Goal: Task Accomplishment & Management: Use online tool/utility

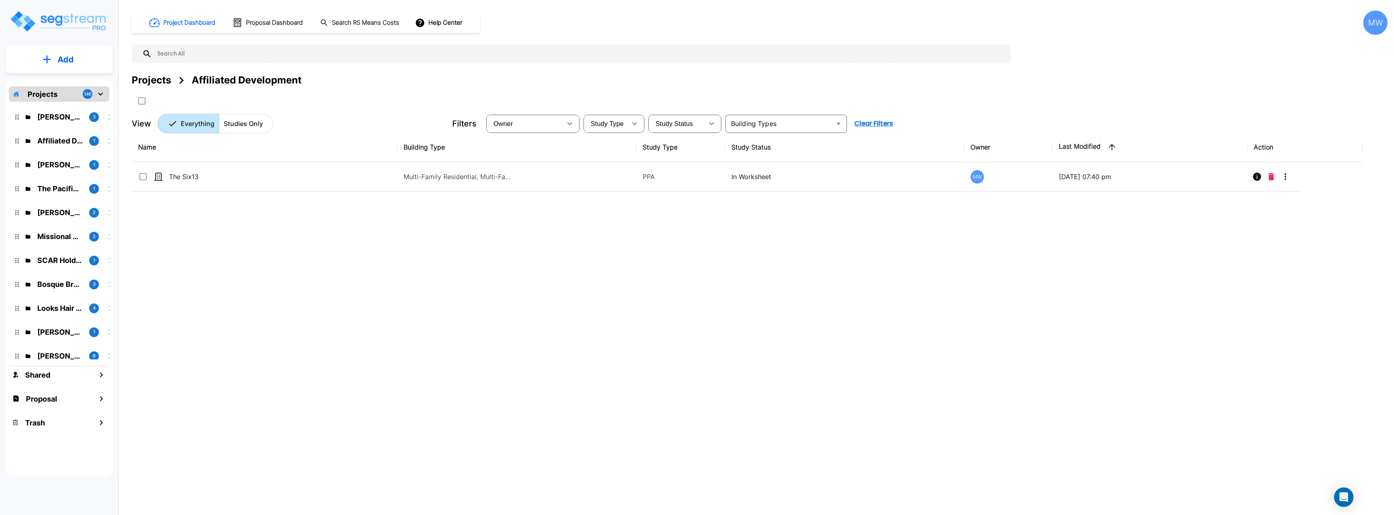
click at [63, 59] on p "Add" at bounding box center [66, 59] width 16 height 12
click at [56, 131] on p "Add Proposal" at bounding box center [64, 128] width 42 height 10
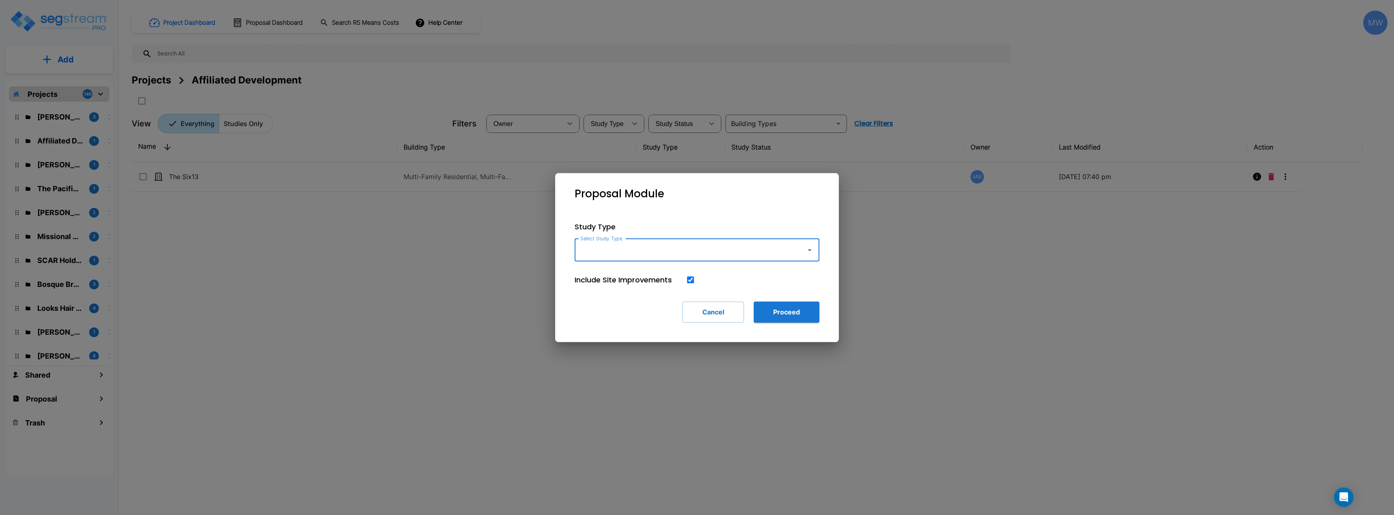
click at [618, 239] on label "Select Study Type" at bounding box center [601, 238] width 42 height 7
click at [618, 242] on input "Select Study Type" at bounding box center [688, 249] width 220 height 15
click at [626, 251] on input "Select Study Type" at bounding box center [688, 249] width 220 height 15
type input "Single Family Home"
click at [777, 311] on button "Proceed" at bounding box center [787, 311] width 66 height 21
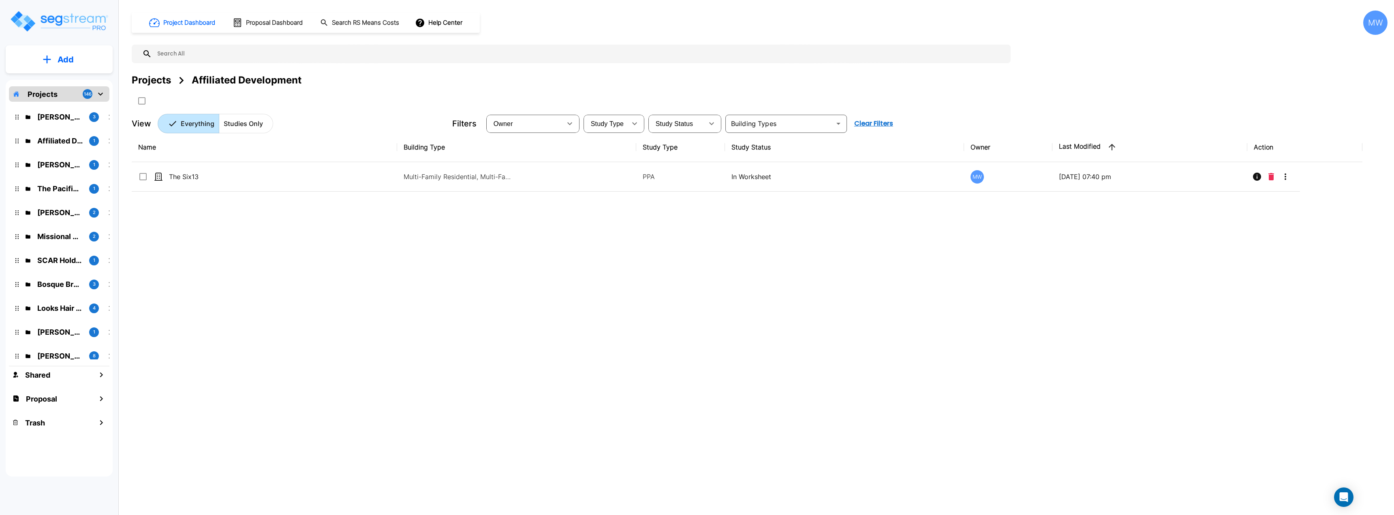
click at [58, 122] on p "[PERSON_NAME]" at bounding box center [59, 116] width 45 height 11
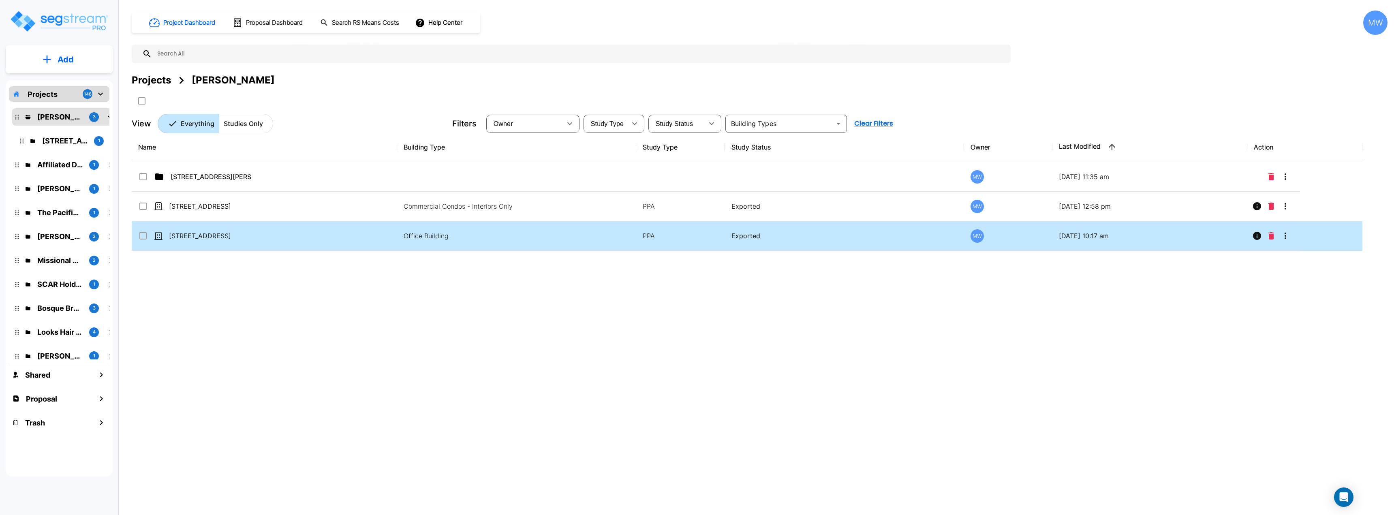
click at [335, 236] on td "[STREET_ADDRESS]" at bounding box center [264, 236] width 265 height 30
click at [335, 236] on td "250 Land Grant Street" at bounding box center [264, 236] width 265 height 30
checkbox input "true"
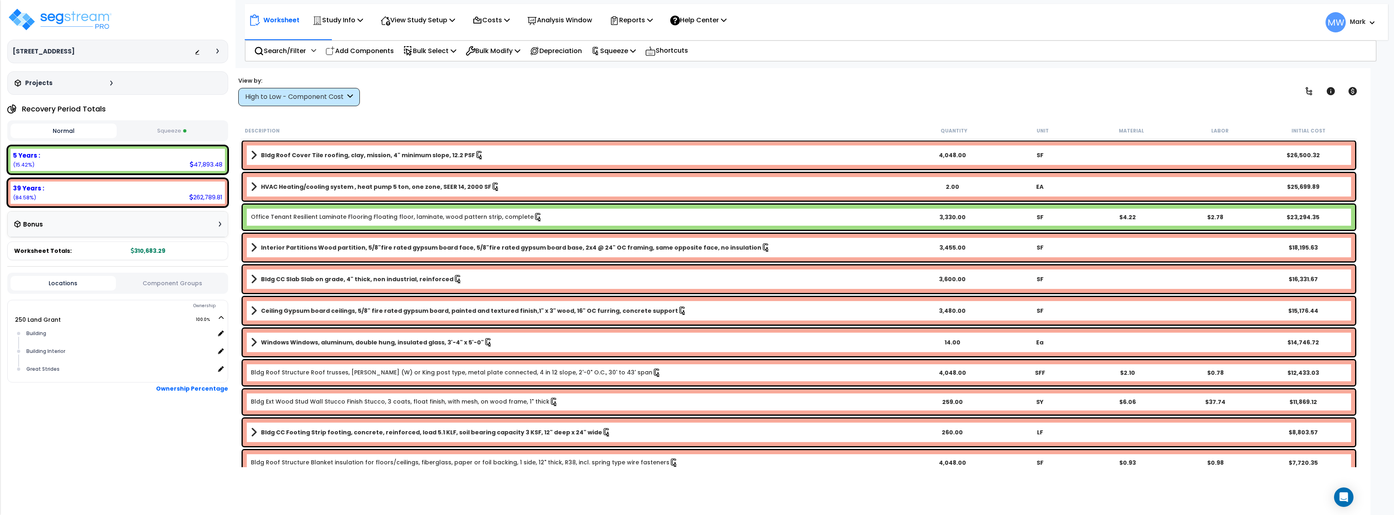
click at [182, 128] on button "Squeeze" at bounding box center [172, 131] width 106 height 14
click at [64, 131] on button "Normal" at bounding box center [64, 131] width 106 height 14
click at [141, 129] on button "Squeeze" at bounding box center [172, 131] width 106 height 14
click at [105, 131] on button "Normal" at bounding box center [64, 131] width 106 height 14
click at [171, 132] on button "Squeeze" at bounding box center [172, 131] width 106 height 14
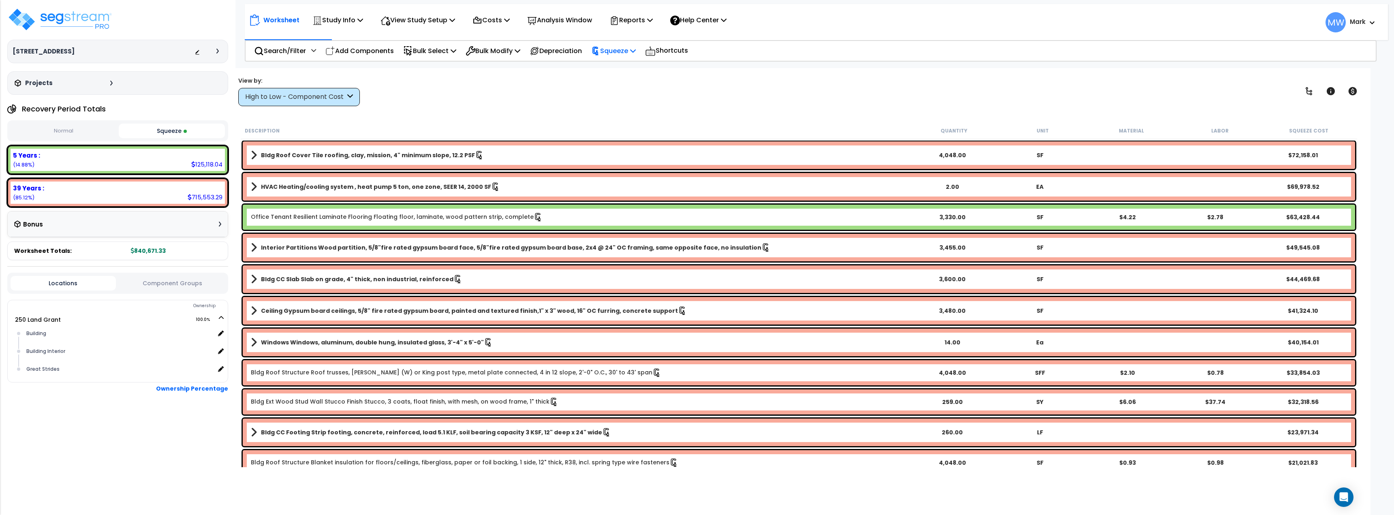
click at [636, 54] on p "Squeeze" at bounding box center [613, 50] width 45 height 11
click at [638, 63] on link "Re-squeeze" at bounding box center [627, 69] width 80 height 16
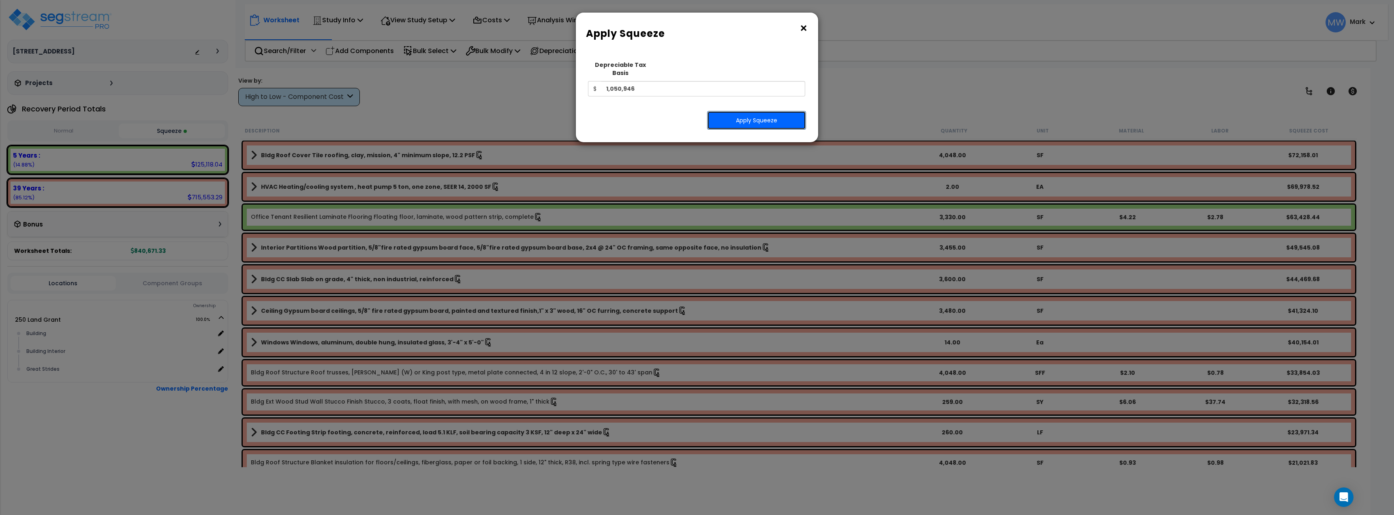
click at [752, 111] on button "Apply Squeeze" at bounding box center [756, 120] width 99 height 19
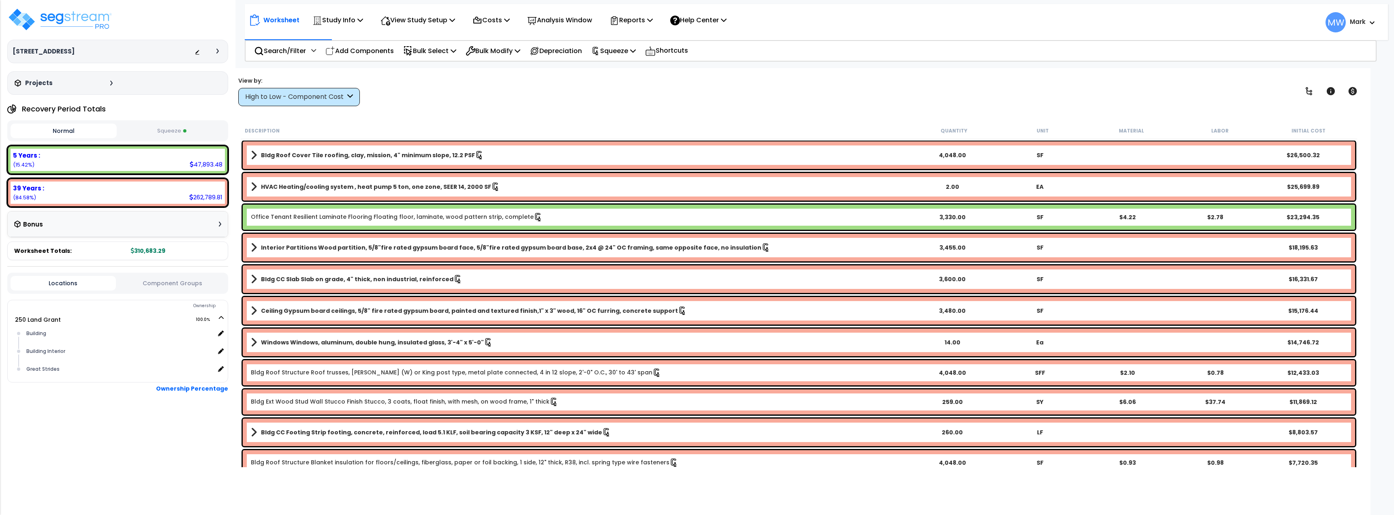
click at [175, 131] on button "Squeeze" at bounding box center [172, 131] width 106 height 14
click at [215, 224] on div "Bonus" at bounding box center [117, 224] width 207 height 16
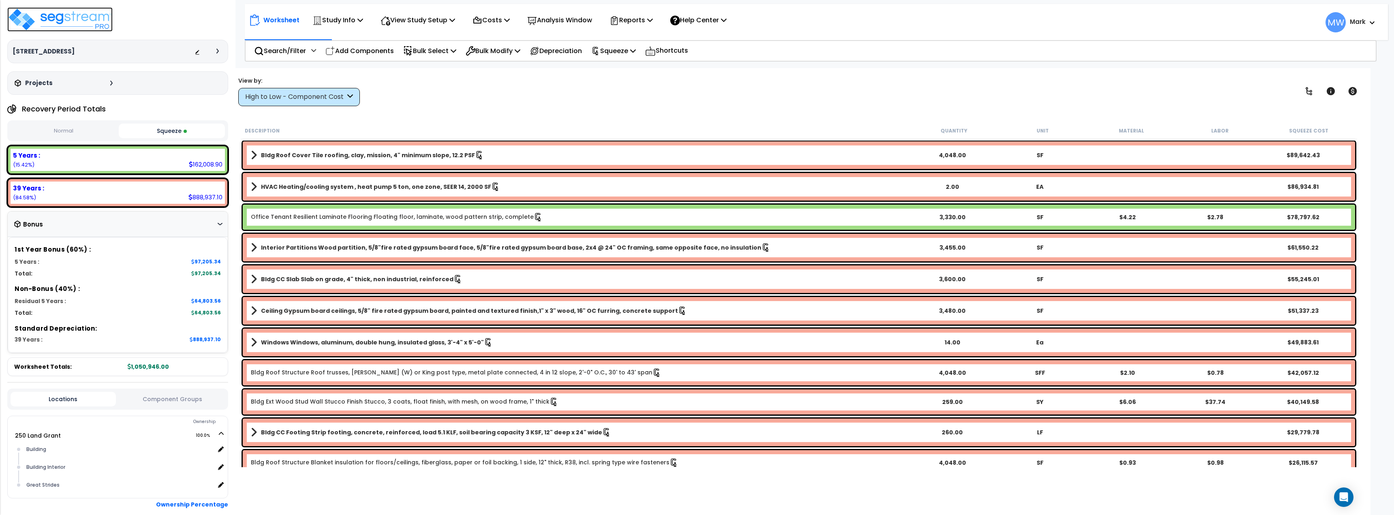
click at [53, 31] on img at bounding box center [59, 19] width 105 height 24
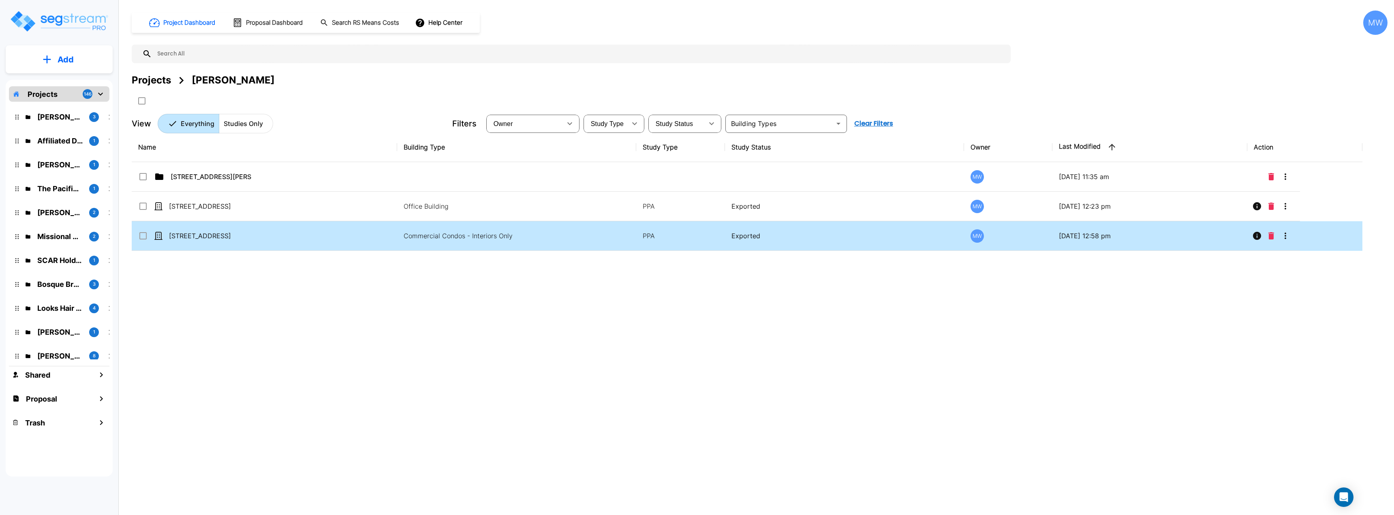
click at [390, 229] on td "[STREET_ADDRESS]" at bounding box center [264, 236] width 265 height 30
checkbox input "true"
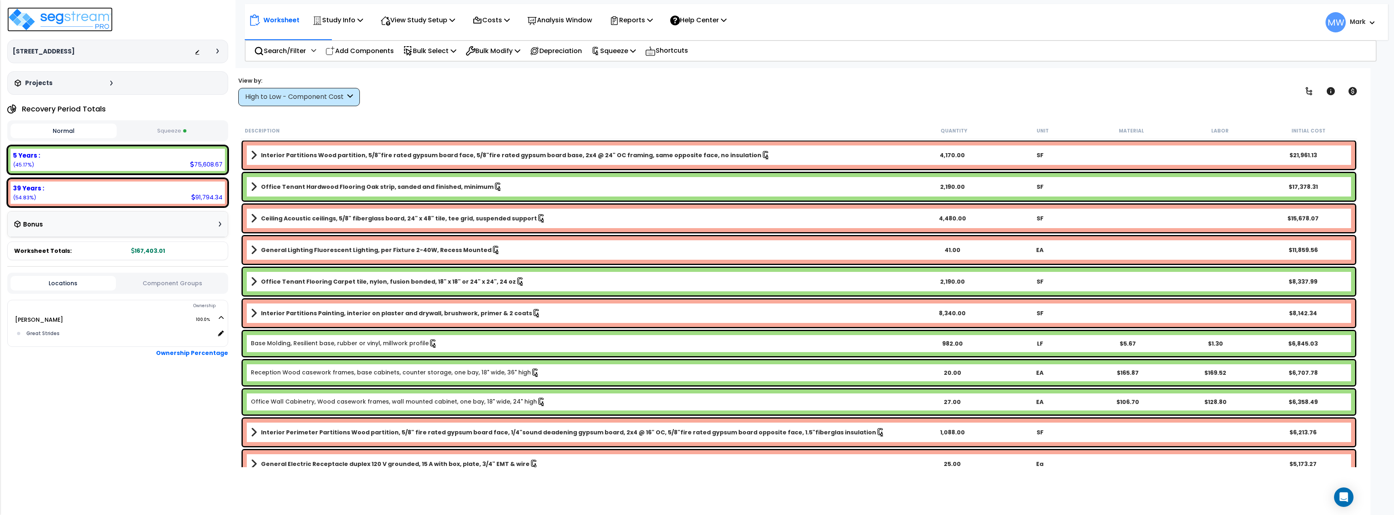
click at [40, 23] on img at bounding box center [59, 19] width 105 height 24
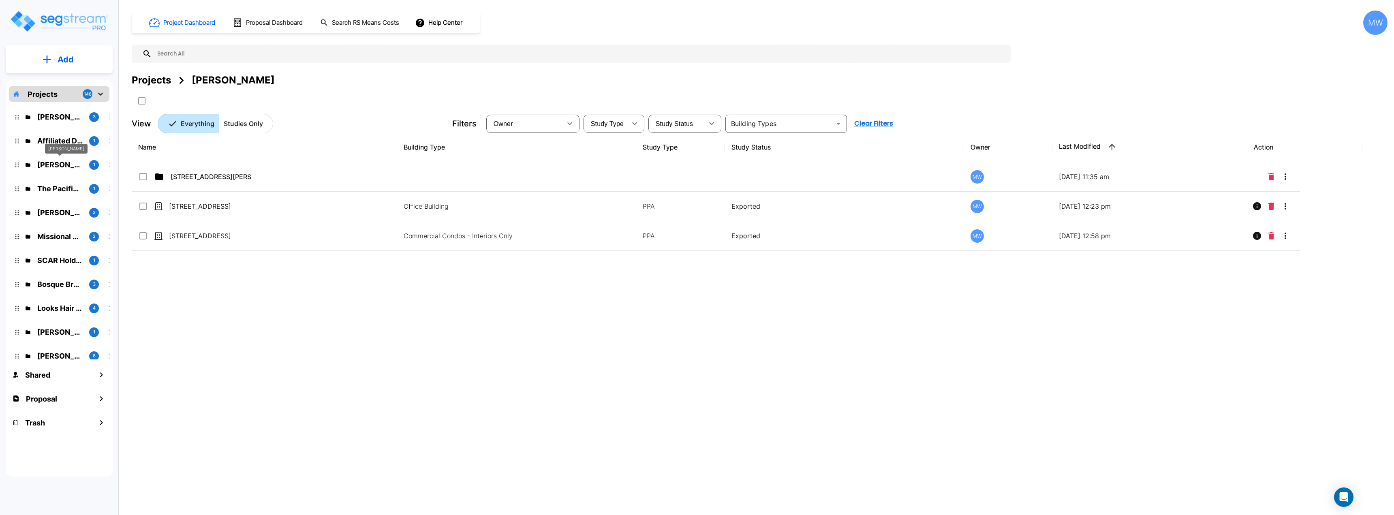
click at [70, 162] on p "[PERSON_NAME]" at bounding box center [59, 164] width 45 height 11
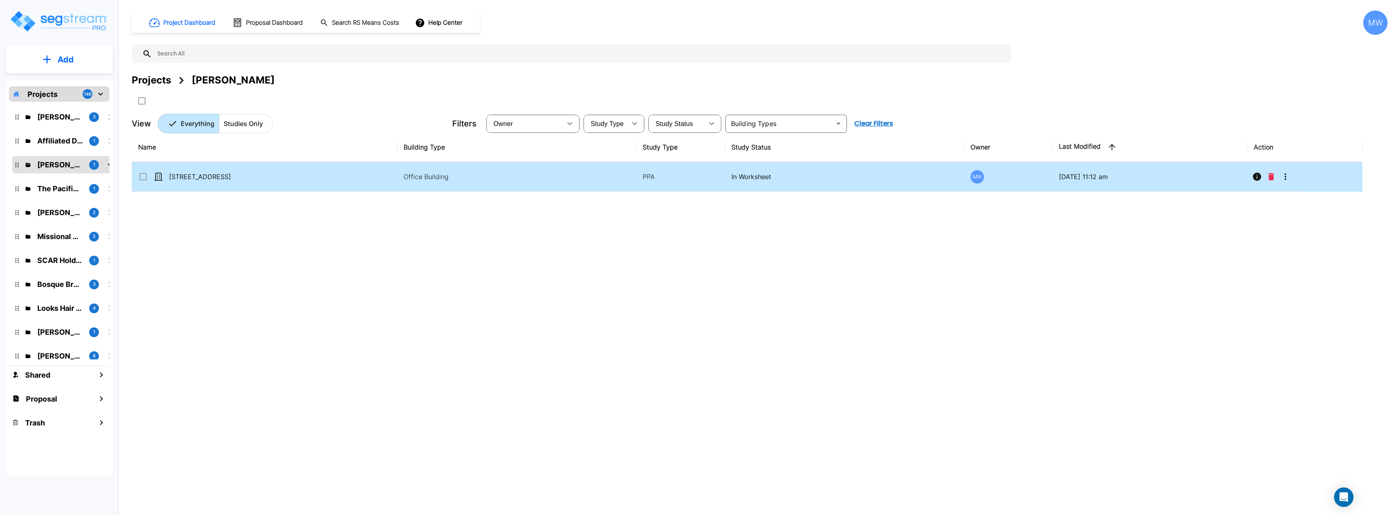
click at [334, 173] on td "[STREET_ADDRESS]" at bounding box center [264, 177] width 265 height 30
click at [334, 173] on td "9236 Main Street" at bounding box center [264, 177] width 265 height 30
checkbox input "true"
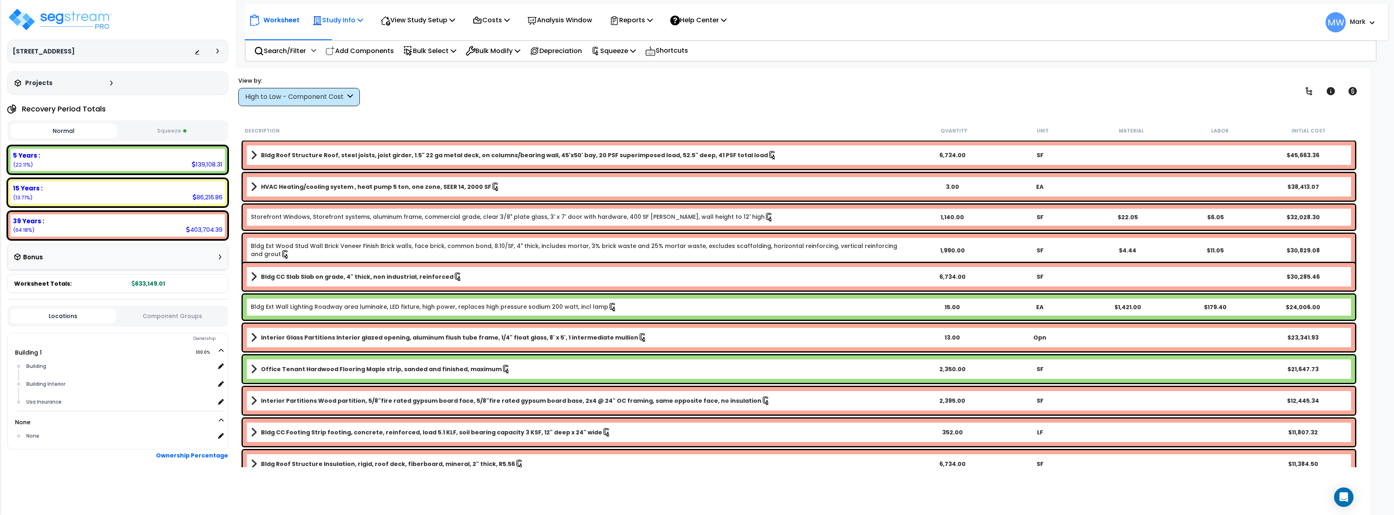
click at [349, 21] on p "Study Info" at bounding box center [337, 20] width 51 height 11
click at [344, 38] on link "Study Setup" at bounding box center [348, 38] width 80 height 16
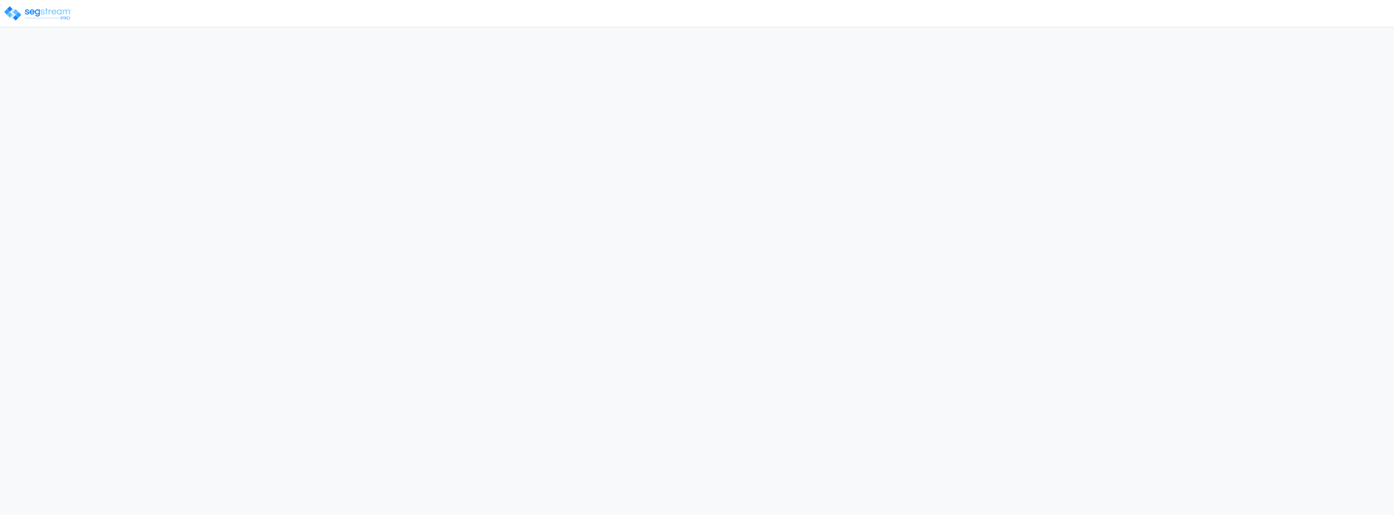
select select "2025"
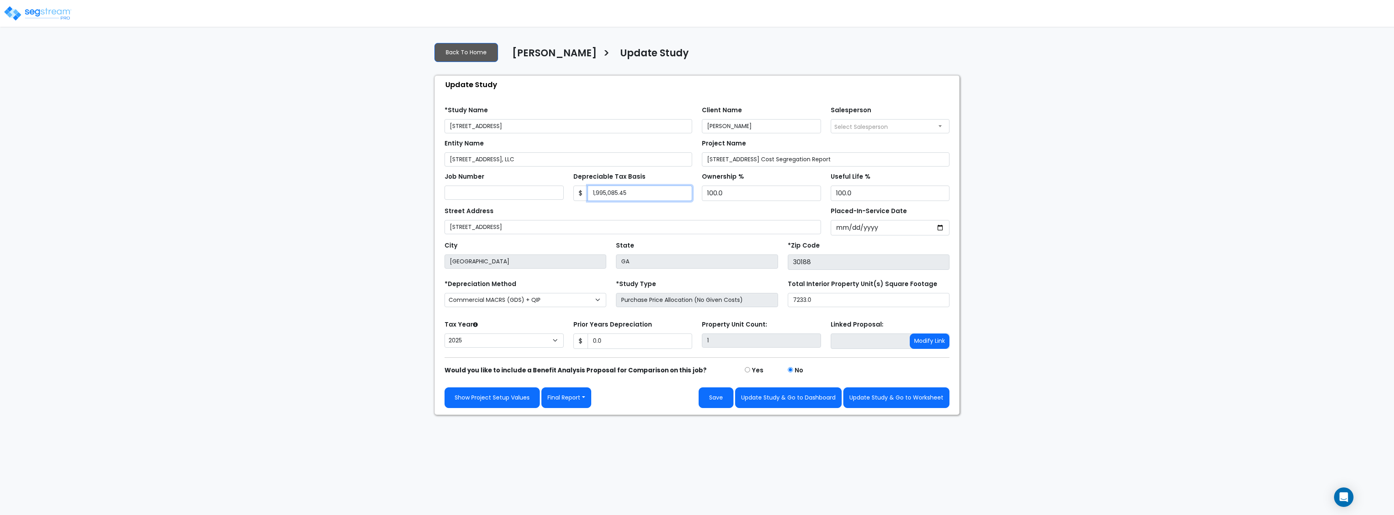
click at [640, 191] on input "1,995,085.45" at bounding box center [640, 193] width 105 height 15
type input "1,480,433"
click at [608, 334] on input "0.0" at bounding box center [640, 341] width 105 height 15
click at [851, 226] on input "2022-08-26" at bounding box center [890, 227] width 119 height 15
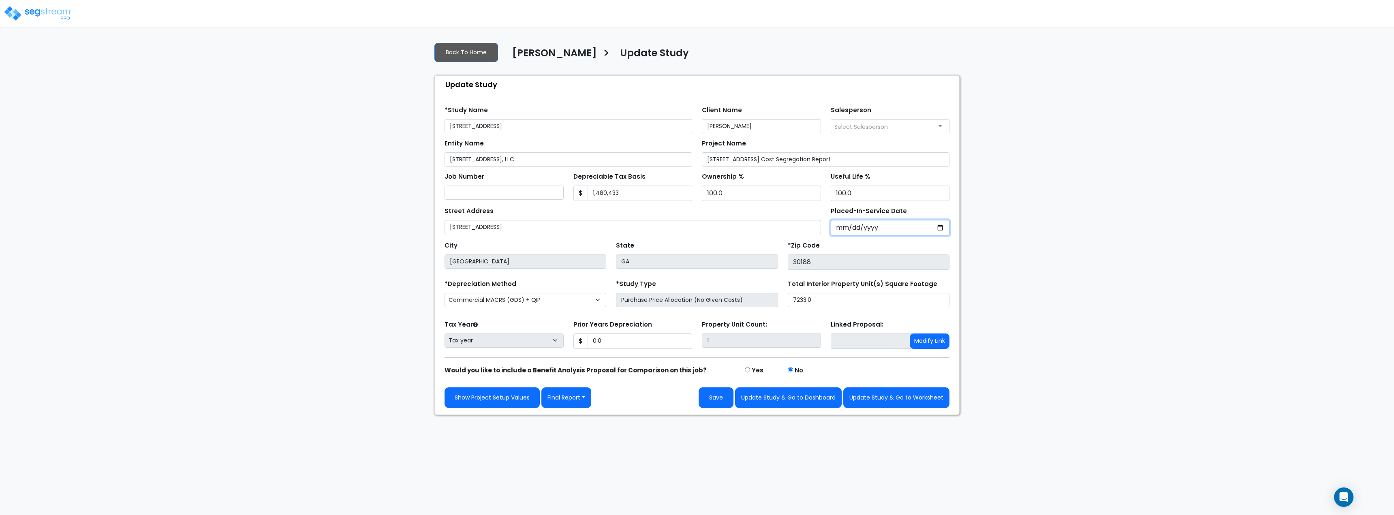
click at [838, 230] on input "Placed-In-Service Date" at bounding box center [890, 227] width 119 height 15
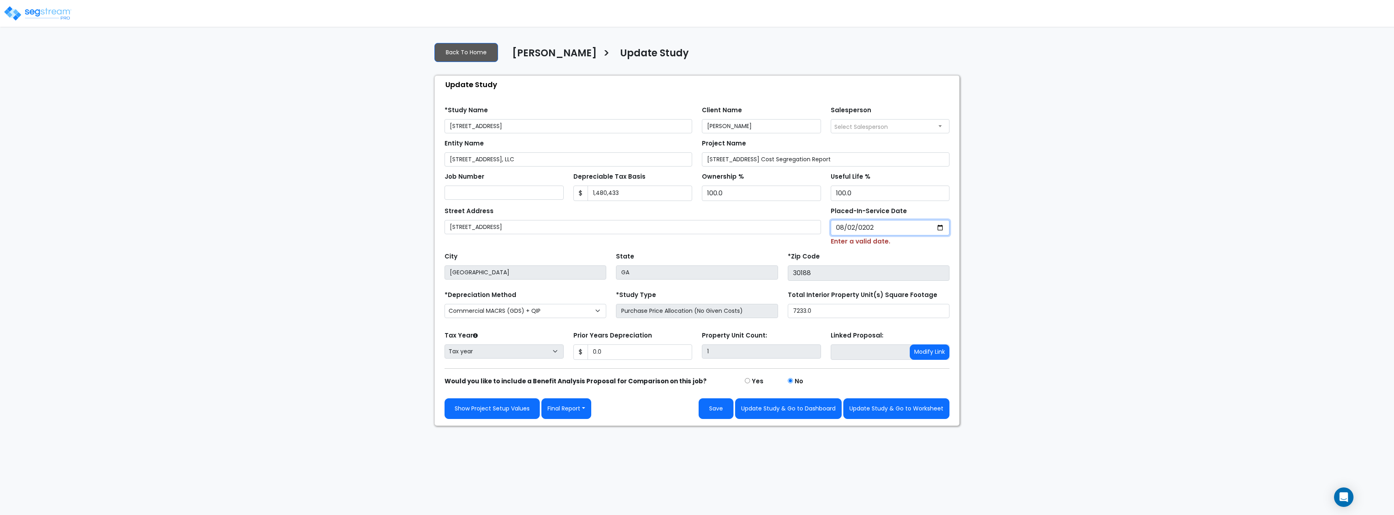
type input "[DATE]"
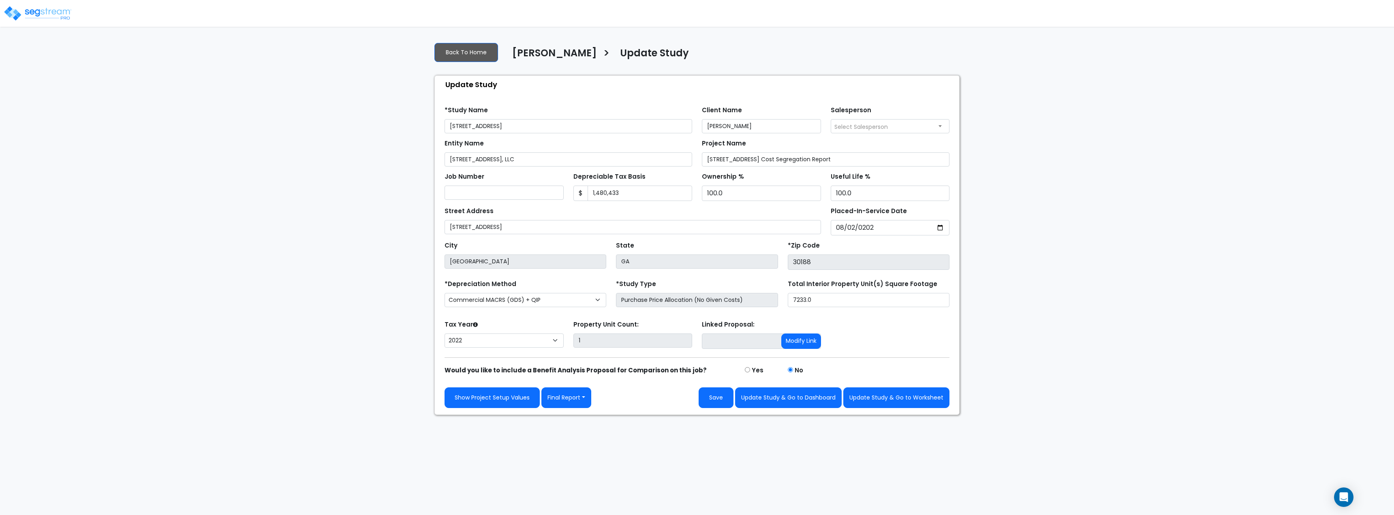
click at [1020, 284] on div "We are Building your Study. So please grab a coffee and let us do the heavy lif…" at bounding box center [697, 225] width 1394 height 379
click at [526, 344] on select "2026 2025 2024 2023 2022" at bounding box center [504, 341] width 119 height 14
select select "2025"
click at [445, 334] on select "2026 2025 2024 2023 2022" at bounding box center [504, 341] width 119 height 14
click at [611, 341] on input "0.0" at bounding box center [640, 341] width 105 height 15
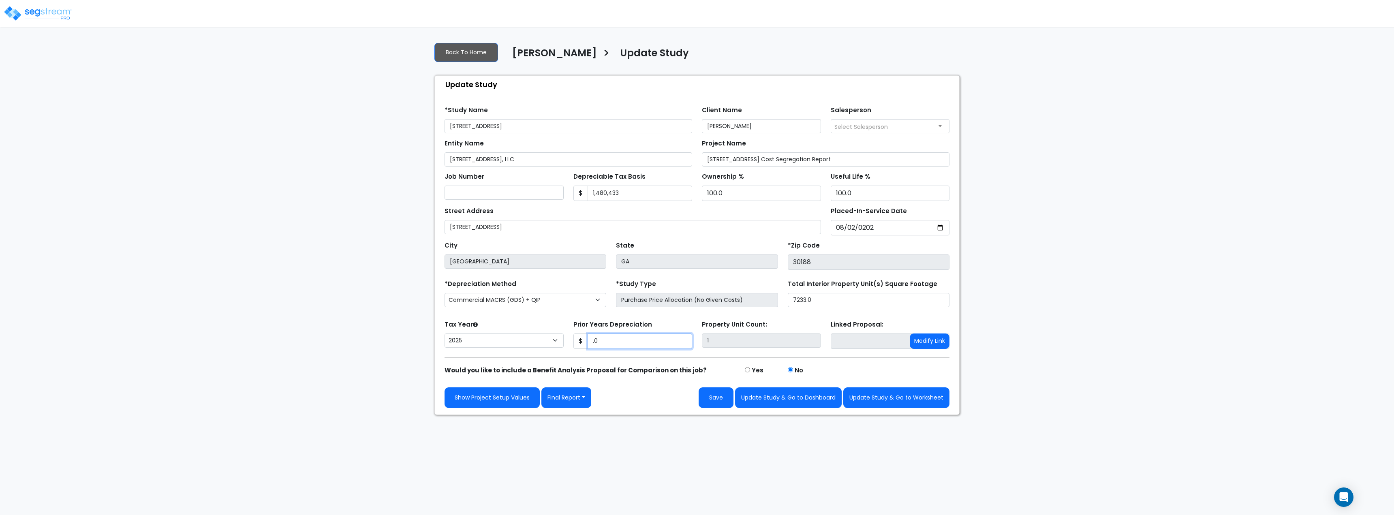
type input "."
type input "0"
click at [627, 360] on form "*Study Name 9236 Main Street Client Name Ted Officer Salesperson Select Salespe…" at bounding box center [697, 254] width 505 height 308
click at [885, 402] on button "Update Study & Go to Worksheet" at bounding box center [896, 397] width 106 height 21
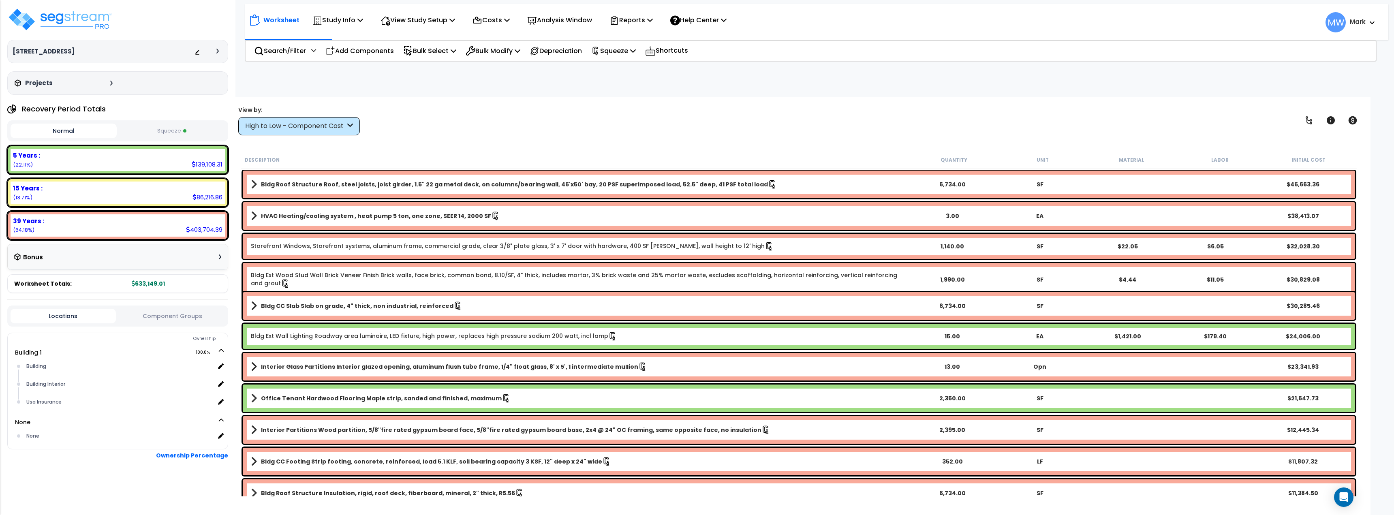
click at [178, 142] on div "Recovery Period Totals Normal Squeeze 5 Years : 139,108.31 (22.11%) 7 Years : 0…" at bounding box center [117, 197] width 221 height 192
click at [174, 128] on button "Squeeze" at bounding box center [172, 131] width 106 height 14
click at [630, 51] on p "Squeeze" at bounding box center [613, 50] width 45 height 11
click at [633, 66] on link "Re-squeeze" at bounding box center [627, 69] width 80 height 16
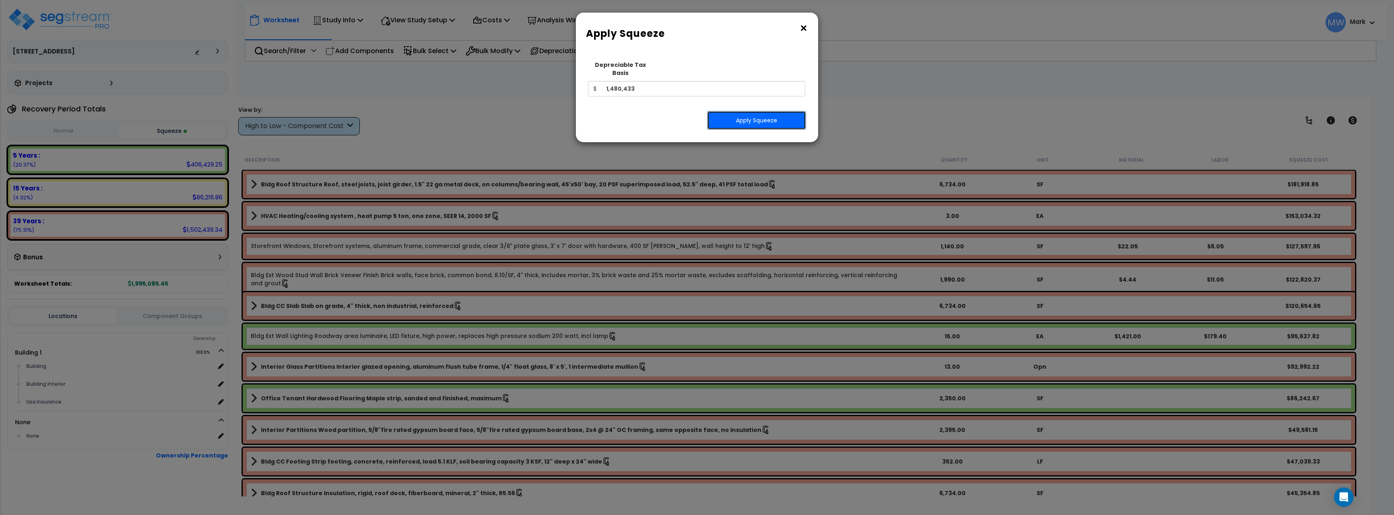
click at [719, 111] on button "Apply Squeeze" at bounding box center [756, 120] width 99 height 19
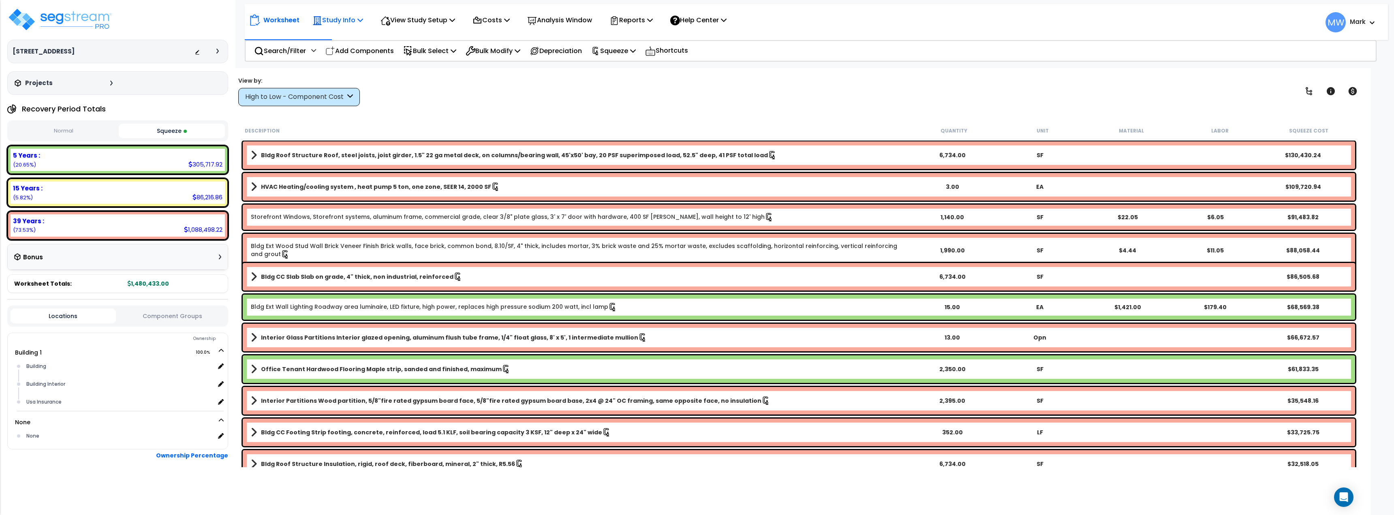
click at [357, 20] on p "Study Info" at bounding box center [337, 20] width 51 height 11
click at [345, 70] on link "Template study" at bounding box center [348, 72] width 80 height 16
click at [351, 20] on p "Study Info" at bounding box center [337, 20] width 51 height 11
click at [348, 38] on link "Study Setup" at bounding box center [348, 38] width 80 height 16
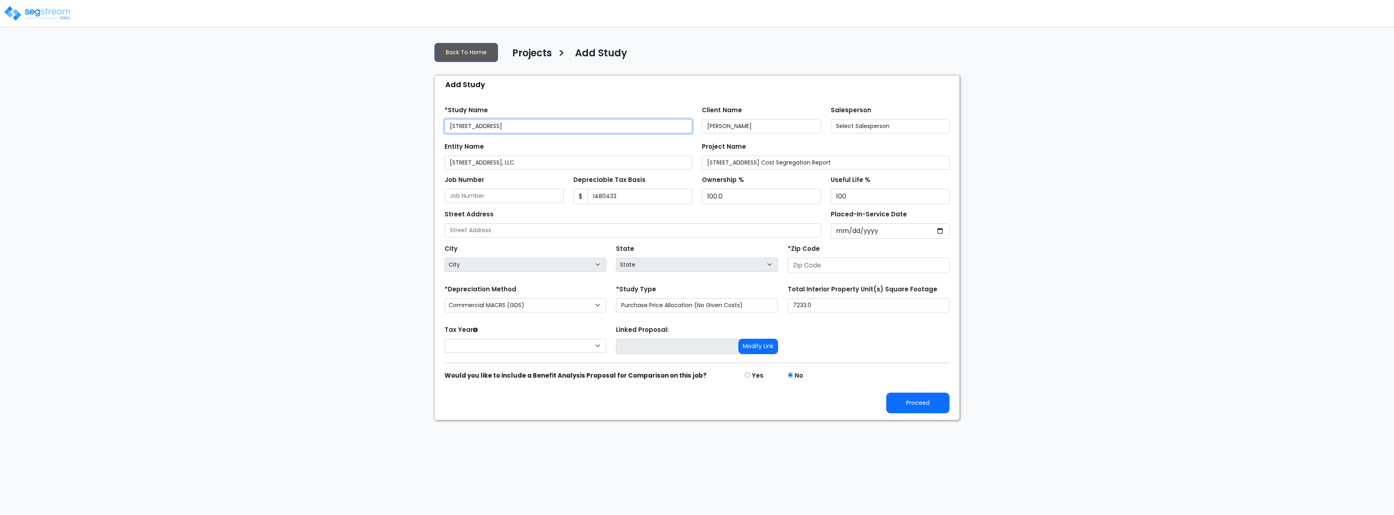
type input "1,480,433"
type input "[STREET_ADDRESS]"
type input "30188"
select select "CM(+Q_1"
select select "GA"
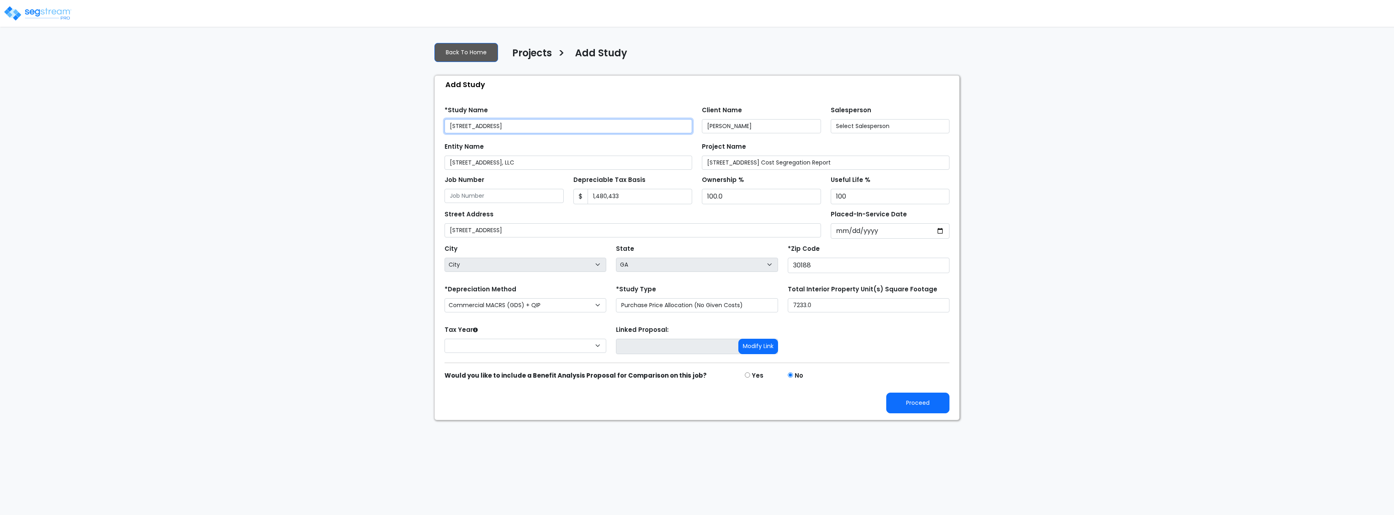
select select "2025"
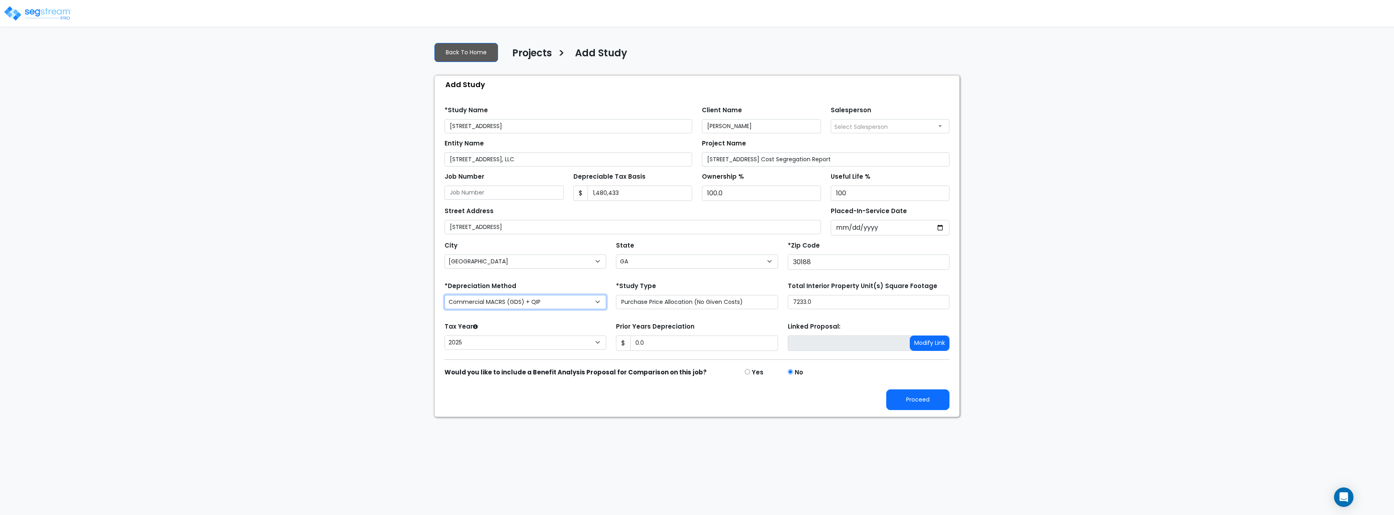
click at [592, 308] on select "Commercial MACRS (GDS) Residential Rental MACRS (GDS) Commercial MACRS (ADS) Co…" at bounding box center [526, 302] width 162 height 14
click at [669, 279] on form "*Study Name 9236 Main Street_template Client Name Ted Officer Salesperson Selec…" at bounding box center [697, 255] width 505 height 310
click at [687, 302] on select "Purchase Price Allocation (No Given Costs) New Construction / Reno / TI's (Give…" at bounding box center [697, 302] width 162 height 14
click at [691, 275] on form "*Study Name 9236 Main Street_template Client Name Ted Officer Salesperson Selec…" at bounding box center [697, 255] width 505 height 310
click at [840, 284] on label "Total Interior Property Unit(s) Square Footage" at bounding box center [863, 286] width 150 height 9
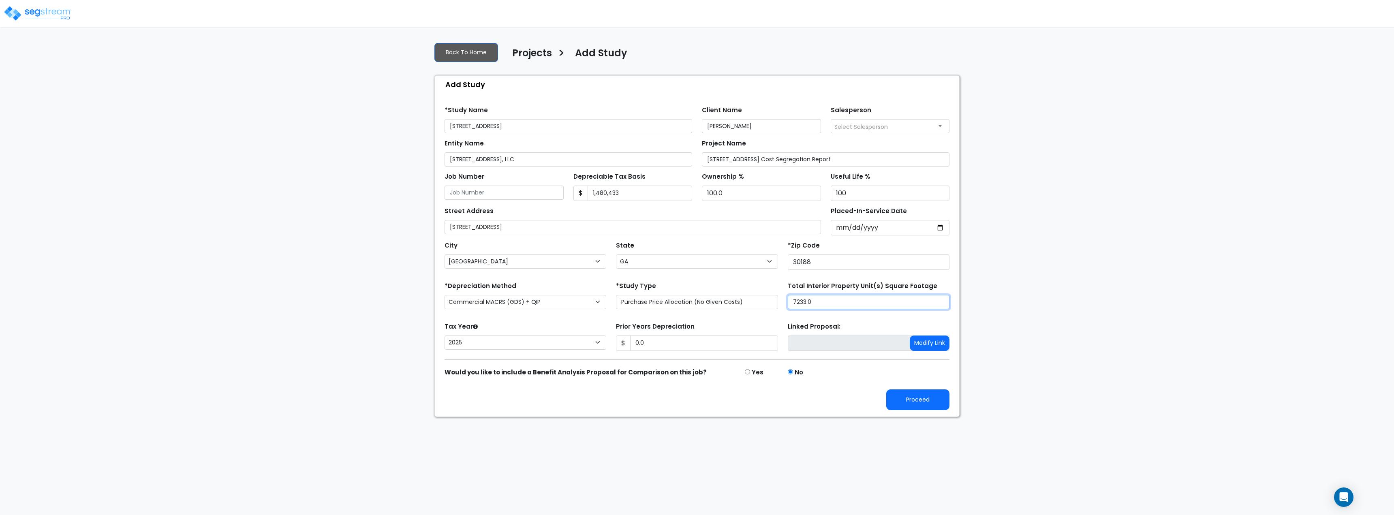
click at [840, 295] on input "7233.0" at bounding box center [869, 302] width 162 height 14
click at [1006, 326] on div "We are Building your Study. So please grab a coffee and let us do the heavy lif…" at bounding box center [697, 226] width 1394 height 381
click at [488, 57] on link "Back To Home" at bounding box center [466, 52] width 64 height 19
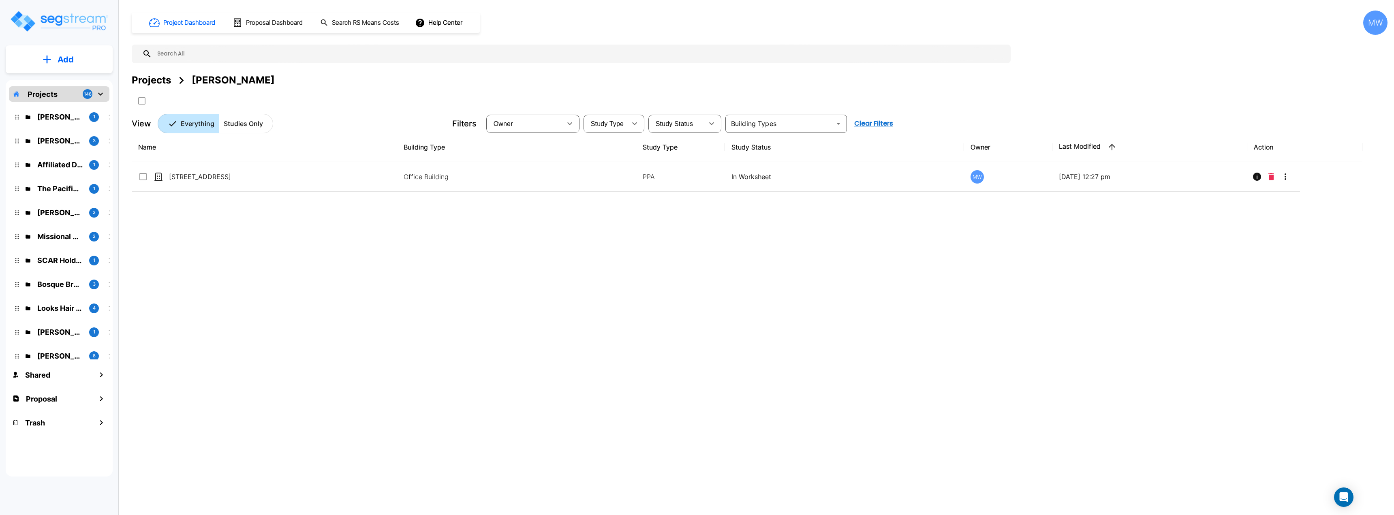
click at [56, 54] on button "Add" at bounding box center [59, 60] width 107 height 24
click at [66, 100] on p "Add Study" at bounding box center [64, 105] width 32 height 10
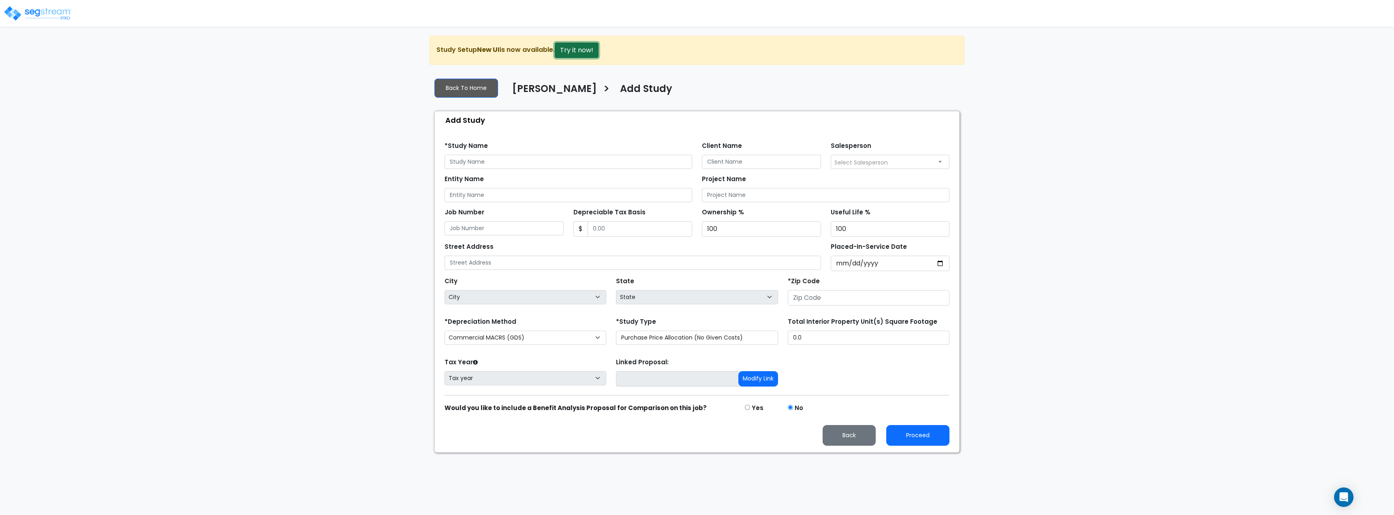
click at [575, 44] on button "Try it now!" at bounding box center [577, 50] width 44 height 15
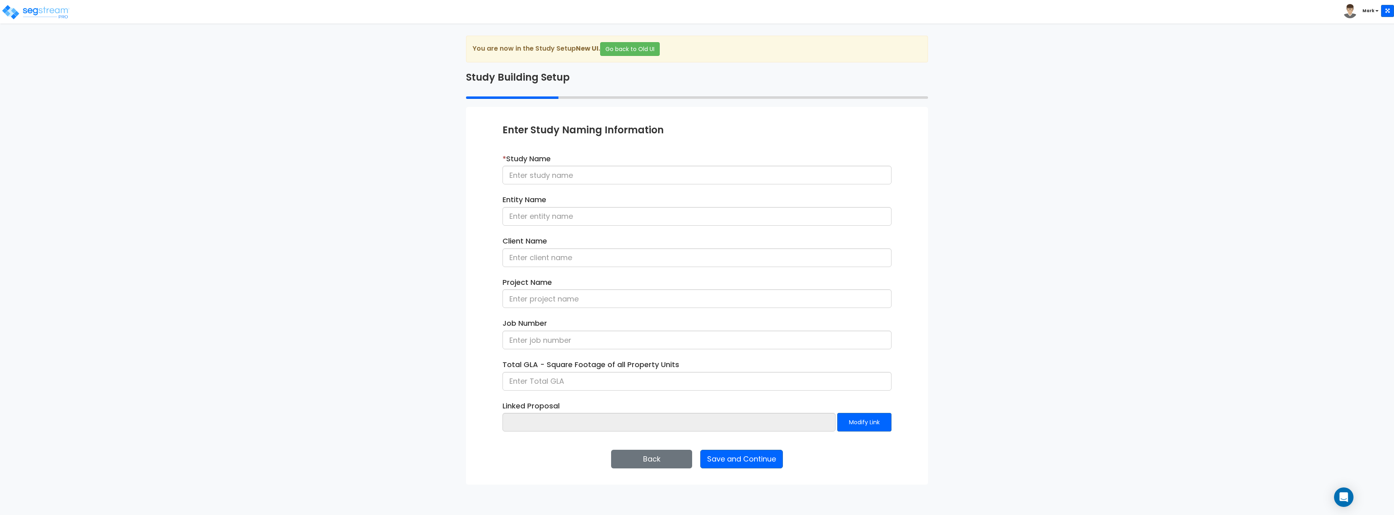
click at [575, 163] on div "* Study Name" at bounding box center [696, 169] width 389 height 31
click at [580, 173] on input at bounding box center [696, 175] width 389 height 19
click at [479, 393] on div "Enter Study Naming Information * Study Name Entity Name Client Name Project Nam…" at bounding box center [697, 296] width 462 height 378
click at [564, 172] on input at bounding box center [696, 175] width 389 height 19
type input "9236 Main Street"
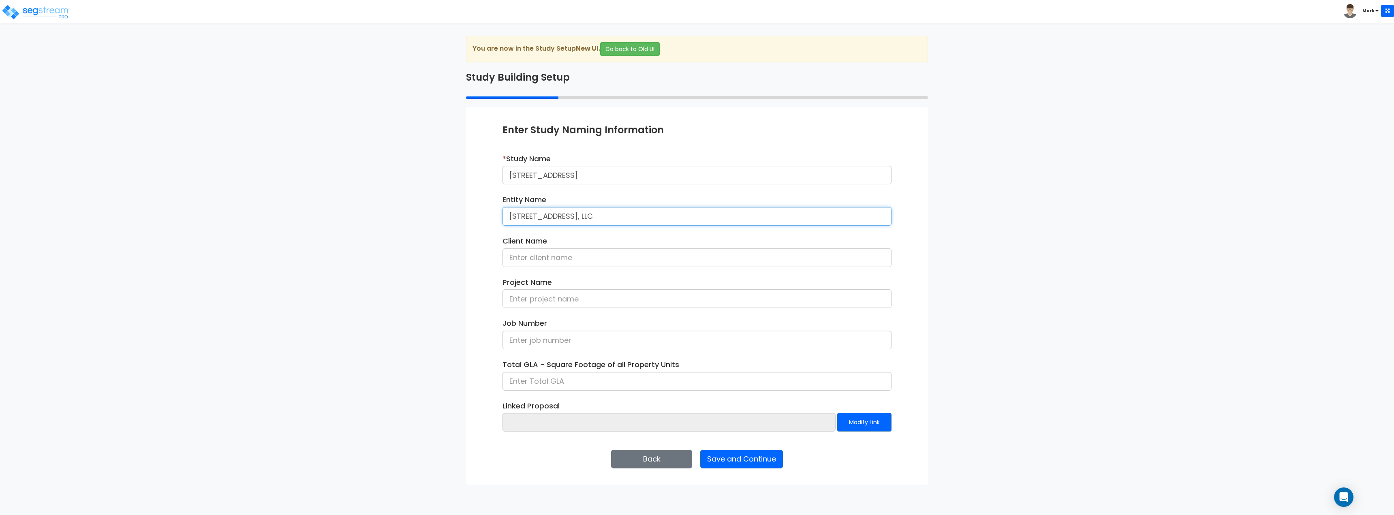
click at [569, 219] on input "9236 Main Street, LLC" at bounding box center [696, 216] width 389 height 19
type input "9236 Main ST, LLC"
click at [612, 256] on input at bounding box center [696, 257] width 389 height 19
type input "[PERSON_NAME]"
click at [596, 295] on input at bounding box center [696, 298] width 389 height 19
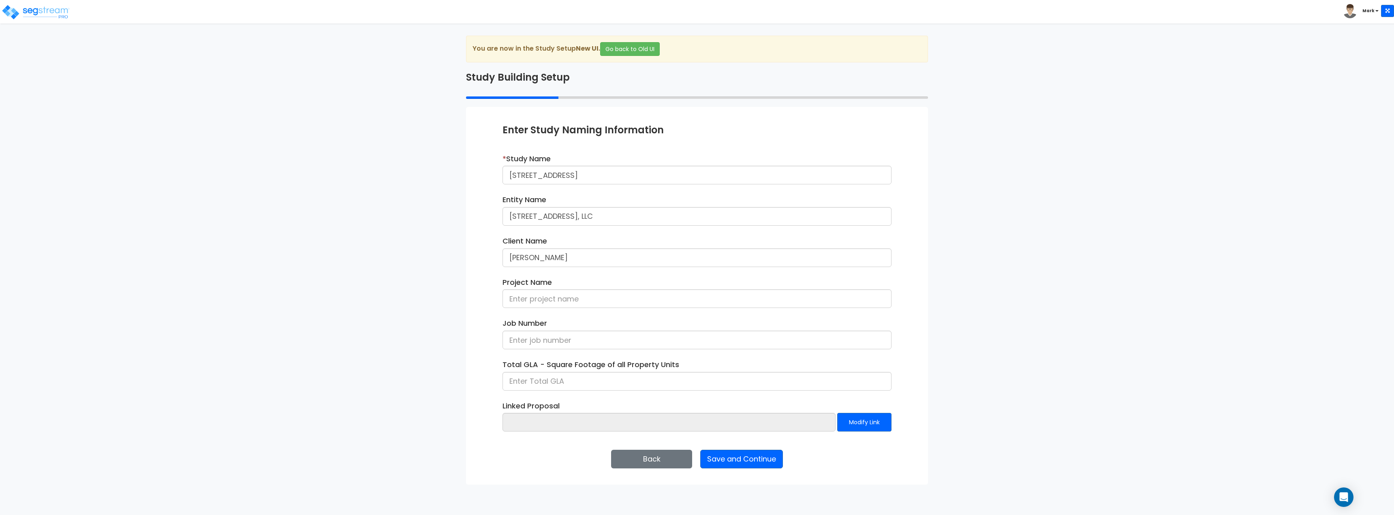
click at [573, 310] on div "Project Name" at bounding box center [696, 295] width 401 height 37
click at [573, 300] on input at bounding box center [696, 298] width 389 height 19
paste input "[STREET_ADDRESS] Cost Segregation Report"
type input "[STREET_ADDRESS] Cost Segregation Report"
click at [500, 300] on div "Project Name 9236 Main Street Cost Segregation Report" at bounding box center [696, 295] width 401 height 37
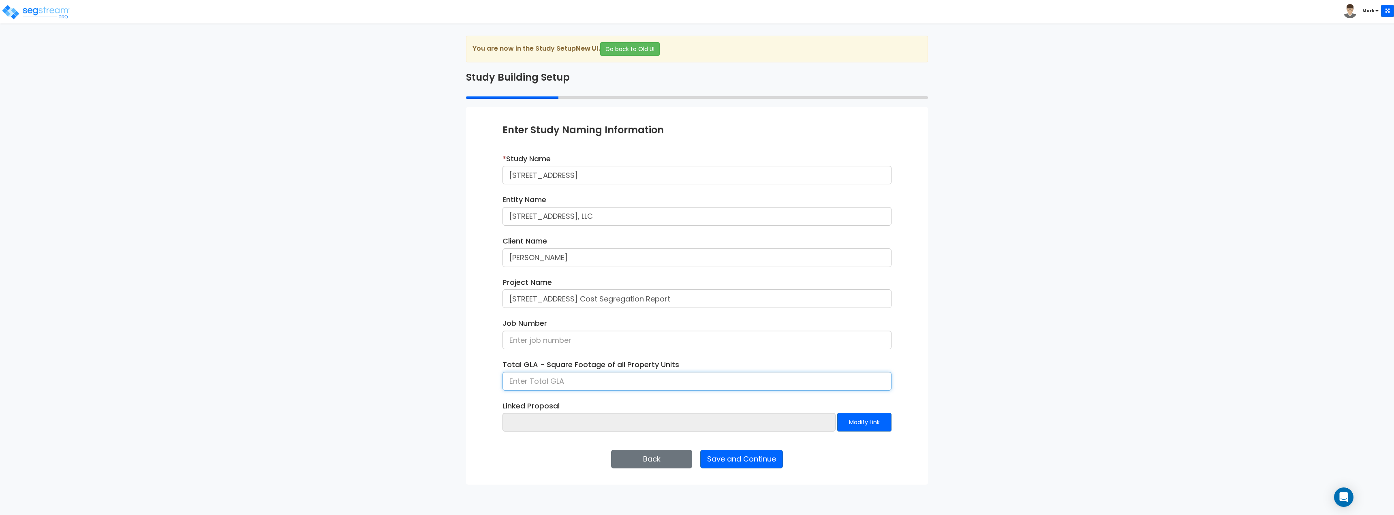
click at [565, 383] on input at bounding box center [696, 381] width 389 height 19
type input "7,233"
click at [479, 350] on div "Enter Study Naming Information * Study Name 9236 Main Street Entity Name 9236 M…" at bounding box center [697, 296] width 462 height 378
click at [749, 458] on button "Save and Continue" at bounding box center [741, 459] width 83 height 19
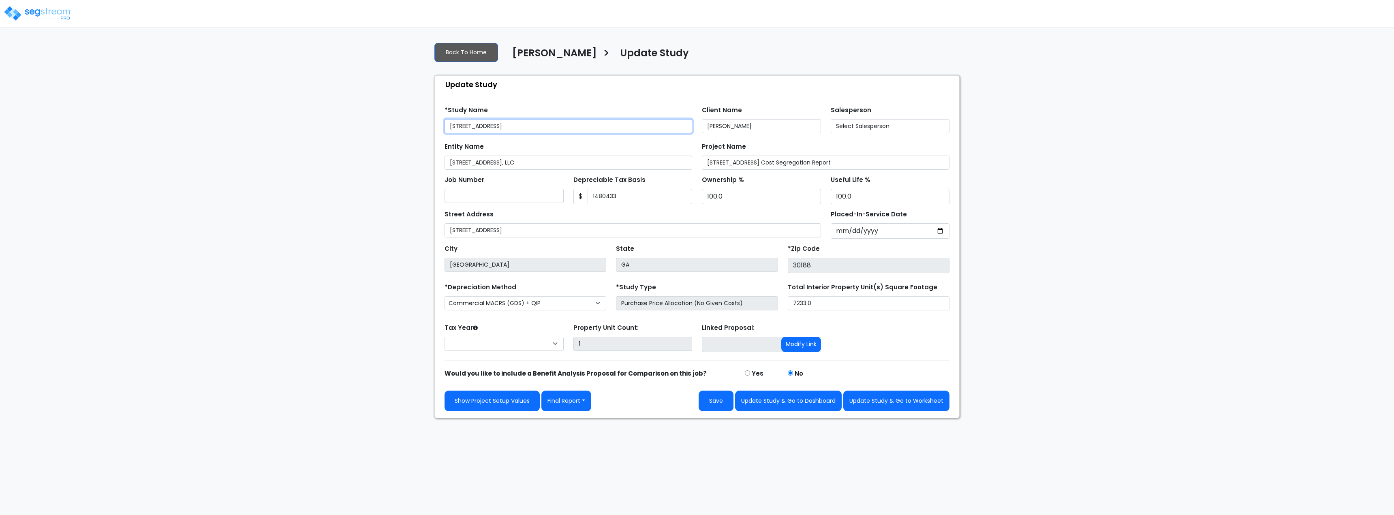
type input "1,480,433"
select select "2025"
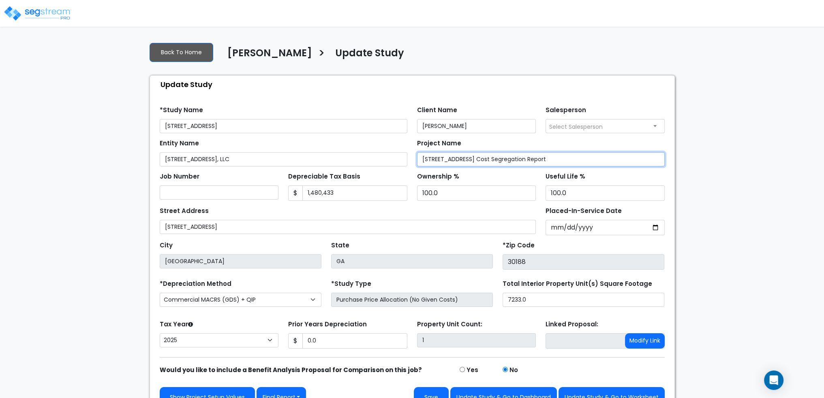
click at [550, 156] on input "[STREET_ADDRESS] Cost Segregation Report" at bounding box center [541, 159] width 248 height 14
click at [550, 158] on input "[STREET_ADDRESS] Cost Segregation Report" at bounding box center [541, 159] width 248 height 14
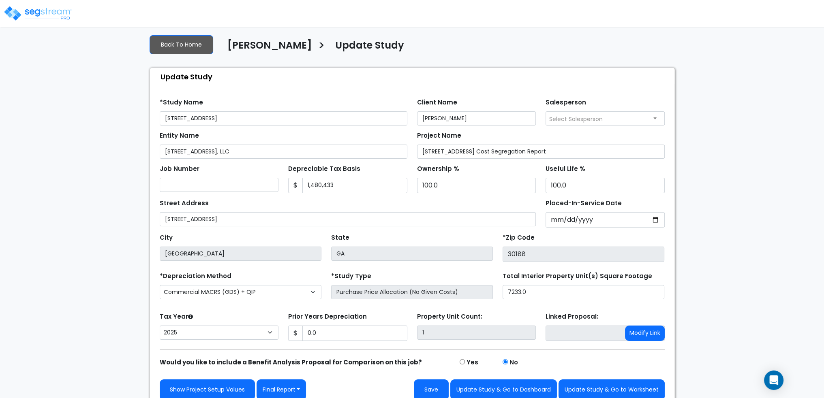
scroll to position [15, 0]
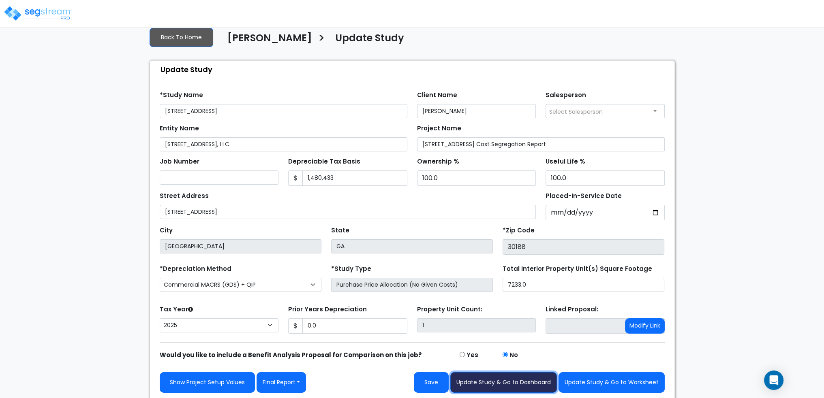
click at [516, 376] on button "Update Study & Go to Dashboard" at bounding box center [503, 382] width 107 height 21
type input "0"
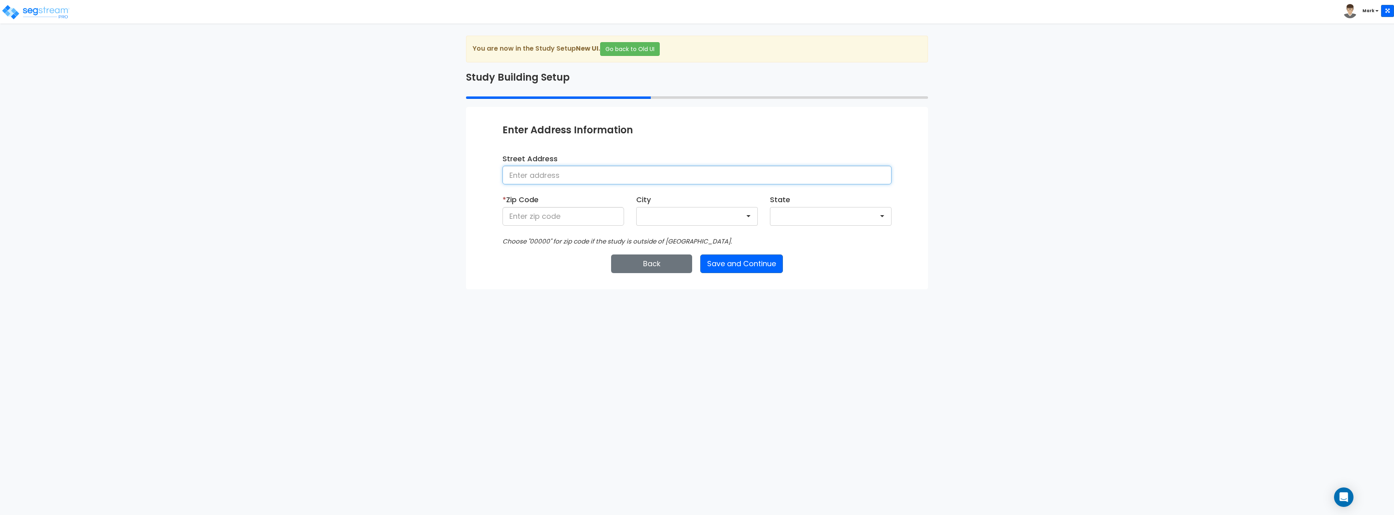
click at [557, 179] on input at bounding box center [696, 175] width 389 height 19
type input "[STREET_ADDRESS]"
click at [589, 223] on input at bounding box center [563, 216] width 122 height 19
type input "30188"
click at [736, 260] on button "Save and Continue" at bounding box center [741, 263] width 83 height 19
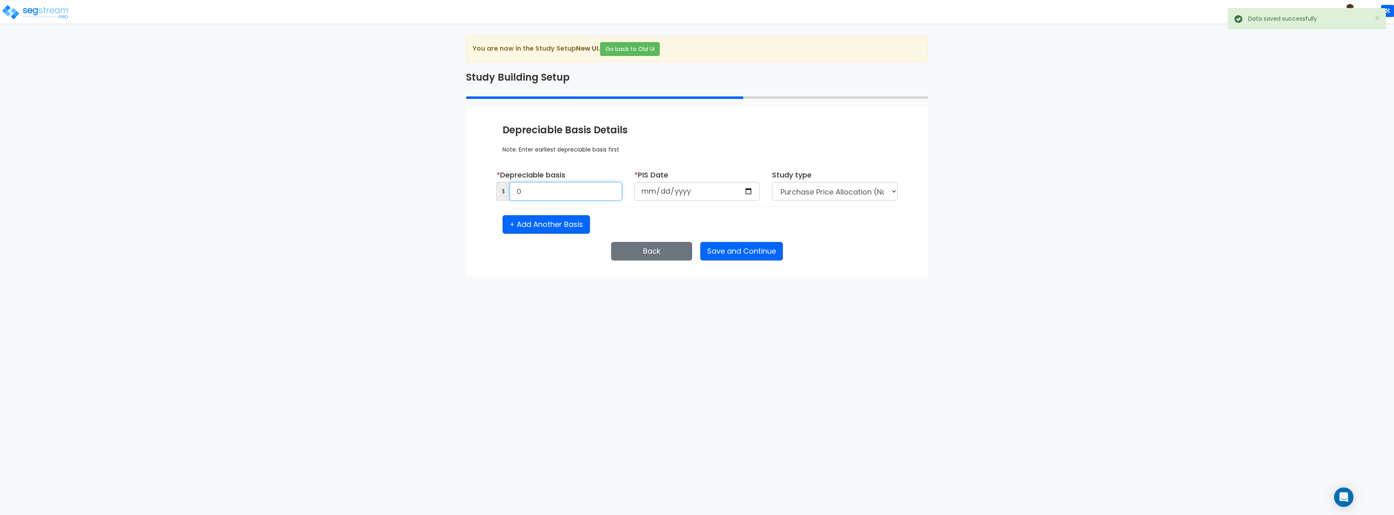
click at [585, 200] on input "0" at bounding box center [566, 191] width 112 height 19
type input "1,480,433"
click at [650, 196] on input "date" at bounding box center [697, 191] width 126 height 19
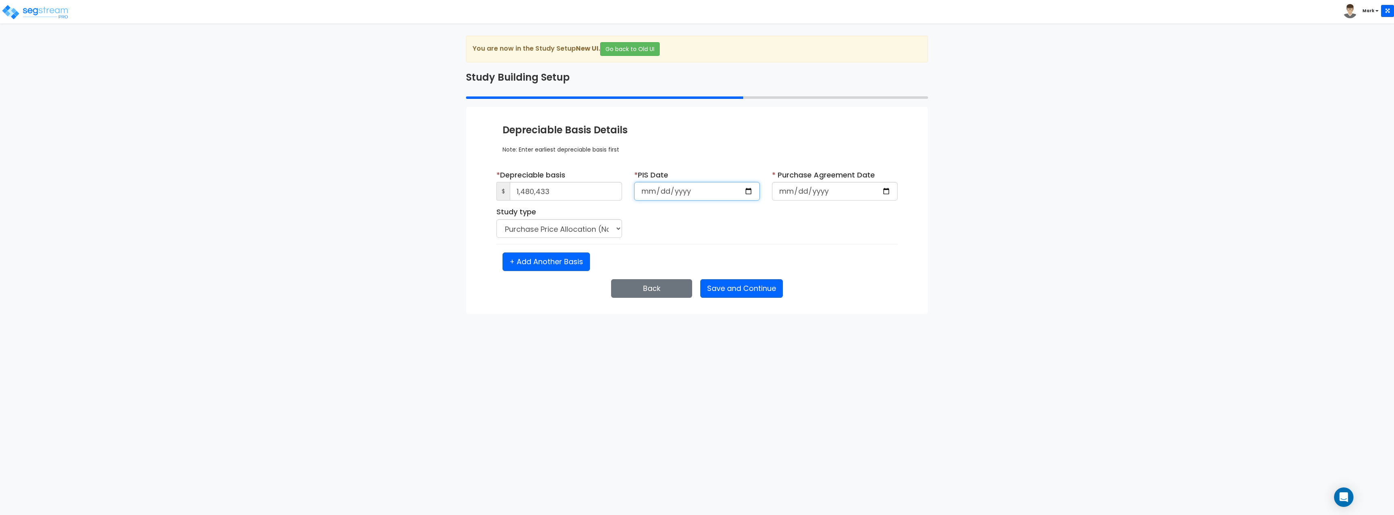
click at [700, 197] on input "2202-08-02" at bounding box center [697, 191] width 126 height 19
click at [700, 193] on input "2202-08-02" at bounding box center [697, 191] width 126 height 19
click at [688, 193] on input "2202-08-02" at bounding box center [697, 191] width 126 height 19
click at [679, 192] on input "2202-08-02" at bounding box center [697, 191] width 126 height 19
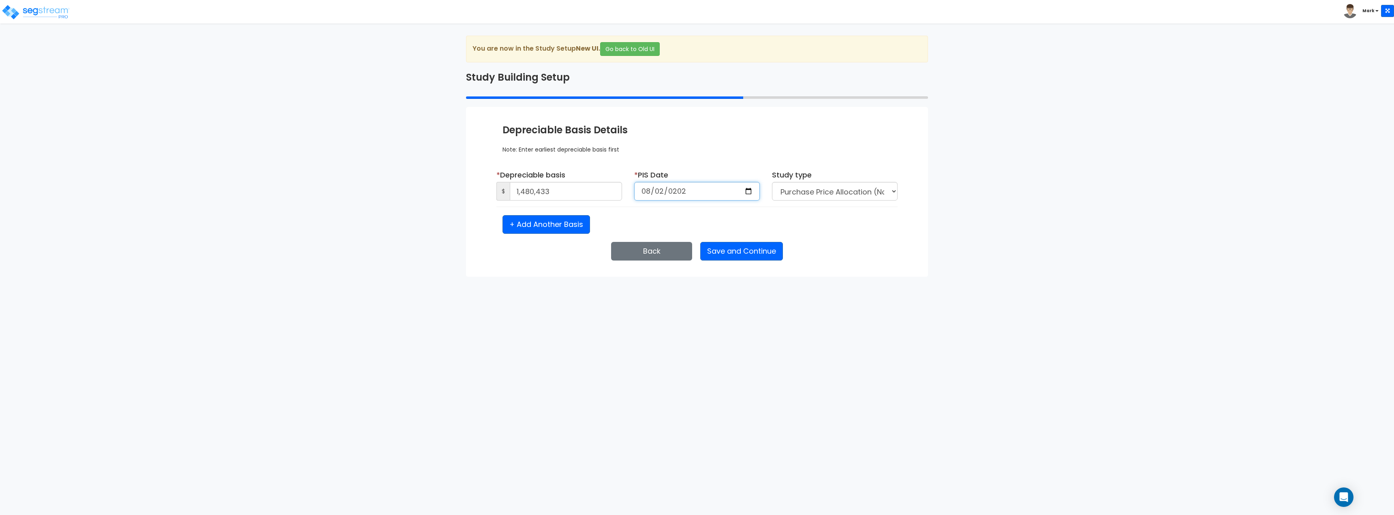
type input "2022-08-02"
click at [773, 205] on div "Study type Purchase Price Allocation (No Given Costs) New Construction / Reno /…" at bounding box center [835, 188] width 138 height 37
click at [542, 227] on button "+ Add Another Basis" at bounding box center [546, 224] width 88 height 19
select select "NEW"
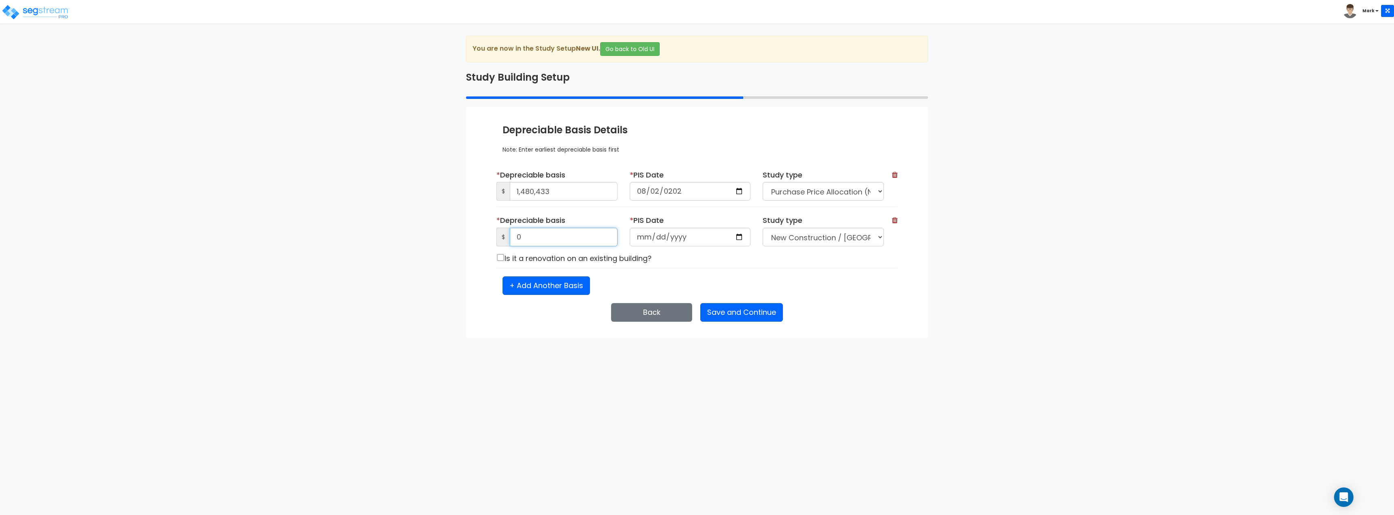
click at [549, 232] on input "0" at bounding box center [564, 237] width 108 height 19
click at [506, 259] on div "Is it a renovation on an existing building?" at bounding box center [690, 257] width 400 height 11
click at [500, 259] on input "checkbox" at bounding box center [500, 257] width 8 height 7
checkbox input "true"
click at [543, 246] on input "0" at bounding box center [564, 237] width 108 height 19
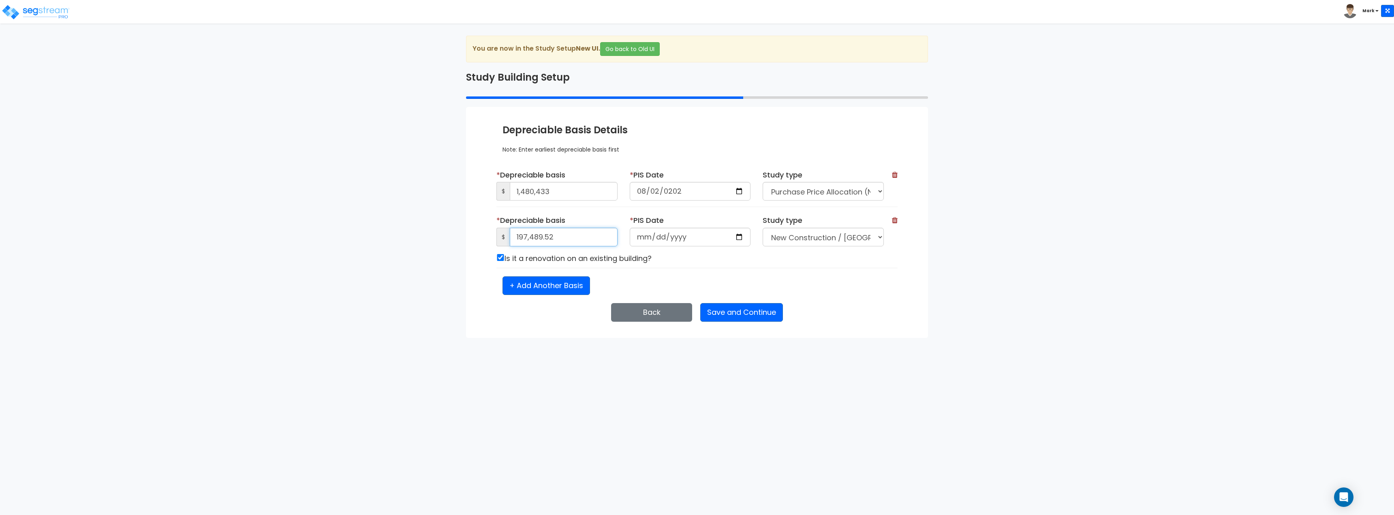
type input "197,489.52"
click at [634, 237] on input "date" at bounding box center [690, 237] width 121 height 19
type input "2022-08-25"
click at [825, 236] on select "Purchase Price Allocation (No Given Costs) New Construction / Reno / TI's (Give…" at bounding box center [823, 237] width 121 height 19
click at [904, 299] on div "Enter Study Naming Information * Study Name 9236 Main Street Entity Name 9236 M…" at bounding box center [697, 222] width 462 height 231
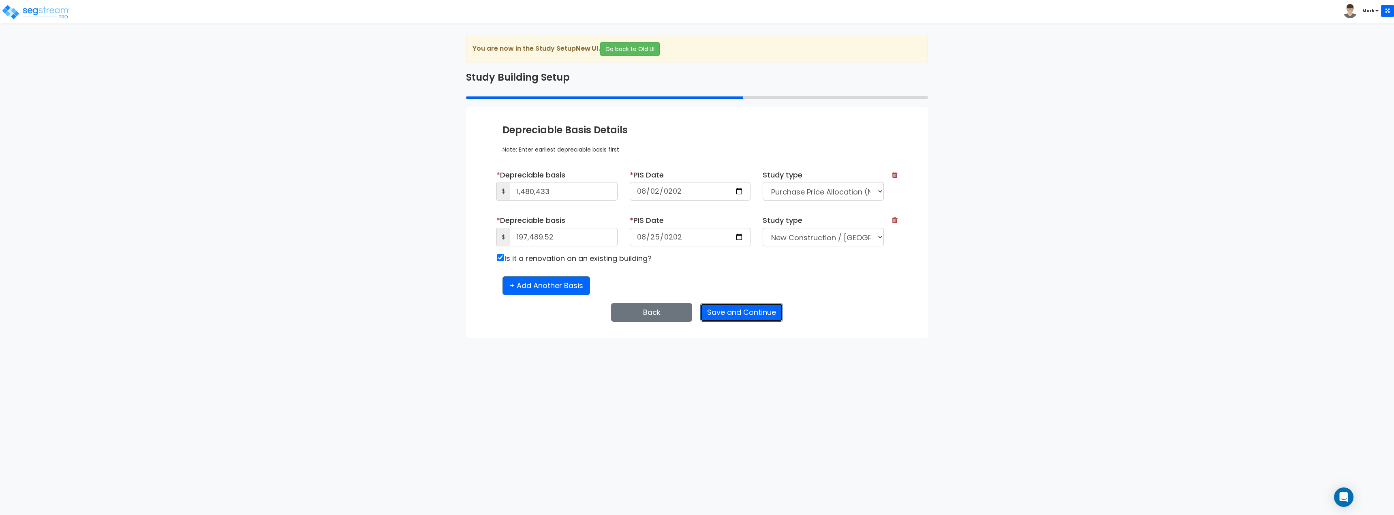
click at [753, 312] on button "Save and Continue" at bounding box center [741, 312] width 83 height 19
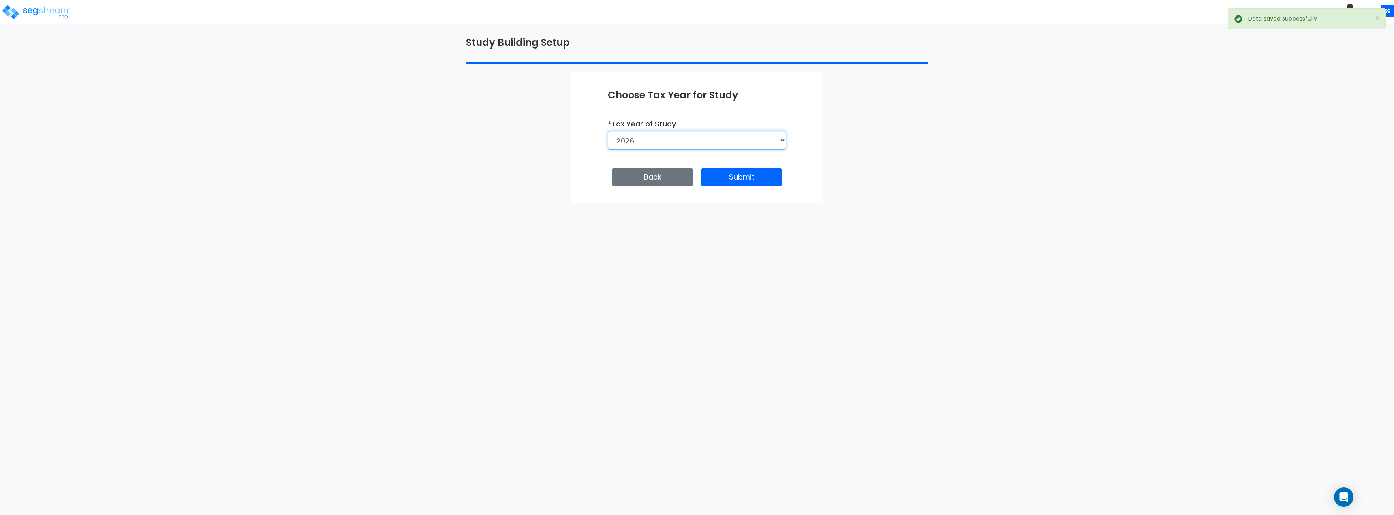
click at [691, 144] on select "2026 2025 2024 2023 2022" at bounding box center [697, 140] width 178 height 19
select select "2025"
click at [608, 131] on select "2026 2025 2024 2023 2022" at bounding box center [697, 140] width 178 height 19
click at [743, 181] on button "Save and Continue" at bounding box center [741, 177] width 83 height 19
select select "NEW"
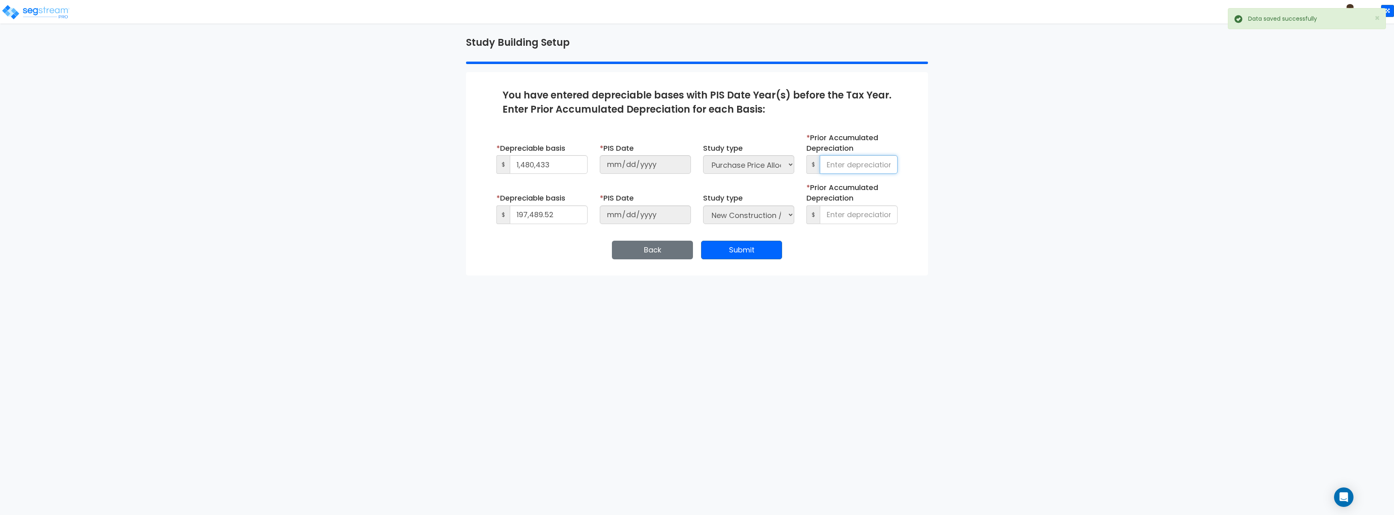
click at [870, 169] on input at bounding box center [859, 164] width 78 height 19
type input "0"
click at [889, 215] on input at bounding box center [859, 214] width 78 height 19
type input "0"
click at [754, 250] on button "Submit" at bounding box center [741, 250] width 81 height 19
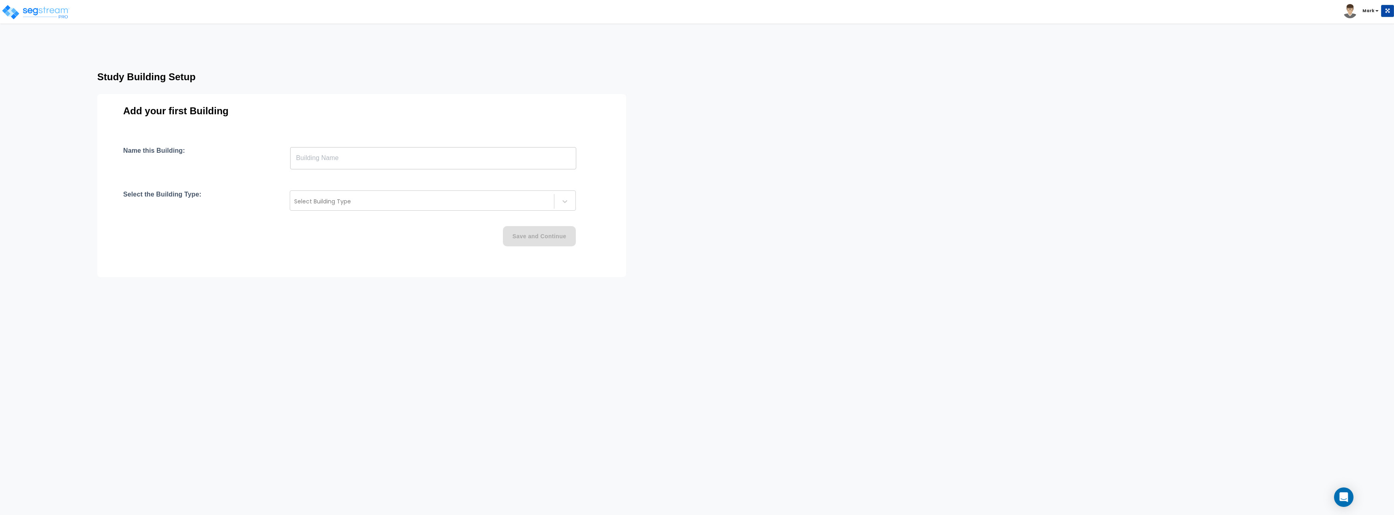
click at [448, 164] on input "text" at bounding box center [433, 158] width 286 height 23
type input "[STREET_ADDRESS]"
click at [423, 205] on div at bounding box center [422, 202] width 256 height 10
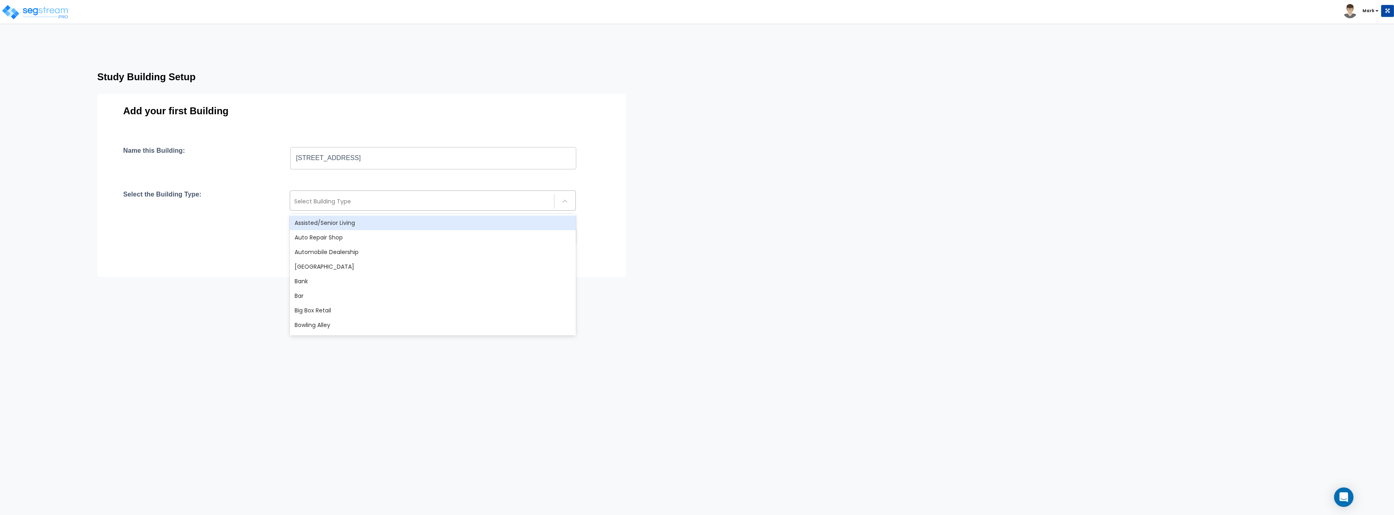
click at [336, 205] on div at bounding box center [422, 202] width 256 height 10
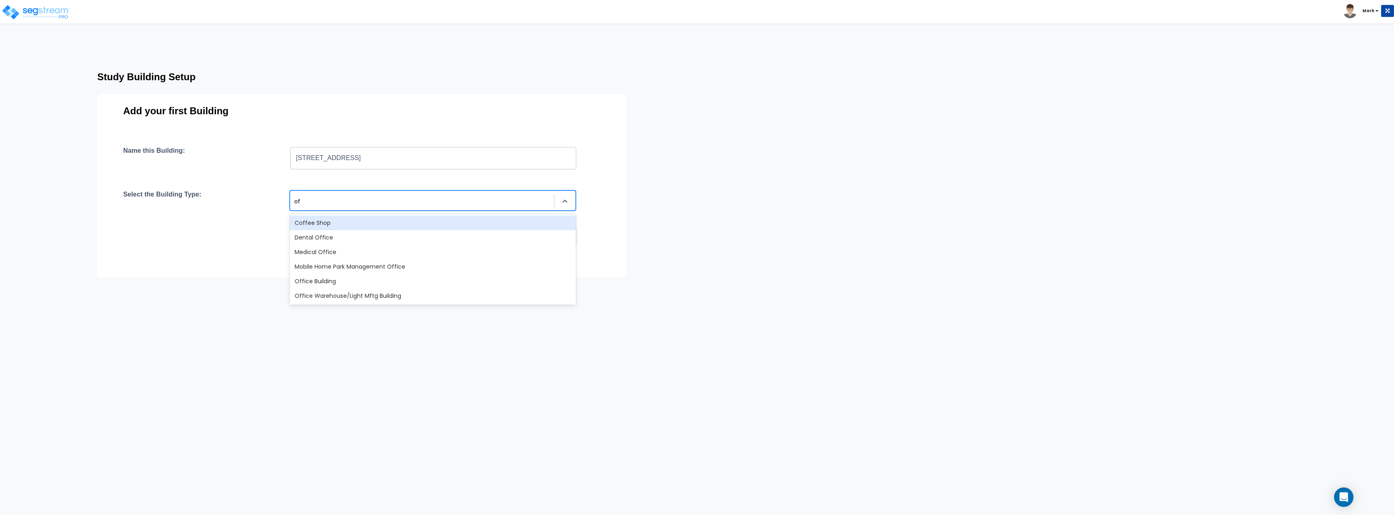
type input "off"
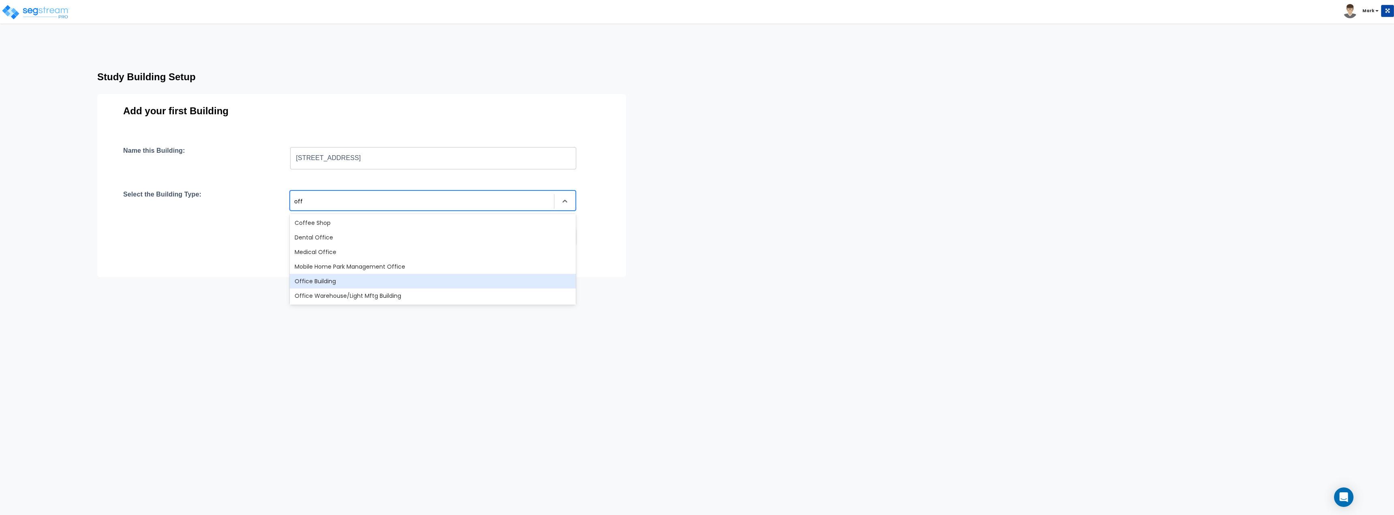
click at [346, 283] on div "Office Building" at bounding box center [433, 281] width 286 height 15
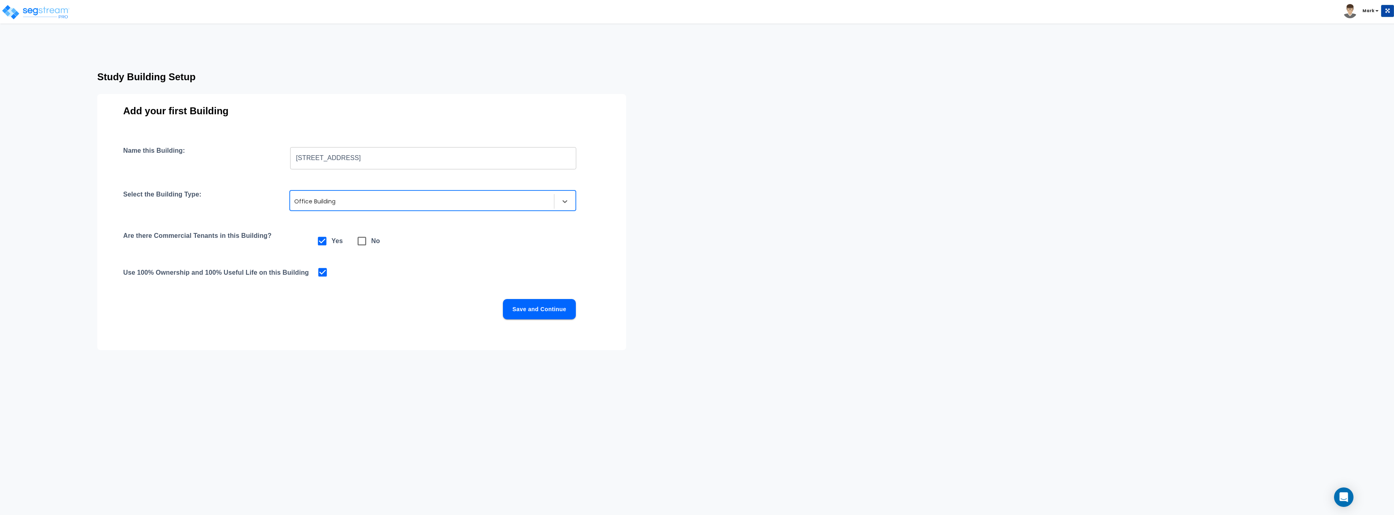
click at [372, 274] on div "Use 100% Ownership and 100% Useful Life on this Building" at bounding box center [361, 272] width 477 height 11
click at [560, 312] on button "Save and Continue" at bounding box center [539, 309] width 73 height 20
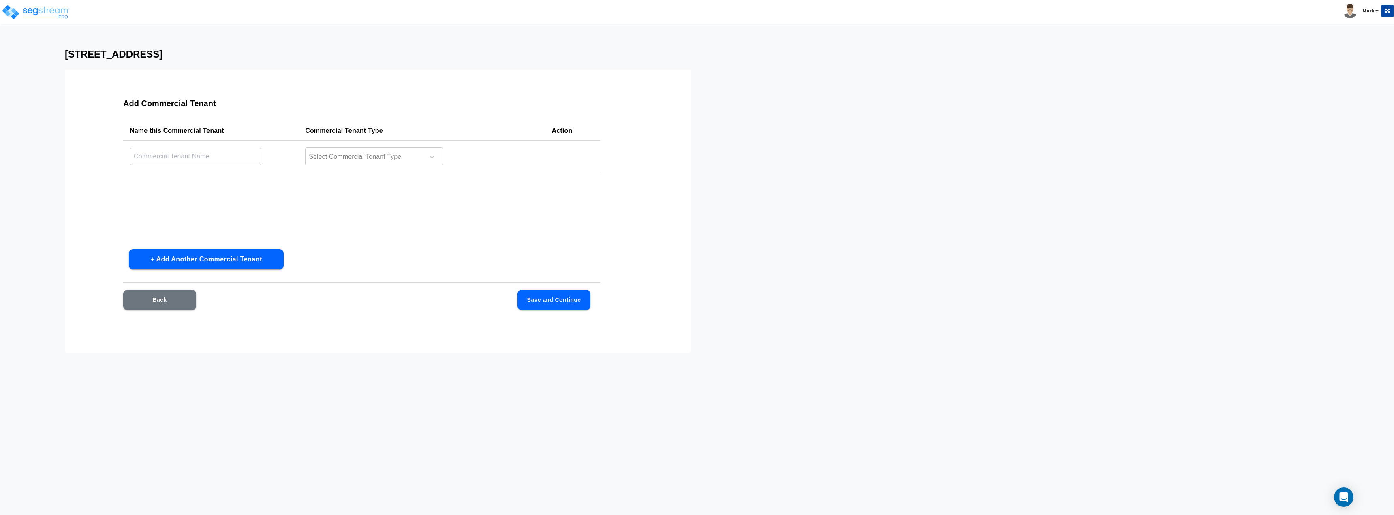
click at [195, 165] on input "text" at bounding box center [196, 156] width 132 height 17
type input "O"
type input "USA Insurance"
click at [319, 162] on div "Select Commercial Tenant Type" at bounding box center [364, 157] width 116 height 12
type input "off"
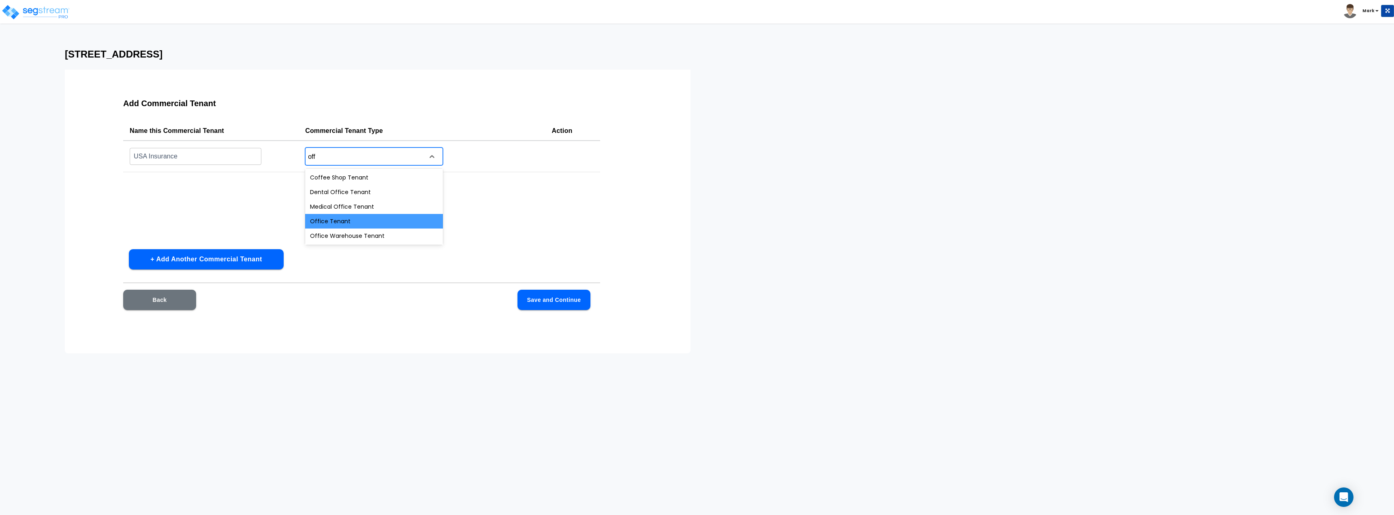
click at [348, 220] on div "Office Tenant" at bounding box center [374, 221] width 138 height 15
click at [428, 229] on div "Name this Commercial Tenant Commercial Tenant Type Action USA Insurance ​ optio…" at bounding box center [361, 182] width 477 height 122
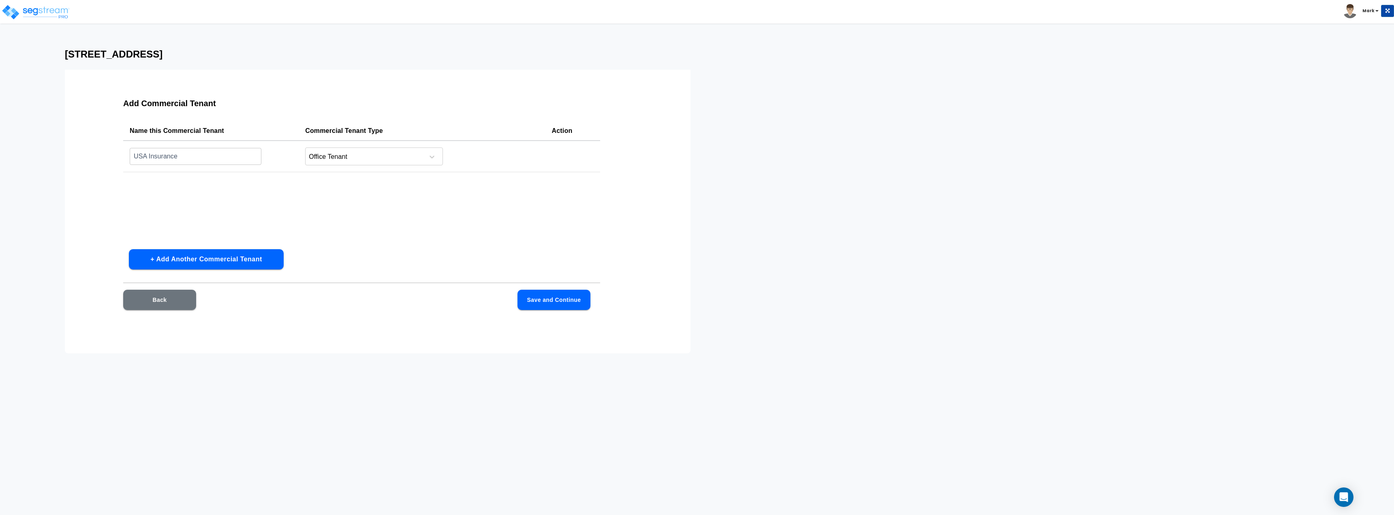
click at [577, 296] on button "Save and Continue" at bounding box center [553, 300] width 73 height 20
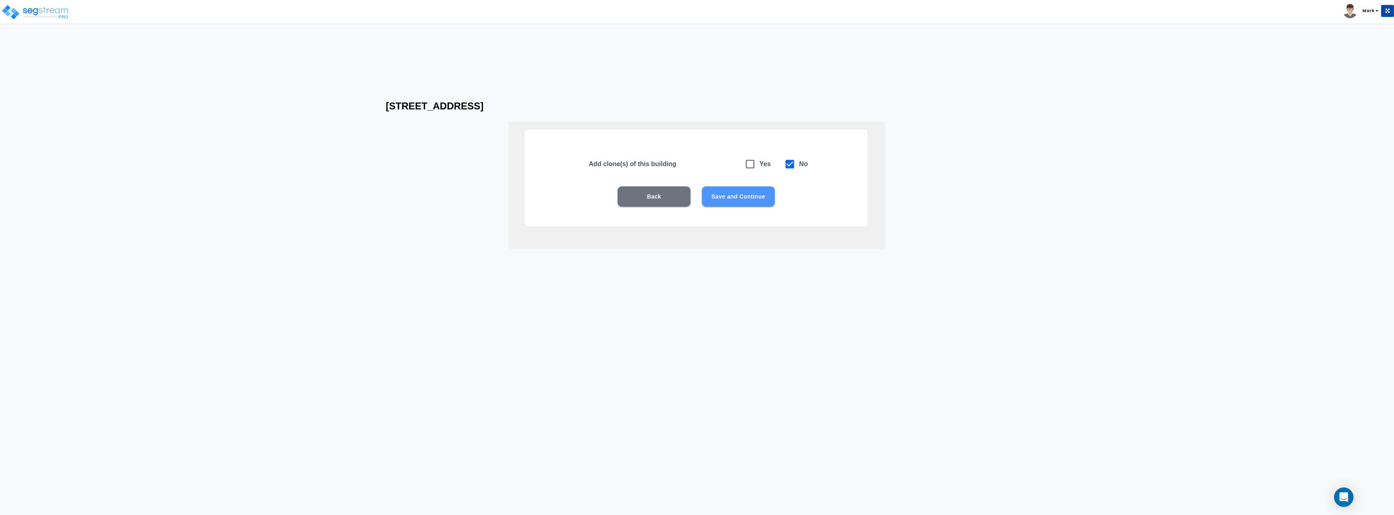
click at [748, 200] on button "Save and Continue" at bounding box center [738, 196] width 73 height 20
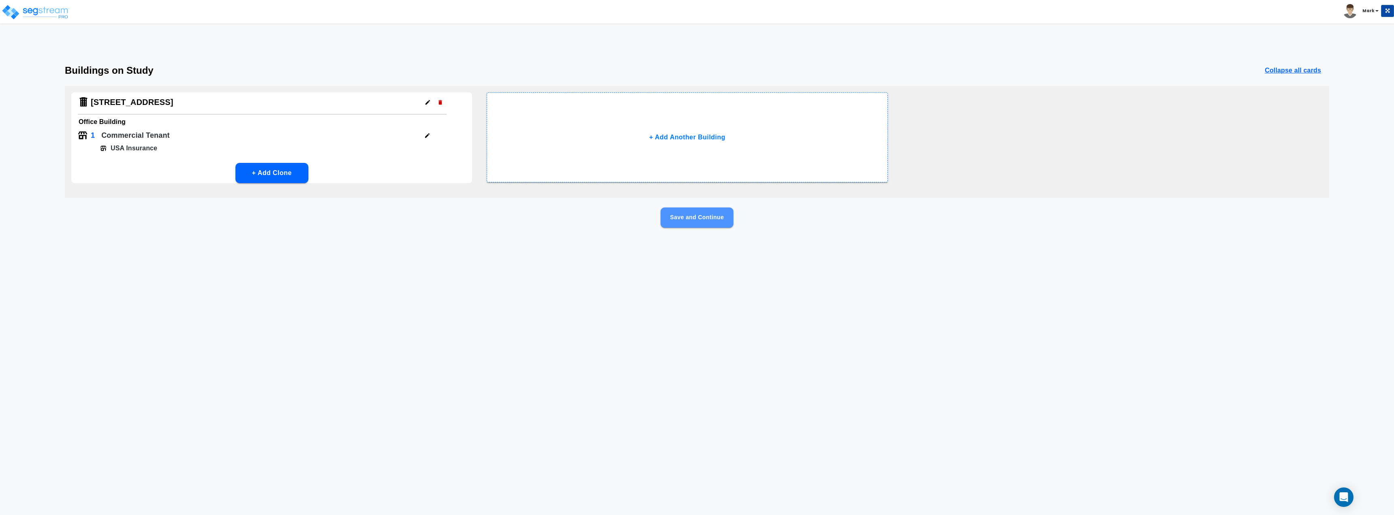
click at [683, 219] on button "Save and Continue" at bounding box center [697, 217] width 73 height 20
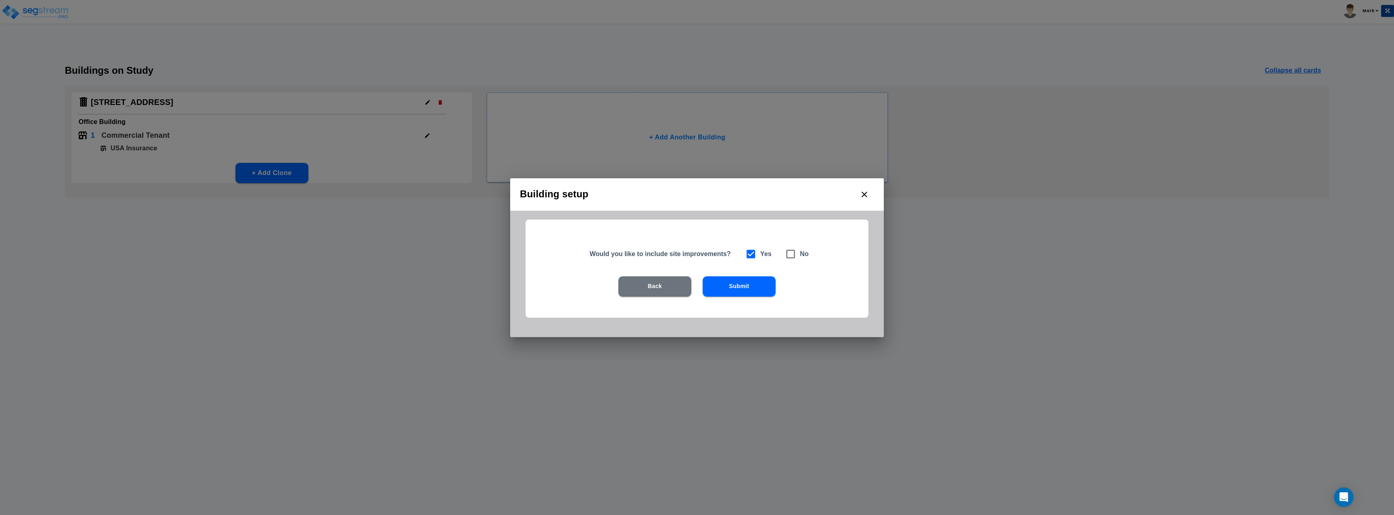
click at [785, 254] on span at bounding box center [790, 254] width 19 height 19
checkbox input "false"
checkbox input "true"
click at [731, 280] on button "Submit" at bounding box center [739, 286] width 73 height 20
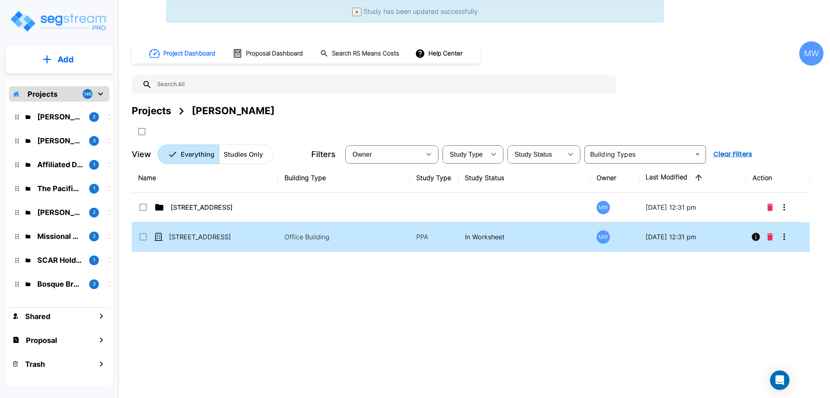
click at [279, 235] on td "Office Building" at bounding box center [344, 237] width 132 height 30
checkbox input "true"
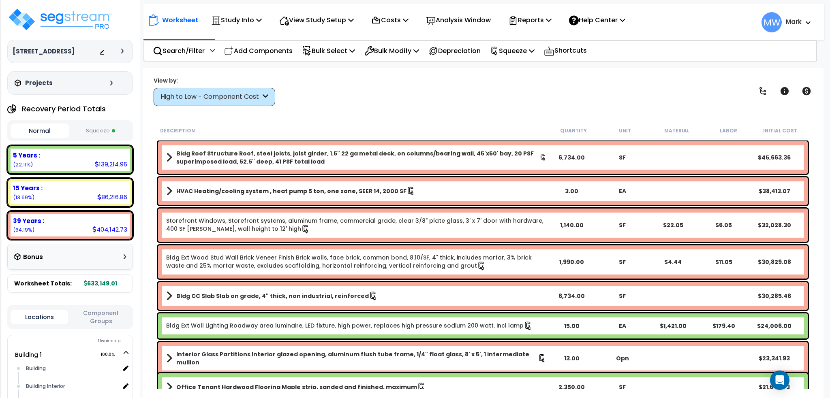
click at [123, 50] on icon at bounding box center [122, 51] width 2 height 5
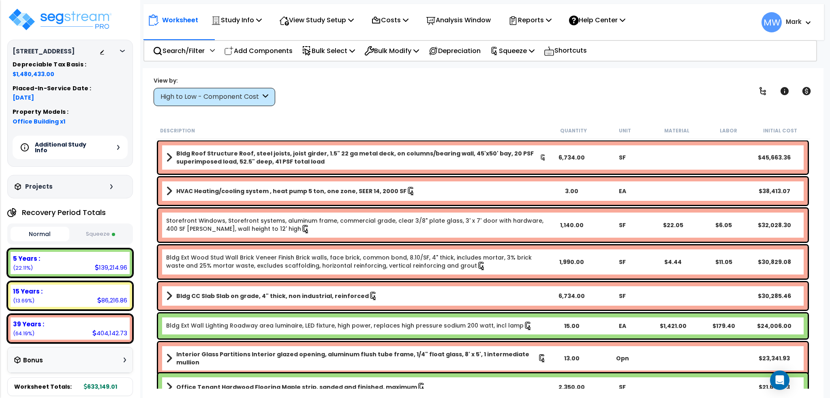
click at [123, 148] on div "Additional Study Info" at bounding box center [70, 148] width 115 height 24
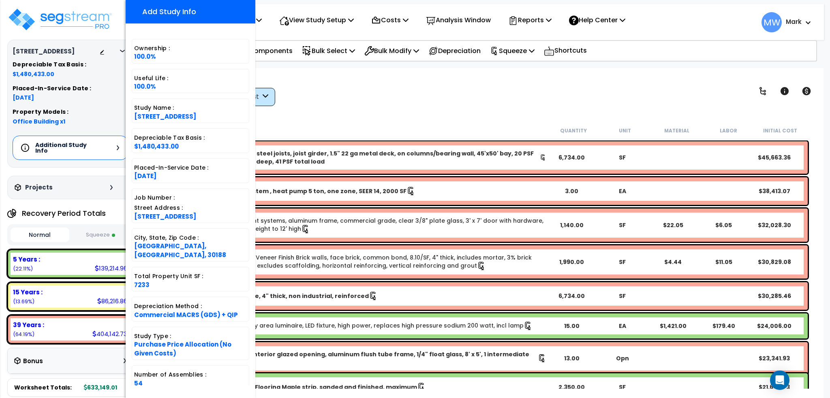
click at [123, 107] on div "Depreciable Tax Basis : $1,480,433.00 Placed-In-Service Date : 08-02-2022 Prope…" at bounding box center [70, 94] width 115 height 64
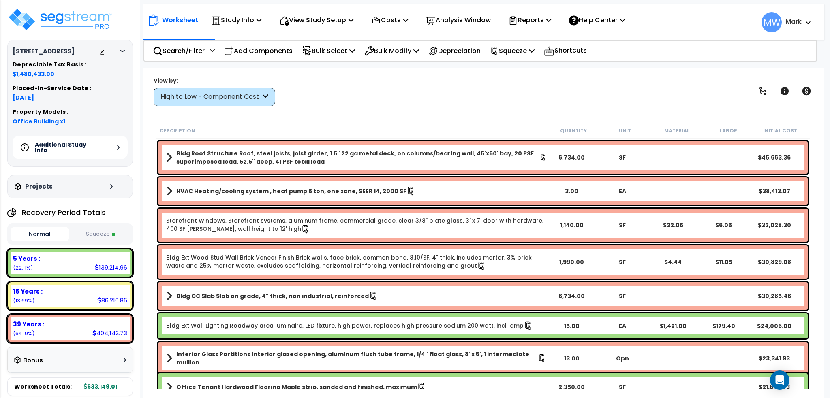
click at [124, 50] on icon at bounding box center [122, 51] width 5 height 2
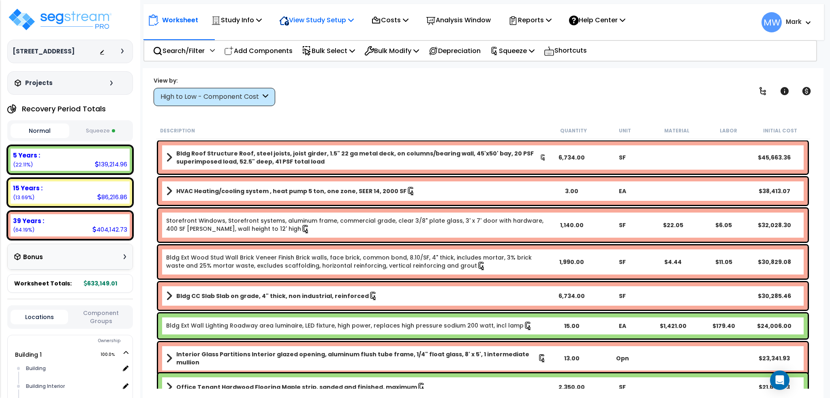
click at [297, 24] on p "View Study Setup" at bounding box center [316, 20] width 75 height 11
click at [297, 56] on link "View Questionnaire" at bounding box center [315, 55] width 80 height 16
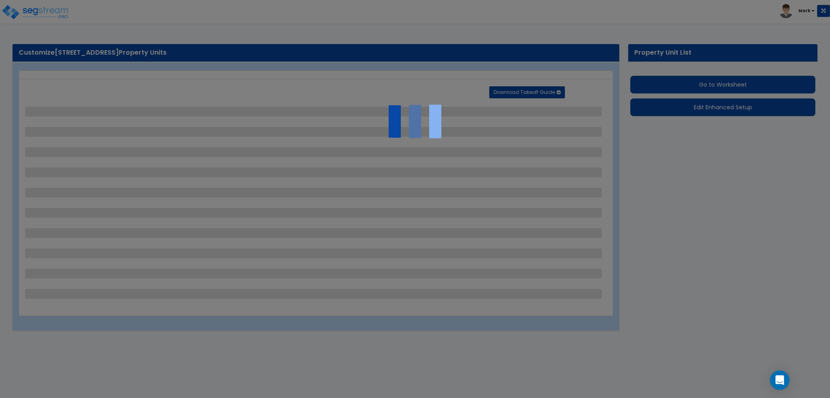
select select "7"
select select "2"
select select "4"
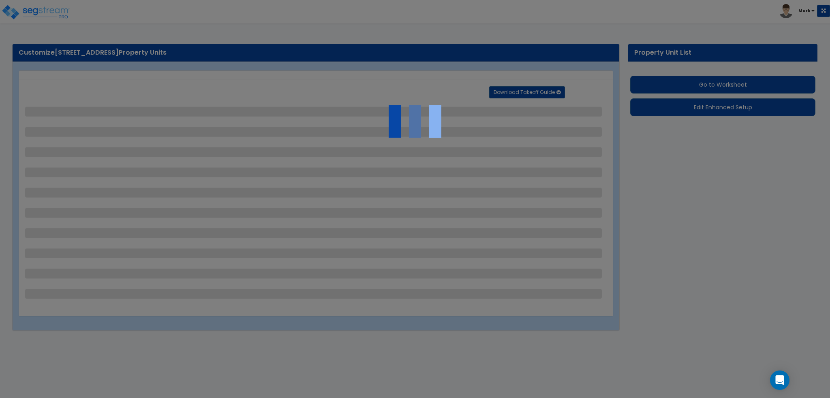
select select "2"
select select "1"
select select "2"
select select "1"
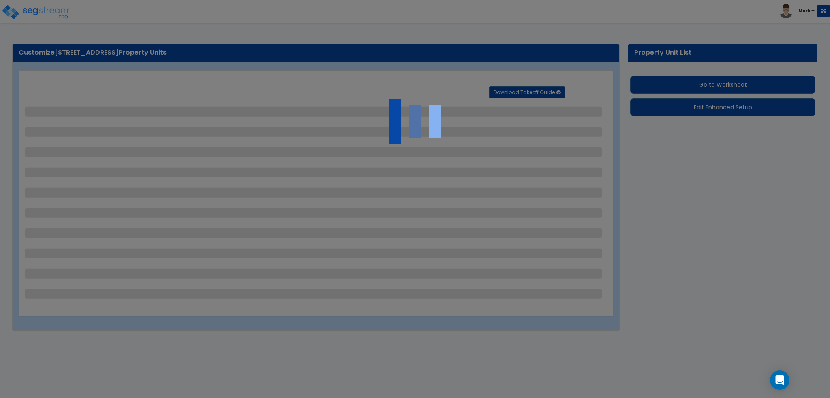
select select "1"
select select "3"
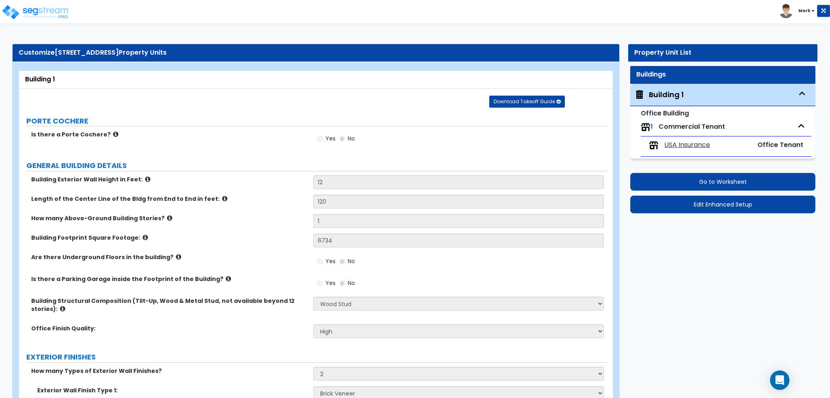
click at [692, 147] on span "USA Insurance" at bounding box center [687, 145] width 46 height 9
select select "1"
select select "2"
select select "1"
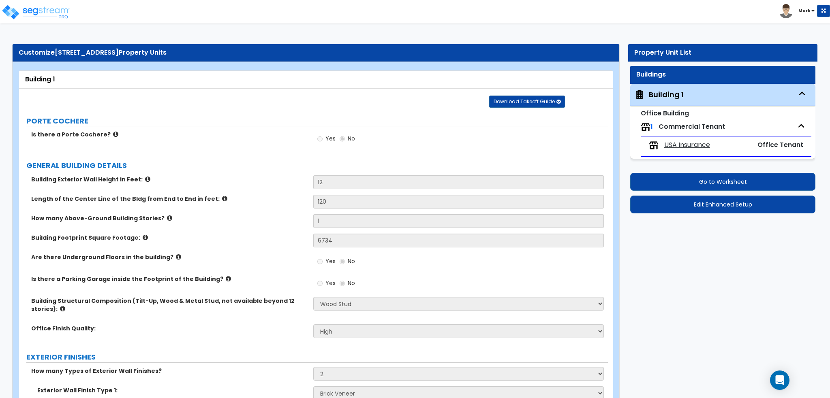
select select "3"
select select "5"
select select "1"
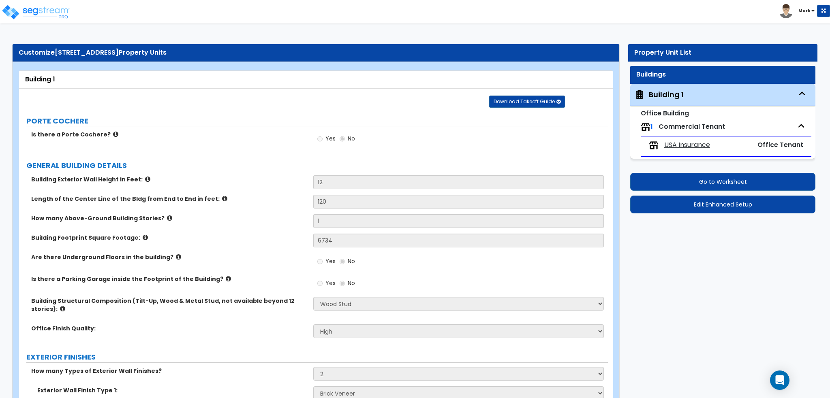
select select "5"
select select "1"
select select "3"
select select "4"
select select "1"
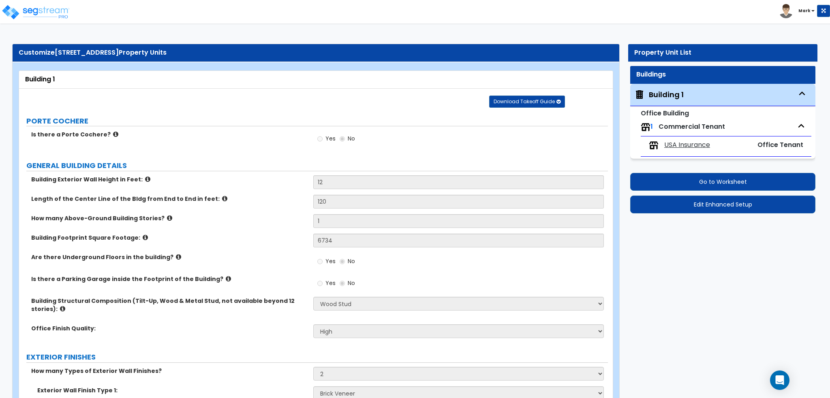
select select "1"
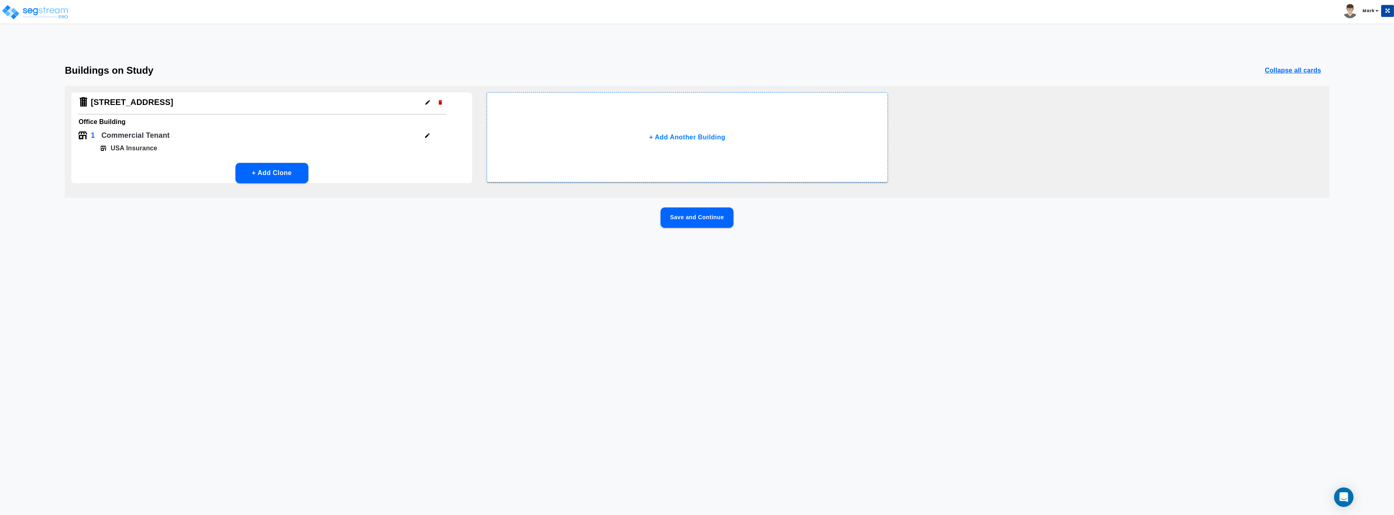
click at [694, 221] on button "Save and Continue" at bounding box center [697, 217] width 73 height 20
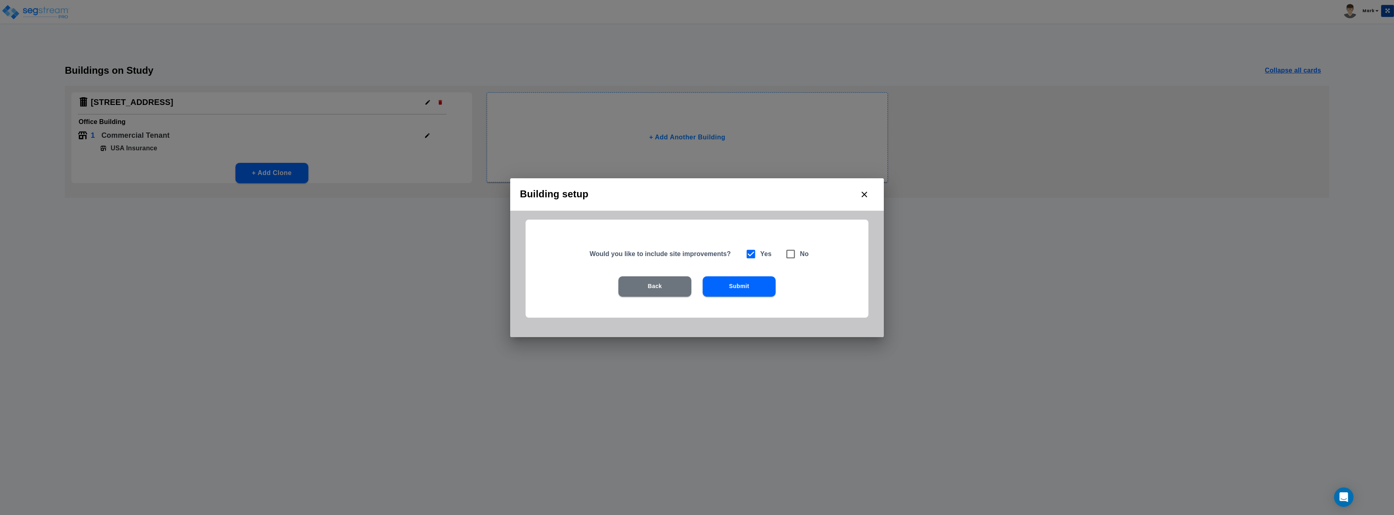
click at [800, 254] on span at bounding box center [790, 254] width 19 height 19
checkbox input "false"
checkbox input "true"
click at [744, 289] on button "Submit" at bounding box center [739, 286] width 73 height 20
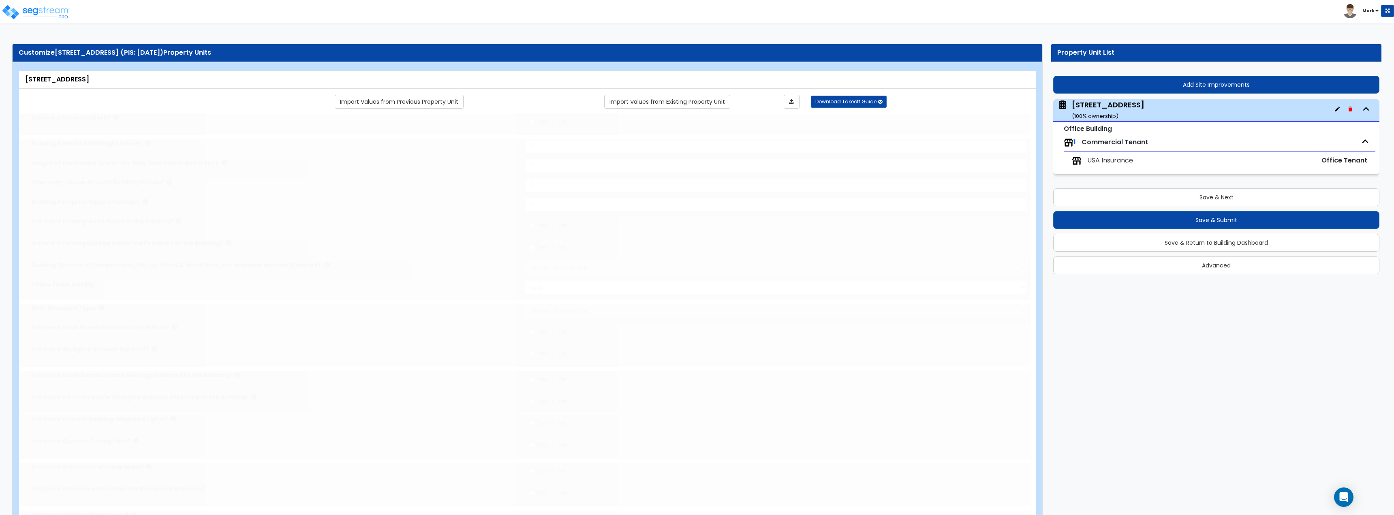
type input "1"
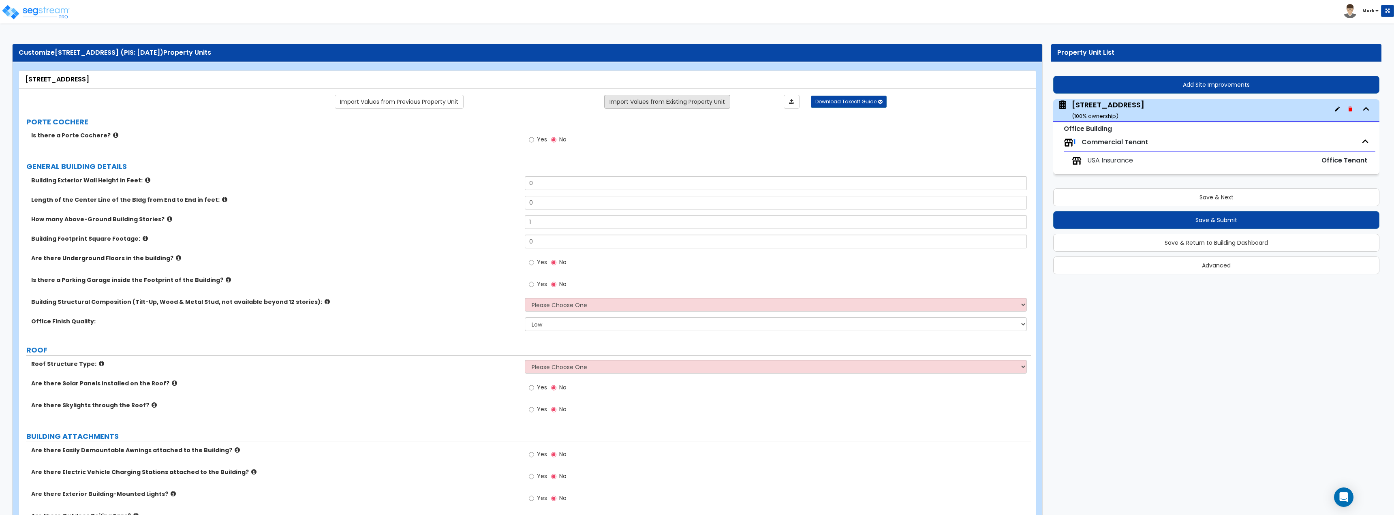
click at [669, 99] on link "Import Values from Existing Property Unit" at bounding box center [667, 102] width 126 height 14
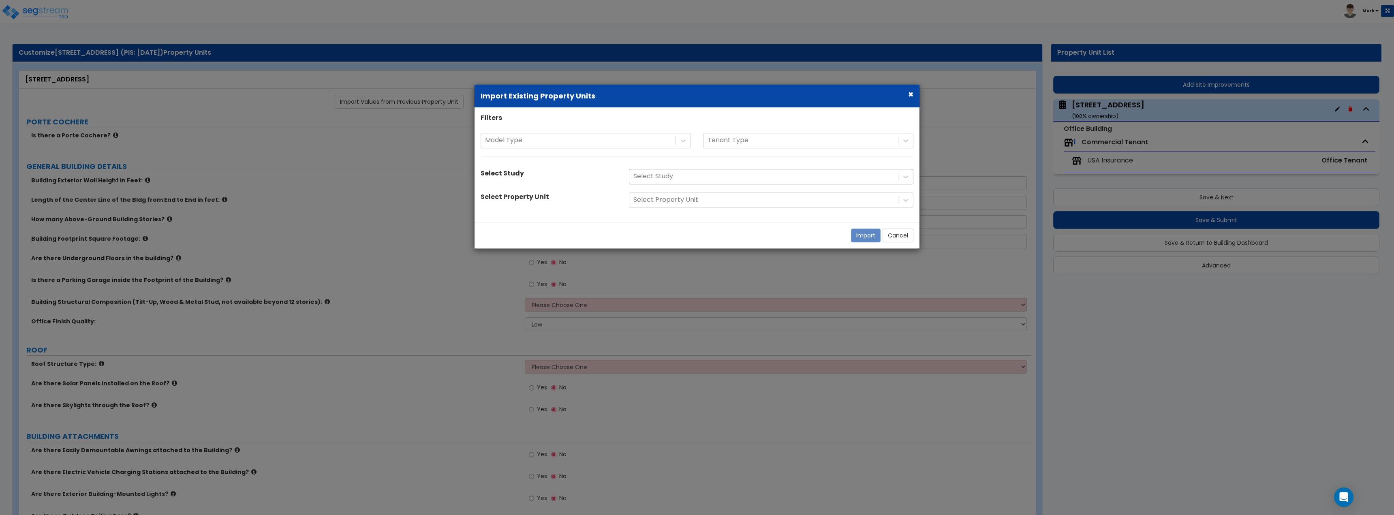
click at [706, 173] on div at bounding box center [763, 176] width 261 height 11
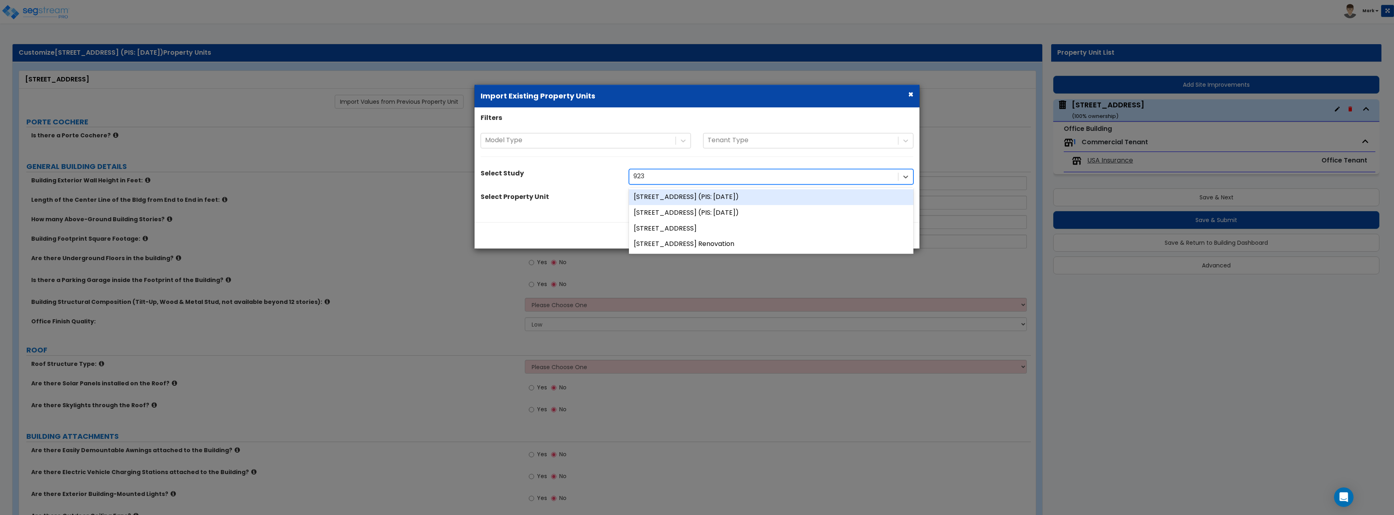
type input "9236"
click at [700, 222] on div "9236 Main Street" at bounding box center [771, 229] width 284 height 16
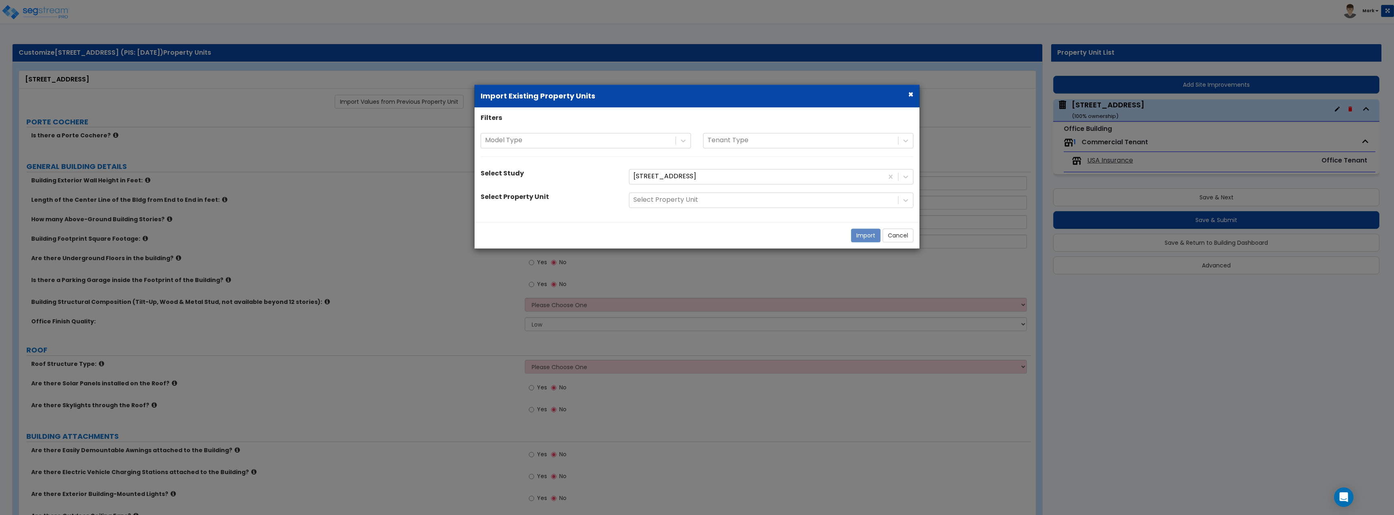
click at [688, 192] on div "Filters Model Type Tenant Type Select Study 9236 Main Street Select Property Un…" at bounding box center [697, 164] width 445 height 103
click at [696, 203] on div at bounding box center [763, 200] width 261 height 11
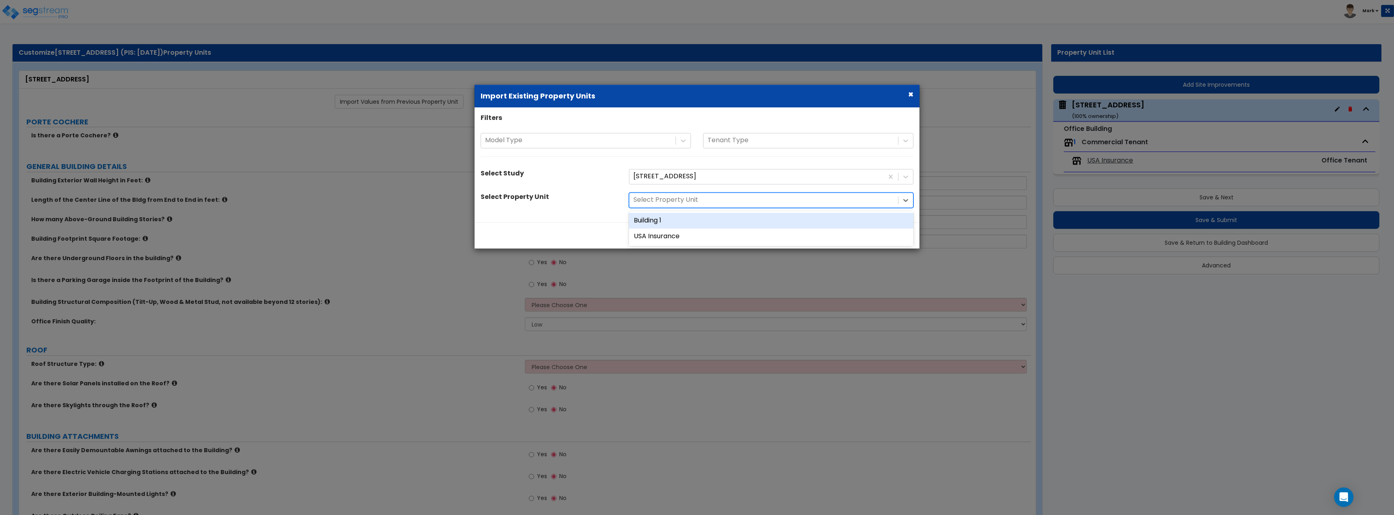
click at [701, 228] on div "Building 1" at bounding box center [771, 221] width 284 height 16
click at [692, 196] on div at bounding box center [756, 200] width 246 height 11
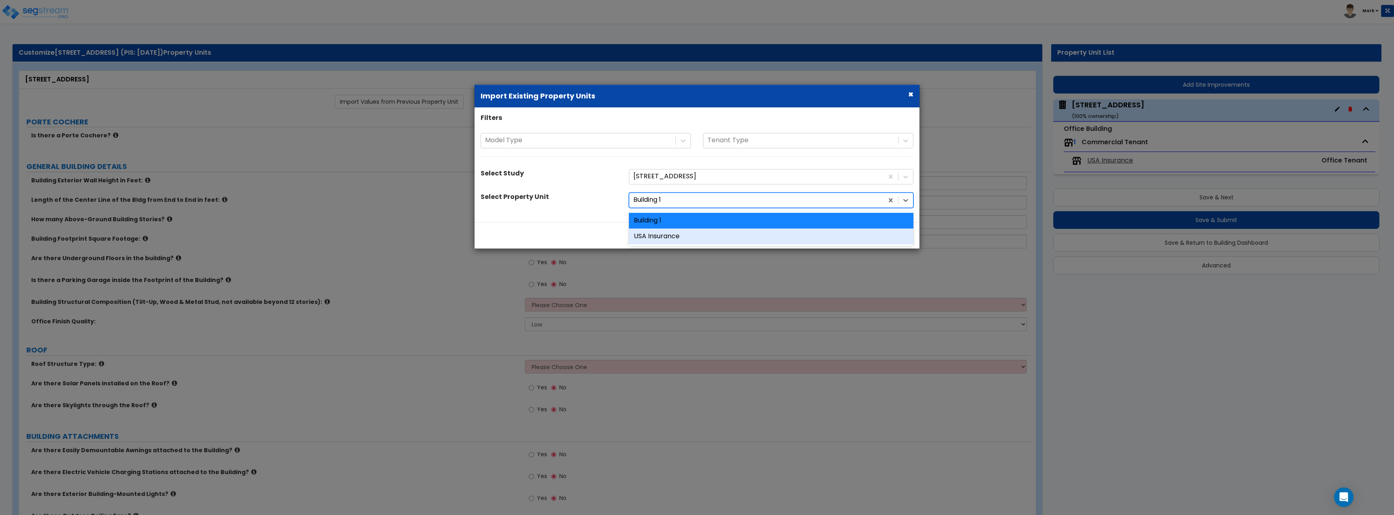
click at [697, 238] on div "USA Insurance" at bounding box center [771, 237] width 284 height 16
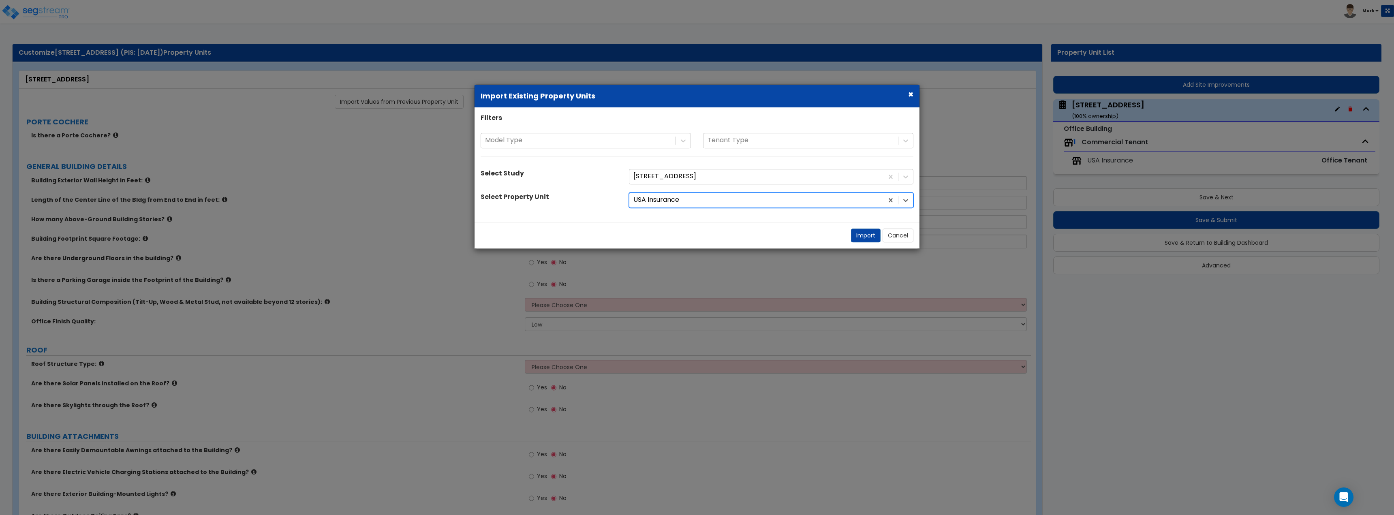
click at [658, 234] on div "Import Cancel" at bounding box center [697, 235] width 445 height 26
click at [679, 203] on div at bounding box center [756, 200] width 246 height 11
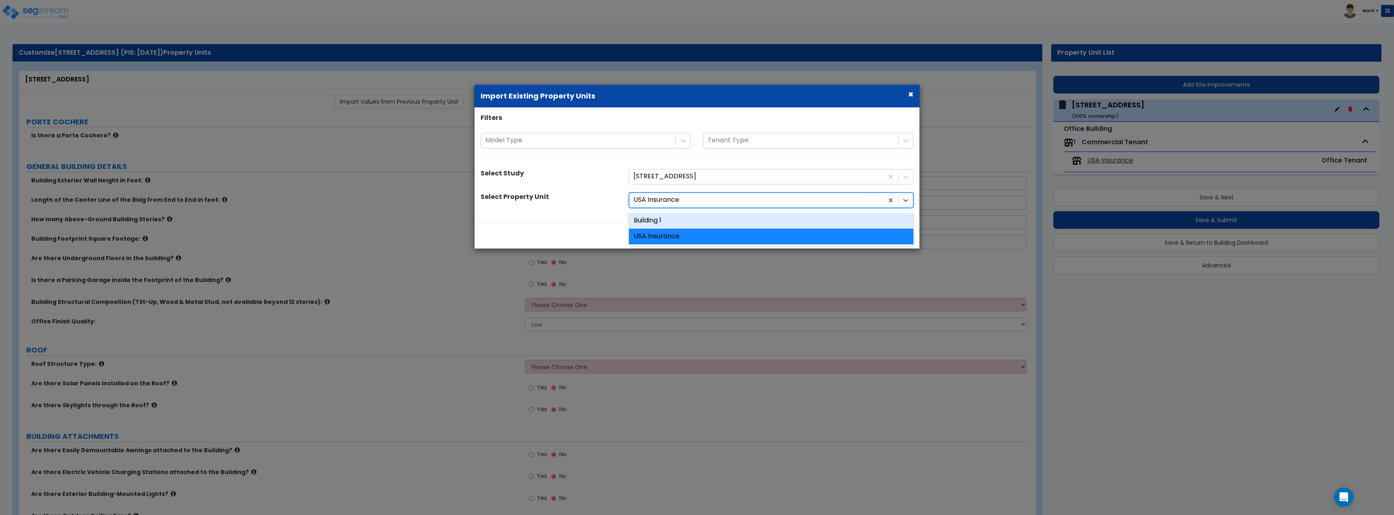
click at [680, 216] on div "Building 1" at bounding box center [771, 221] width 284 height 16
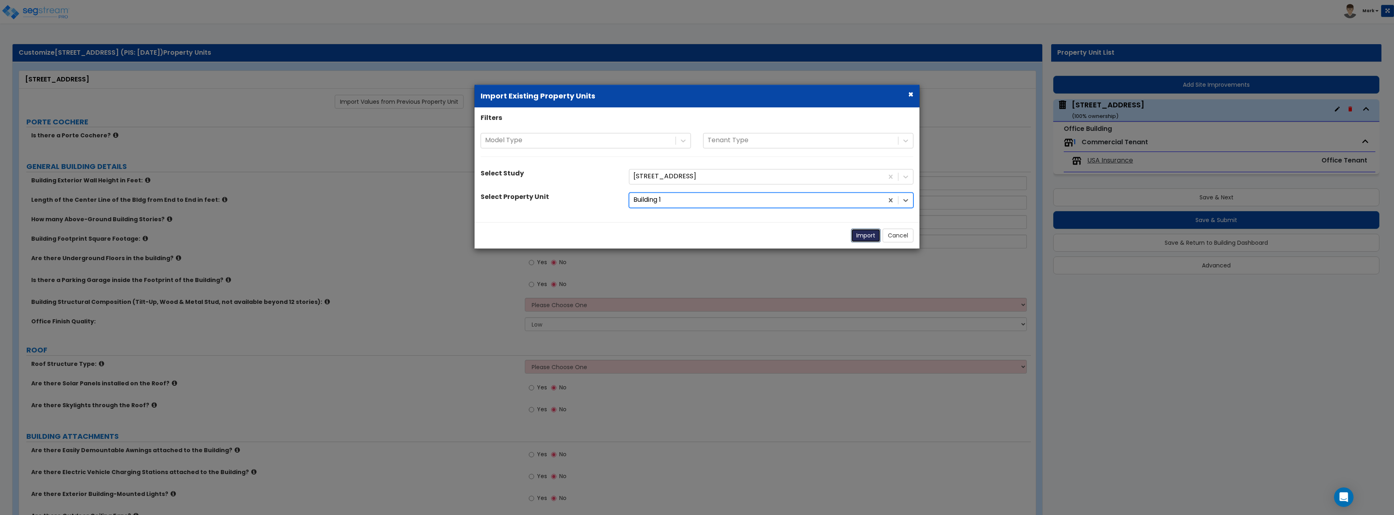
click at [868, 236] on button "Import" at bounding box center [866, 236] width 30 height 14
type input "12"
type input "120"
type input "6734"
select select "7"
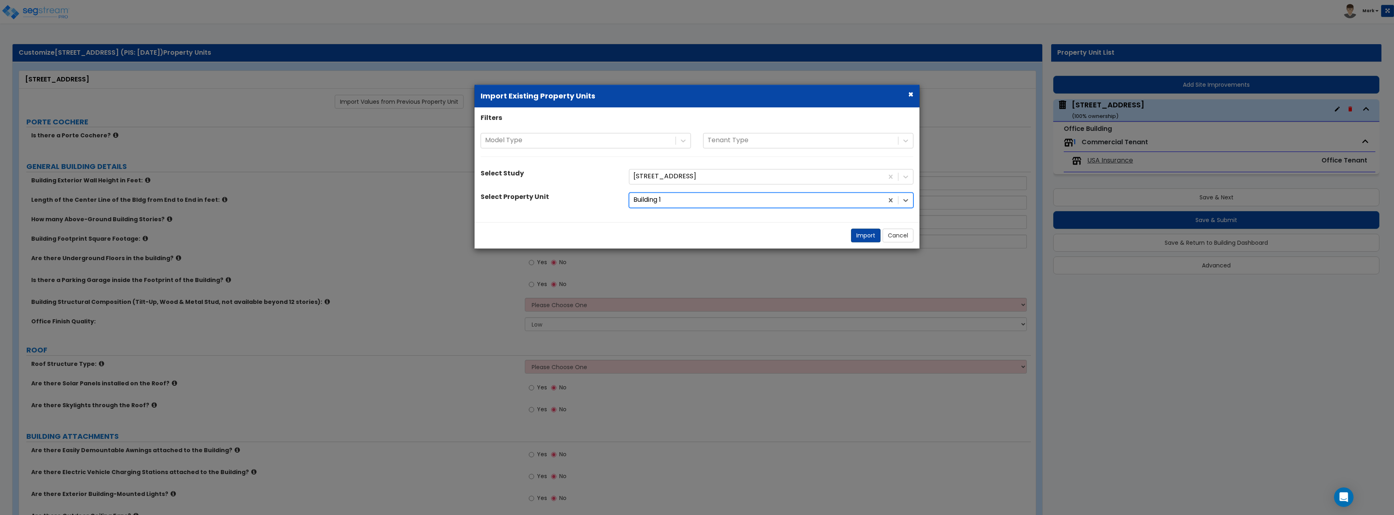
select select "2"
radio input "true"
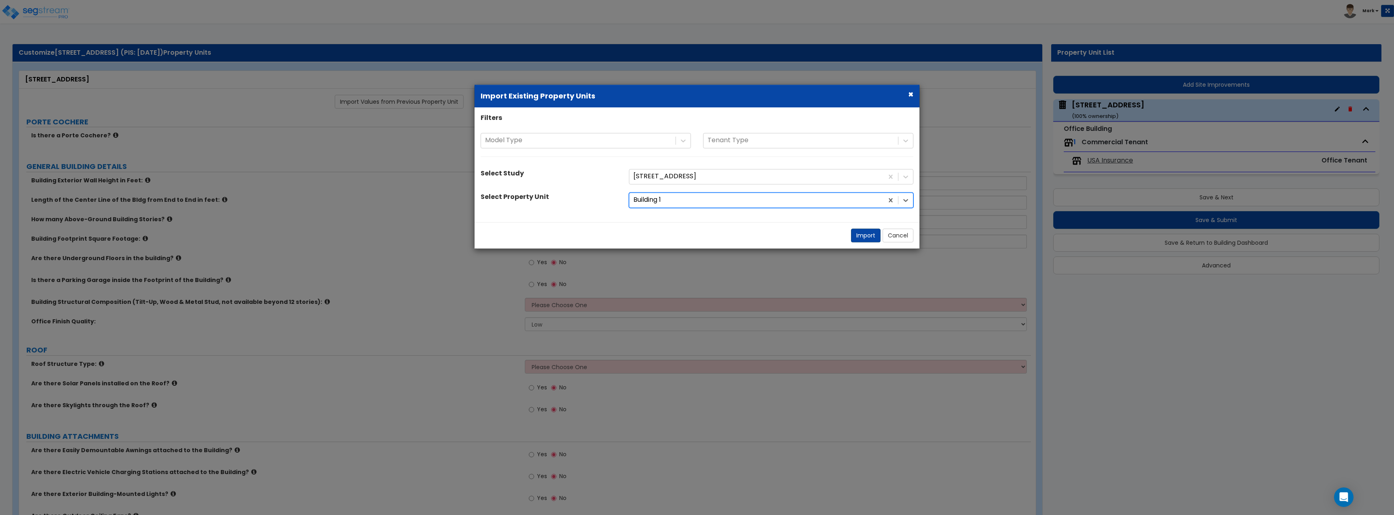
radio input "true"
select select "3"
select select "2"
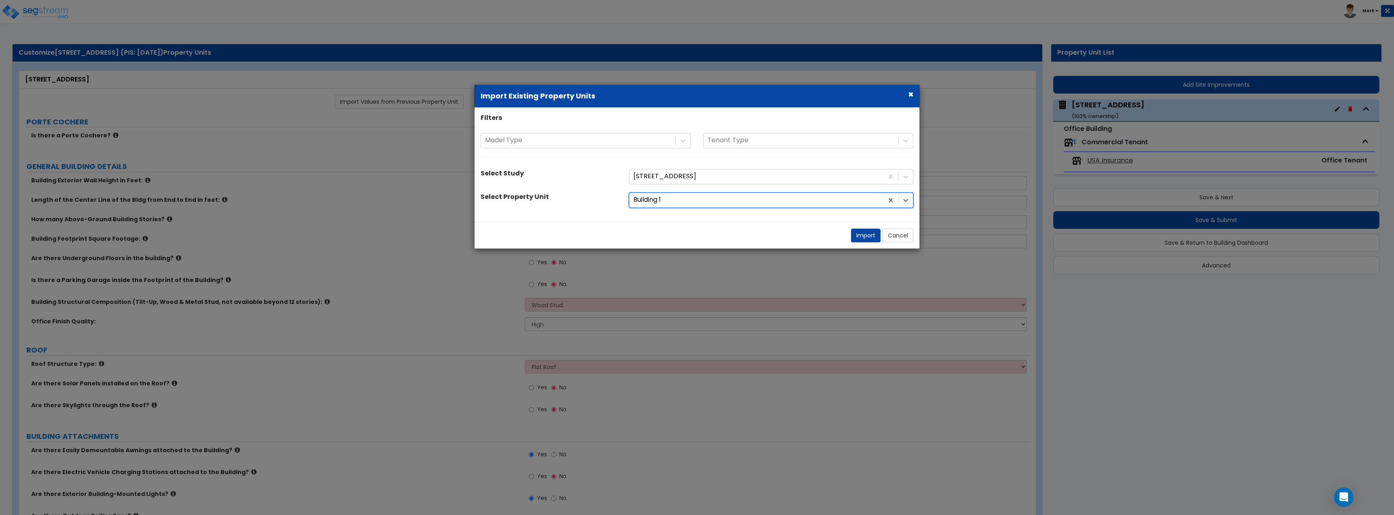
select select "2"
select select "4"
select select "1"
select select "2"
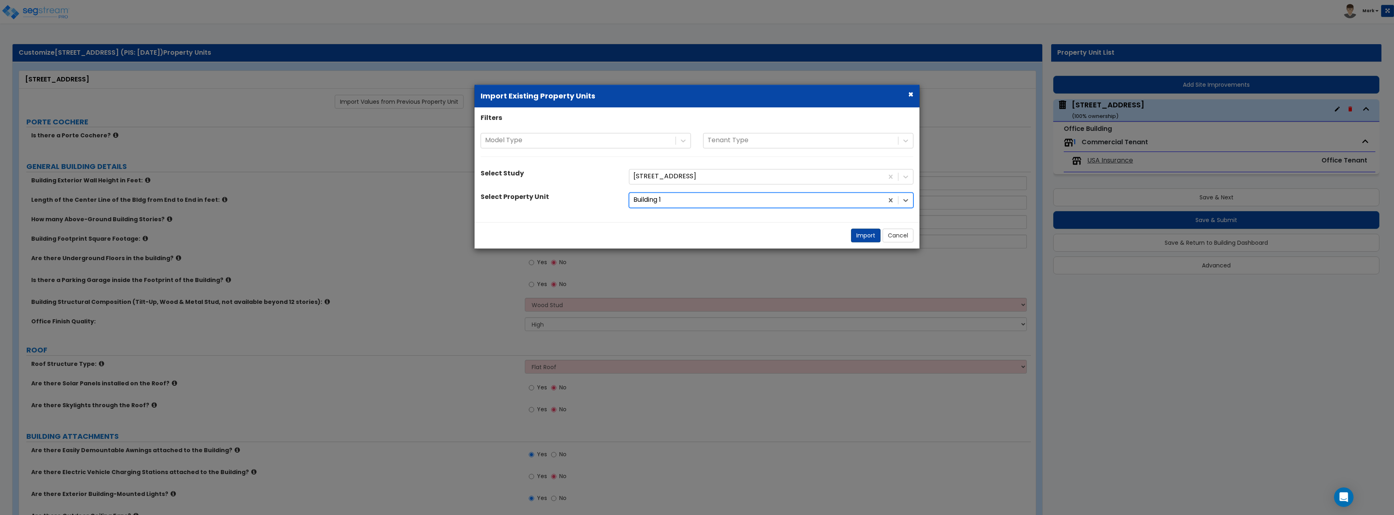
select select "1"
select select "3"
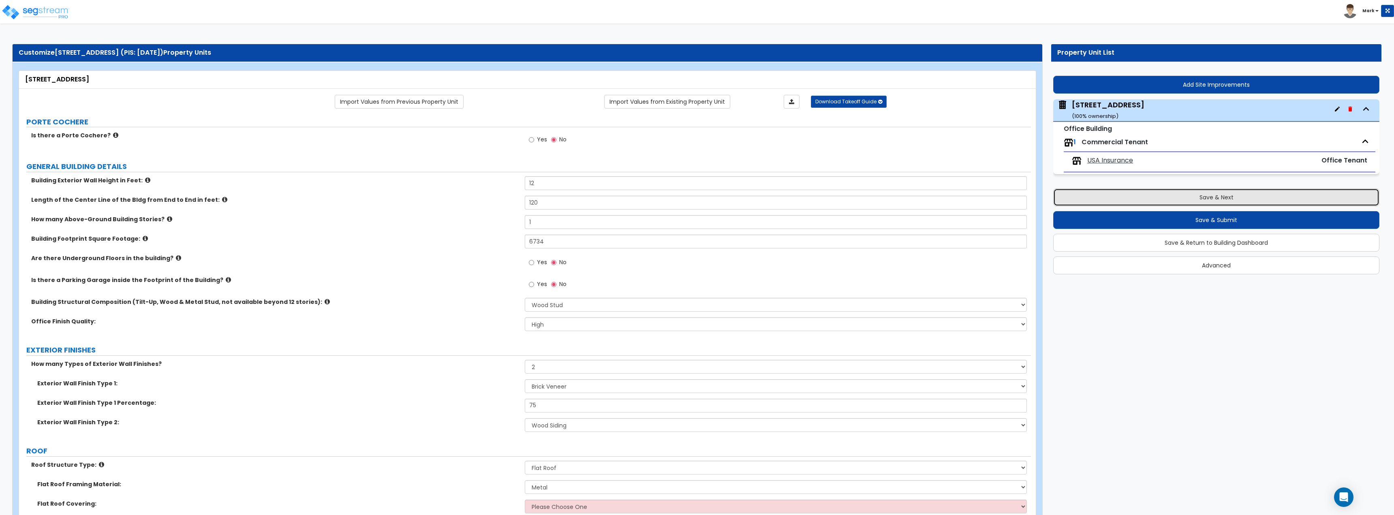
click at [1102, 201] on button "Save & Next" at bounding box center [1216, 197] width 326 height 18
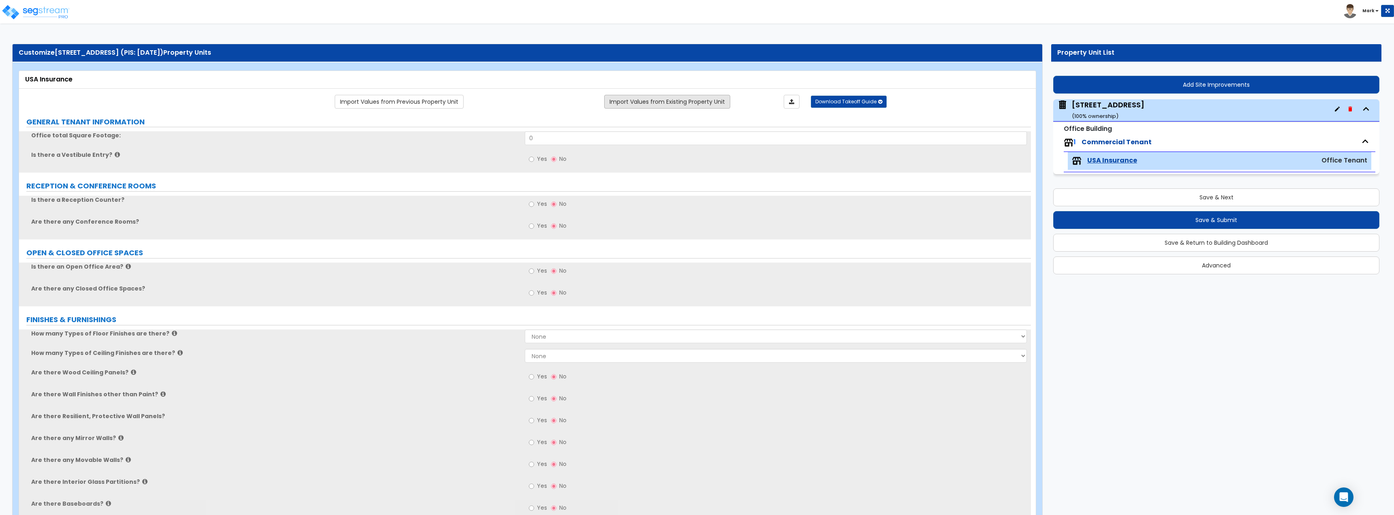
click at [699, 99] on link "Import Values from Existing Property Unit" at bounding box center [667, 102] width 126 height 14
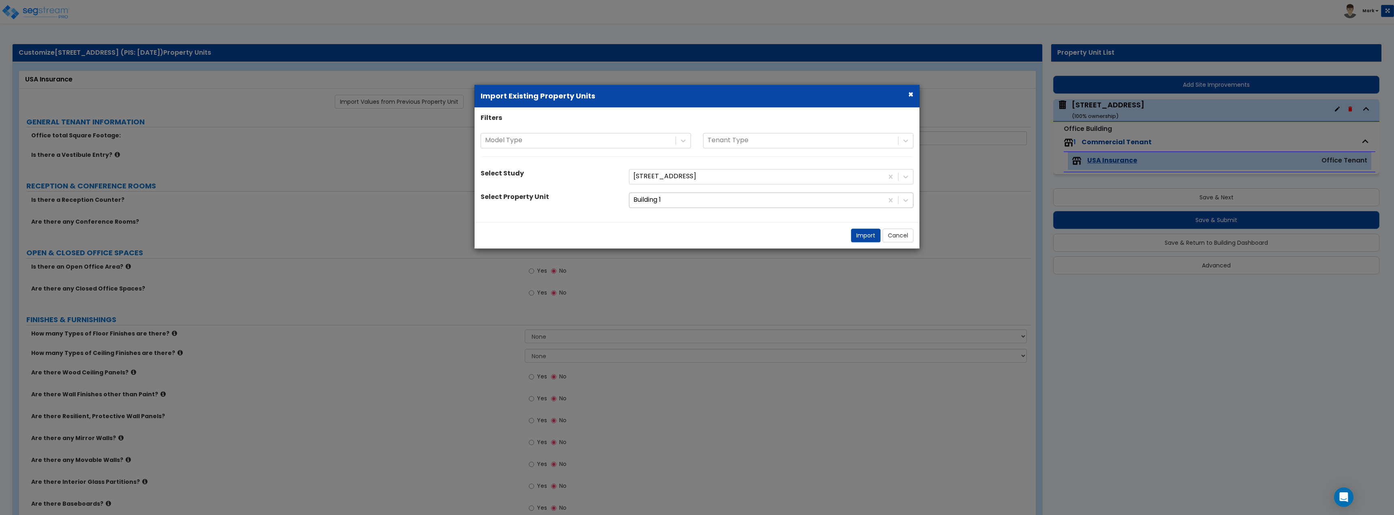
click at [683, 201] on div at bounding box center [756, 200] width 246 height 11
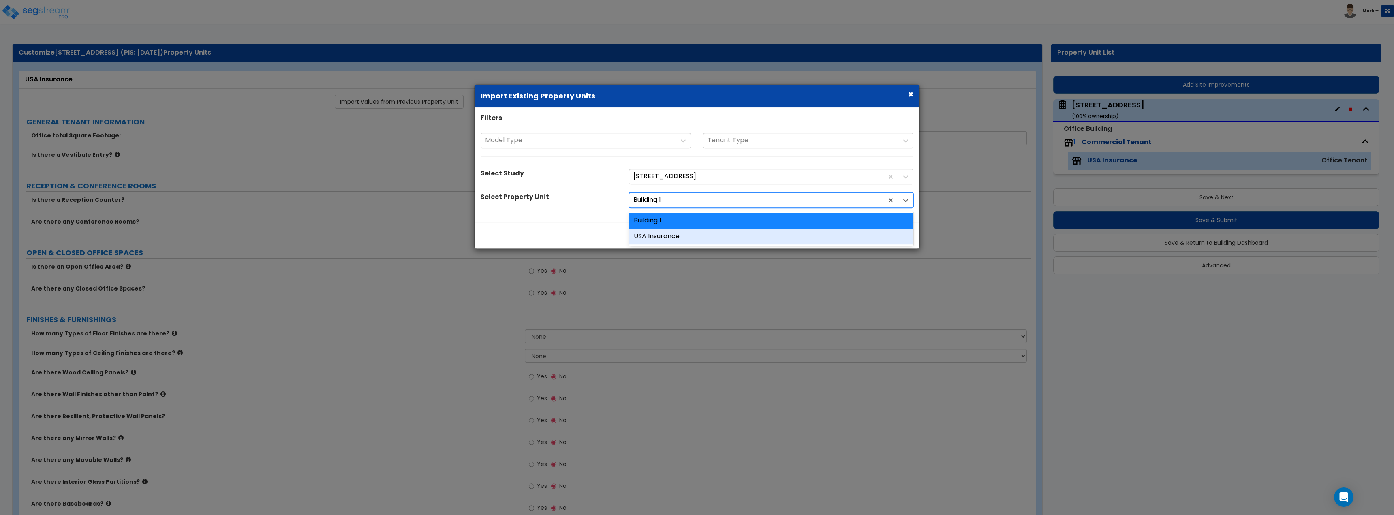
click at [684, 240] on div "USA Insurance" at bounding box center [771, 237] width 284 height 16
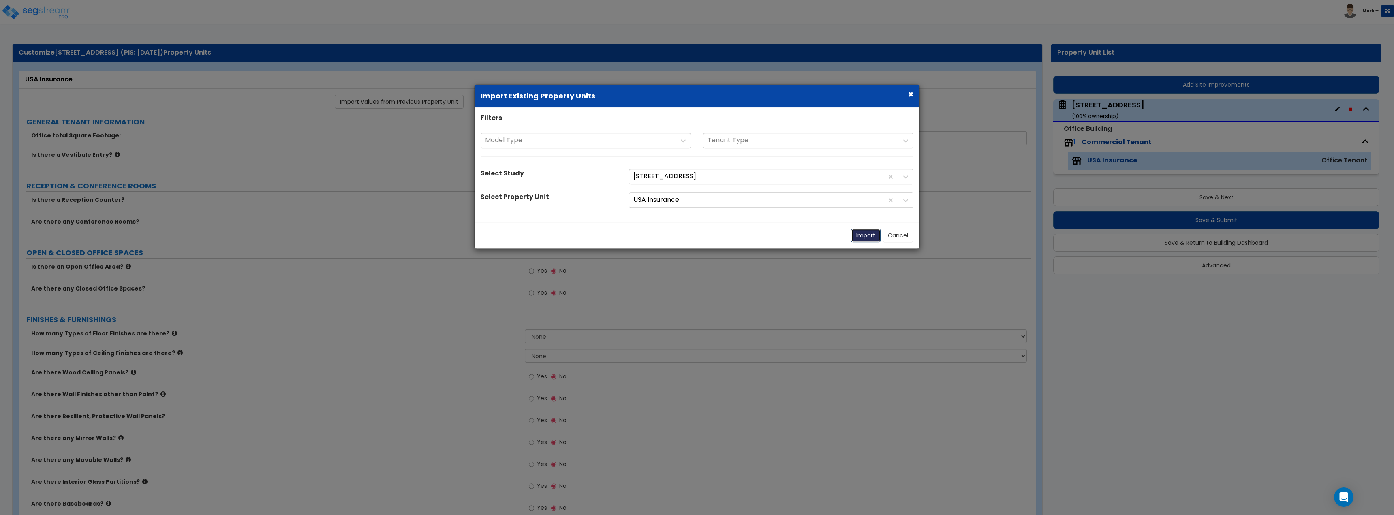
click at [877, 231] on button "Import" at bounding box center [866, 236] width 30 height 14
type input "2500"
radio input "true"
select select "1"
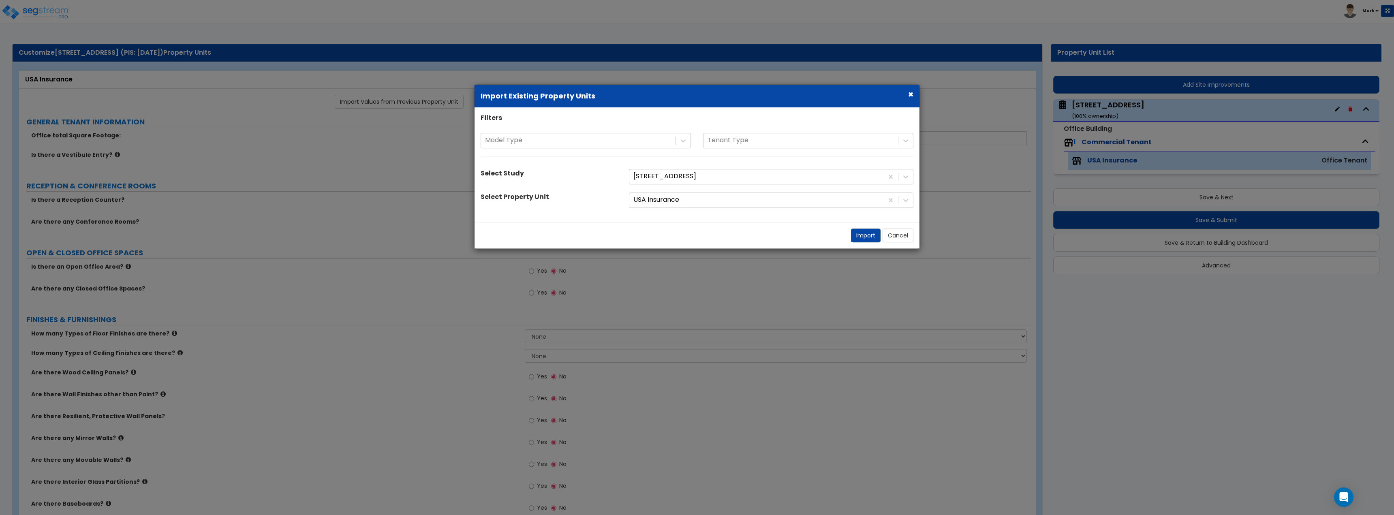
select select "1"
radio input "true"
select select "1"
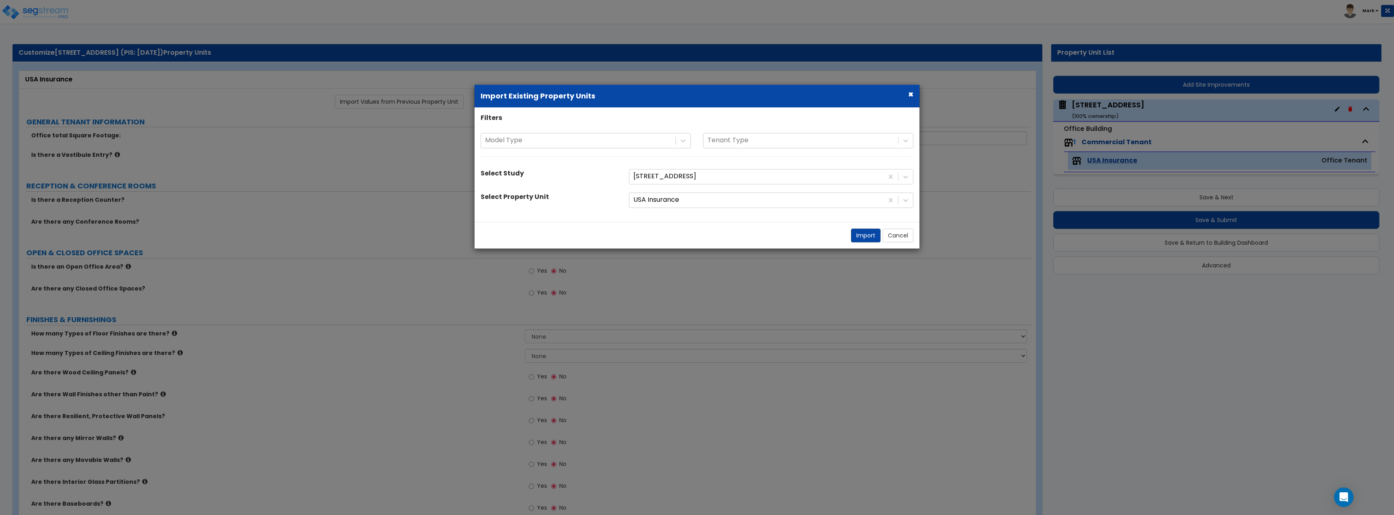
radio input "true"
select select "1"
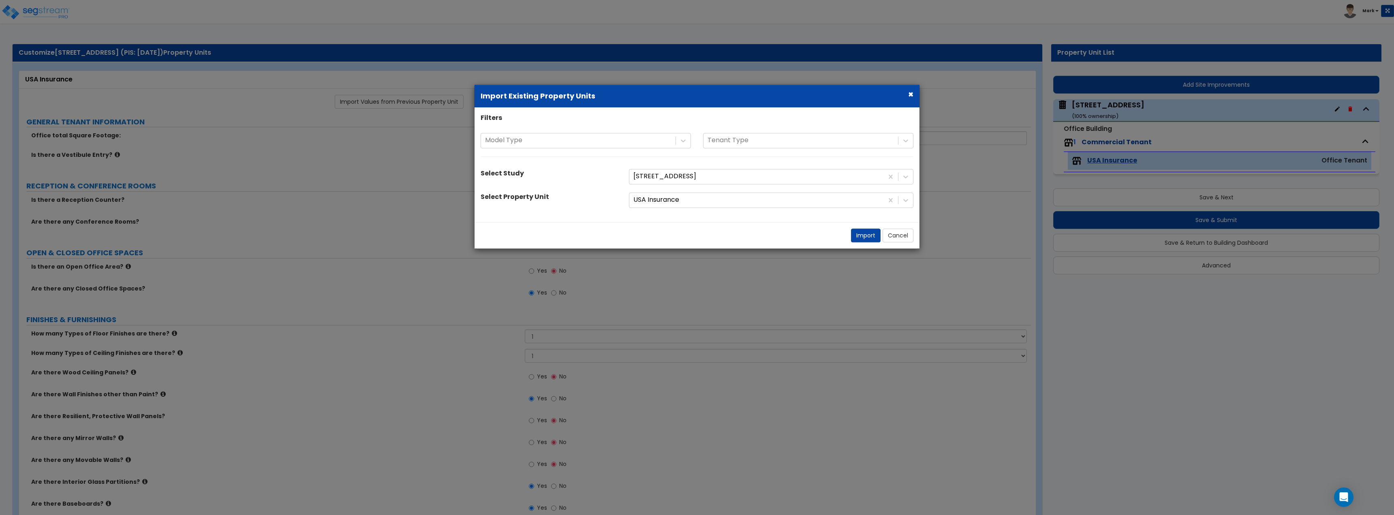
select select "2"
select select "3"
select select "5"
select select "1"
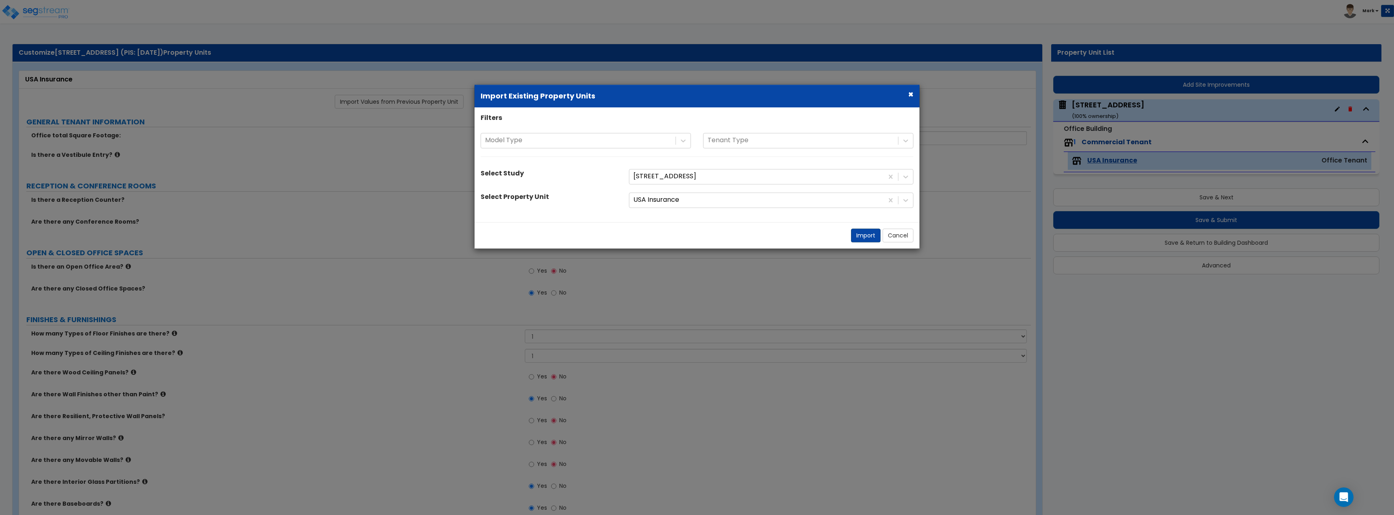
select select "5"
select select "3"
select select "1"
select select "4"
select select "1"
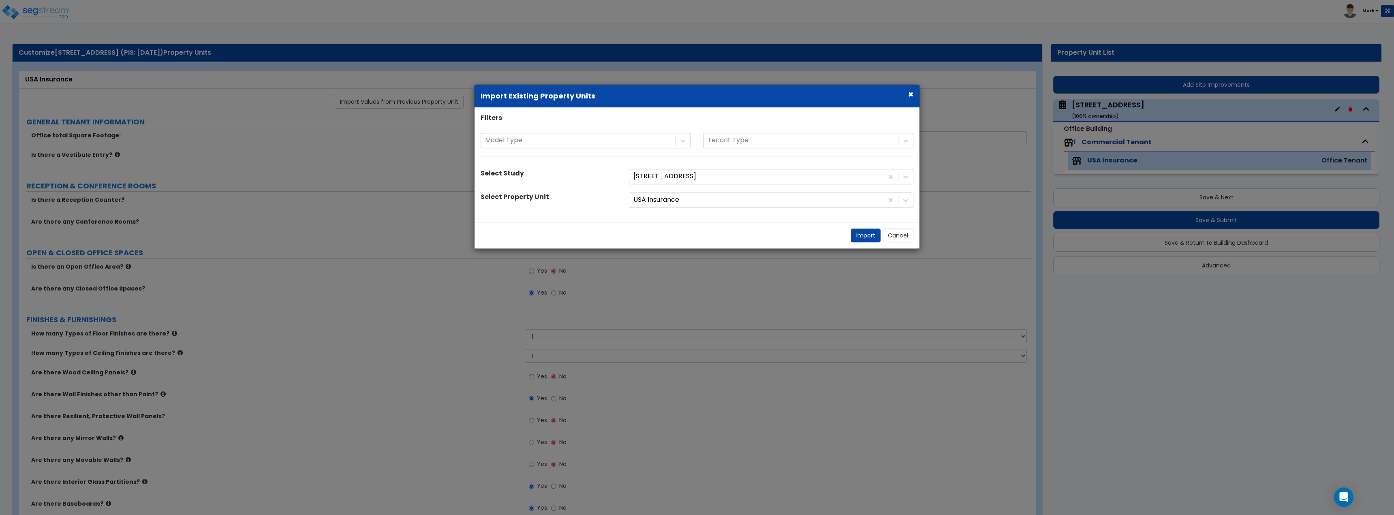
select select "1"
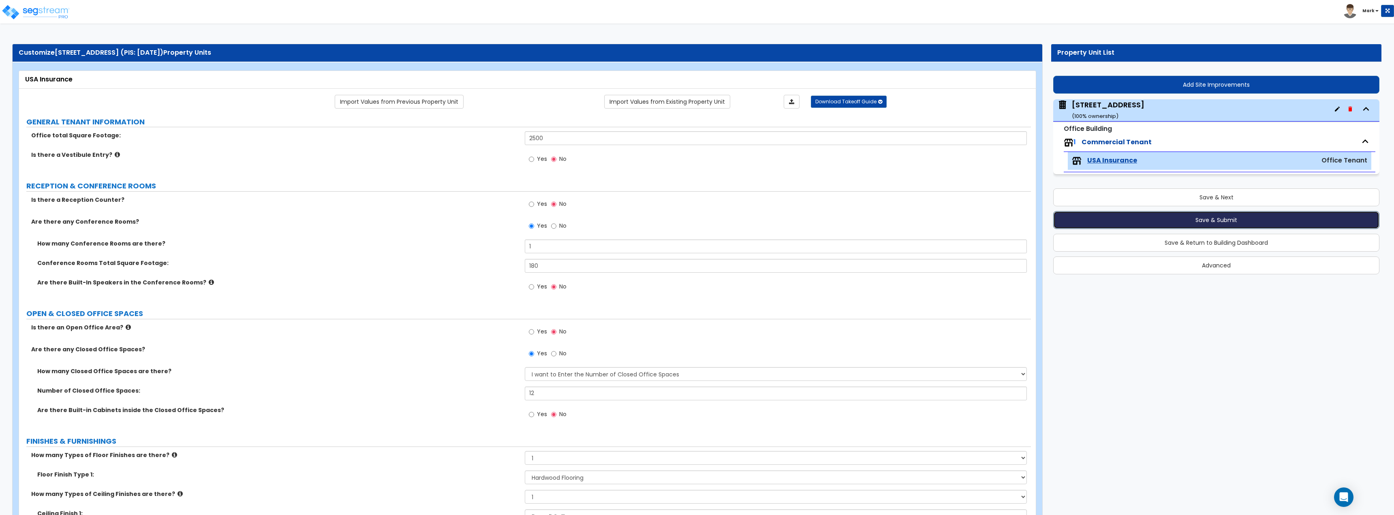
click at [1150, 225] on button "Save & Submit" at bounding box center [1216, 220] width 326 height 18
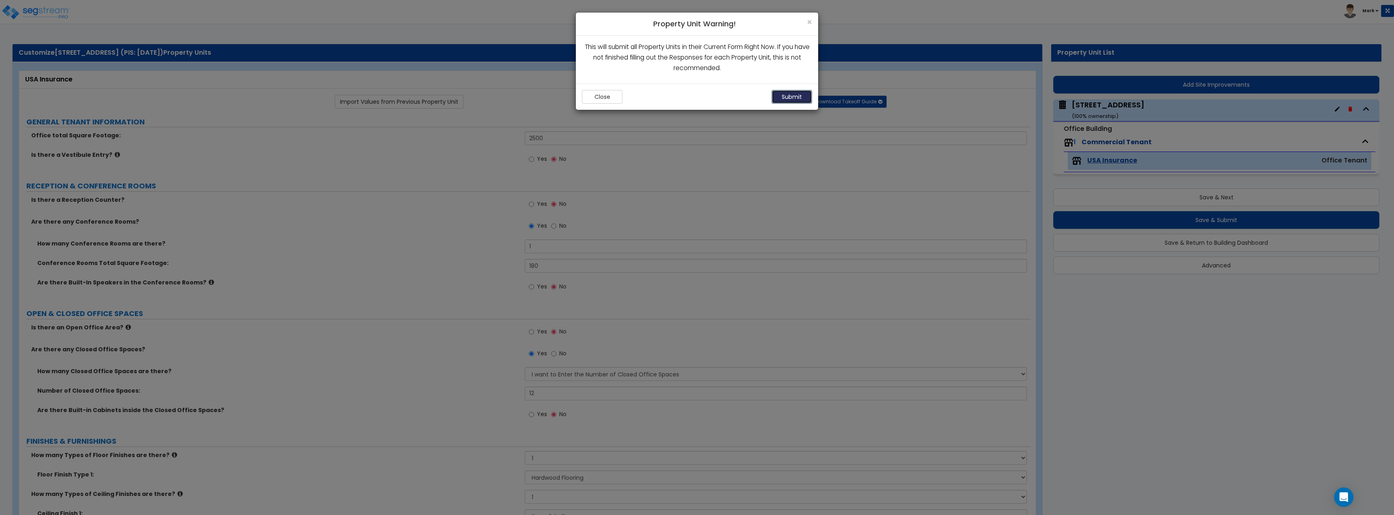
click at [772, 93] on button "Submit" at bounding box center [792, 97] width 41 height 14
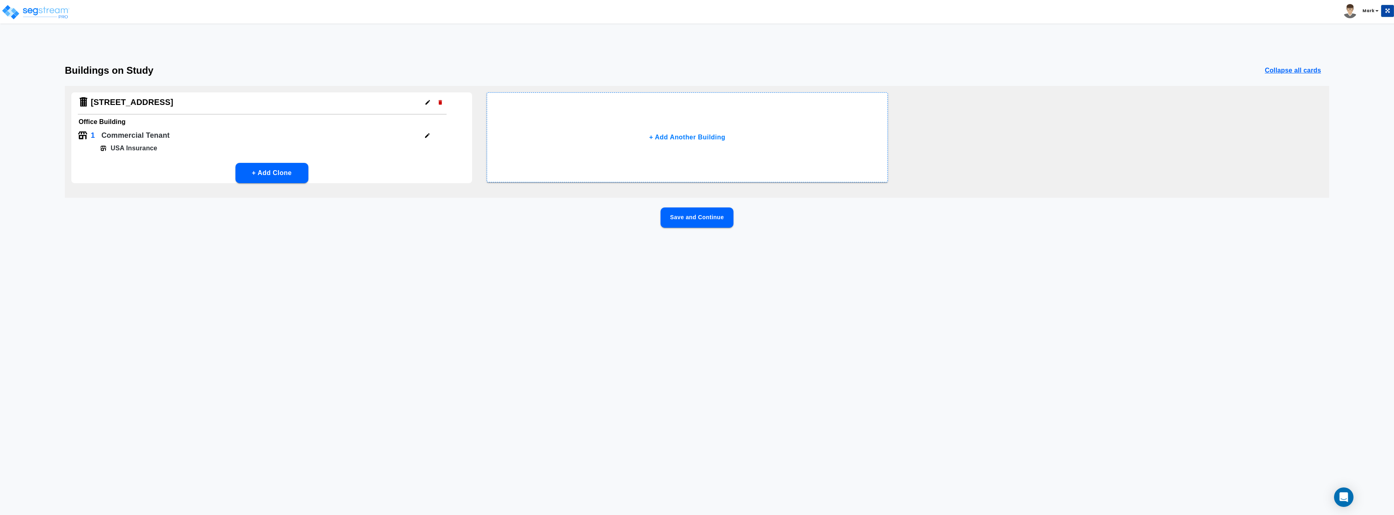
click at [727, 225] on button "Save and Continue" at bounding box center [697, 217] width 73 height 20
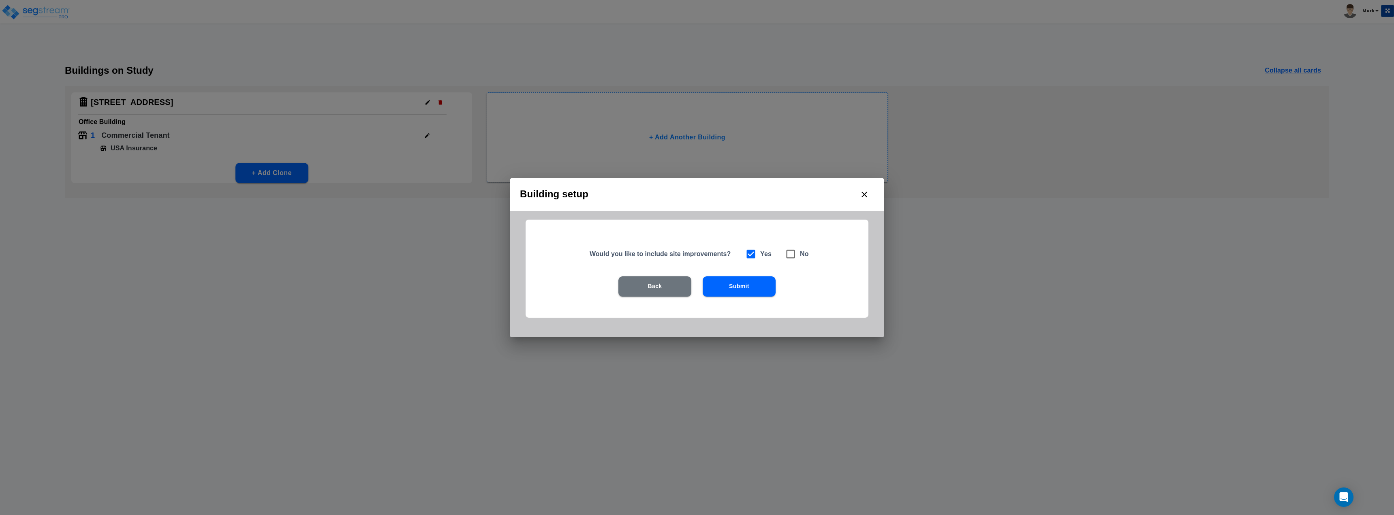
click at [797, 249] on span at bounding box center [790, 254] width 19 height 19
checkbox input "false"
checkbox input "true"
click at [757, 286] on button "Submit" at bounding box center [739, 286] width 73 height 20
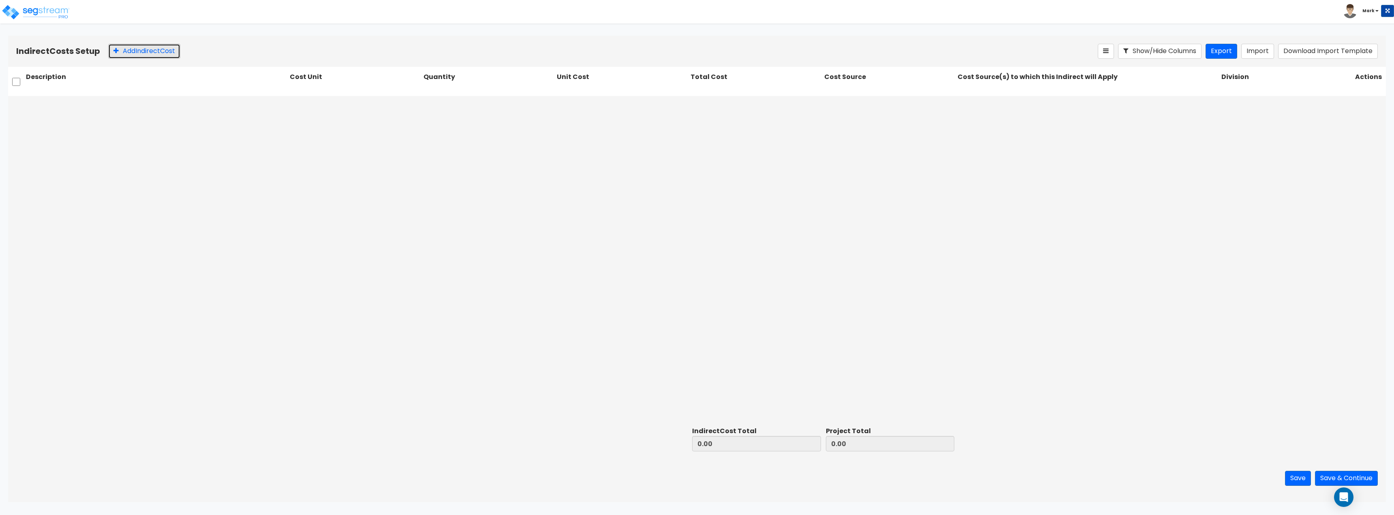
click at [127, 51] on button "Add Indirect Cost" at bounding box center [144, 51] width 72 height 15
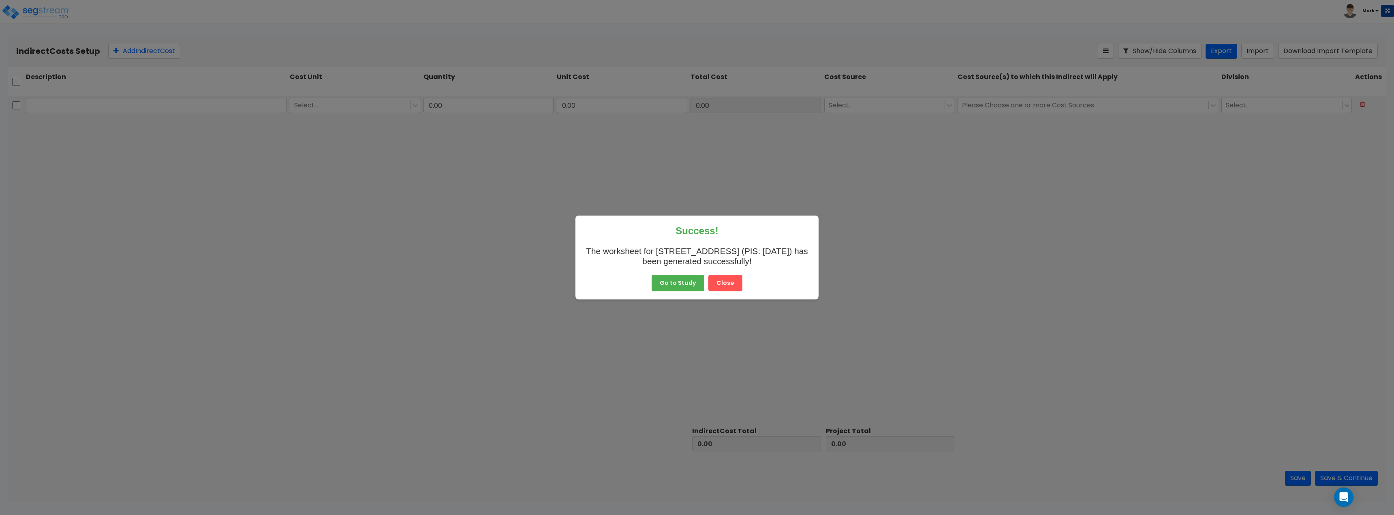
click at [690, 285] on button "Go to Study" at bounding box center [678, 283] width 53 height 17
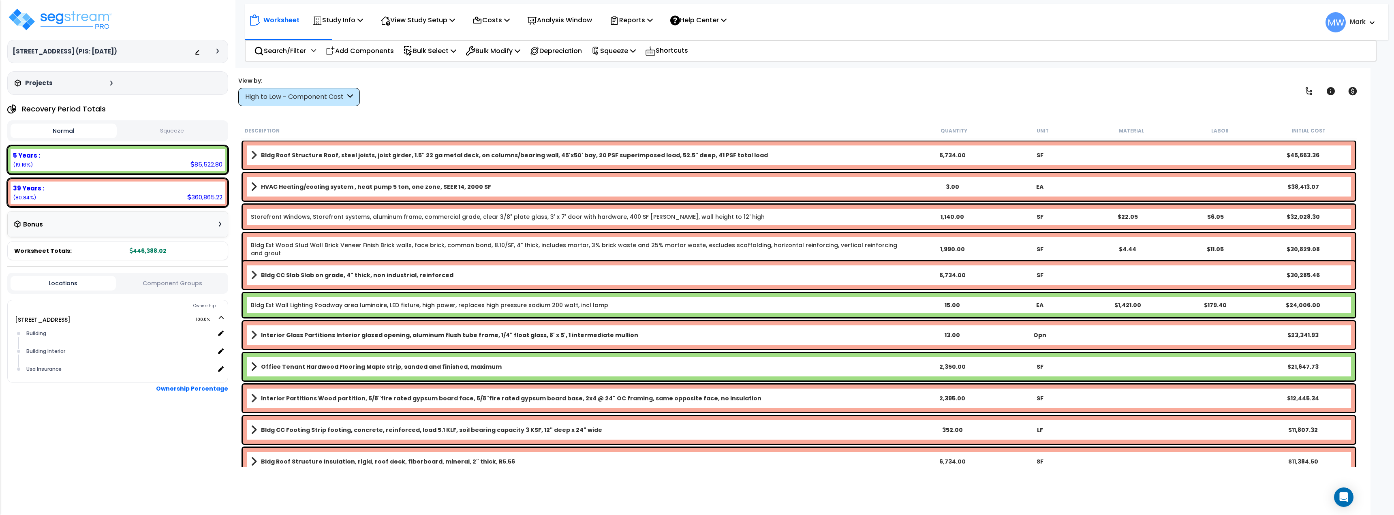
click at [173, 135] on button "Squeeze" at bounding box center [172, 131] width 106 height 14
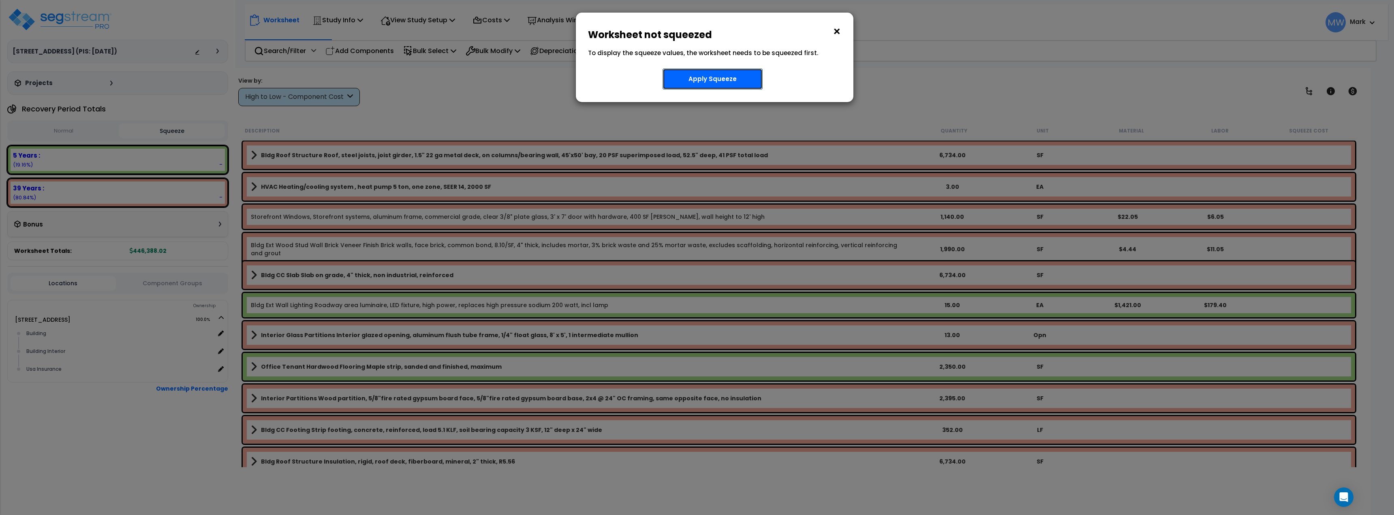
click at [703, 77] on button "Apply Squeeze" at bounding box center [713, 78] width 100 height 21
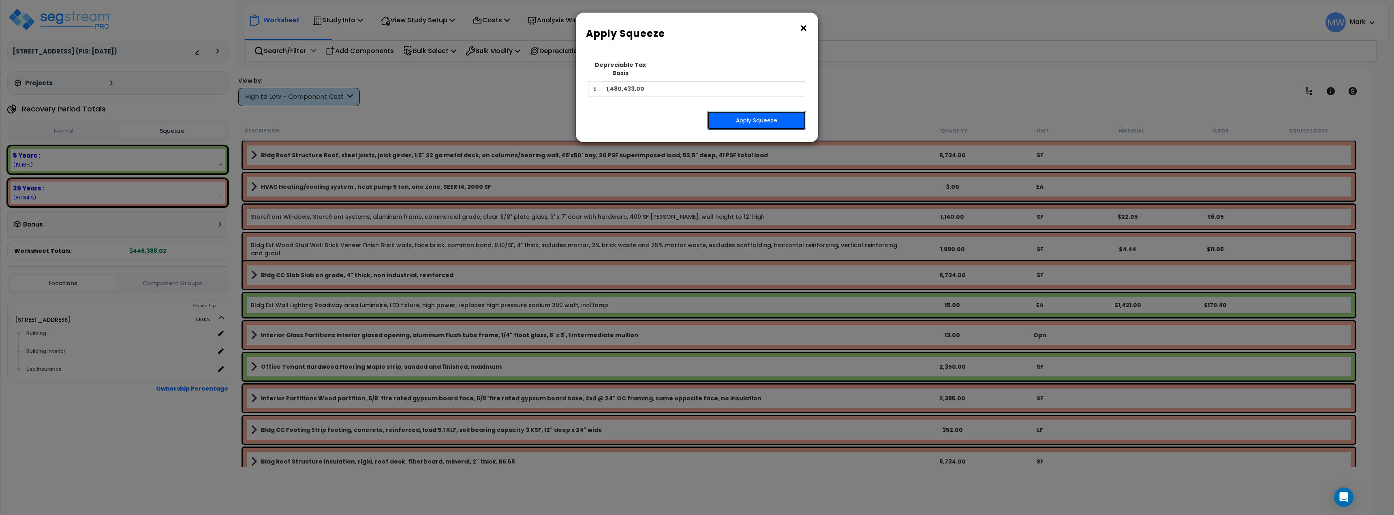
click at [754, 111] on button "Apply Squeeze" at bounding box center [756, 120] width 99 height 19
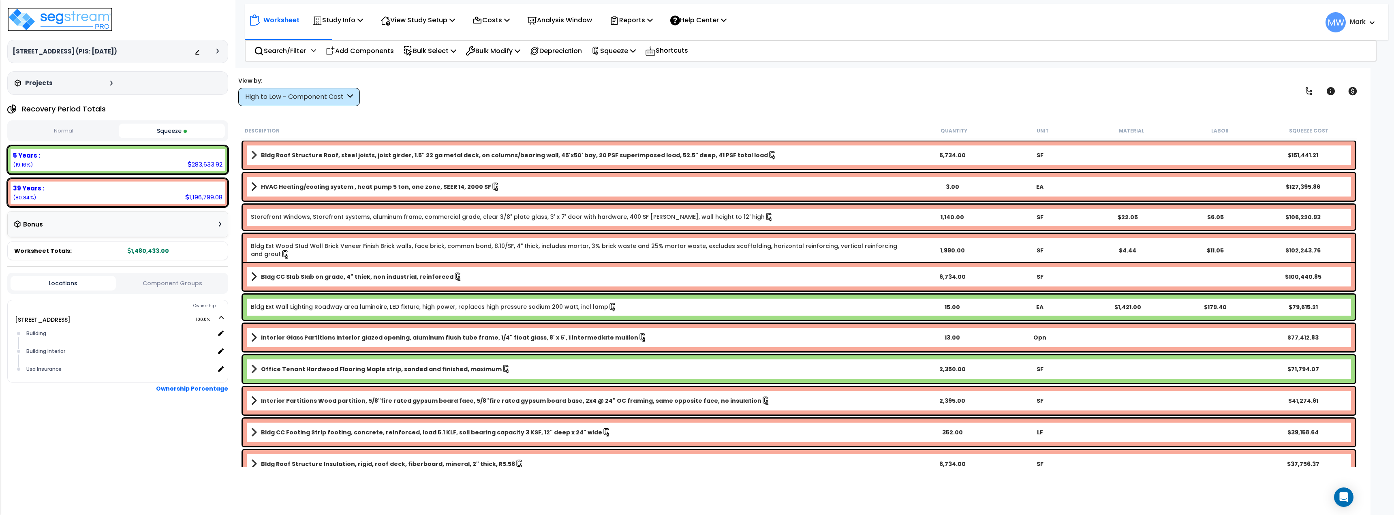
click at [71, 16] on img at bounding box center [59, 19] width 105 height 24
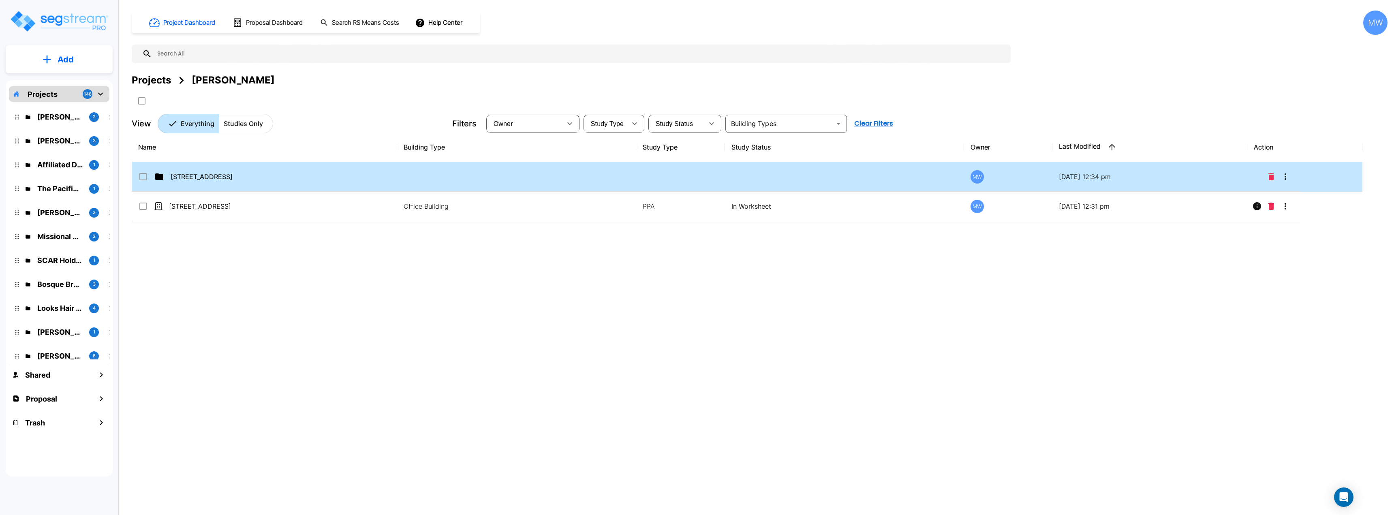
click at [344, 166] on td "[STREET_ADDRESS]" at bounding box center [264, 177] width 265 height 30
click at [343, 166] on td "[STREET_ADDRESS]" at bounding box center [264, 177] width 265 height 30
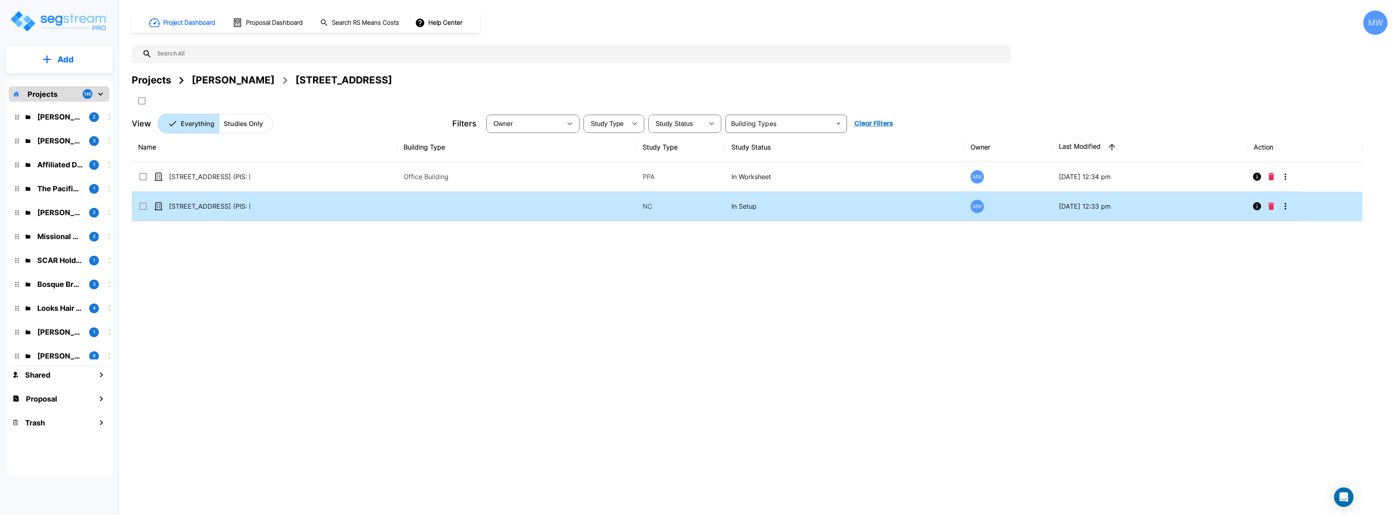
click at [353, 204] on td "9236 Main Street (PIS: 2022-08-25)" at bounding box center [264, 207] width 265 height 30
checkbox input "true"
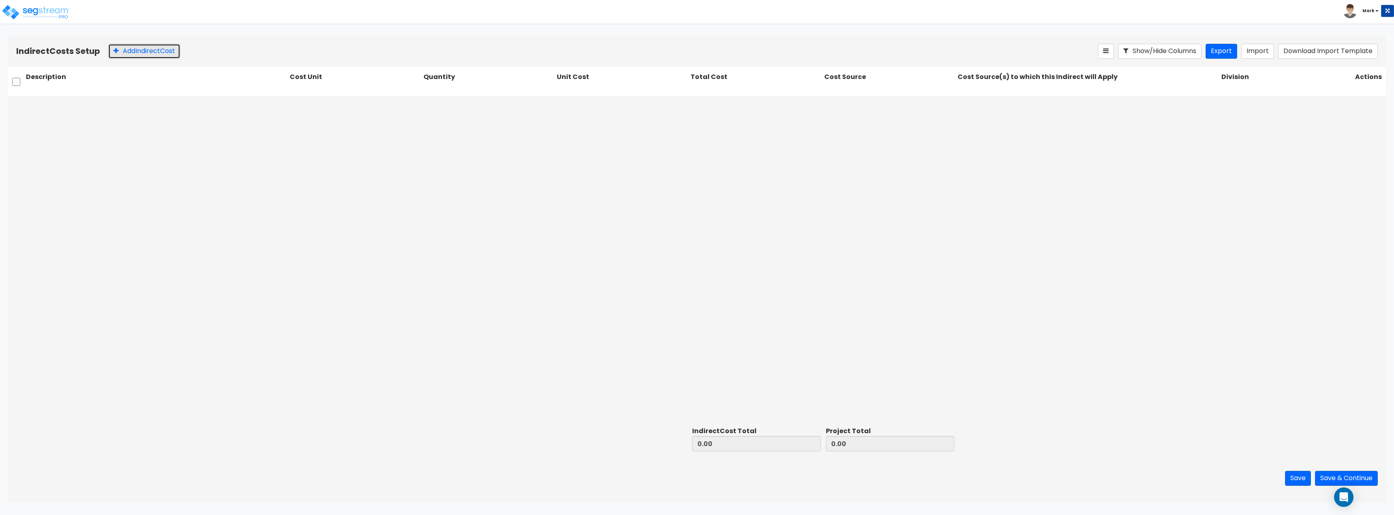
click at [148, 49] on button "Add Indirect Cost" at bounding box center [144, 51] width 72 height 15
type input "Mechanical Plans"
click at [415, 103] on icon at bounding box center [415, 105] width 8 height 8
type input "LS"
type input "1"
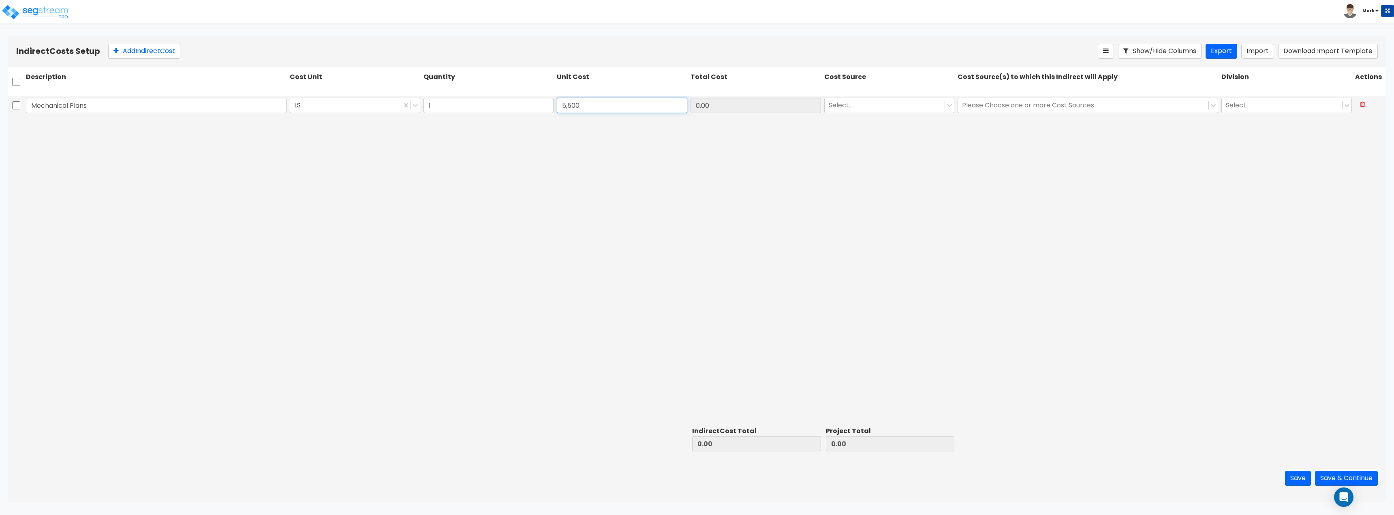
type input "5,500"
type input "5,500.00"
click at [962, 224] on div "Mechanical Plans LS 1 5,500 5,500.00 Client Cost Client Cost option 1. General …" at bounding box center [697, 260] width 1378 height 328
click at [153, 54] on button "Add Indirect Cost" at bounding box center [144, 51] width 72 height 15
type input "Engineering"
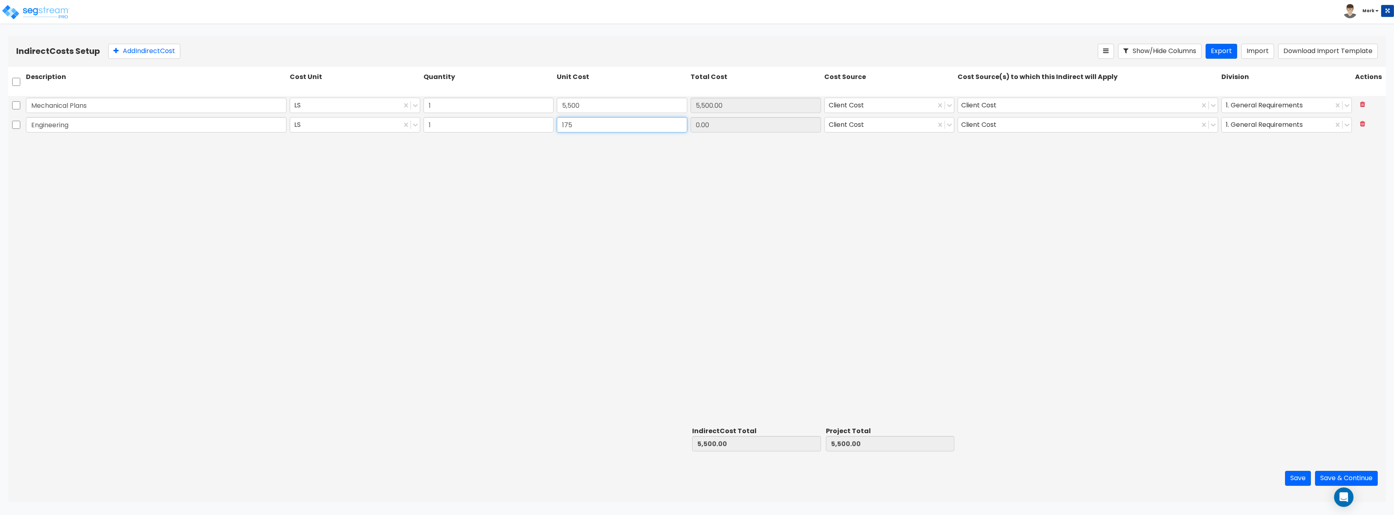
type input "175"
type input "175.00"
click at [1066, 303] on div "Mechanical Plans LS 1 5,500 5,500.00 Client Cost Client Cost 1. General Require…" at bounding box center [697, 260] width 1378 height 328
click at [150, 55] on button "Add Indirect Cost" at bounding box center [144, 51] width 72 height 15
type input "Building Permit"
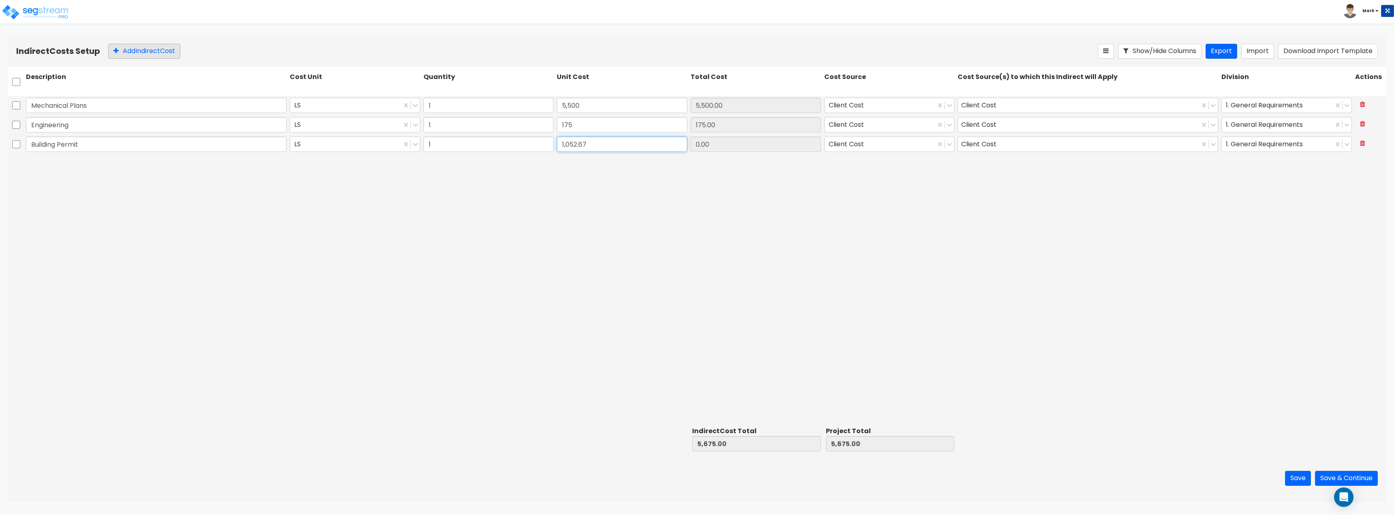
type input "1,052.67"
click at [155, 52] on button "Add Indirect Cost" at bounding box center [144, 51] width 72 height 15
type input "Trash Hauling"
type input "1,200"
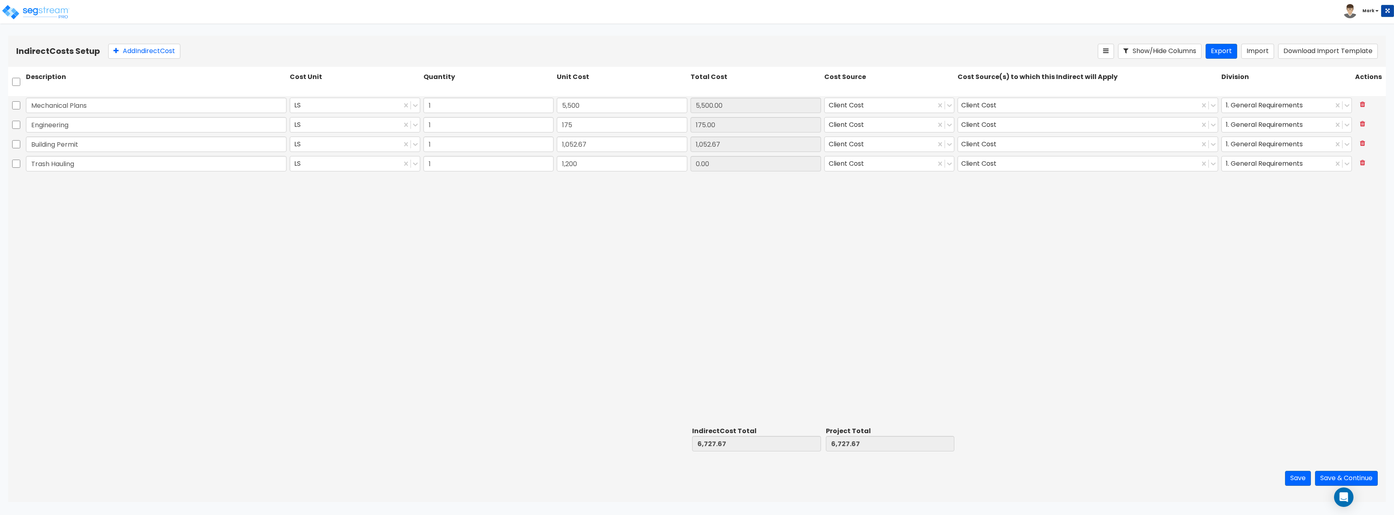
type input "1,200.00"
click at [329, 340] on div "Mechanical Plans LS 1 5,500 5,500.00 Client Cost Client Cost 1. General Require…" at bounding box center [697, 260] width 1378 height 328
click at [151, 52] on button "Add Indirect Cost" at bounding box center [144, 51] width 72 height 15
click at [120, 192] on div at bounding box center [156, 183] width 264 height 19
click at [117, 186] on input "text" at bounding box center [156, 182] width 261 height 15
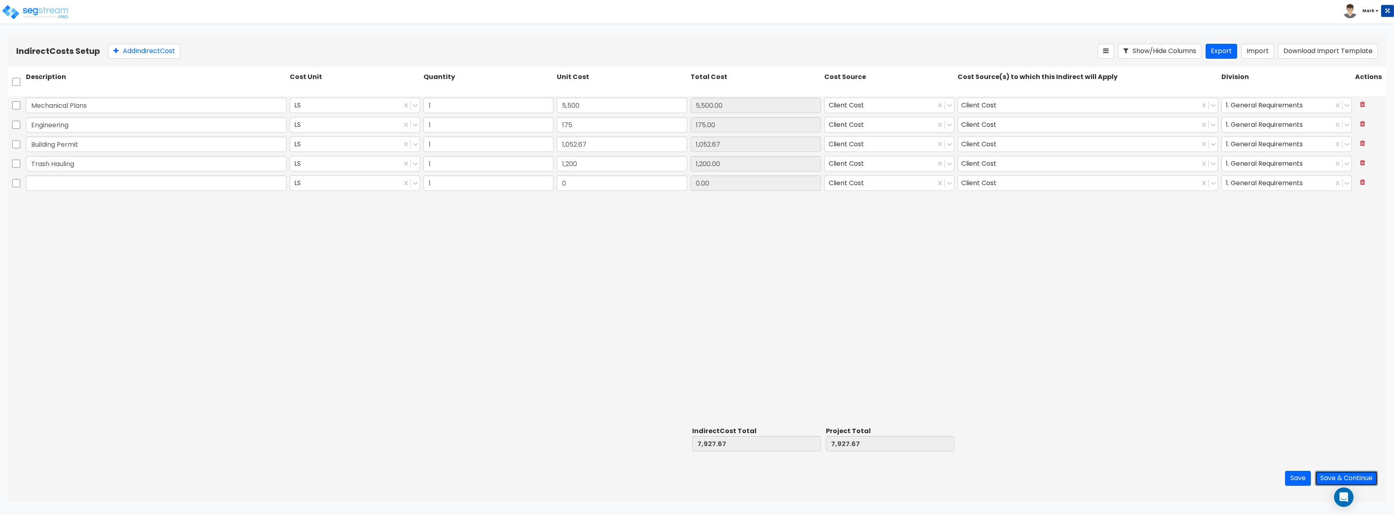
click at [1343, 479] on button "Save & Continue" at bounding box center [1346, 478] width 63 height 15
click at [1366, 185] on button at bounding box center [1362, 182] width 15 height 14
click at [1366, 473] on button "Save & Continue" at bounding box center [1346, 478] width 63 height 15
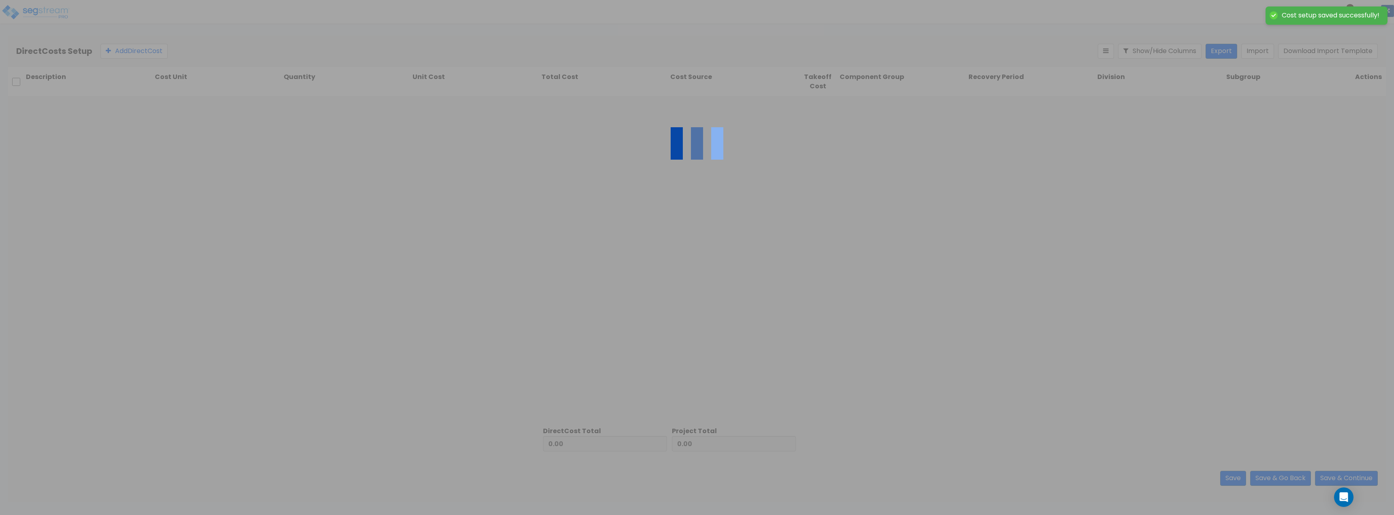
type input "7,927.67"
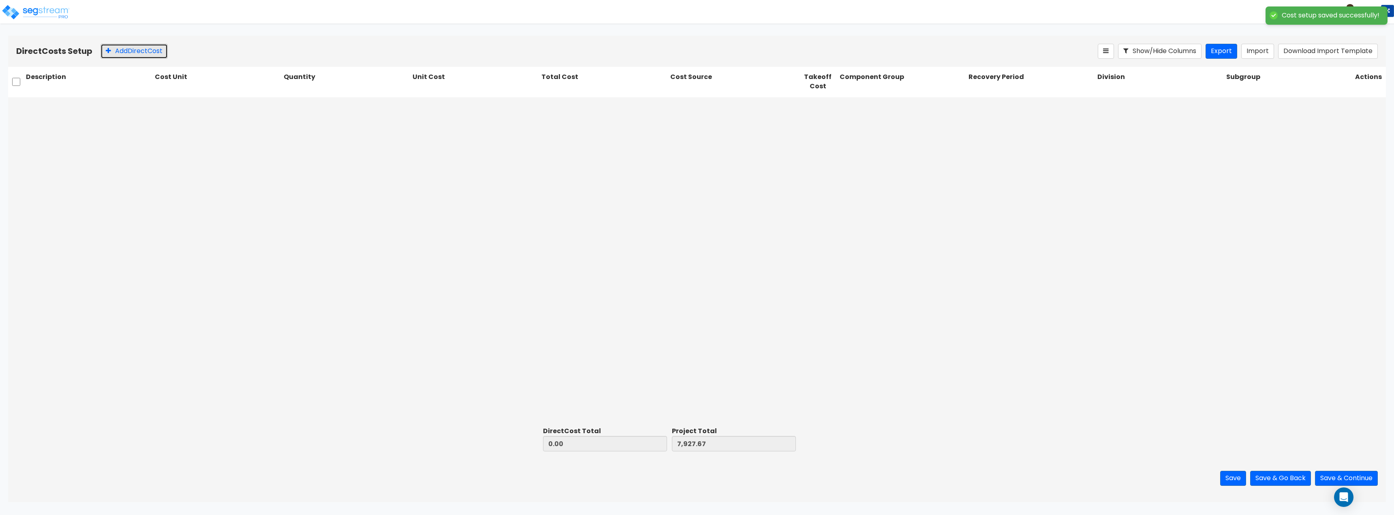
click at [113, 54] on button "Add Direct Cost" at bounding box center [133, 51] width 67 height 15
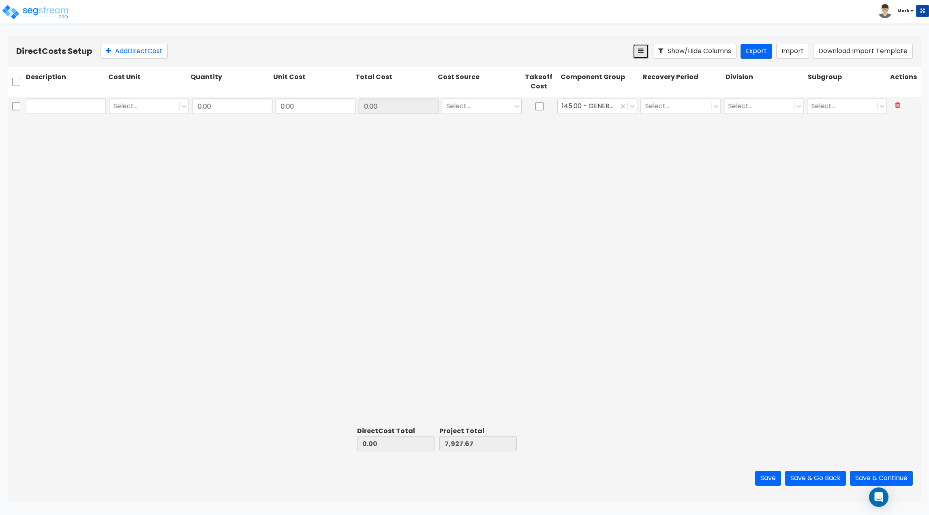
click at [648, 55] on button at bounding box center [641, 51] width 16 height 15
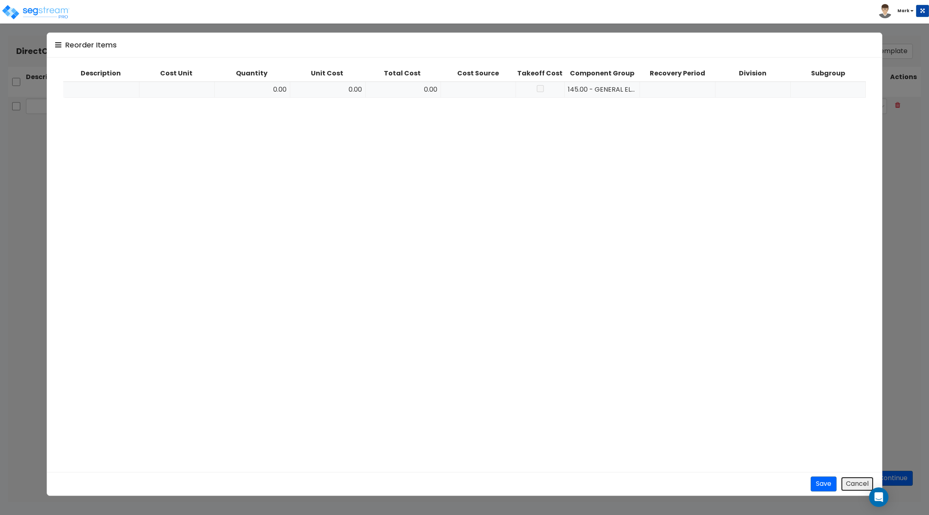
click at [849, 485] on button "Cancel" at bounding box center [856, 483] width 33 height 15
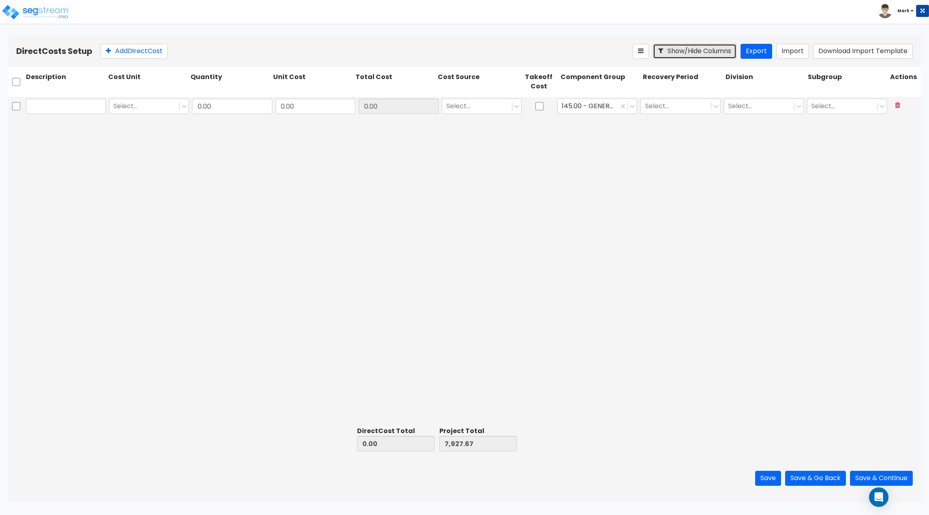
click at [695, 55] on button "Show/Hide Columns" at bounding box center [694, 51] width 83 height 15
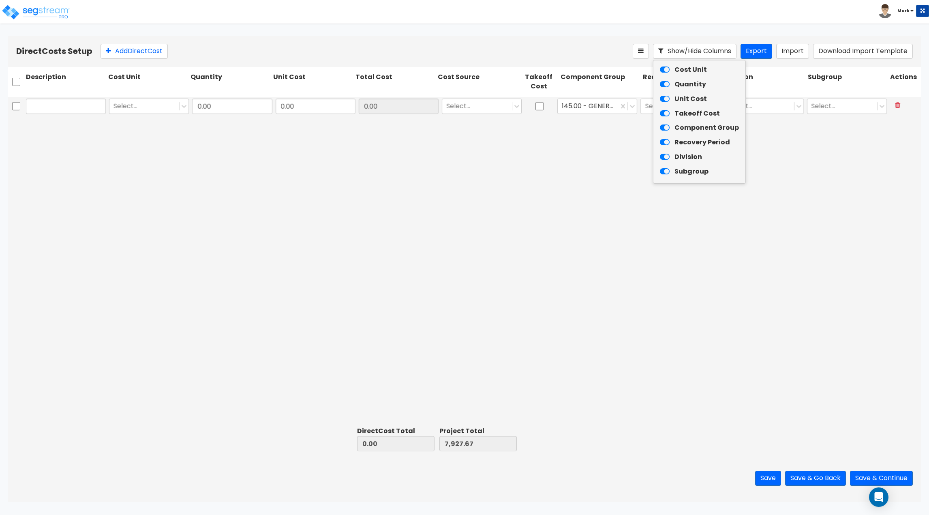
click at [448, 176] on div "Select... 0.00 0.00 0.00 Select... 145.00 - GENERAL ELECTRICAL Select... Select…" at bounding box center [464, 260] width 913 height 326
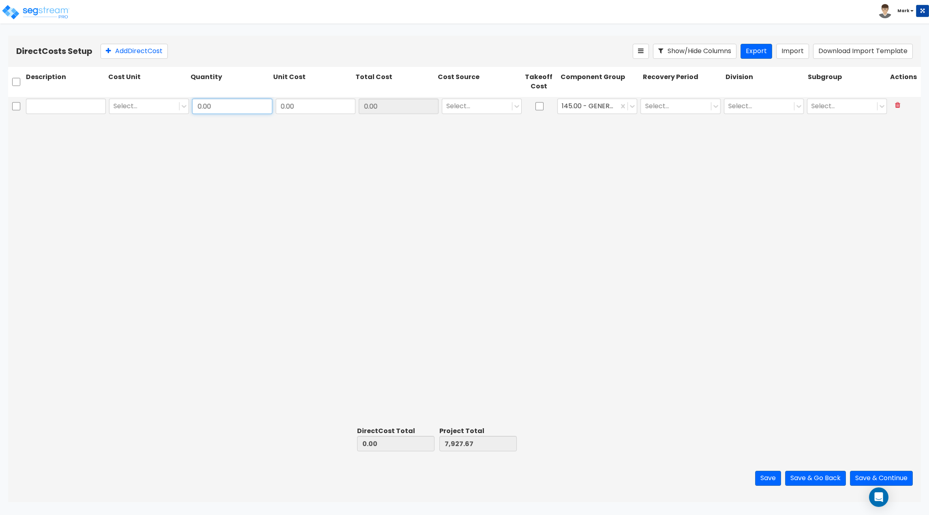
click at [231, 106] on input "0.00" at bounding box center [232, 105] width 80 height 15
type input "1"
click at [173, 109] on div at bounding box center [144, 106] width 62 height 11
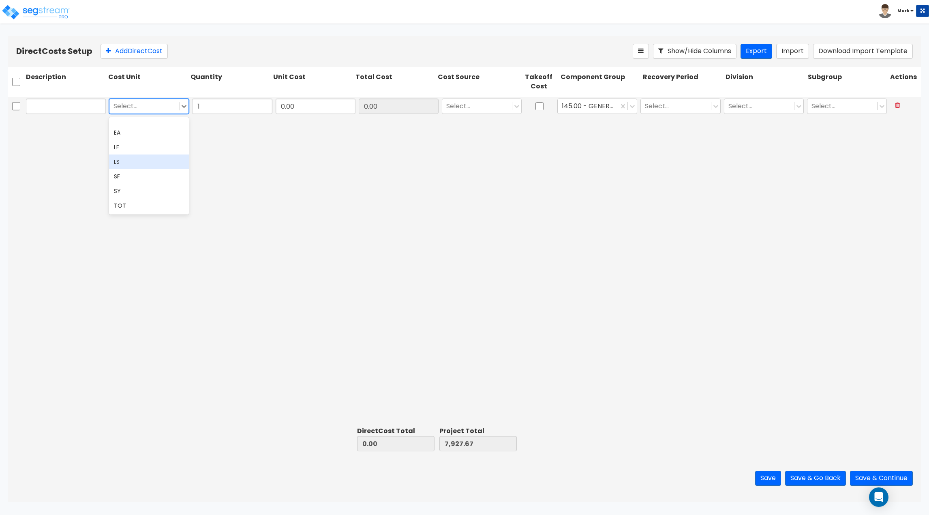
click at [144, 162] on div "LS" at bounding box center [149, 161] width 80 height 15
click at [343, 171] on div "option LS, selected. LS 1 0.00 0.00 Select... 145.00 - GENERAL ELECTRICAL Selec…" at bounding box center [464, 260] width 913 height 326
click at [635, 55] on button at bounding box center [641, 51] width 16 height 15
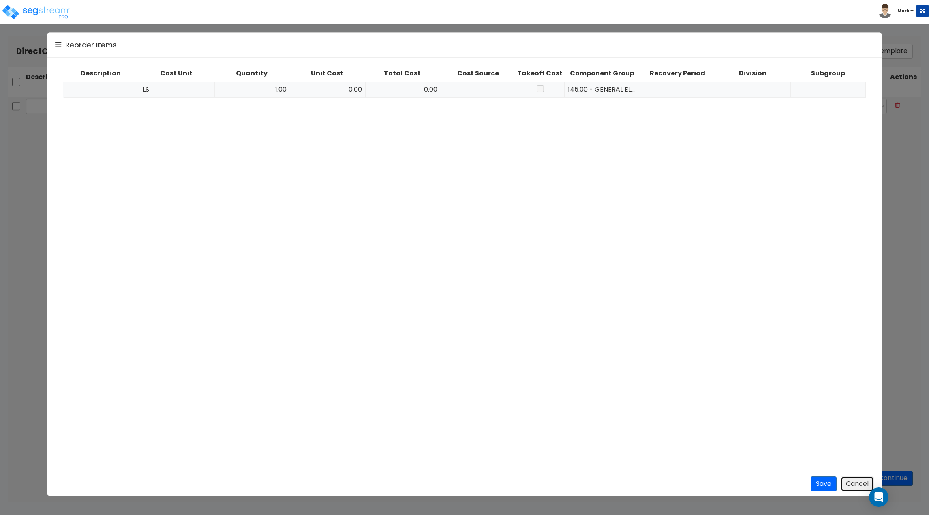
click at [861, 486] on button "Cancel" at bounding box center [856, 483] width 33 height 15
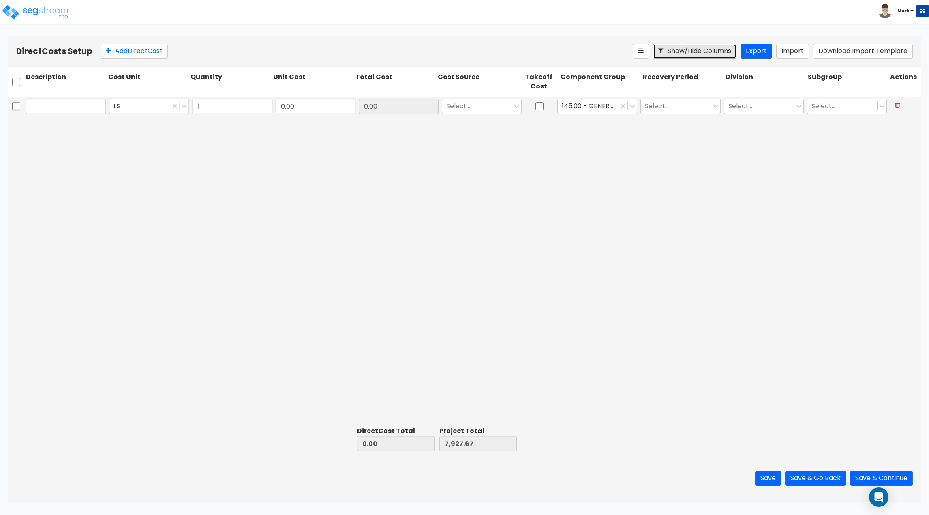
click at [685, 47] on button "Show/Hide Columns" at bounding box center [694, 51] width 83 height 15
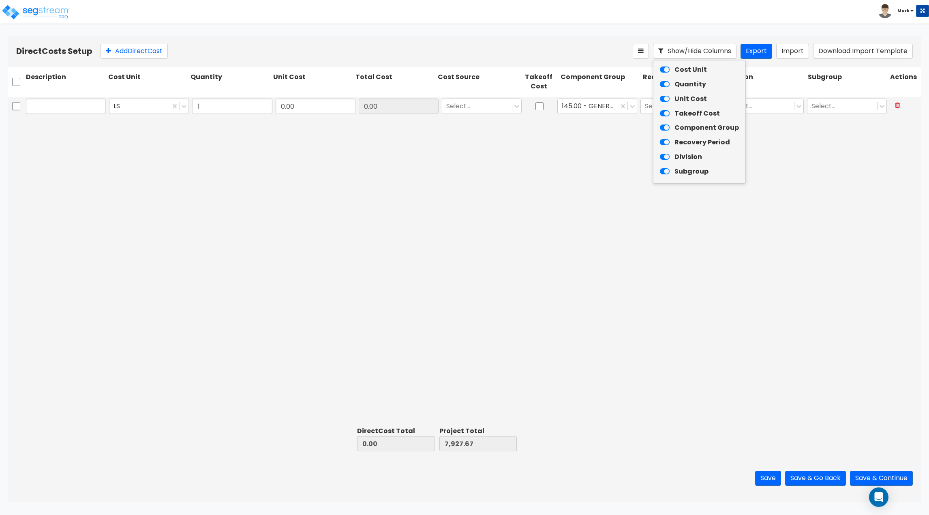
click at [665, 86] on icon at bounding box center [665, 84] width 10 height 9
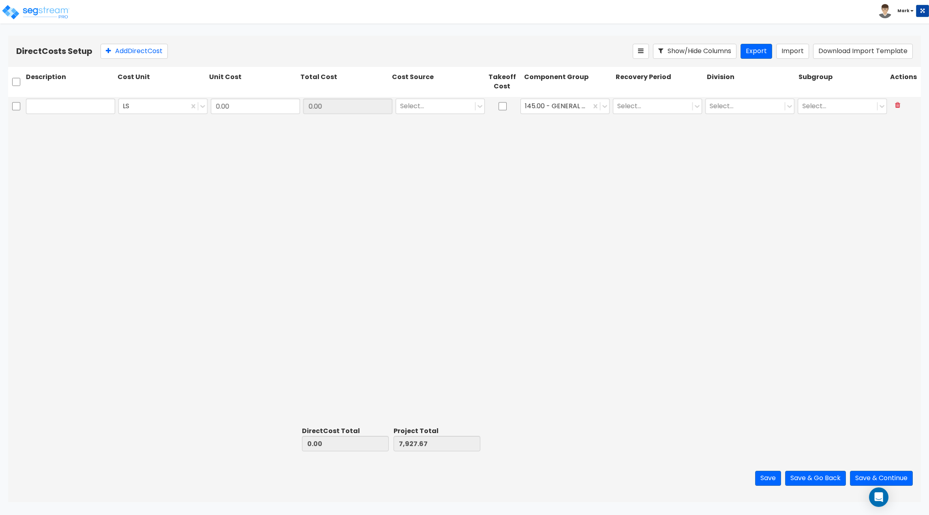
click at [596, 208] on div "LS 0.00 0.00 Select... 145.00 - GENERAL ELECTRICAL Select... Select... Select..." at bounding box center [464, 260] width 913 height 326
click at [86, 113] on input "text" at bounding box center [70, 105] width 89 height 15
type input "Flooring"
type input "15,315.09"
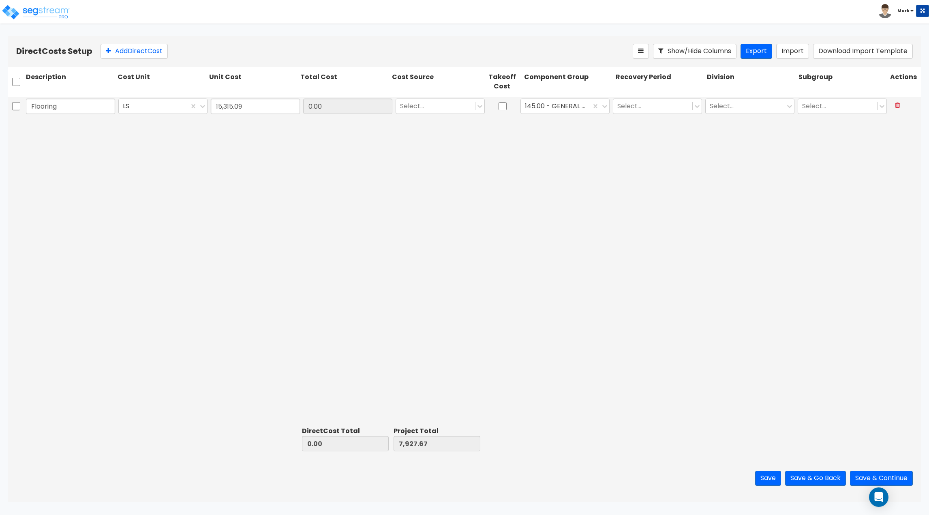
type input "23,242.76"
type input "15,315.09"
click at [432, 96] on div "Description Cost Unit Unit Cost Total Cost Cost Source Takeoff Cost Component G…" at bounding box center [464, 85] width 913 height 36
click at [432, 108] on div at bounding box center [435, 106] width 71 height 11
click at [432, 125] on div "Client Cost" at bounding box center [440, 126] width 89 height 15
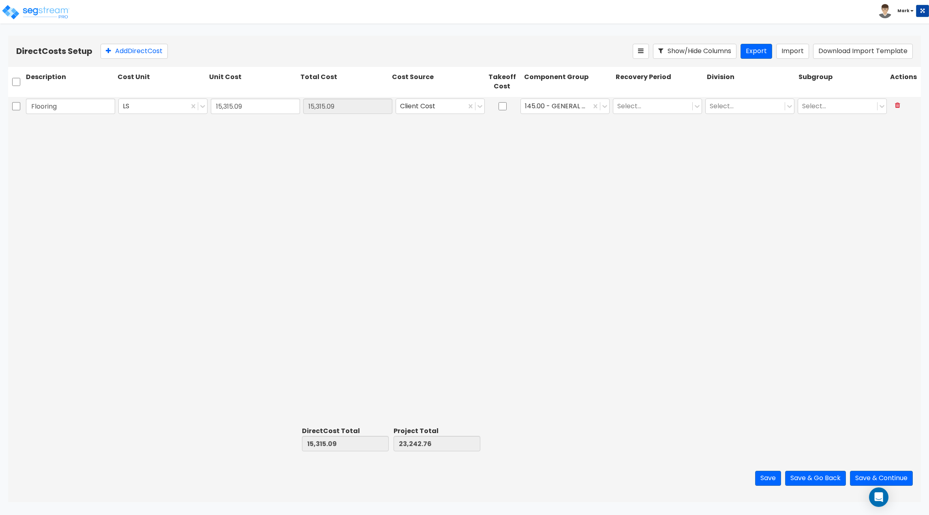
click at [503, 126] on div "Flooring LS 15,315.09 15,315.09 Client Cost 145.00 - GENERAL ELECTRICAL Select.…" at bounding box center [464, 260] width 913 height 326
click at [569, 108] on div at bounding box center [556, 106] width 62 height 11
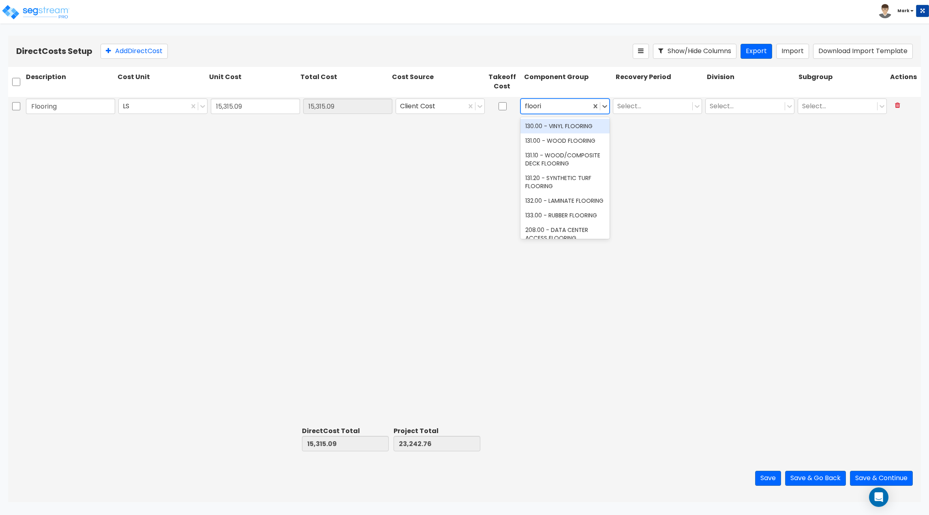
type input "floorin"
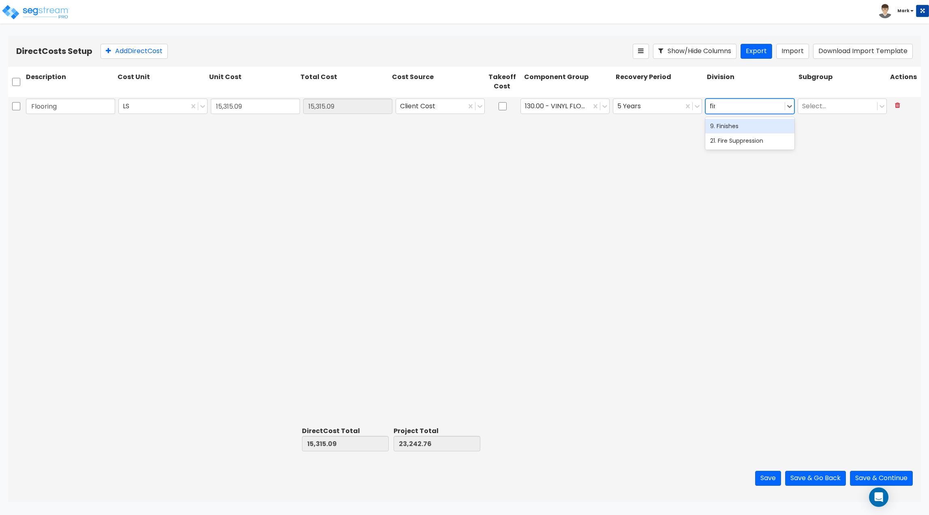
type input "fini"
click at [629, 120] on div "Flooring LS 15,315.09 15,315.09 Client Cost 130.00 - VINYL FLOORING 5 Years 9. …" at bounding box center [464, 260] width 913 height 326
click at [132, 54] on button "Add Direct Cost" at bounding box center [133, 51] width 67 height 15
click at [640, 52] on icon at bounding box center [641, 50] width 6 height 6
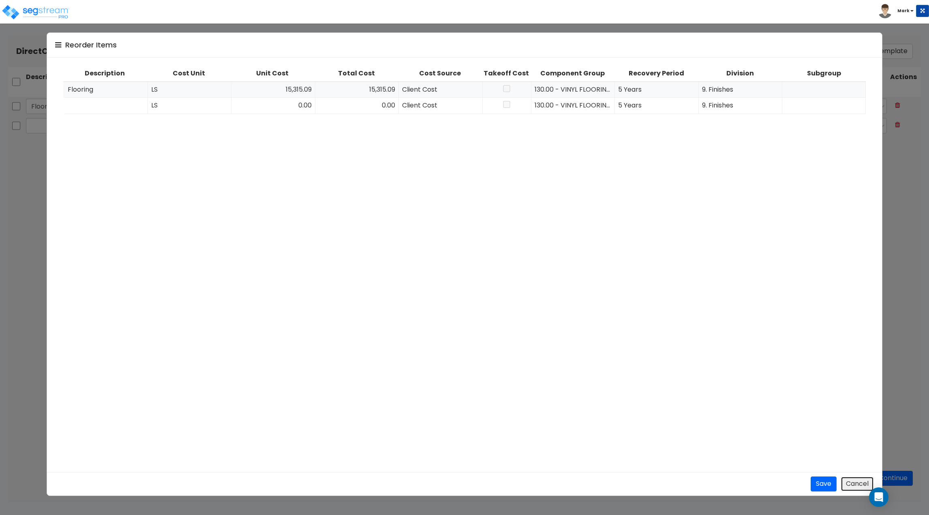
click at [855, 487] on button "Cancel" at bounding box center [856, 483] width 33 height 15
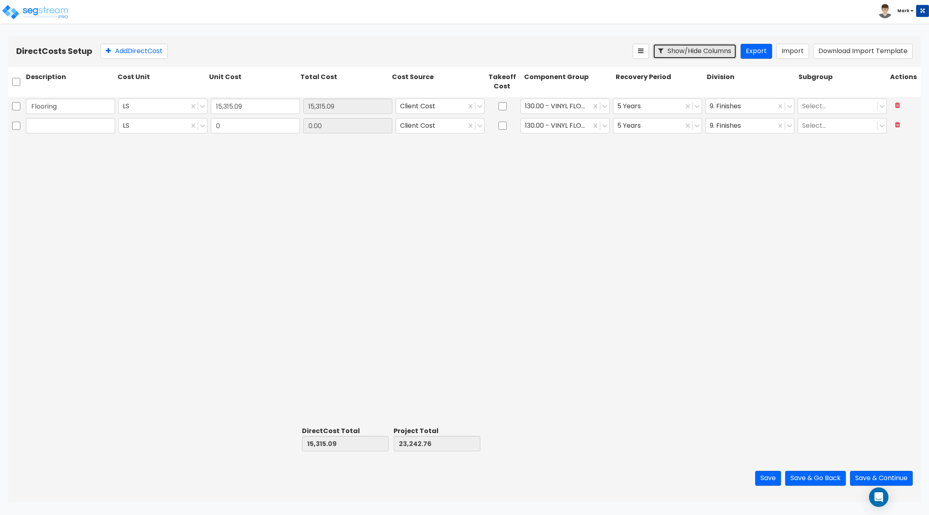
click at [696, 56] on button "Show/Hide Columns" at bounding box center [694, 51] width 83 height 15
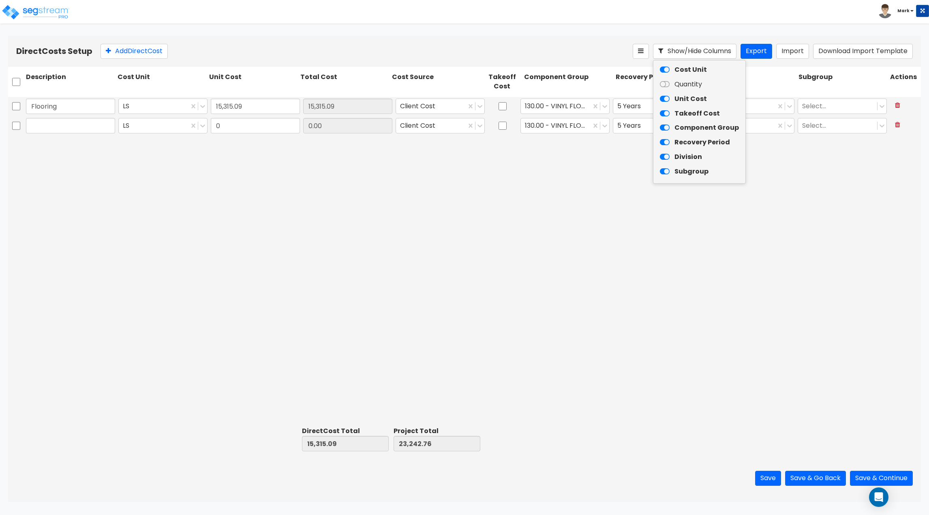
click at [663, 68] on icon at bounding box center [665, 70] width 10 height 9
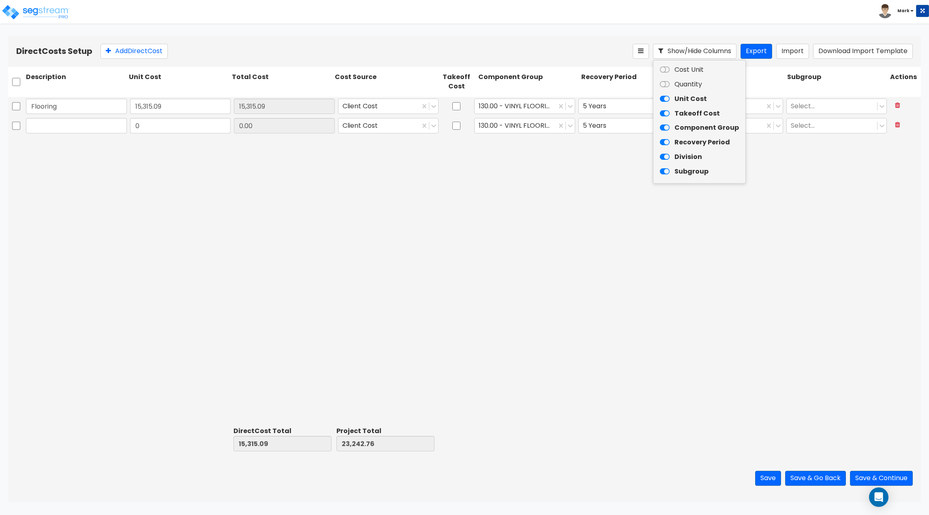
click at [665, 171] on icon at bounding box center [665, 171] width 10 height 9
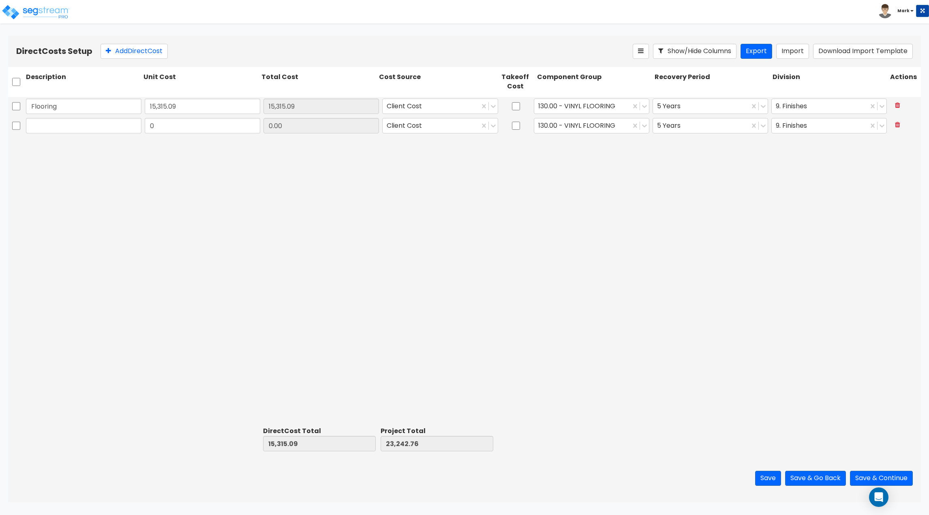
drag, startPoint x: 750, startPoint y: 219, endPoint x: 757, endPoint y: 222, distance: 7.3
click at [750, 220] on div "Flooring 15,315.09 15,315.09 Client Cost 130.00 - VINYL FLOORING 5 Years 9. Fin…" at bounding box center [464, 260] width 913 height 326
click at [105, 122] on input "text" at bounding box center [83, 125] width 115 height 15
type input "Doors / Trim"
click at [592, 129] on div at bounding box center [582, 125] width 88 height 11
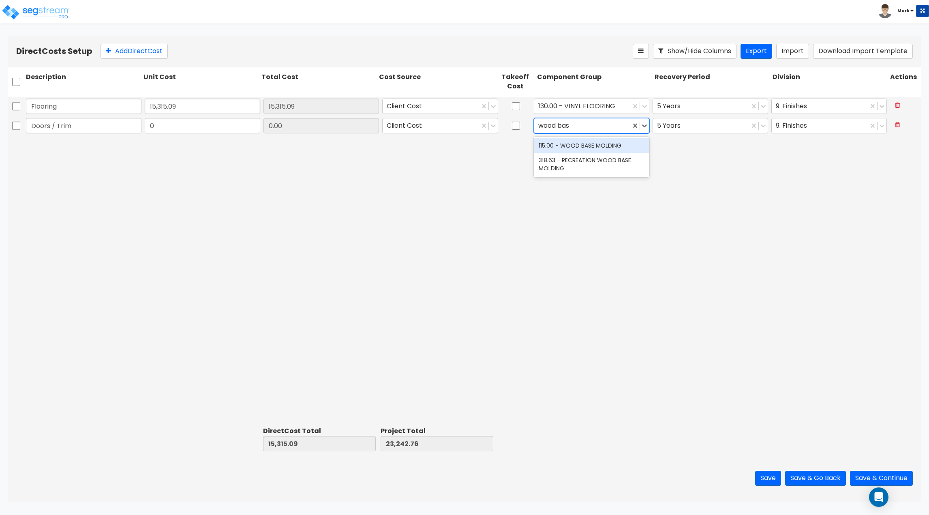
type input "wood base"
click at [596, 145] on div "115.00 - WOOD BASE MOLDING" at bounding box center [591, 145] width 115 height 15
click at [706, 128] on div at bounding box center [701, 125] width 88 height 11
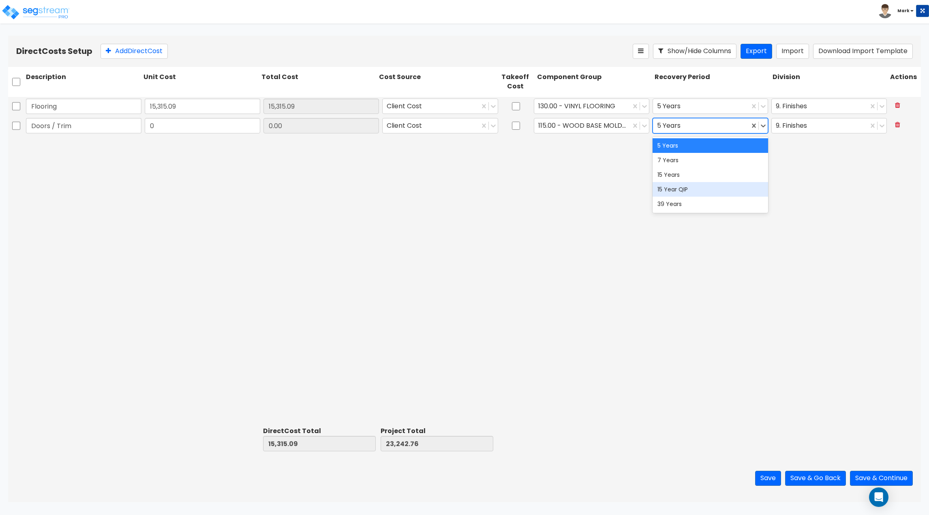
click at [713, 189] on div "15 Year QIP" at bounding box center [709, 189] width 115 height 15
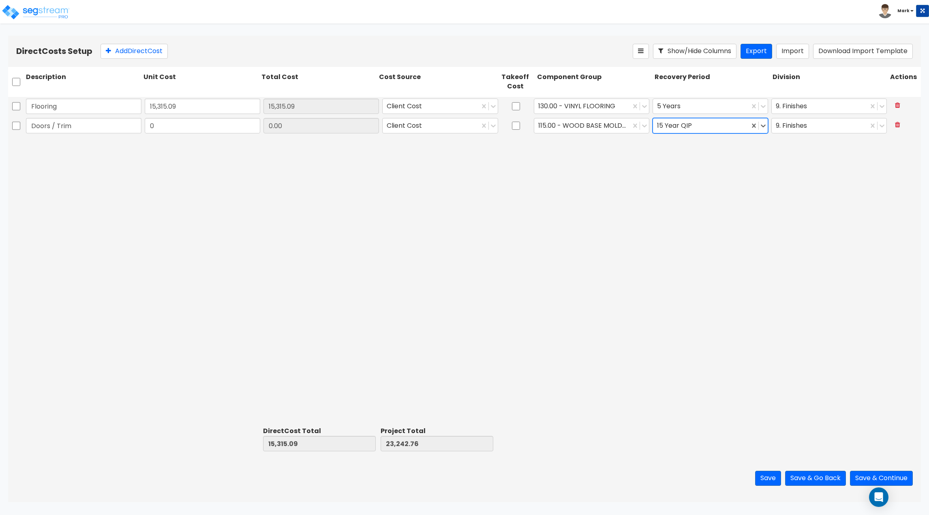
click at [511, 197] on div "Flooring 15,315.09 15,315.09 Client Cost 130.00 - VINYL FLOORING 5 Years 9. Fin…" at bounding box center [464, 260] width 913 height 326
click at [135, 56] on button "Add Direct Cost" at bounding box center [133, 51] width 67 height 15
click at [184, 127] on input "0" at bounding box center [202, 125] width 115 height 15
type input "11,300"
type input "26,615.09"
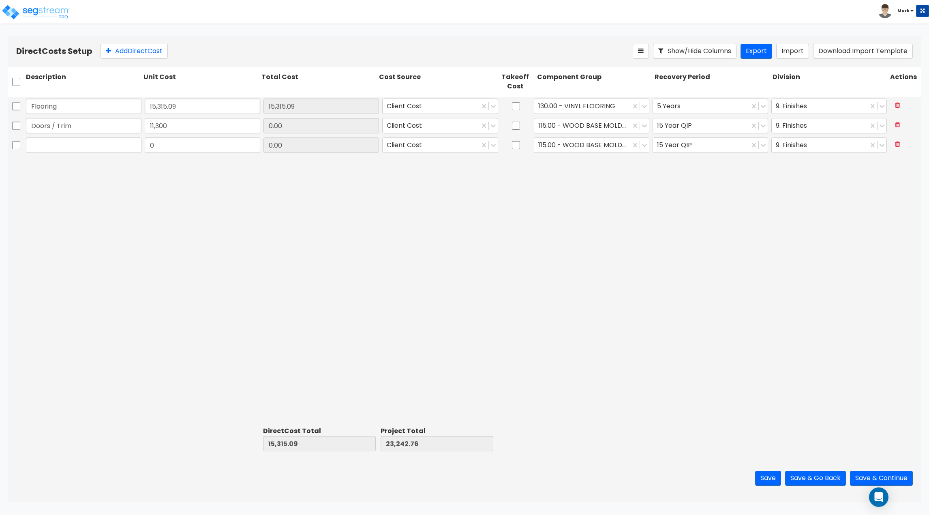
type input "34,542.76"
type input "11,300.00"
click at [168, 212] on div "Flooring 15,315.09 15,315.09 Client Cost 130.00 - VINYL FLOORING 5 Years 9. Fin…" at bounding box center [464, 260] width 913 height 326
click at [100, 142] on input "text" at bounding box center [83, 144] width 115 height 15
type input "c"
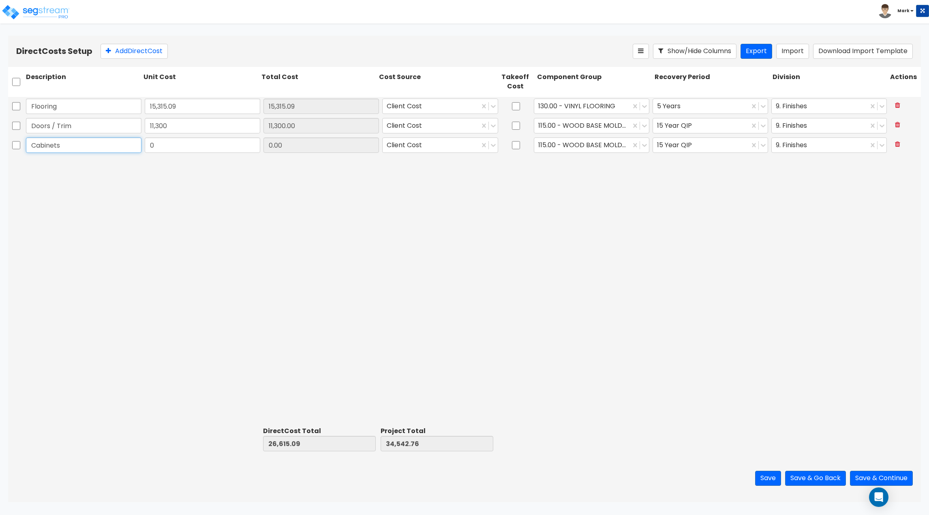
type input "Cabinets"
type input "5,500.35"
type input "32,115.44"
type input "40,043.11"
type input "5,500.35"
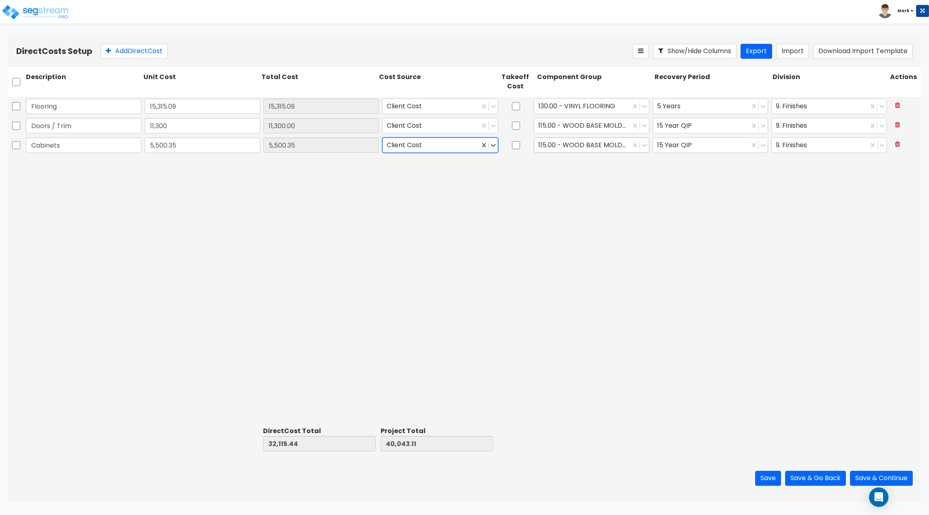
click at [567, 145] on div at bounding box center [582, 145] width 88 height 11
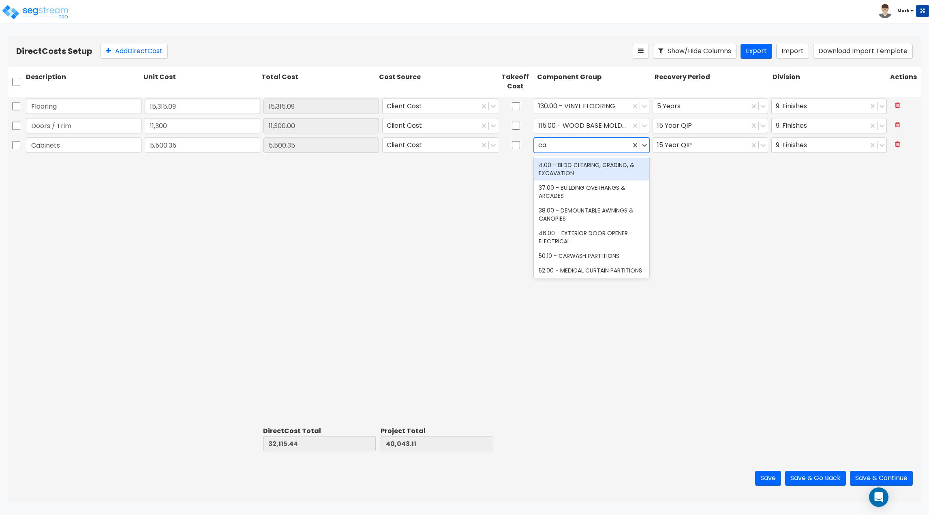
type input "cab"
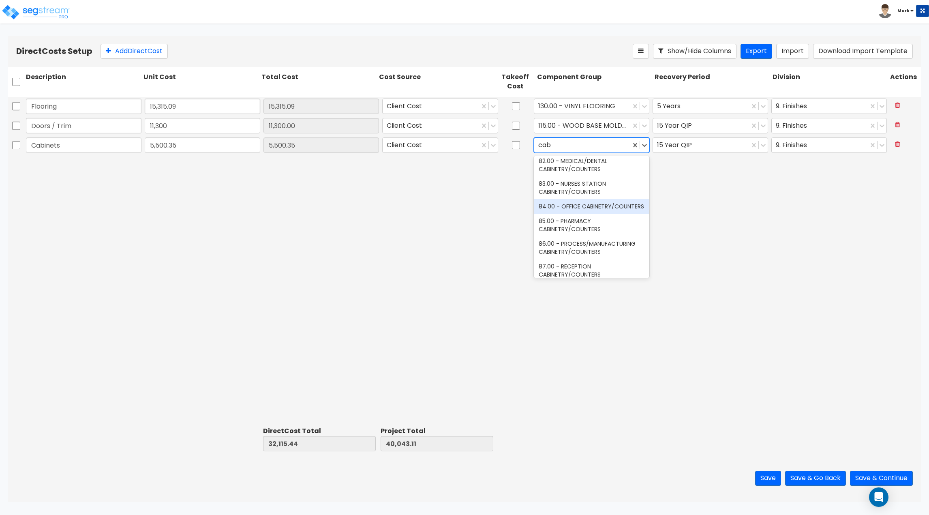
scroll to position [284, 0]
click at [575, 167] on div "84.00 - OFFICE CABINETRY/COUNTERS" at bounding box center [591, 160] width 115 height 15
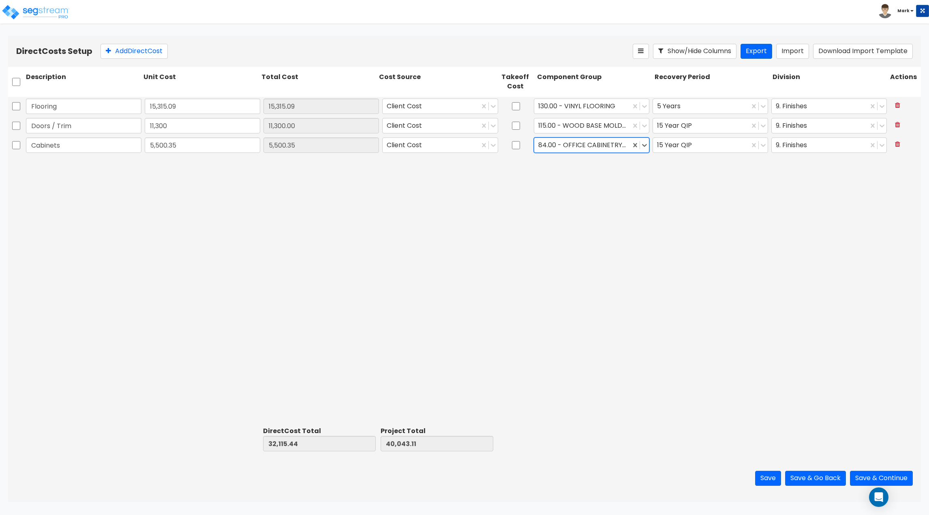
click at [626, 199] on div "Flooring 15,315.09 15,315.09 Client Cost 130.00 - VINYL FLOORING 5 Years 9. Fin…" at bounding box center [464, 260] width 913 height 326
click at [677, 147] on div at bounding box center [701, 145] width 88 height 11
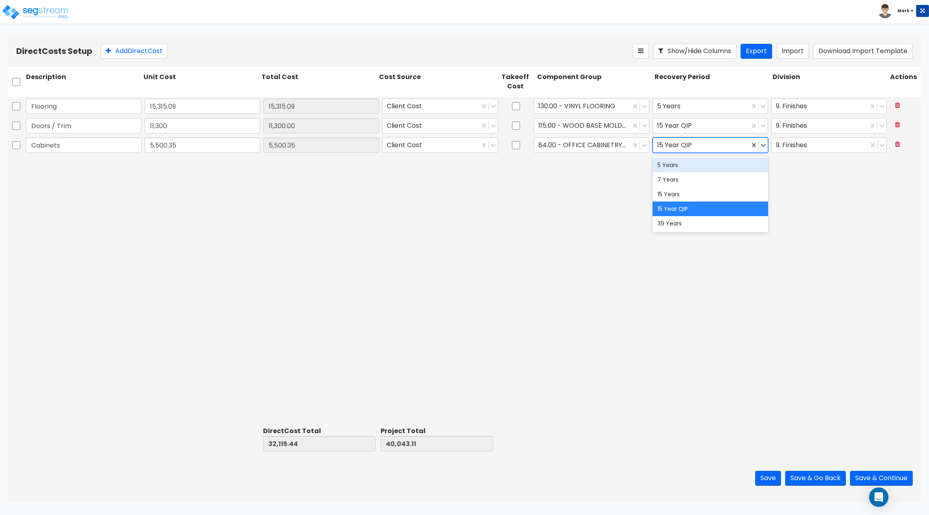
click at [680, 167] on div "5 Years" at bounding box center [709, 165] width 115 height 15
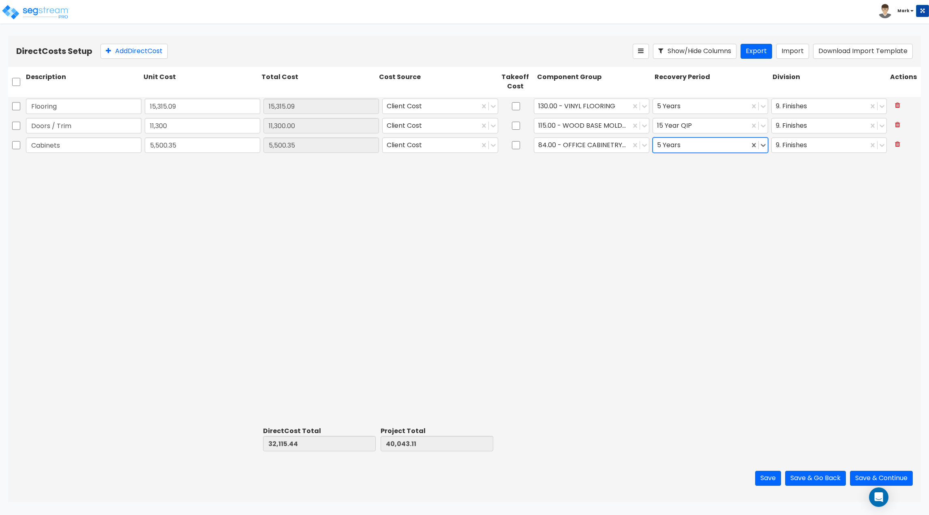
click at [591, 204] on div "Flooring 15,315.09 15,315.09 Client Cost 130.00 - VINYL FLOORING 5 Years 9. Fin…" at bounding box center [464, 260] width 913 height 326
click at [135, 51] on button "Add Direct Cost" at bounding box center [133, 51] width 67 height 15
type input "Cabinet Installation"
click at [225, 169] on input "0" at bounding box center [202, 164] width 115 height 15
type input "960.75"
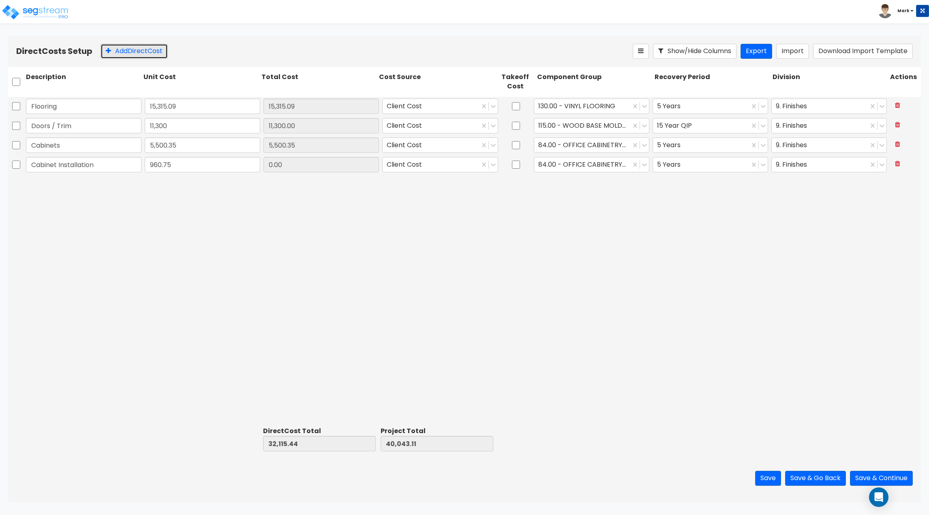
type input "33,076.19"
type input "41,003.86"
type input "960.75"
click at [114, 51] on button "Add Direct Cost" at bounding box center [133, 51] width 67 height 15
type input "Tops"
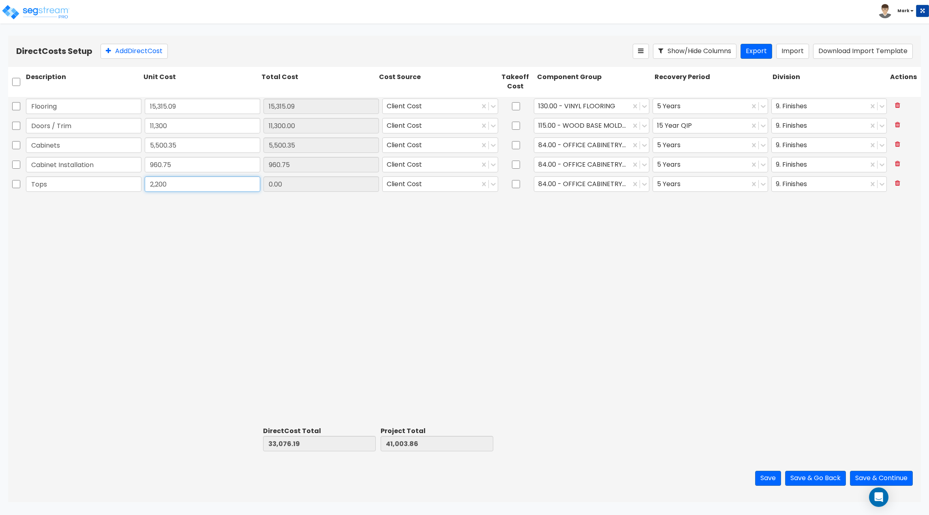
type input "2,200"
type input "35,276.19"
type input "43,203.86"
type input "2,200.00"
type input "q"
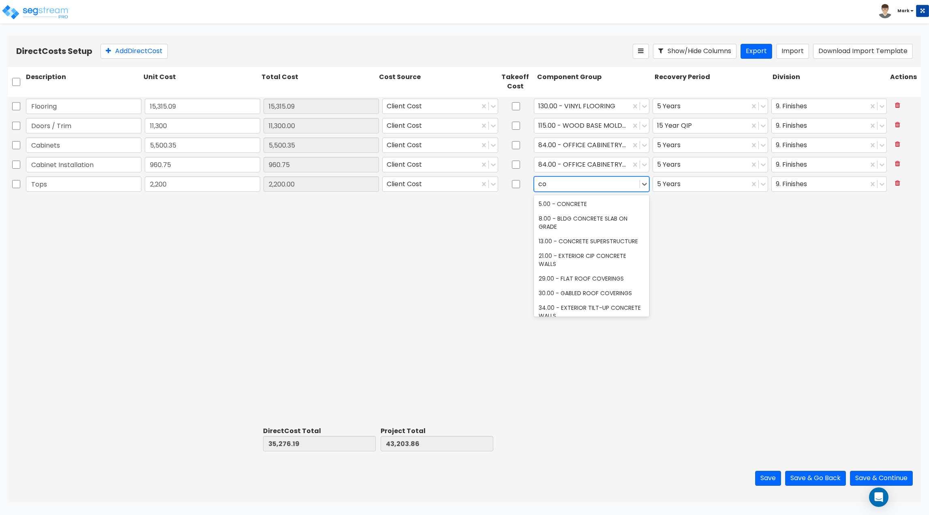
type input "c"
type input "office"
click at [555, 220] on div "84.00 - OFFICE CABINETRY/COUNTERS" at bounding box center [591, 218] width 115 height 15
click at [665, 237] on div "Flooring 15,315.09 15,315.09 Client Cost 130.00 - VINYL FLOORING 5 Years 9. Fin…" at bounding box center [464, 260] width 913 height 326
click at [785, 181] on div at bounding box center [820, 184] width 88 height 11
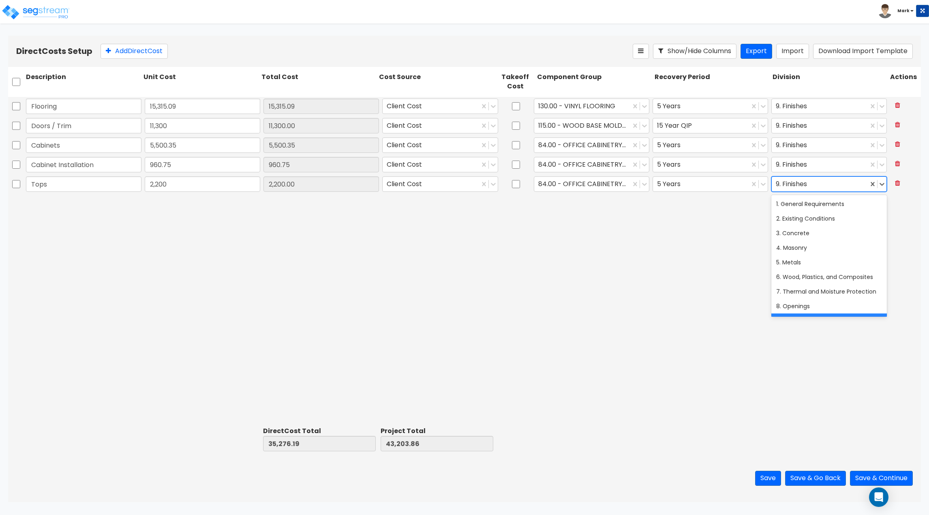
click at [707, 248] on div "Flooring 15,315.09 15,315.09 Client Cost 130.00 - VINYL FLOORING 5 Years 9. Fin…" at bounding box center [464, 260] width 913 height 326
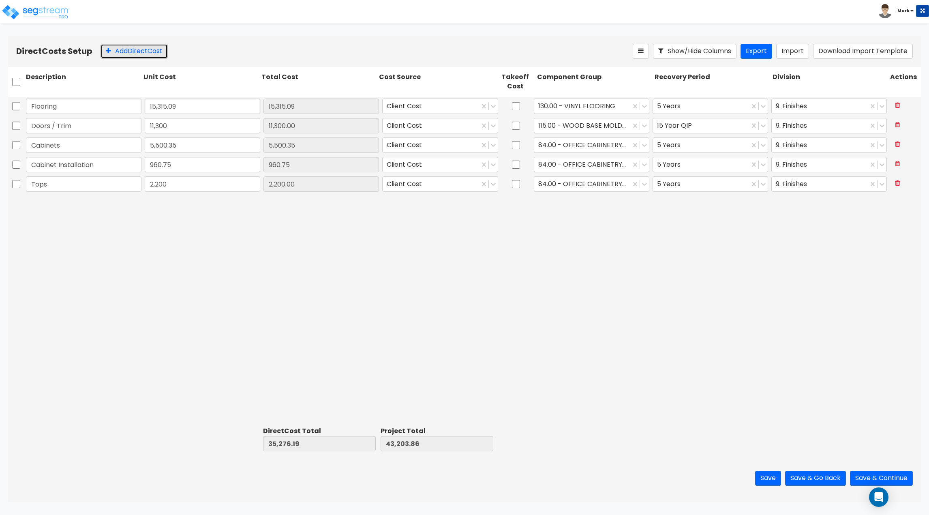
click at [159, 49] on button "Add Direct Cost" at bounding box center [133, 51] width 67 height 15
type input "Dishwasher"
type input "1,013.9"
type input "36,290.09"
type input "44,217.76"
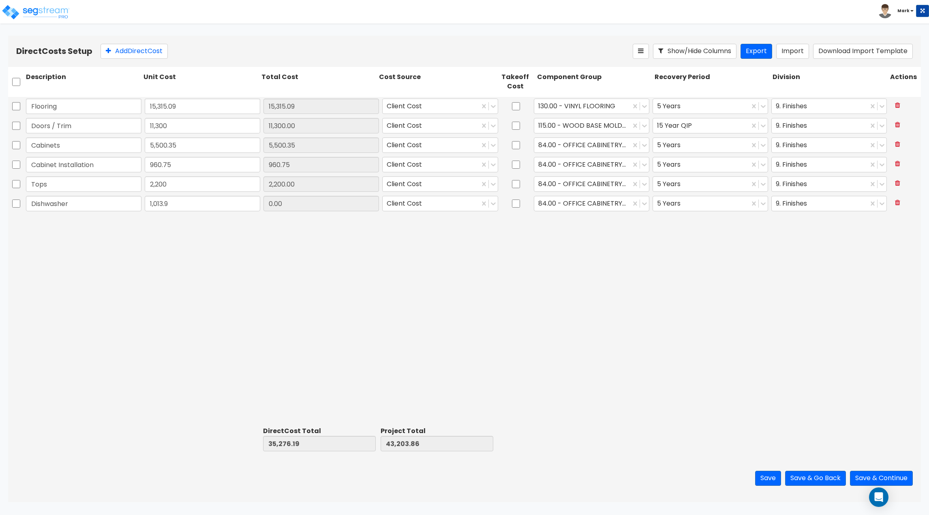
type input "1,013.90"
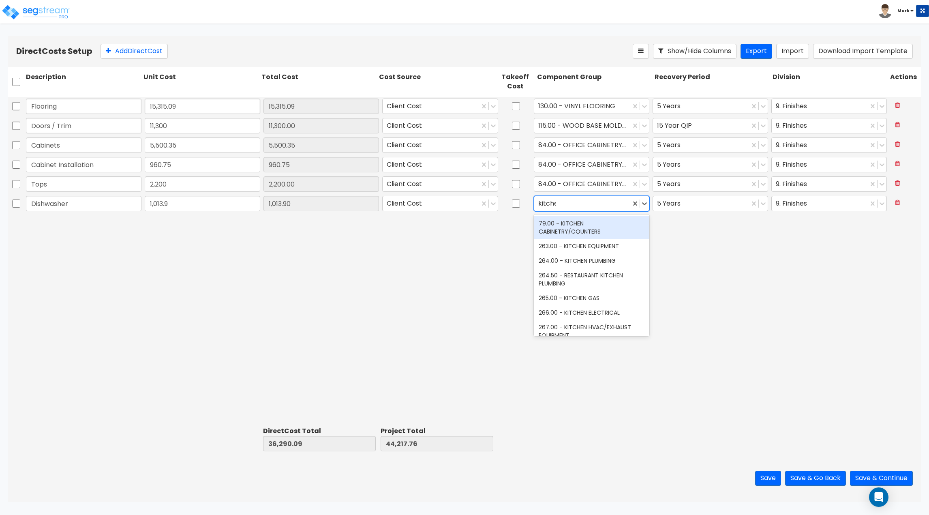
type input "kitchen"
click at [560, 248] on div "263.00 - KITCHEN EQUIPMENT" at bounding box center [591, 246] width 115 height 15
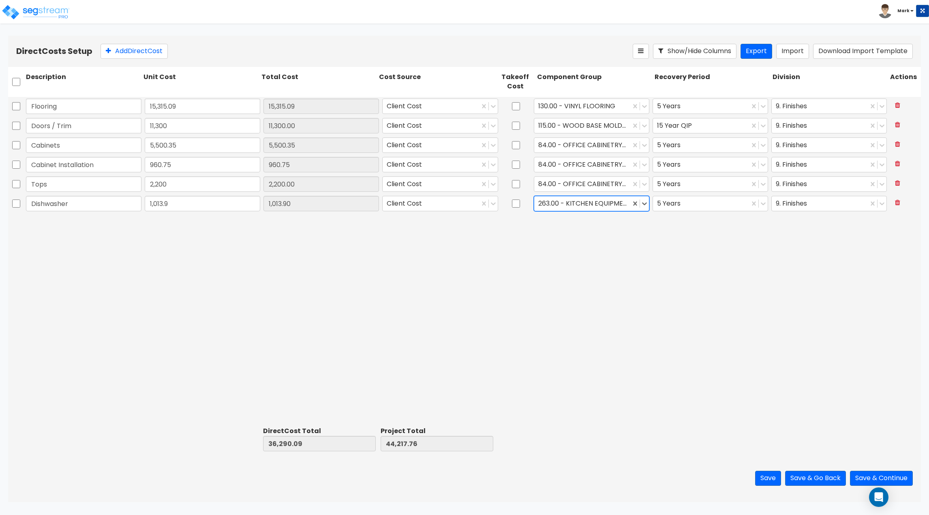
click at [579, 244] on div "Flooring 15,315.09 15,315.09 Client Cost 130.00 - VINYL FLOORING 5 Years 9. Fin…" at bounding box center [464, 260] width 913 height 326
click at [131, 55] on button "Add Direct Cost" at bounding box center [133, 51] width 67 height 15
type input "Microwave"
click at [222, 219] on input "0" at bounding box center [202, 222] width 115 height 15
type input "650"
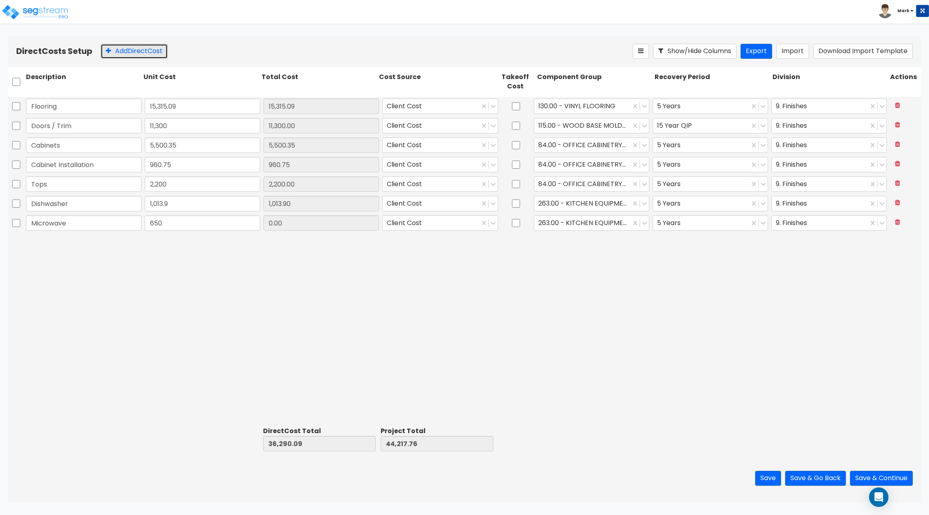
type input "36,940.09"
type input "44,867.76"
type input "650.00"
click at [138, 52] on button "Add Direct Cost" at bounding box center [133, 51] width 67 height 15
type input "Sink"
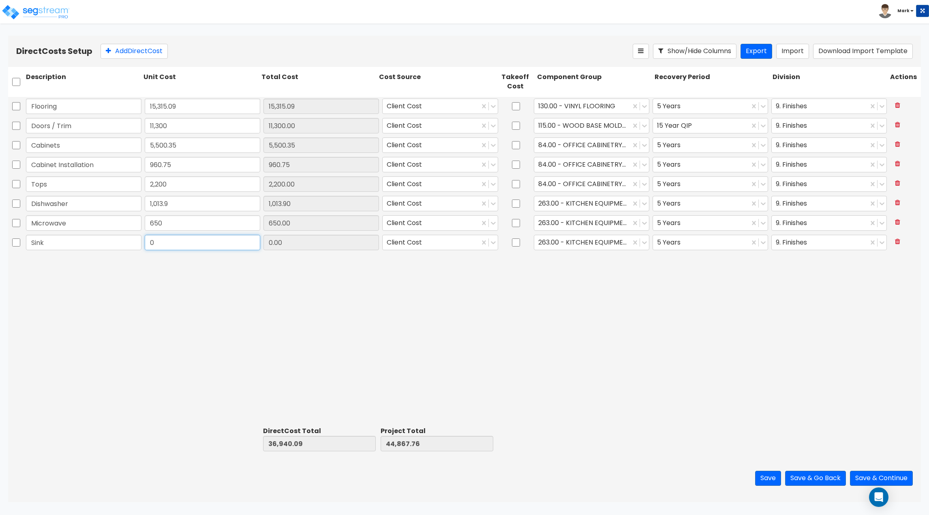
click at [227, 246] on input "0" at bounding box center [202, 242] width 115 height 15
type input "450"
type input "37,390.09"
type input "45,317.76"
type input "450.00"
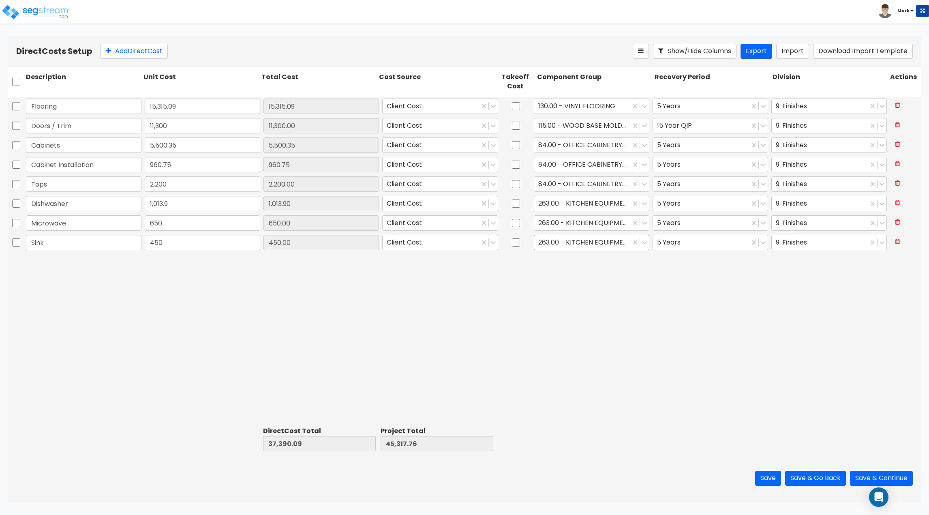
click at [576, 245] on div at bounding box center [582, 242] width 88 height 11
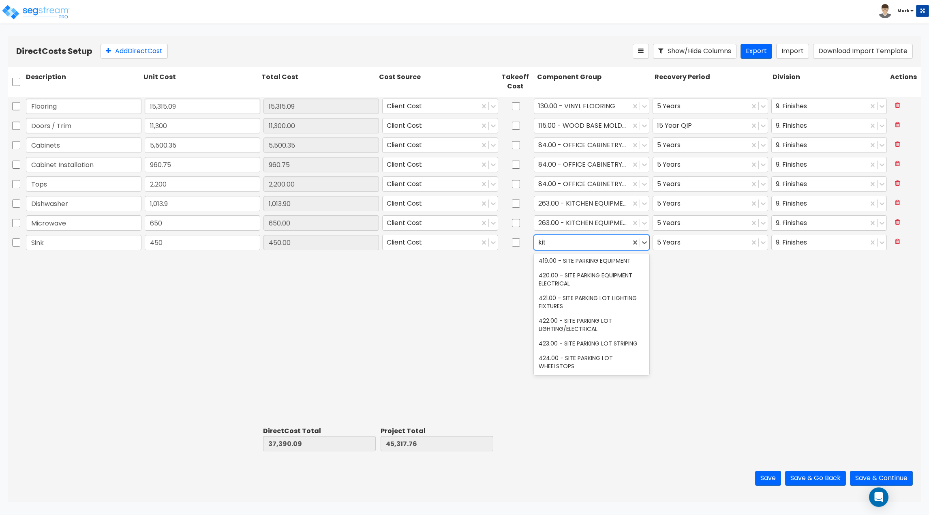
scroll to position [0, 0]
type input "kitchen pl"
click at [574, 262] on div "264.00 - KITCHEN PLUMBING" at bounding box center [591, 262] width 115 height 15
click at [716, 247] on div at bounding box center [701, 242] width 88 height 11
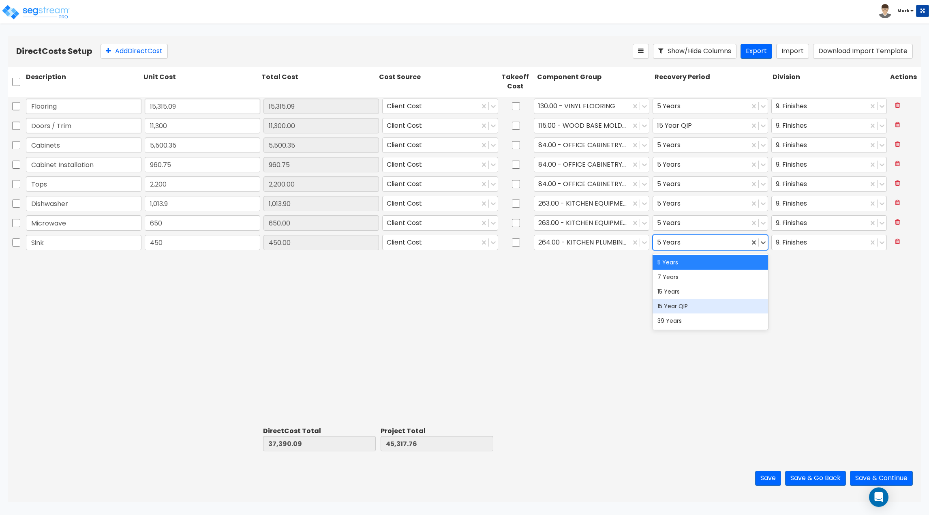
click at [709, 301] on div "15 Year QIP" at bounding box center [709, 306] width 115 height 15
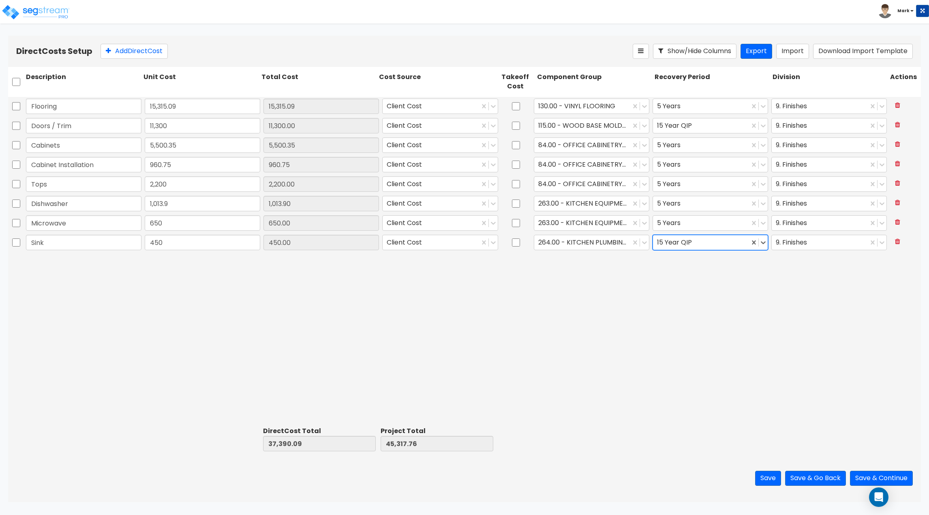
click at [528, 307] on div "Flooring 15,315.09 15,315.09 Client Cost 130.00 - VINYL FLOORING 5 Years 9. Fin…" at bounding box center [464, 260] width 913 height 326
click at [567, 147] on div at bounding box center [582, 145] width 88 height 11
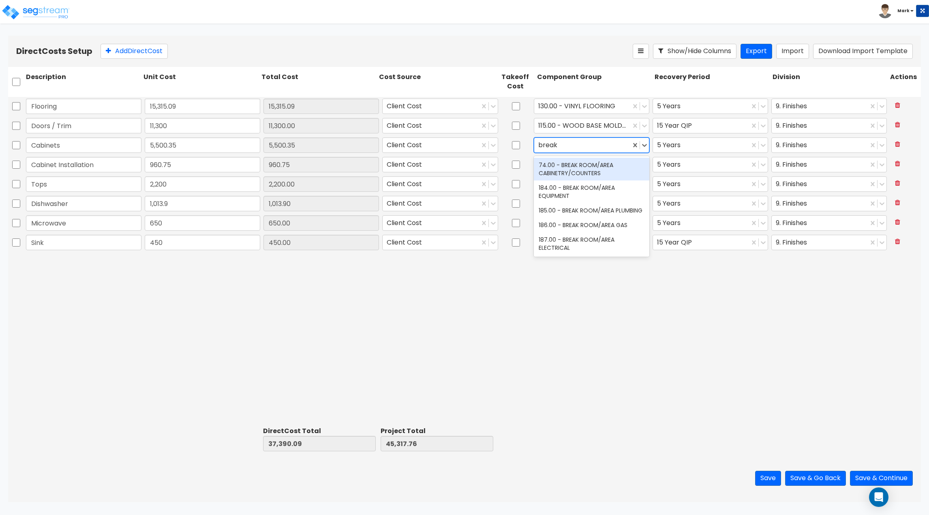
type input "break"
click at [621, 172] on div "74.00 - BREAK ROOM/AREA CABINETRY/COUNTERS" at bounding box center [591, 169] width 115 height 23
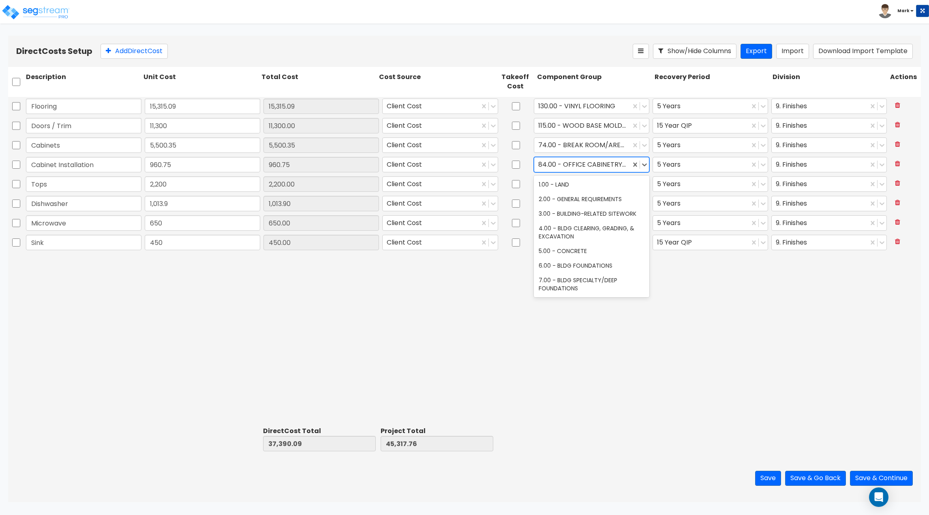
click at [576, 164] on div at bounding box center [582, 164] width 88 height 11
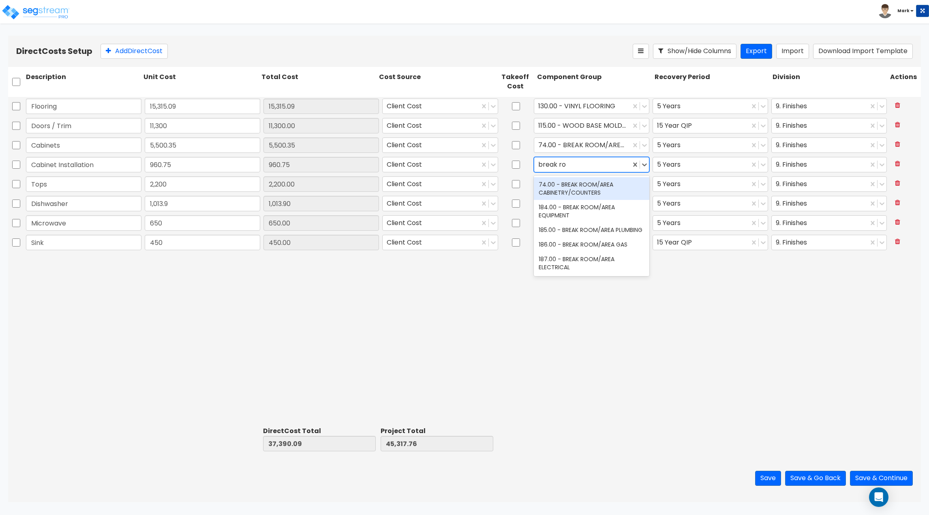
type input "break roo"
click at [586, 185] on div "74.00 - BREAK ROOM/AREA CABINETRY/COUNTERS" at bounding box center [591, 188] width 115 height 23
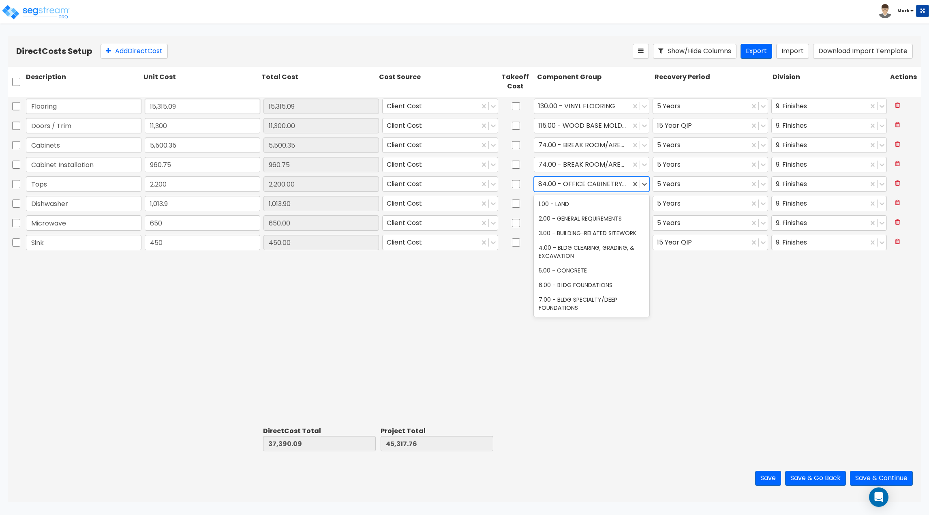
click at [586, 185] on div at bounding box center [582, 184] width 88 height 11
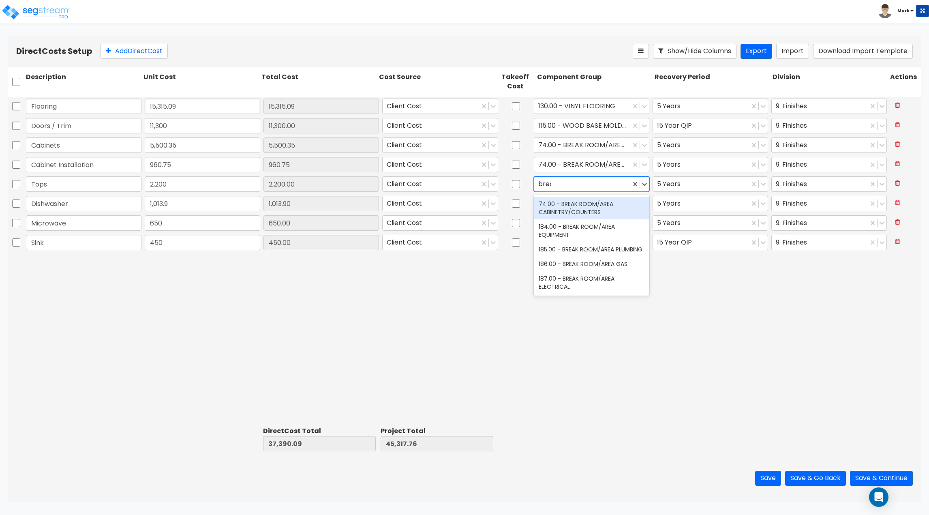
type input "break"
click at [581, 216] on div "74.00 - BREAK ROOM/AREA CABINETRY/COUNTERS" at bounding box center [591, 208] width 115 height 23
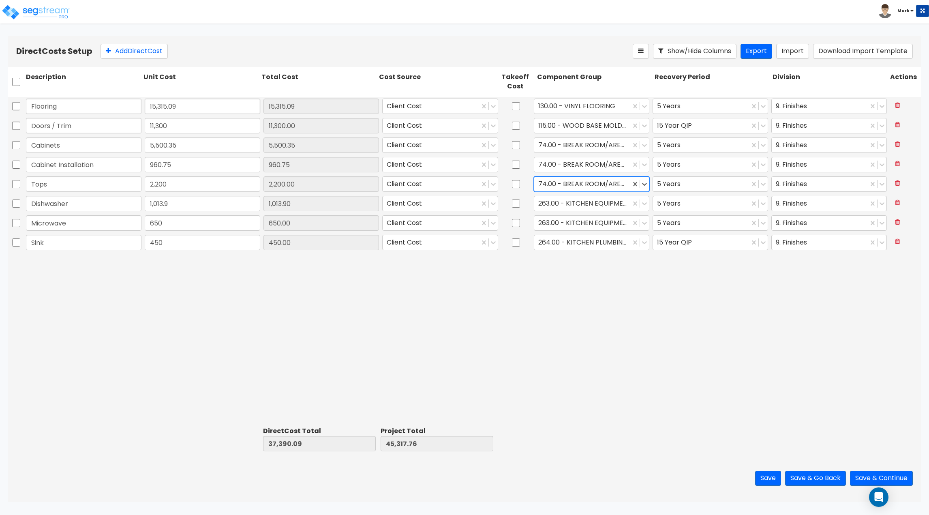
click at [549, 297] on div "Flooring 15,315.09 15,315.09 Client Cost 130.00 - VINYL FLOORING 5 Years 9. Fin…" at bounding box center [464, 260] width 913 height 326
click at [123, 45] on button "Add Direct Cost" at bounding box center [133, 51] width 67 height 15
type input "Cabinets"
type input "2,970.05"
type input "40,360.14"
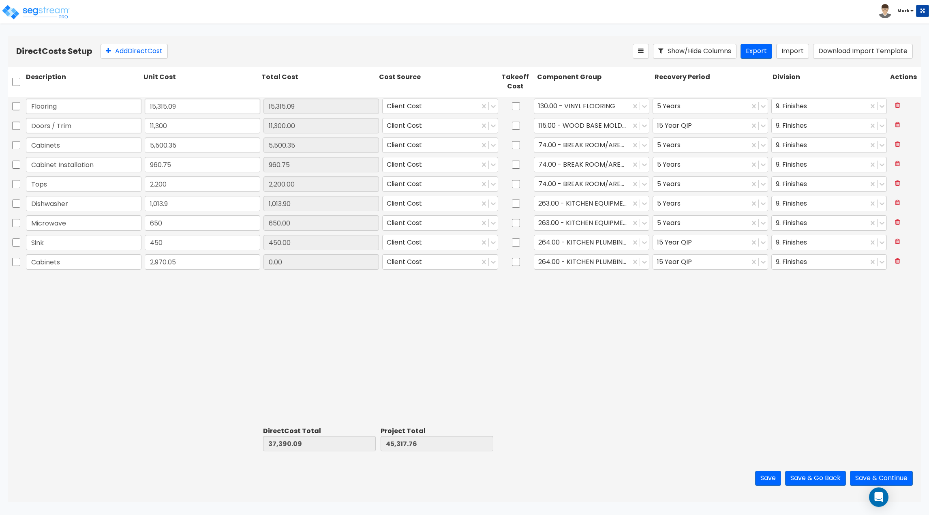
type input "48,287.81"
type input "2,970.05"
type input "office"
click at [586, 289] on div "84.00 - OFFICE CABINETRY/COUNTERS" at bounding box center [591, 296] width 115 height 15
click at [677, 265] on div at bounding box center [701, 262] width 88 height 11
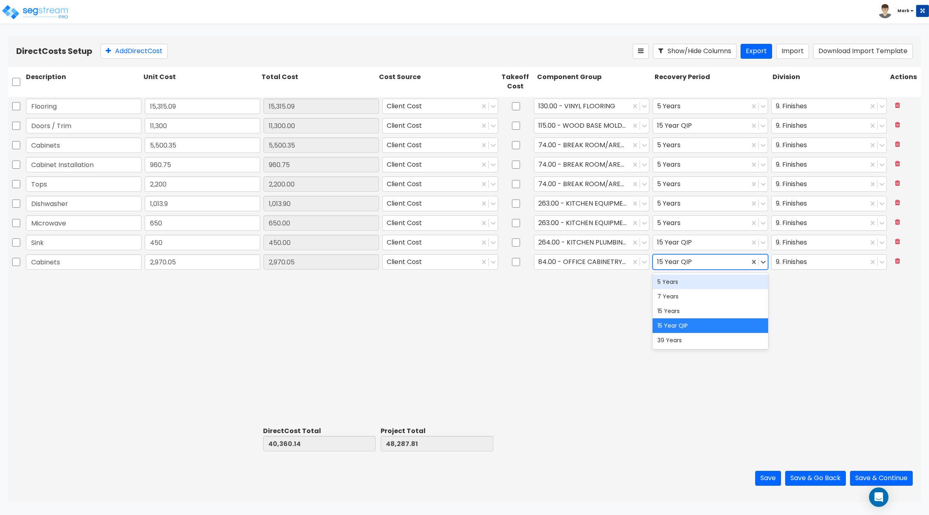
click at [683, 287] on div "5 Years" at bounding box center [709, 281] width 115 height 15
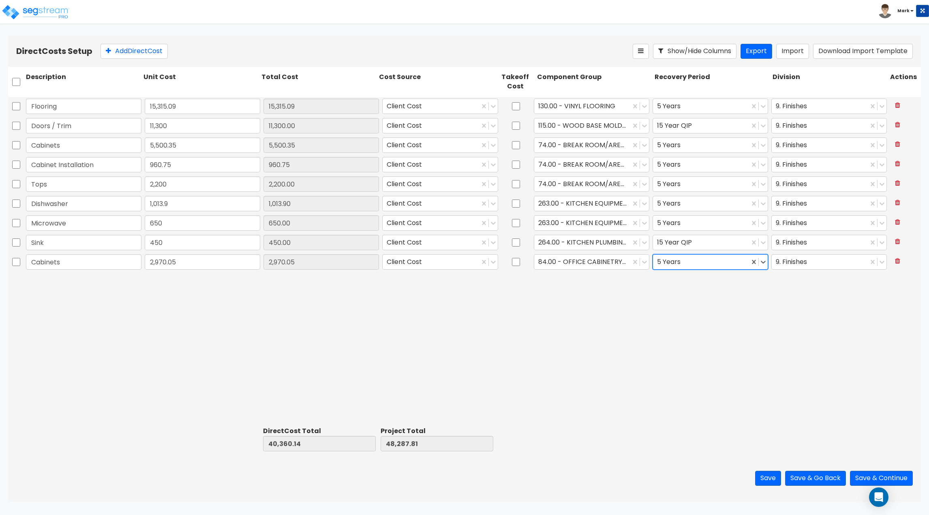
click at [496, 330] on div "Flooring 15,315.09 15,315.09 Client Cost 130.00 - VINYL FLOORING 5 Years 9. Fin…" at bounding box center [464, 260] width 913 height 326
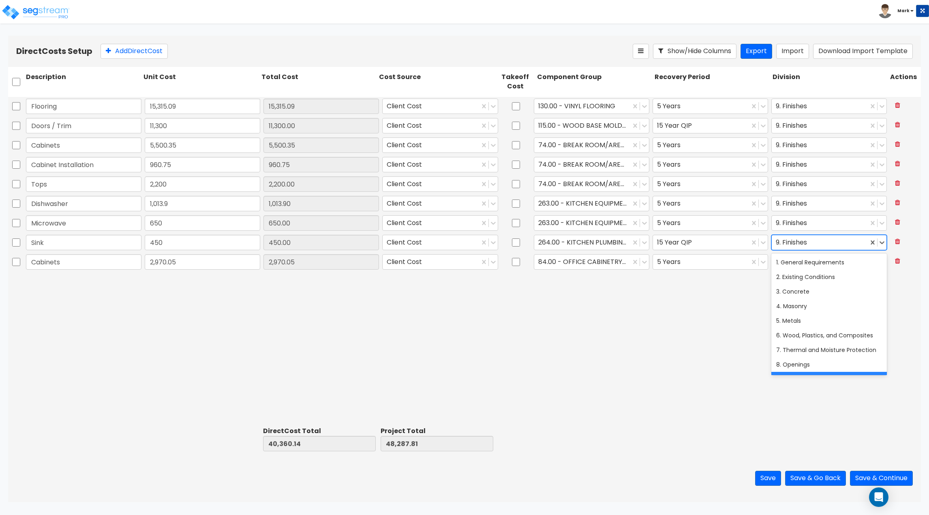
click at [805, 241] on div at bounding box center [820, 242] width 88 height 11
type input "pl"
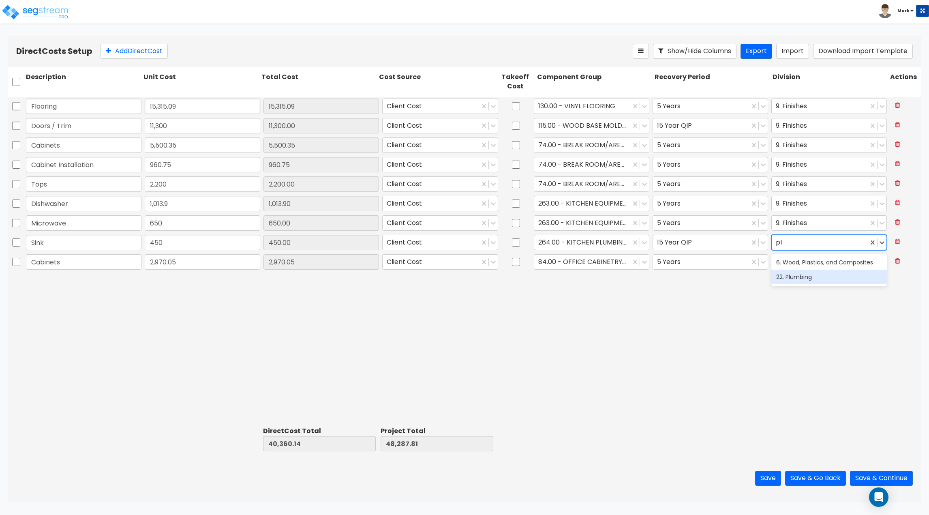
click at [810, 276] on div "22. Plumbing" at bounding box center [828, 276] width 115 height 15
click at [670, 319] on div "Flooring 15,315.09 15,315.09 Client Cost 130.00 - VINYL FLOORING 5 Years 9. Fin…" at bounding box center [464, 260] width 913 height 326
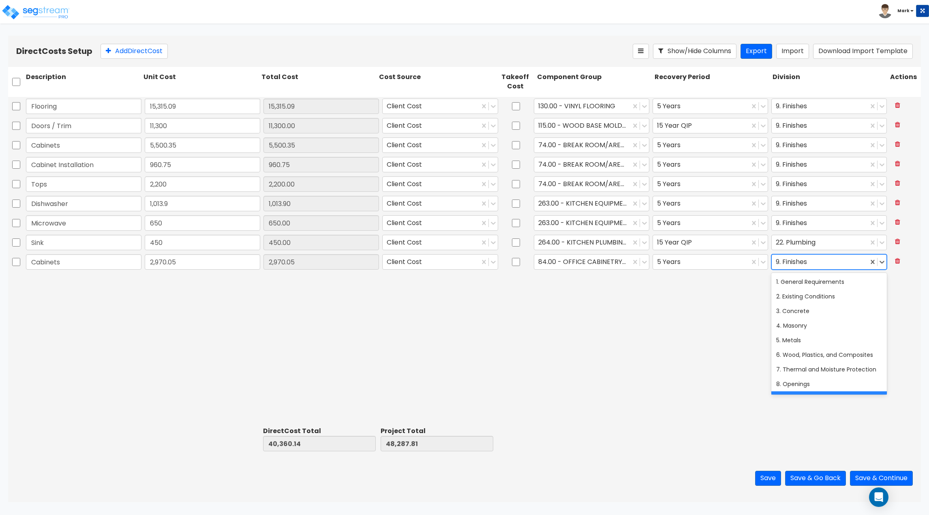
click at [805, 265] on div at bounding box center [820, 262] width 88 height 11
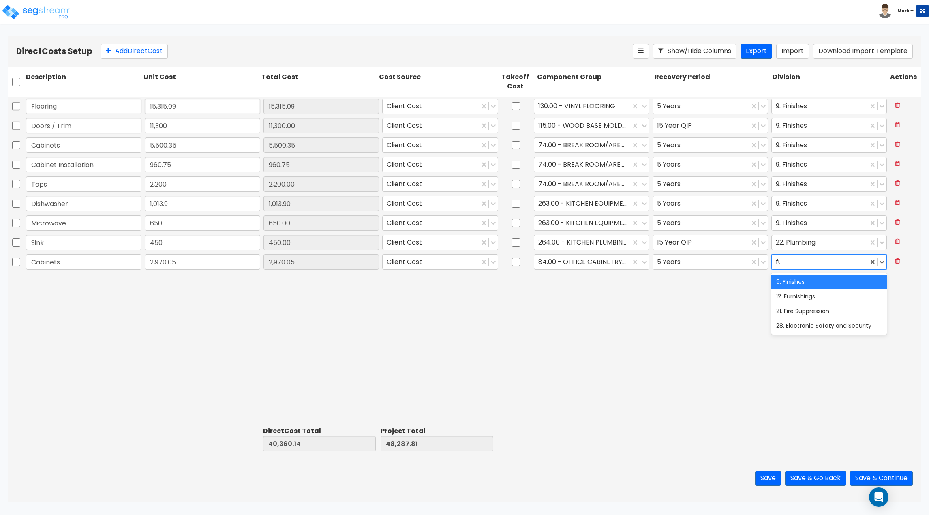
type input "furn"
click at [797, 283] on div "12. Furnishings" at bounding box center [828, 281] width 115 height 15
click at [796, 207] on div at bounding box center [820, 203] width 88 height 11
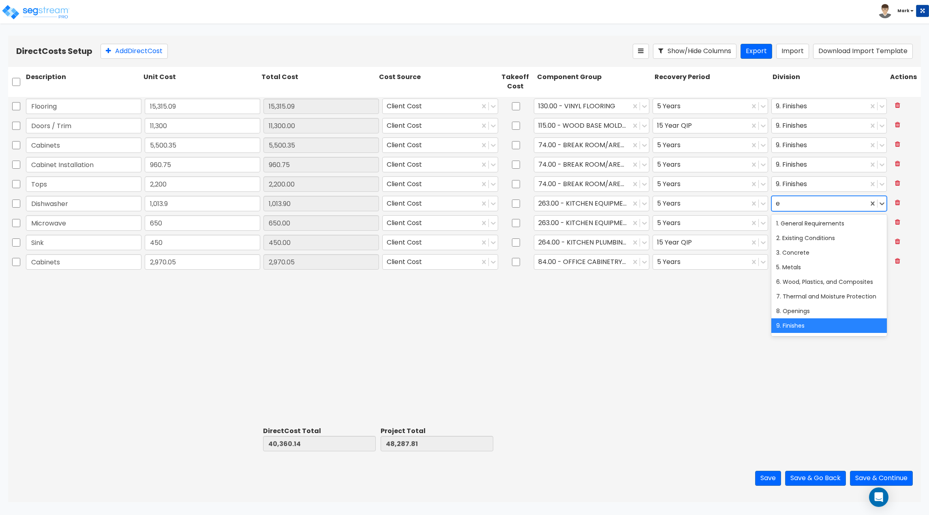
type input "eq"
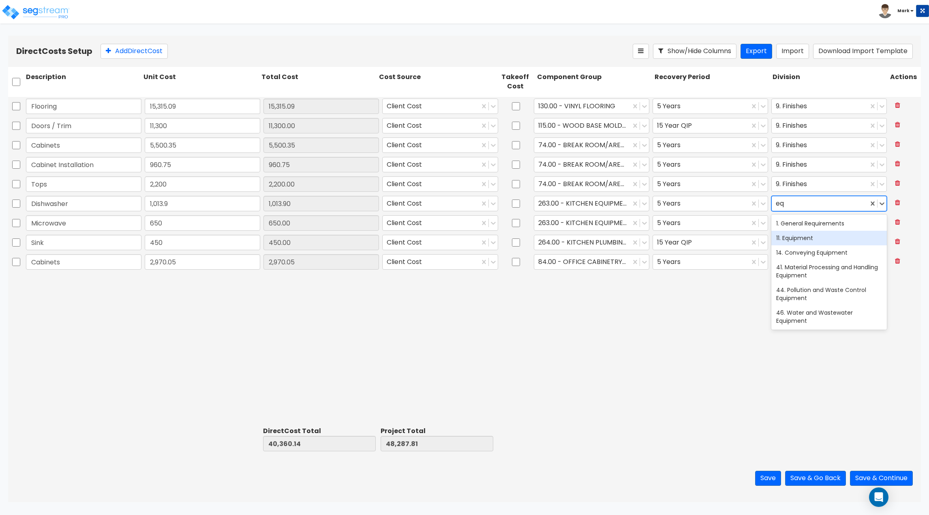
click at [802, 232] on div "11. Equipment" at bounding box center [828, 238] width 115 height 15
click at [802, 227] on div at bounding box center [820, 223] width 88 height 11
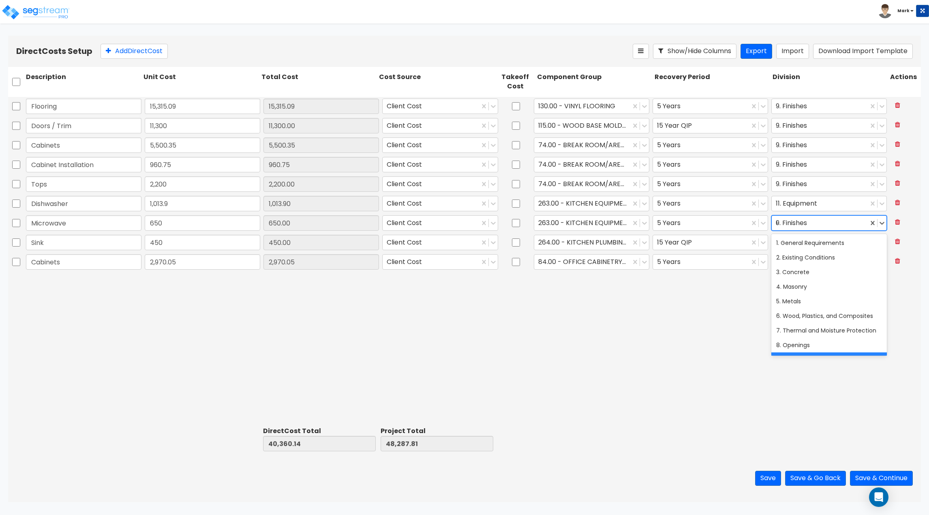
type input "eq"
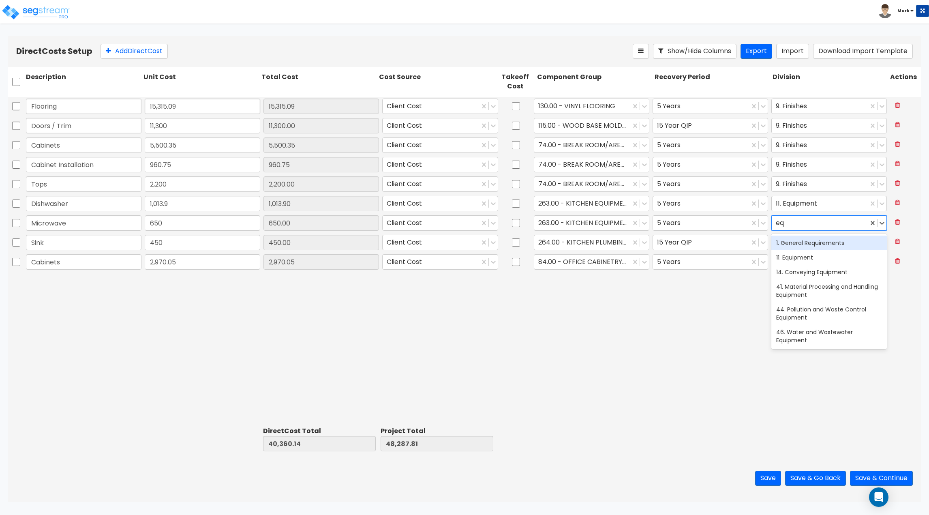
click at [810, 251] on div "11. Equipment" at bounding box center [828, 257] width 115 height 15
click at [790, 166] on div at bounding box center [820, 164] width 88 height 11
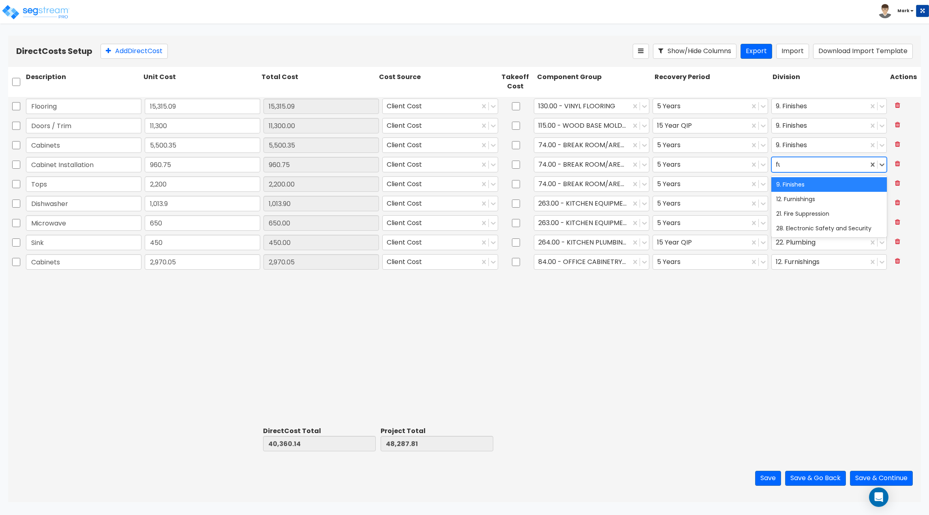
type input "furn"
click at [802, 182] on div "12. Furnishings" at bounding box center [828, 184] width 115 height 15
click at [799, 147] on div at bounding box center [820, 145] width 88 height 11
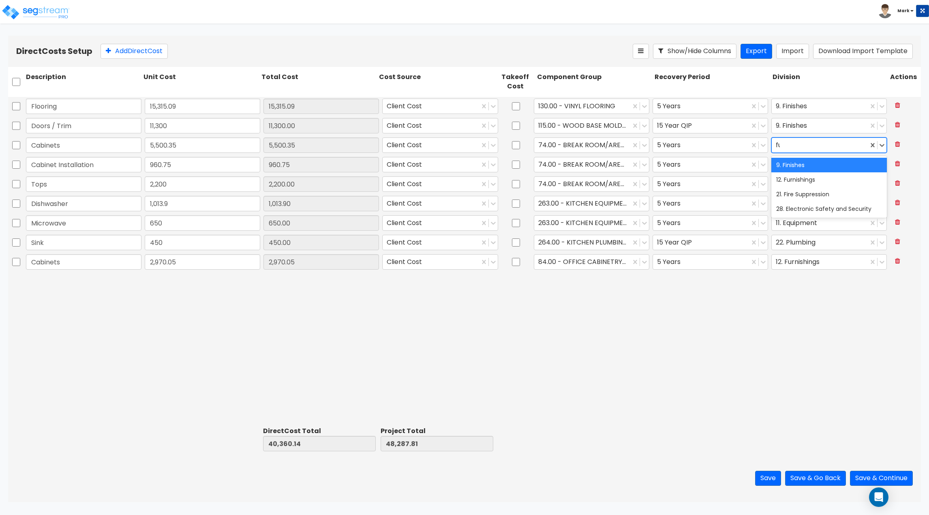
type input "furn"
click at [794, 164] on div "12. Furnishings" at bounding box center [828, 165] width 115 height 15
click at [661, 321] on div "Flooring 15,315.09 15,315.09 Client Cost 130.00 - VINYL FLOORING 5 Years 9. Fin…" at bounding box center [464, 260] width 913 height 326
click at [797, 185] on div at bounding box center [820, 184] width 88 height 11
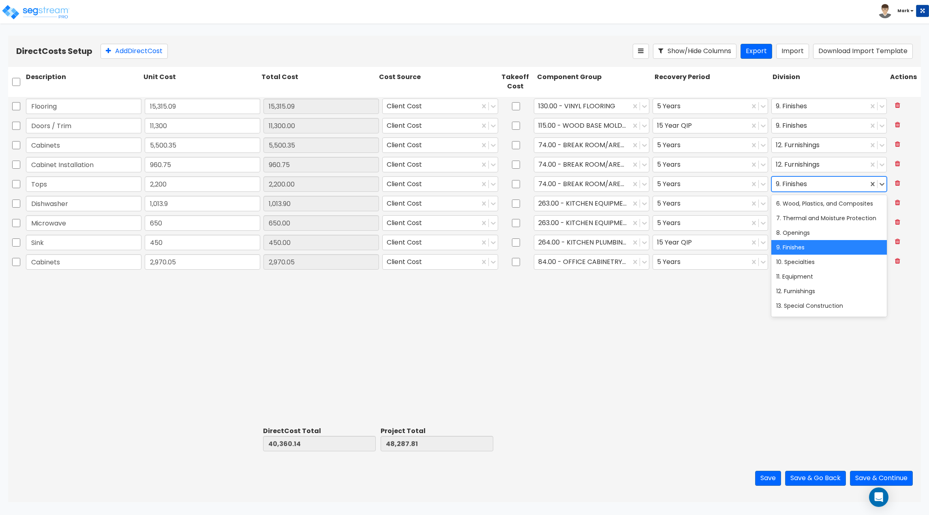
scroll to position [81, 0]
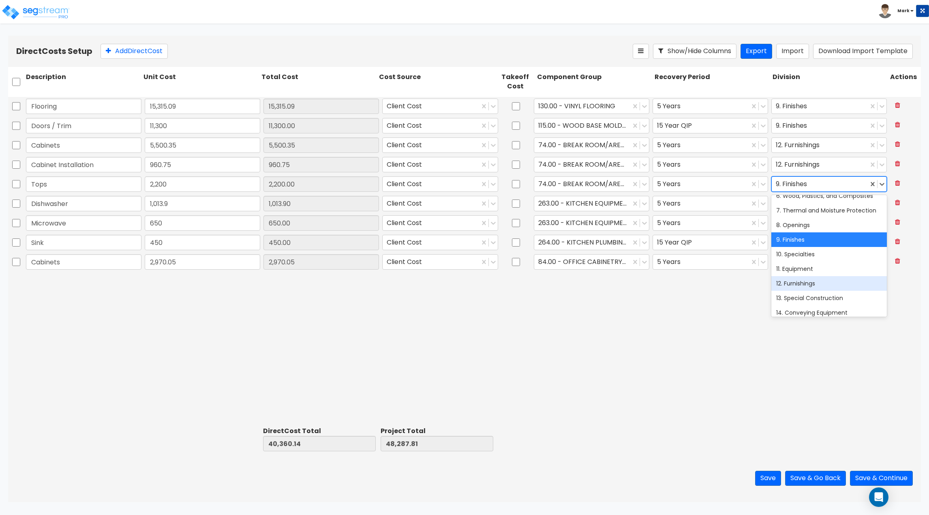
click at [799, 280] on div "12. Furnishings" at bounding box center [828, 283] width 115 height 15
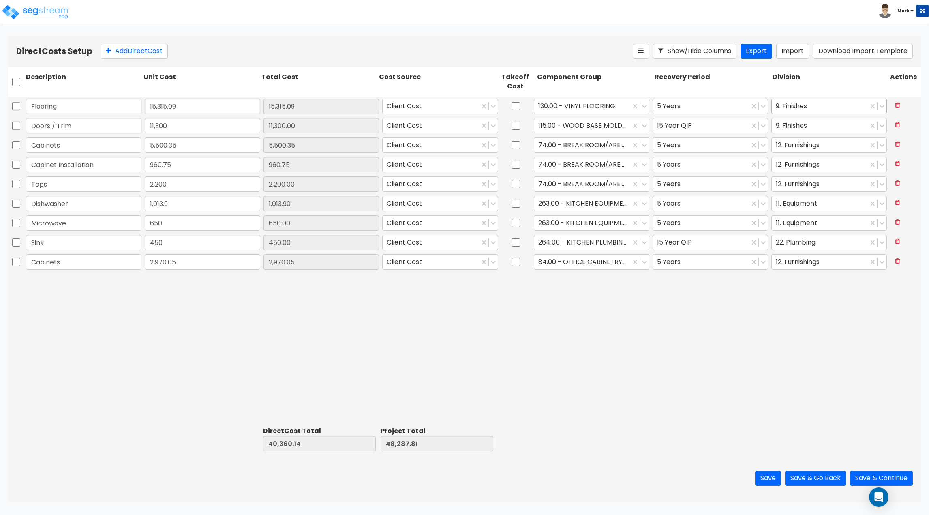
click at [797, 109] on div at bounding box center [820, 106] width 88 height 11
click at [794, 90] on div "Division" at bounding box center [830, 82] width 118 height 22
click at [797, 122] on div at bounding box center [820, 125] width 88 height 11
type input "wood"
click at [797, 140] on div "6. Wood, Plastics, and Composites" at bounding box center [828, 145] width 115 height 15
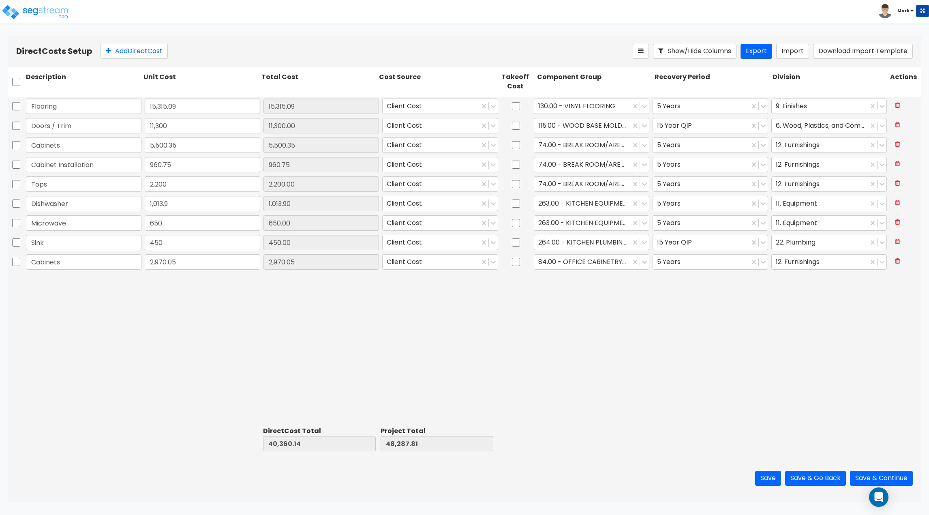
click at [716, 331] on div "Flooring 15,315.09 15,315.09 Client Cost 130.00 - VINYL FLOORING 5 Years 9. Fin…" at bounding box center [464, 260] width 913 height 326
click at [692, 130] on div at bounding box center [701, 125] width 88 height 11
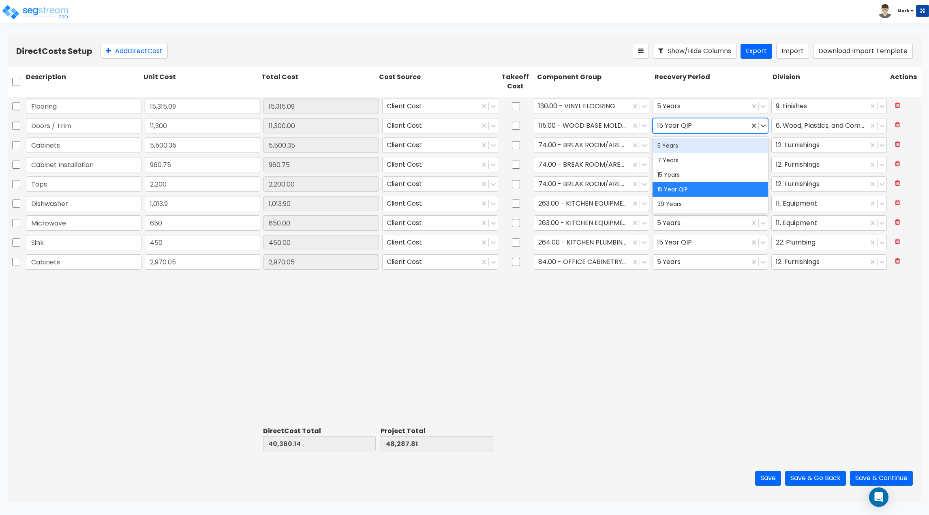
click at [683, 148] on div "5 Years" at bounding box center [709, 145] width 115 height 15
click at [631, 310] on div "Flooring 15,315.09 15,315.09 Client Cost 130.00 - VINYL FLOORING 5 Years 9. Fin…" at bounding box center [464, 260] width 913 height 326
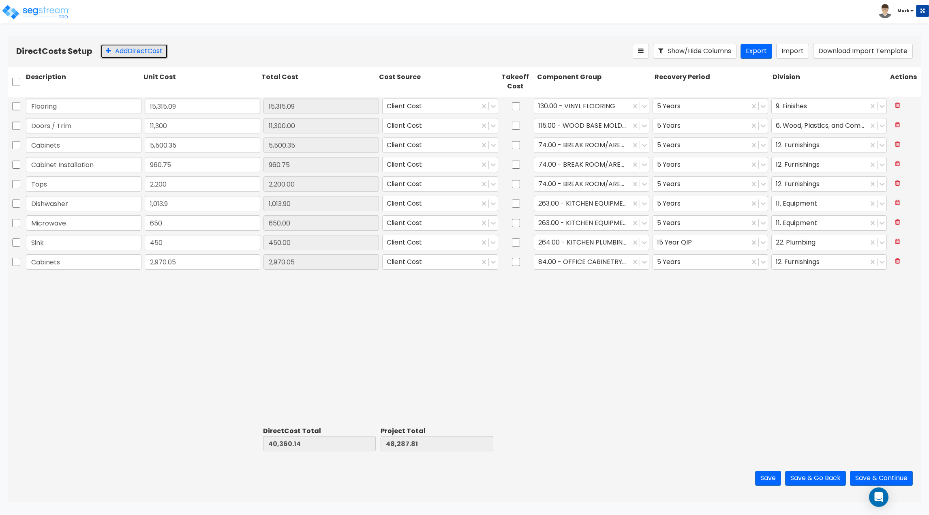
click at [120, 55] on button "Add Direct Cost" at bounding box center [133, 51] width 67 height 15
type input "Tops"
type input "1,400"
type input "41,760.14"
type input "49,687.81"
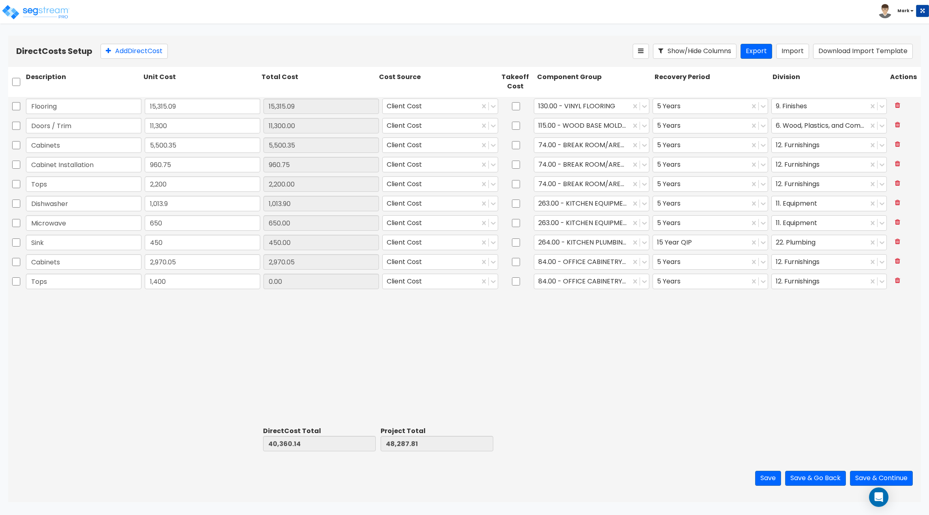
type input "1,400.00"
click at [122, 45] on button "Add Direct Cost" at bounding box center [133, 51] width 67 height 15
type input "Storage Shelving"
click at [203, 304] on input "0" at bounding box center [202, 300] width 115 height 15
type input "154"
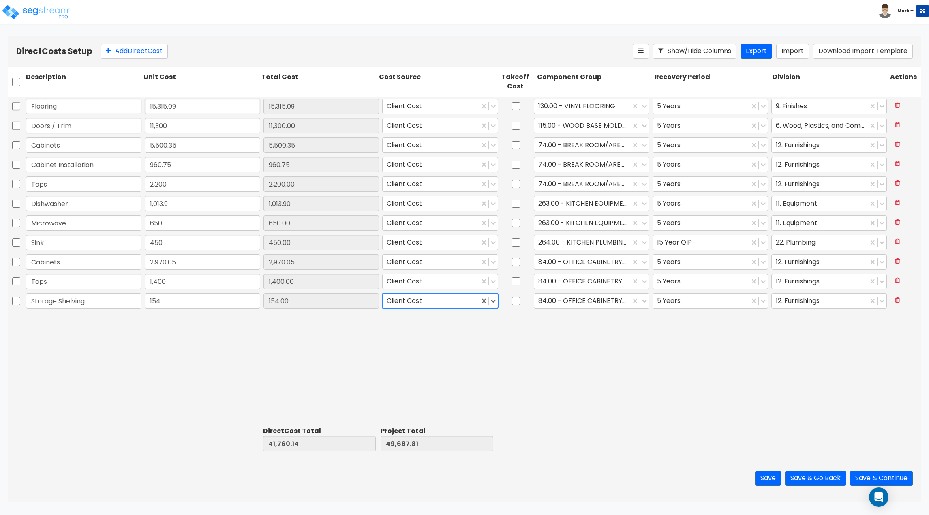
type input "41,914.14"
type input "49,841.81"
type input "154.00"
click at [616, 297] on div at bounding box center [582, 300] width 88 height 11
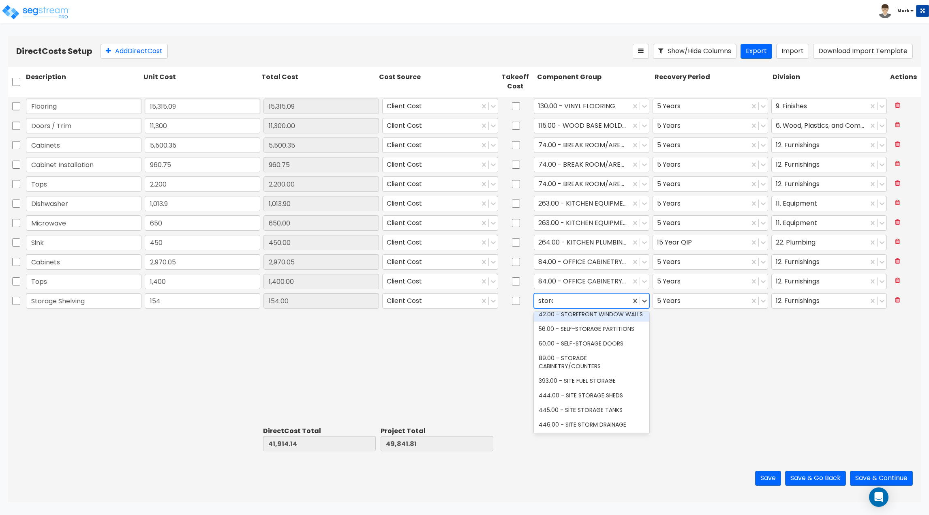
scroll to position [0, 0]
type input "storage"
click at [606, 355] on div "89.00 - STORAGE CABINETRY/COUNTERS" at bounding box center [591, 353] width 115 height 23
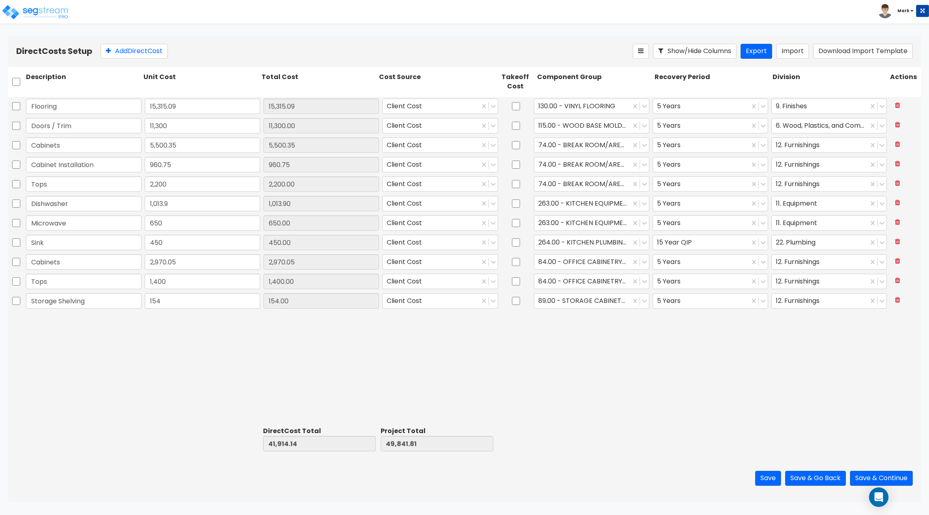
click at [740, 333] on div "Flooring 15,315.09 15,315.09 Client Cost 130.00 - VINYL FLOORING 5 Years 9. Fin…" at bounding box center [464, 260] width 913 height 326
click at [673, 304] on div at bounding box center [701, 300] width 88 height 11
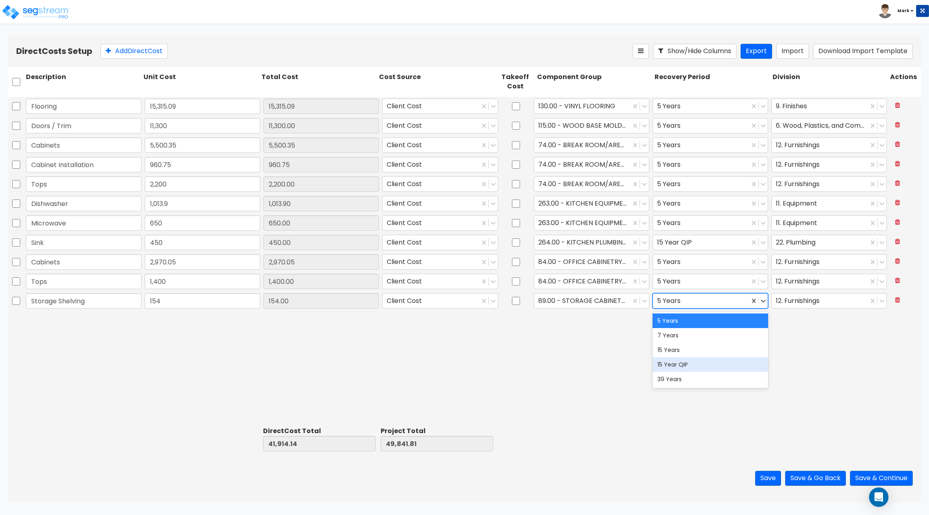
click at [699, 369] on div "15 Year QIP" at bounding box center [709, 364] width 115 height 15
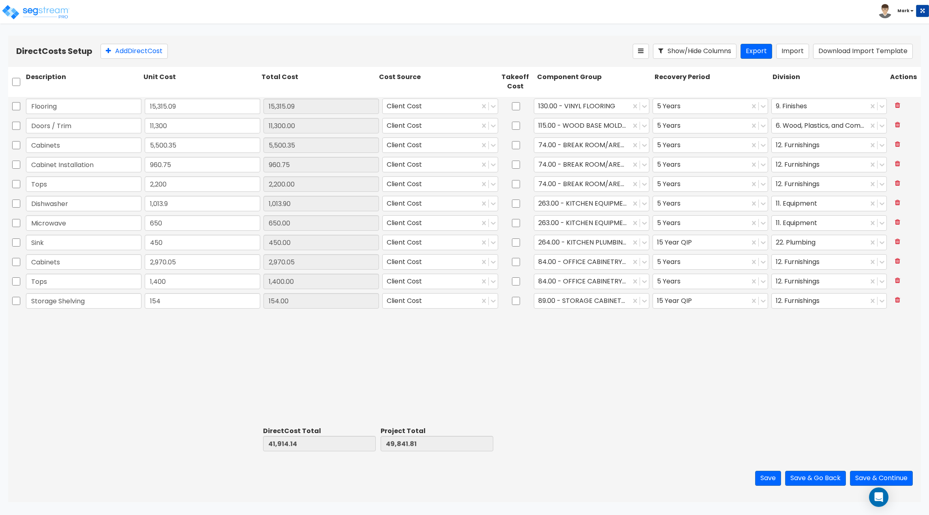
click at [539, 350] on div "Flooring 15,315.09 15,315.09 Client Cost 130.00 - VINYL FLOORING 5 Years 9. Fin…" at bounding box center [464, 260] width 913 height 326
click at [122, 52] on button "Add Direct Cost" at bounding box center [133, 51] width 67 height 15
type input "Interior Doors"
type input "5,147.36"
type input "47,061.50"
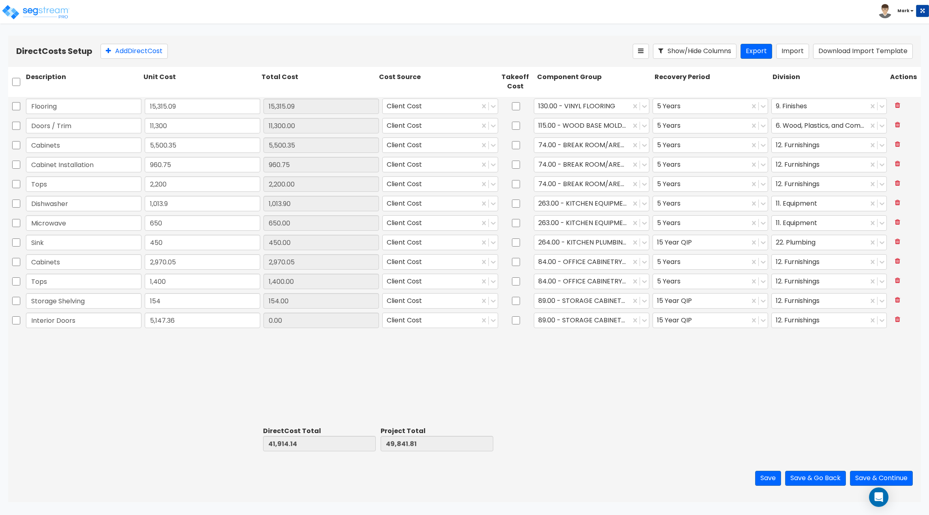
type input "54,989.17"
type input "5,147.36"
click at [801, 324] on div at bounding box center [820, 320] width 88 height 11
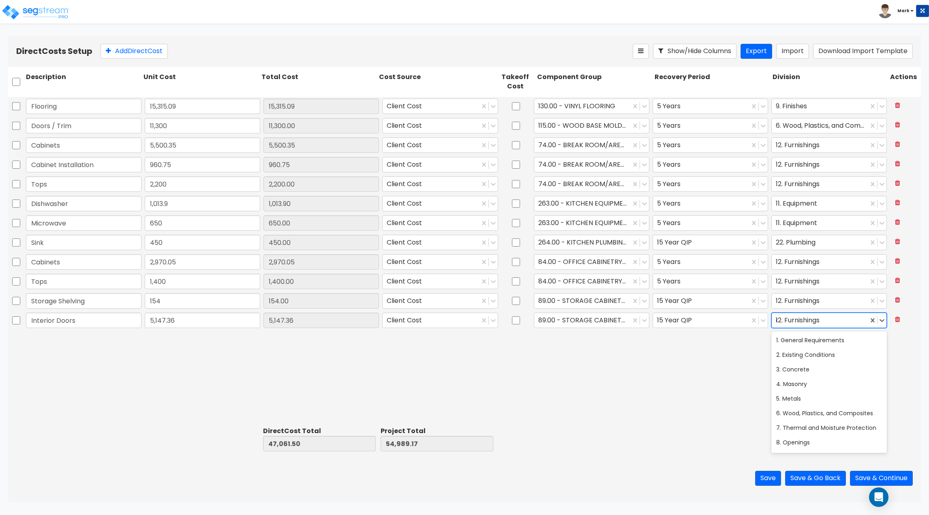
type input "op"
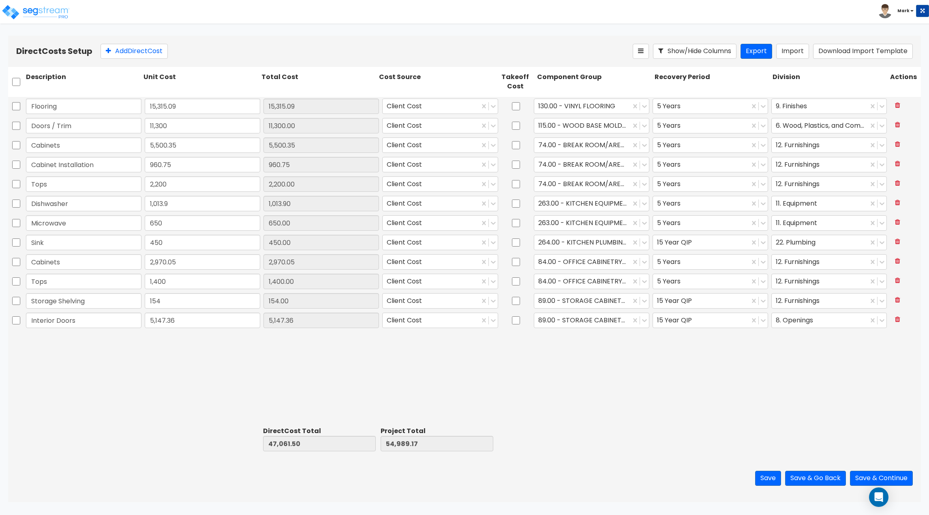
click at [374, 365] on div "Flooring 15,315.09 15,315.09 Client Cost 130.00 - VINYL FLOORING 5 Years 9. Fin…" at bounding box center [464, 260] width 913 height 326
click at [121, 54] on button "Add Direct Cost" at bounding box center [133, 51] width 67 height 15
type input "Interior Door Hardware"
type input "730.56"
type input "47,792.06"
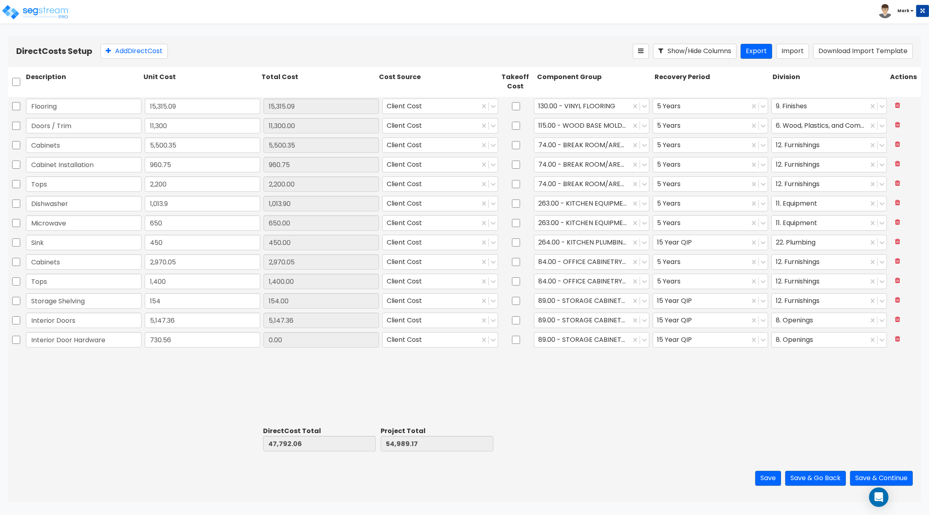
type input "55,719.73"
type input "730.56"
click at [135, 54] on button "Add Direct Cost" at bounding box center [133, 51] width 67 height 15
type input "Interior Glass Windows"
type input "2,029.11"
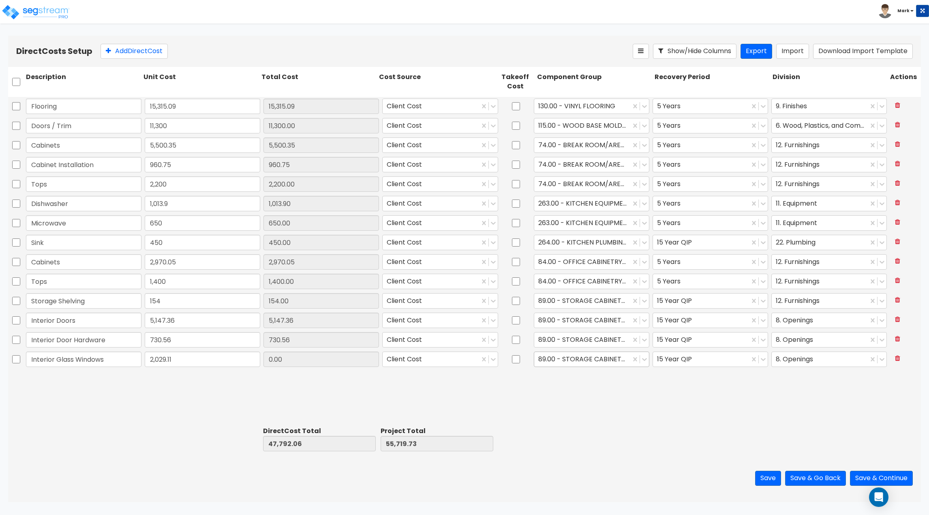
type input "49,821.17"
type input "57,748.84"
type input "2,029.11"
click at [577, 366] on div "89.00 - STORAGE CABINETRY/COUNTERS" at bounding box center [582, 359] width 96 height 14
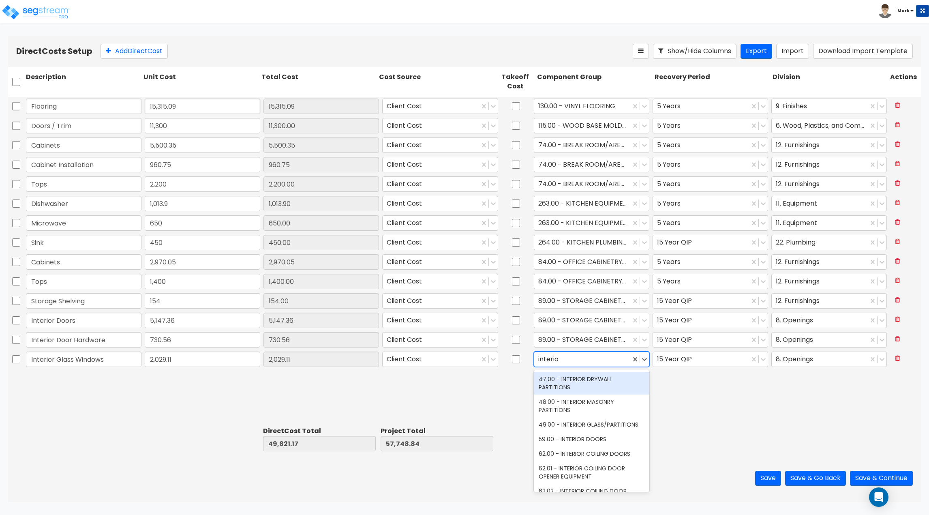
type input "interior"
click at [576, 420] on div "49.00 - INTERIOR GLASS/PARTITIONS" at bounding box center [591, 424] width 115 height 15
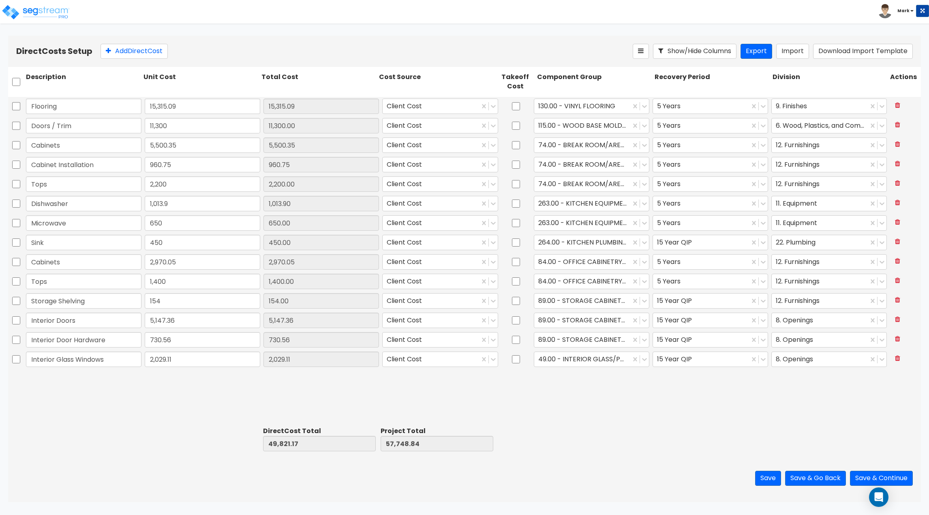
click at [708, 375] on div "Flooring 15,315.09 15,315.09 Client Cost 130.00 - VINYL FLOORING 5 Years 9. Fin…" at bounding box center [464, 260] width 913 height 326
click at [564, 325] on div at bounding box center [582, 320] width 88 height 11
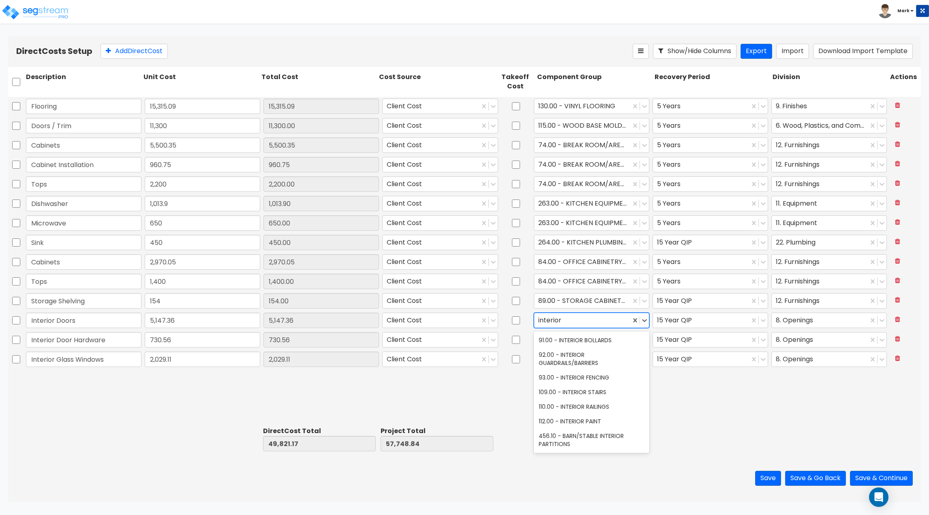
type input "interior d"
click at [569, 336] on div at bounding box center [582, 339] width 88 height 11
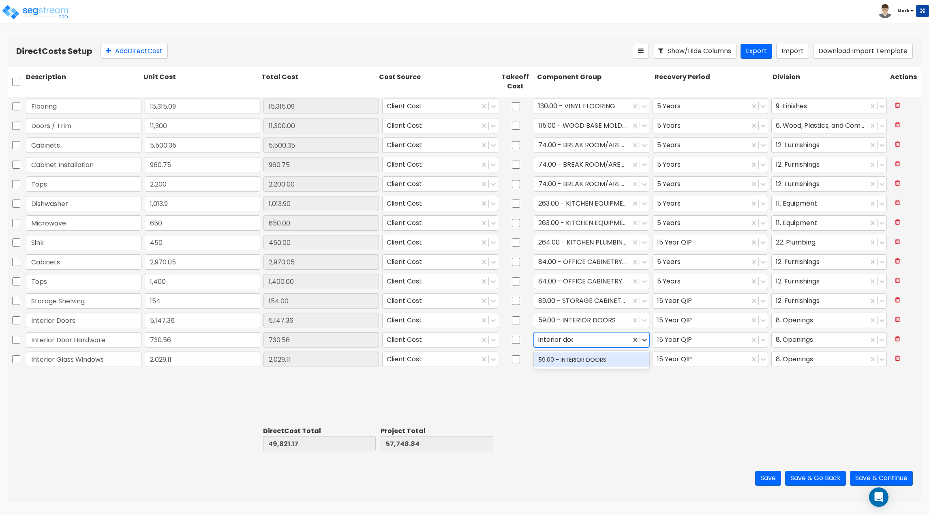
type input "interior door"
click at [539, 415] on div "Flooring 15,315.09 15,315.09 Client Cost 130.00 - VINYL FLOORING 5 Years 9. Fin…" at bounding box center [464, 260] width 913 height 326
click at [152, 54] on button "Add Direct Cost" at bounding box center [133, 51] width 67 height 15
type input "Window / Door Casing"
type input "3,826.97"
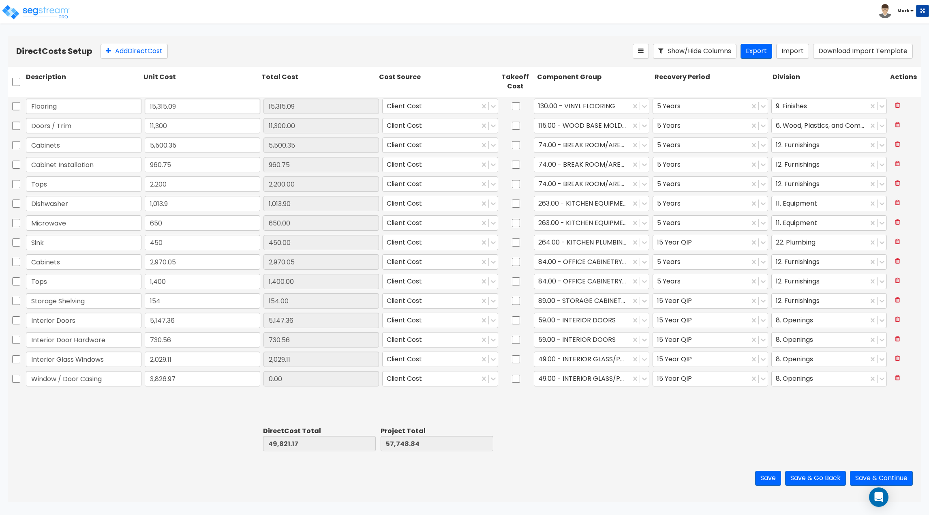
type input "53,648.14"
type input "61,575.81"
type input "3,826.97"
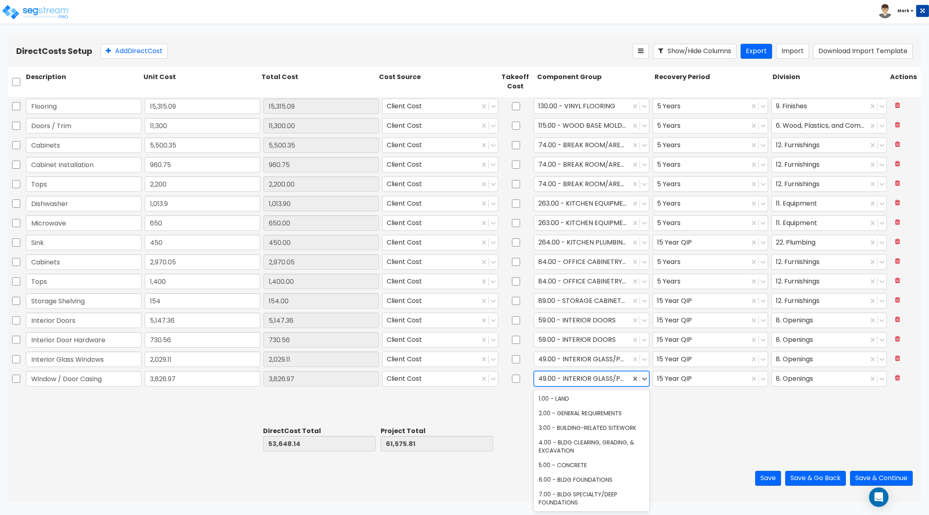
click at [589, 383] on div at bounding box center [582, 378] width 88 height 11
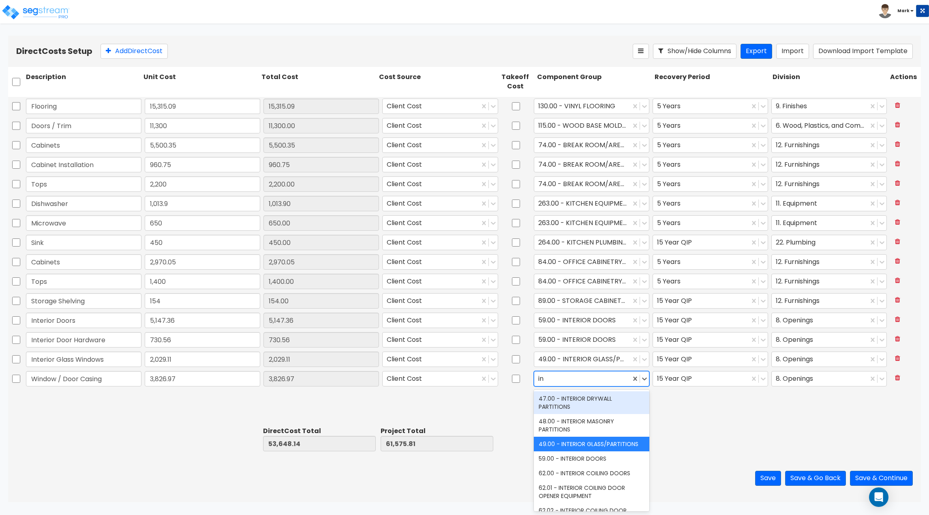
type input "i"
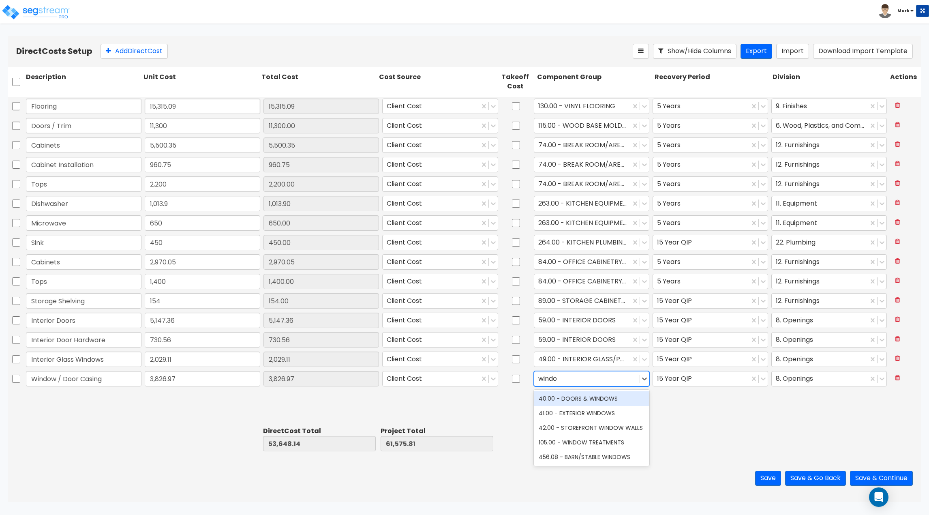
type input "window"
click at [594, 391] on div "40.00 - DOORS & WINDOWS" at bounding box center [591, 398] width 115 height 15
click at [715, 405] on div "Flooring 15,315.09 15,315.09 Client Cost 130.00 - VINYL FLOORING 5 Years 9. Fin…" at bounding box center [464, 260] width 913 height 326
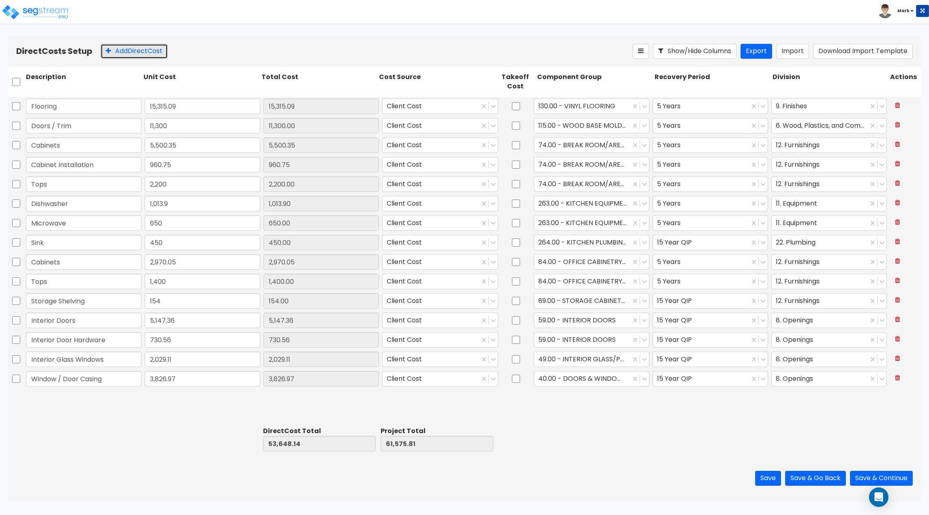
click at [133, 55] on button "Add Direct Cost" at bounding box center [133, 51] width 67 height 15
type input "Bathroom Tile"
type input "900"
type input "54,548.14"
type input "62,475.81"
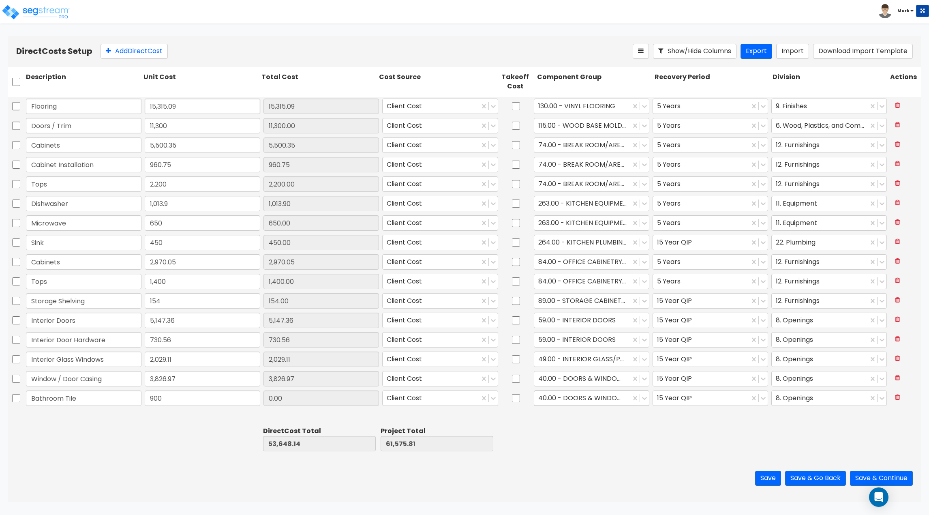
type input "900.00"
click at [591, 402] on div at bounding box center [582, 398] width 88 height 11
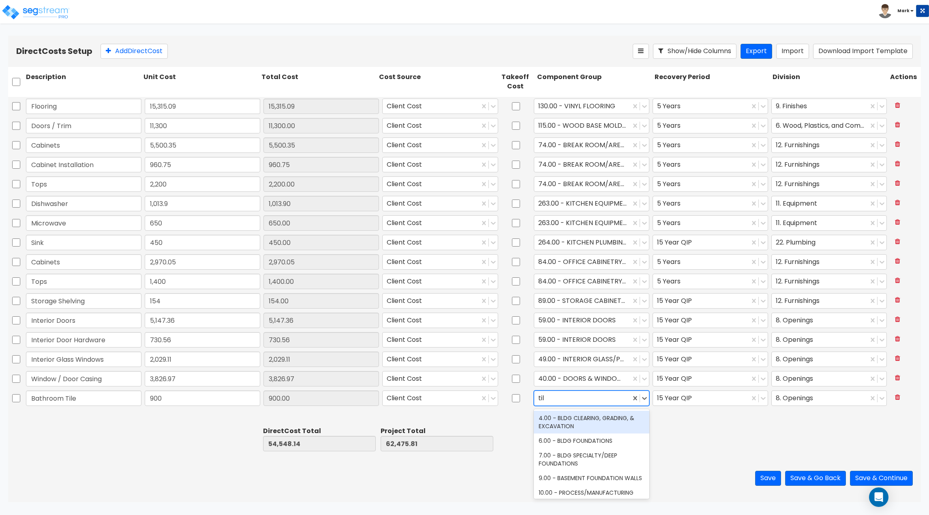
type input "tile"
click at [593, 421] on div "123.00 - CERAMIC TILE" at bounding box center [591, 418] width 115 height 15
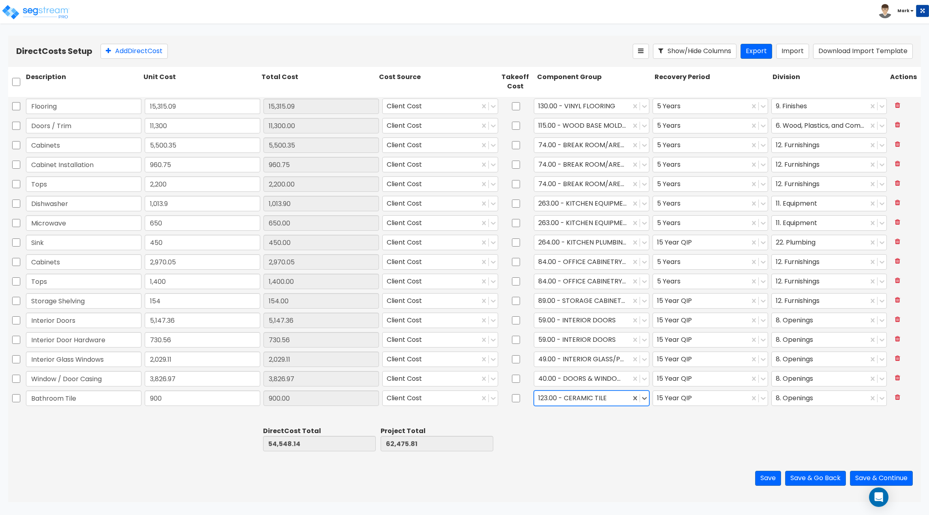
click at [688, 411] on div "Flooring 15,315.09 15,315.09 Client Cost 130.00 - VINYL FLOORING 5 Years 9. Fin…" at bounding box center [464, 260] width 913 height 326
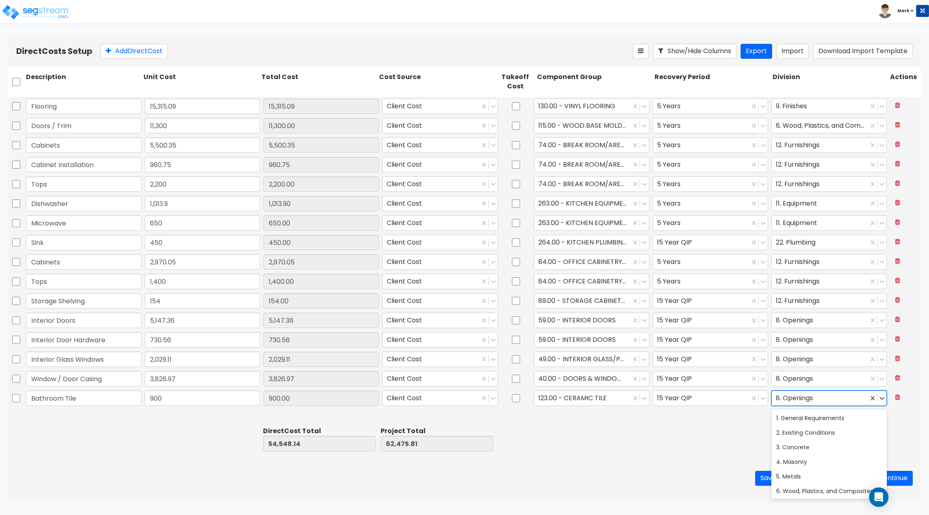
click at [795, 400] on div at bounding box center [820, 398] width 88 height 11
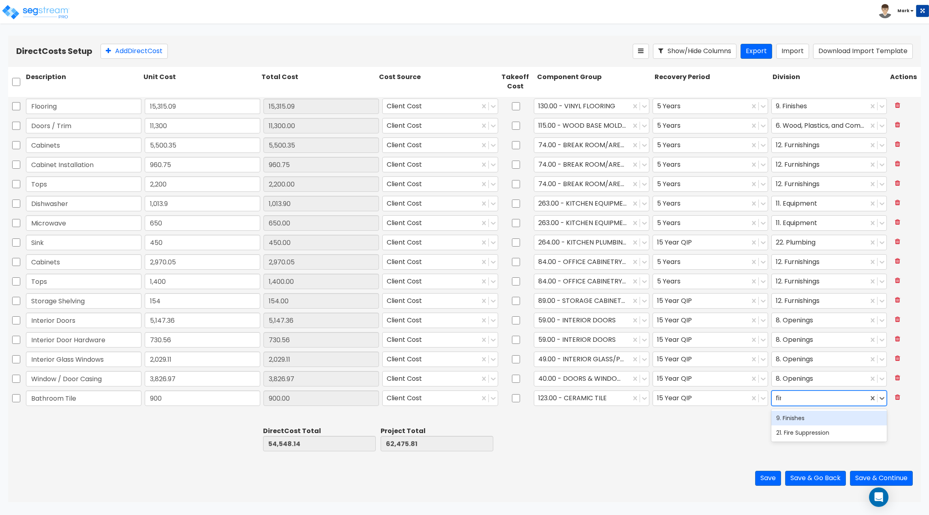
type input "fini"
click at [810, 417] on div "9. Finishes" at bounding box center [828, 418] width 115 height 15
drag, startPoint x: 611, startPoint y: 426, endPoint x: 616, endPoint y: 426, distance: 4.9
click at [616, 426] on div at bounding box center [594, 439] width 118 height 28
click at [131, 58] on button "Add Direct Cost" at bounding box center [133, 51] width 67 height 15
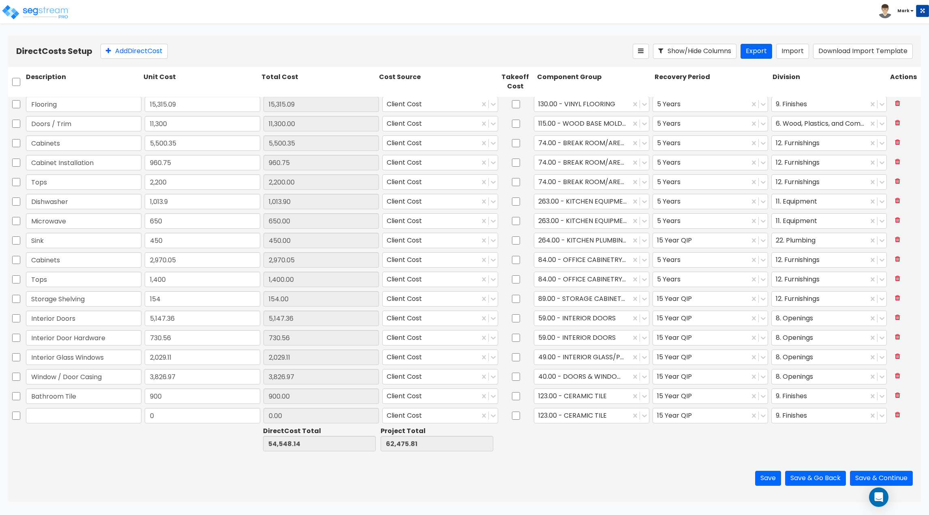
scroll to position [4, 0]
click at [53, 418] on input "text" at bounding box center [83, 412] width 115 height 15
type input "Mirror"
type input "240"
type input "54,788.14"
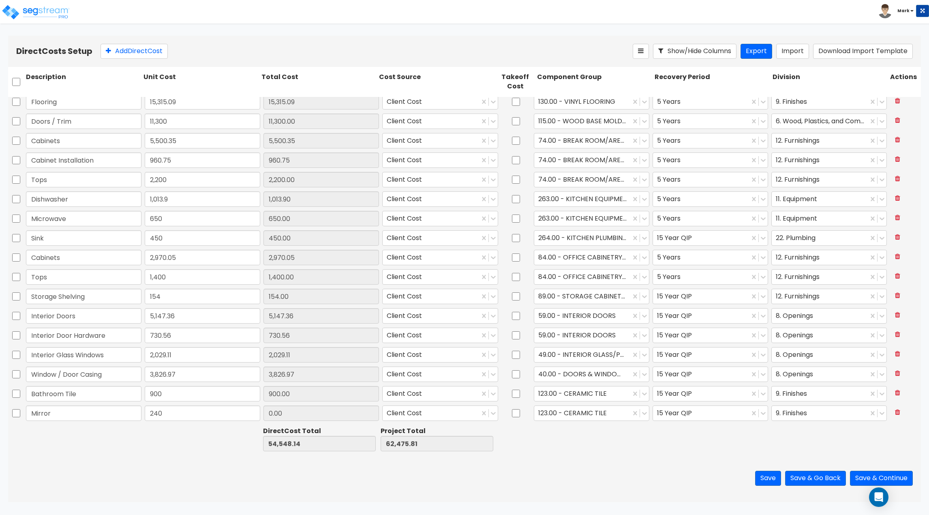
type input "62,715.81"
type input "240.00"
click at [120, 449] on div at bounding box center [83, 439] width 118 height 28
click at [581, 416] on div at bounding box center [582, 413] width 88 height 11
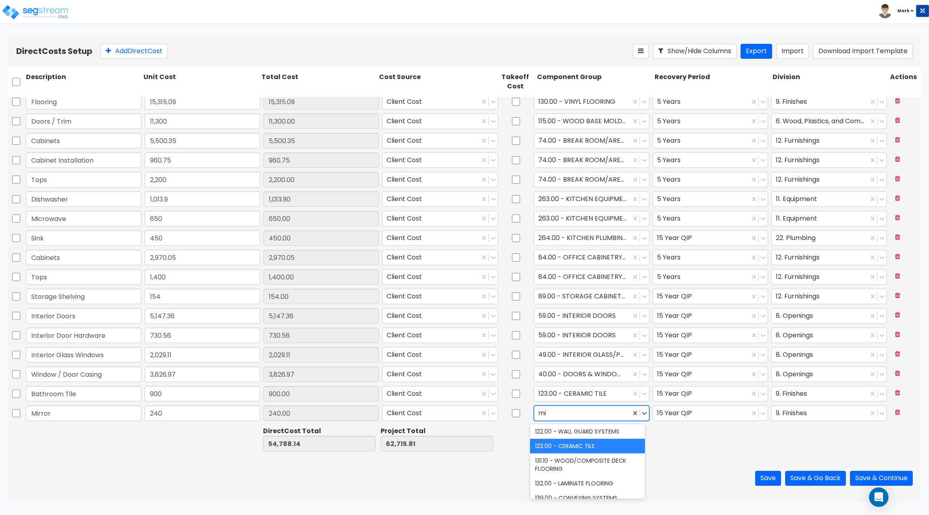
scroll to position [0, 0]
type input "mirro"
click at [587, 434] on div "104.00 - BUILT-IN MIRRORS" at bounding box center [587, 432] width 115 height 15
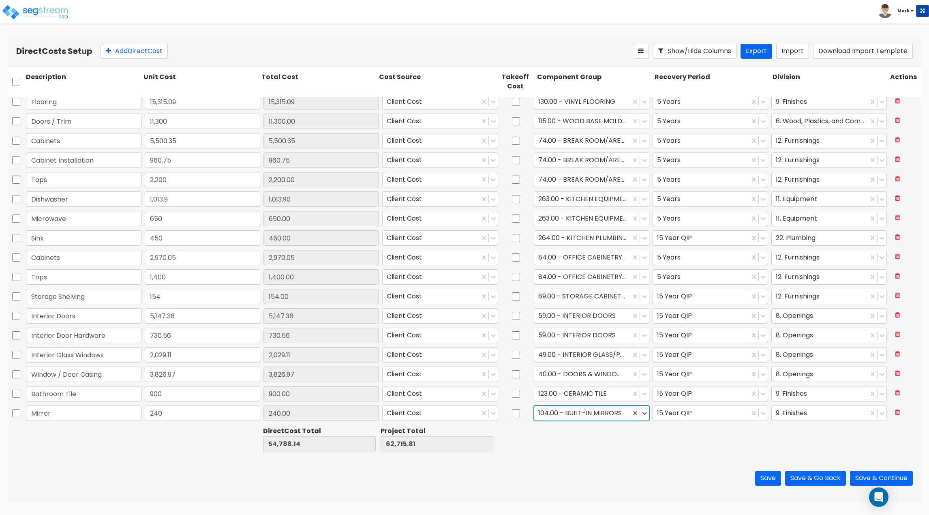
click at [669, 435] on div at bounding box center [712, 439] width 118 height 28
click at [156, 52] on button "Add Direct Cost" at bounding box center [133, 51] width 67 height 15
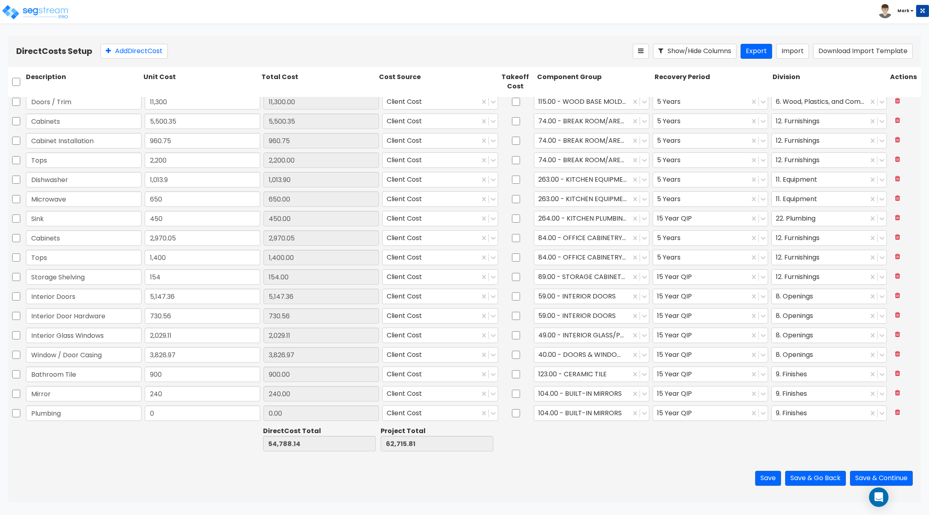
type input "Plumbing"
type input "10,532"
type input "65,320.14"
type input "73,247.81"
type input "10,532.00"
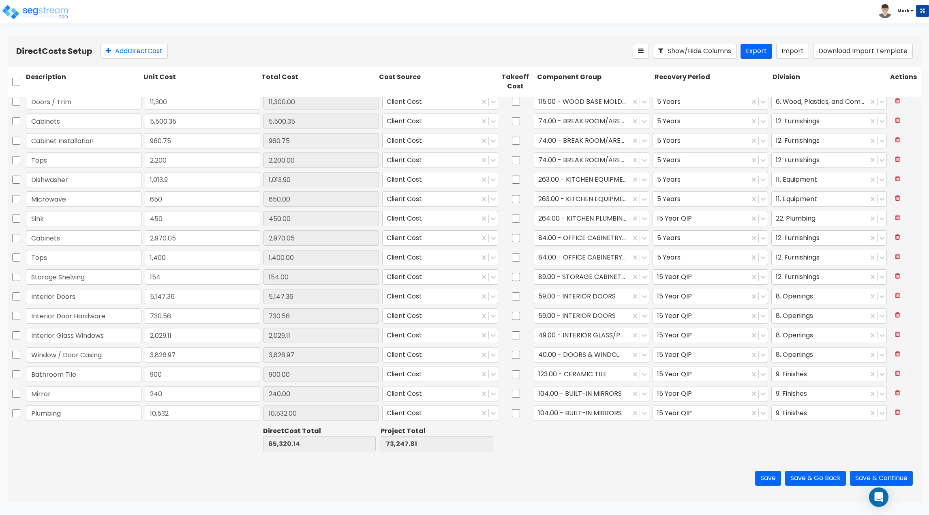
click at [175, 482] on div "Save Save & Go Back Save & Continue" at bounding box center [464, 477] width 913 height 47
click at [566, 414] on div at bounding box center [582, 413] width 88 height 11
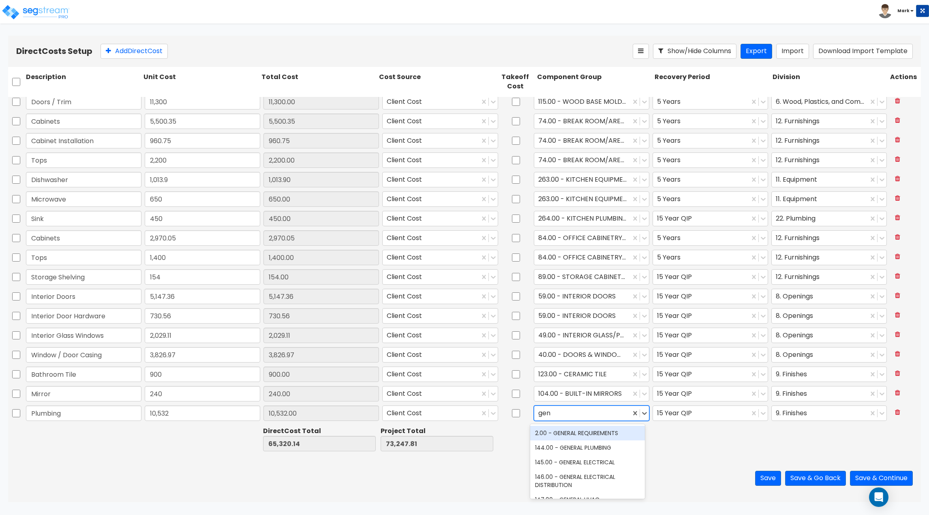
type input "gene"
click at [588, 453] on div "144.00 - GENERAL PLUMBING" at bounding box center [587, 447] width 115 height 15
click at [671, 447] on div at bounding box center [712, 439] width 118 height 28
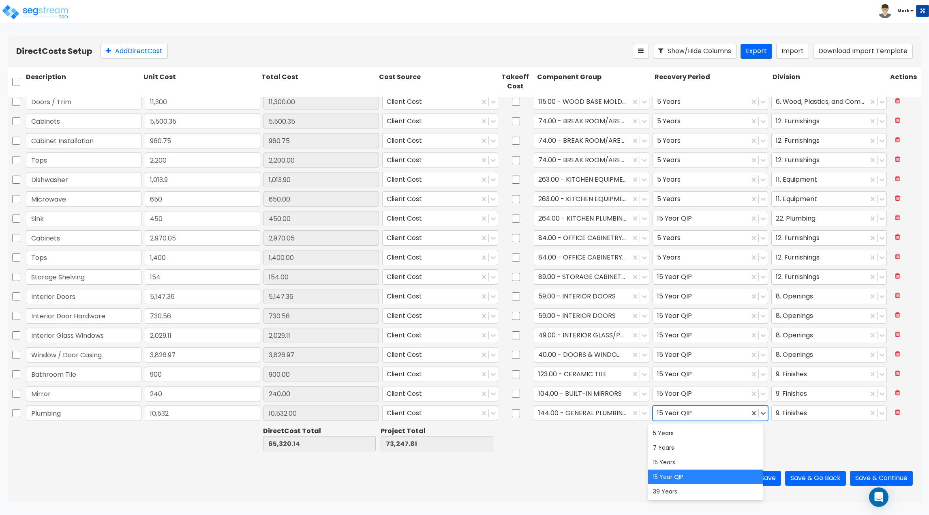
click at [686, 417] on div at bounding box center [701, 413] width 88 height 11
click at [586, 457] on div "Save Save & Go Back Save & Continue" at bounding box center [464, 477] width 913 height 47
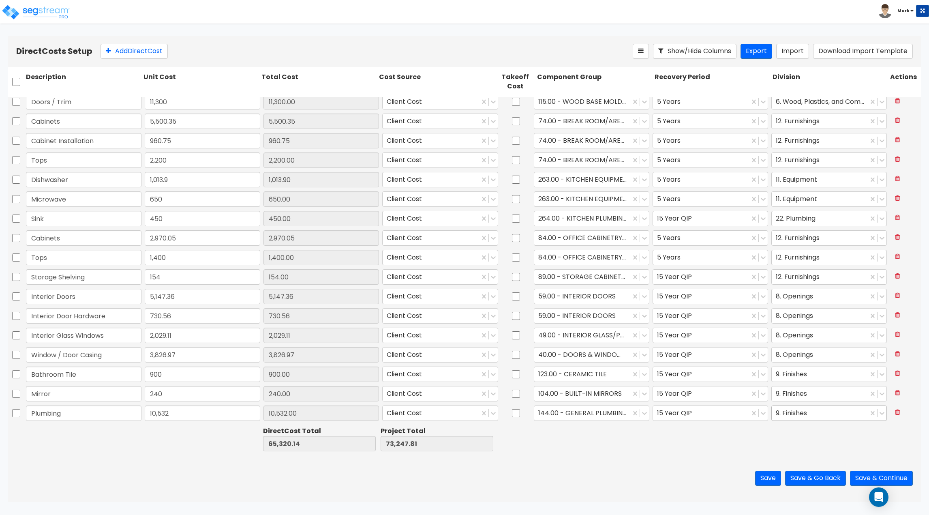
click at [795, 417] on div at bounding box center [820, 413] width 88 height 11
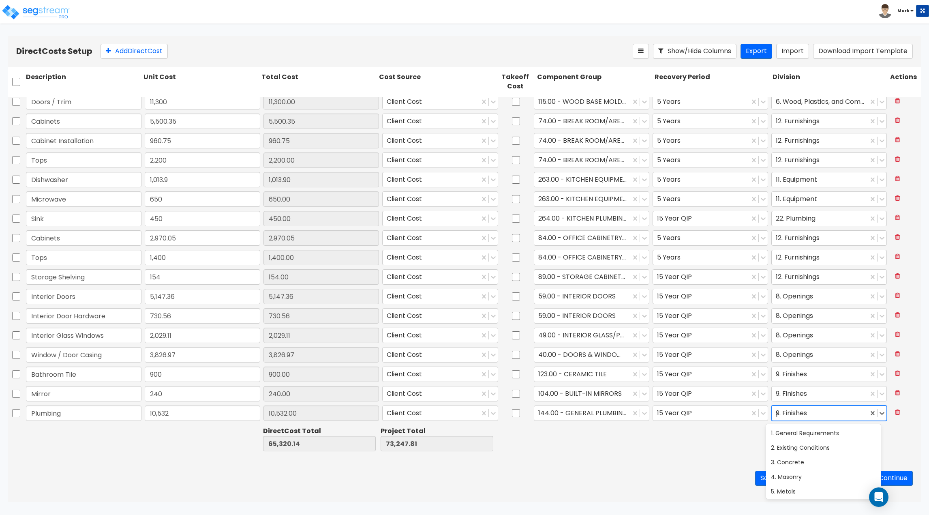
type input "pl"
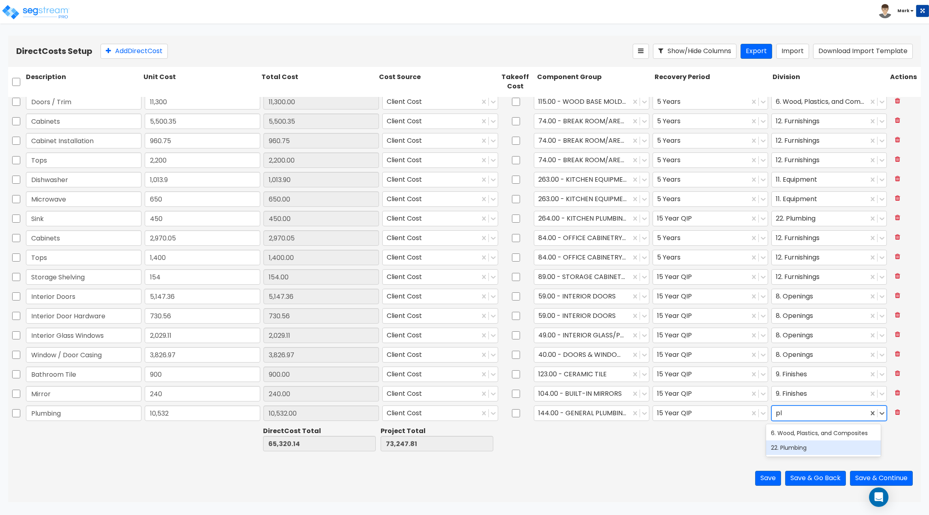
click at [800, 445] on div "22. Plumbing" at bounding box center [823, 447] width 115 height 15
click at [677, 467] on div "Save Save & Go Back Save & Continue" at bounding box center [464, 477] width 913 height 47
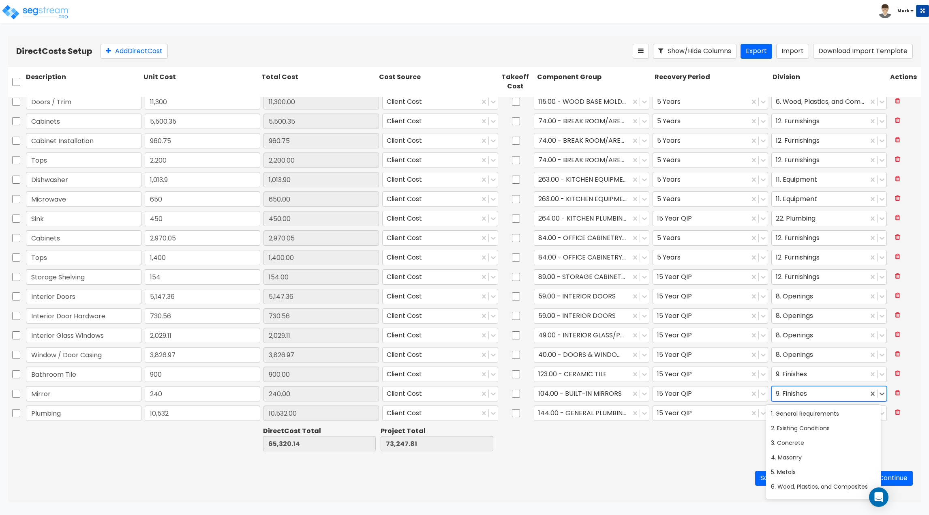
click at [776, 390] on div at bounding box center [820, 393] width 88 height 11
click at [725, 451] on div at bounding box center [712, 439] width 118 height 28
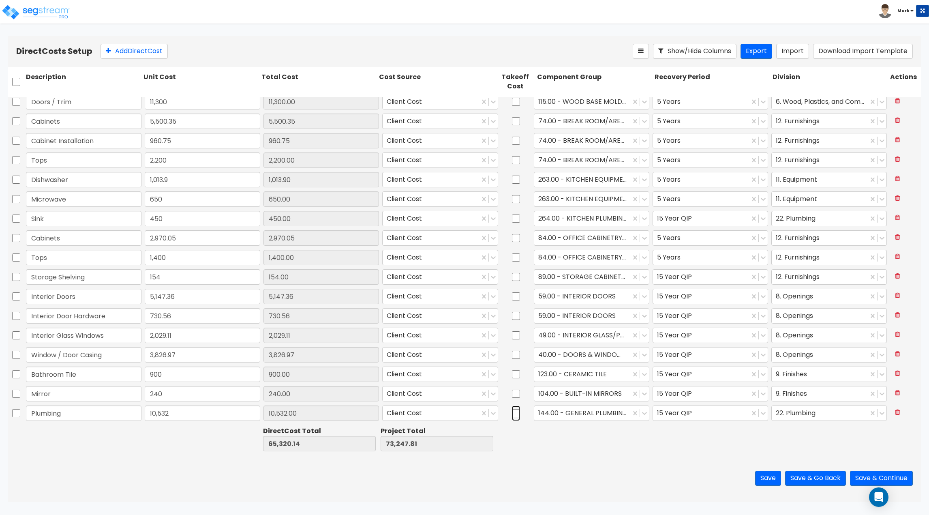
click at [512, 411] on input "checkbox" at bounding box center [516, 412] width 8 height 15
checkbox input "true"
click at [154, 54] on button "Add Direct Cost" at bounding box center [133, 51] width 67 height 15
type input "Electrical"
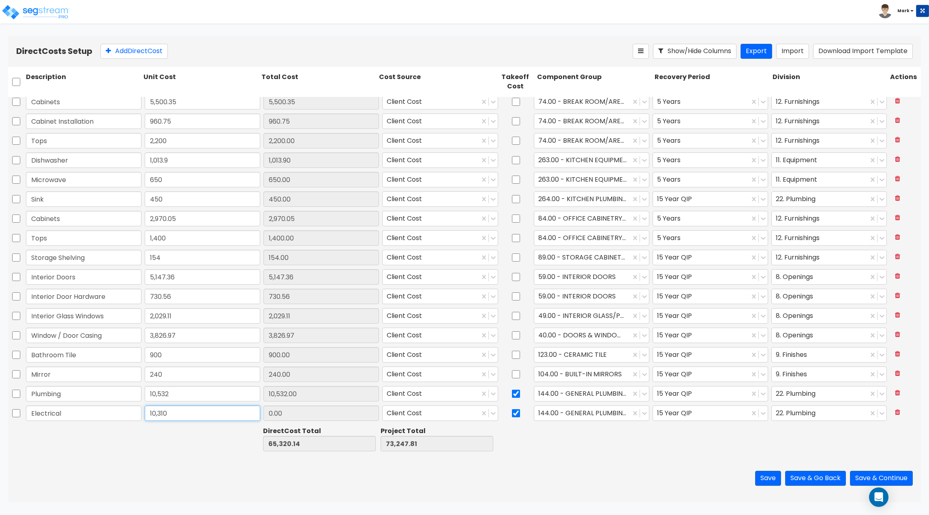
click at [154, 405] on input "10,310" at bounding box center [202, 412] width 115 height 15
type input "10,310"
type input "75,630.14"
type input "83,557.81"
type input "10,310.00"
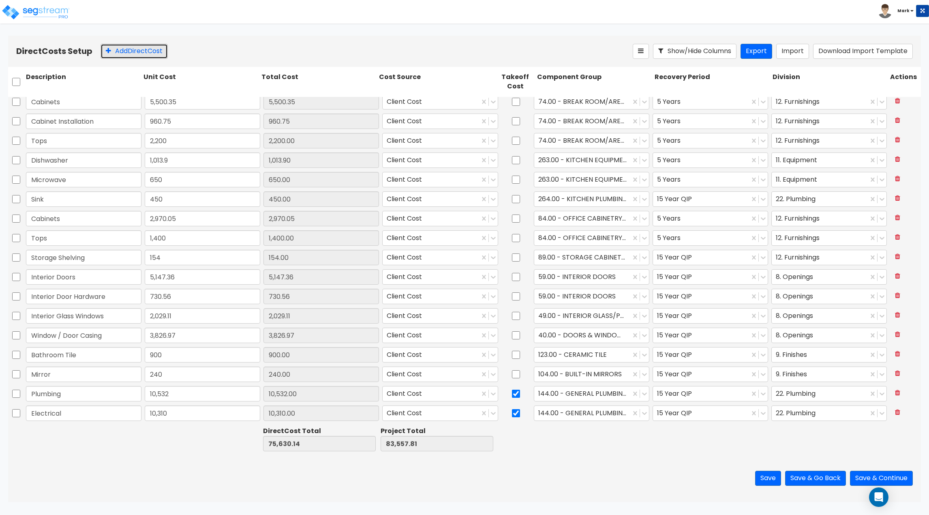
click at [110, 55] on button "Add Direct Cost" at bounding box center [133, 51] width 67 height 15
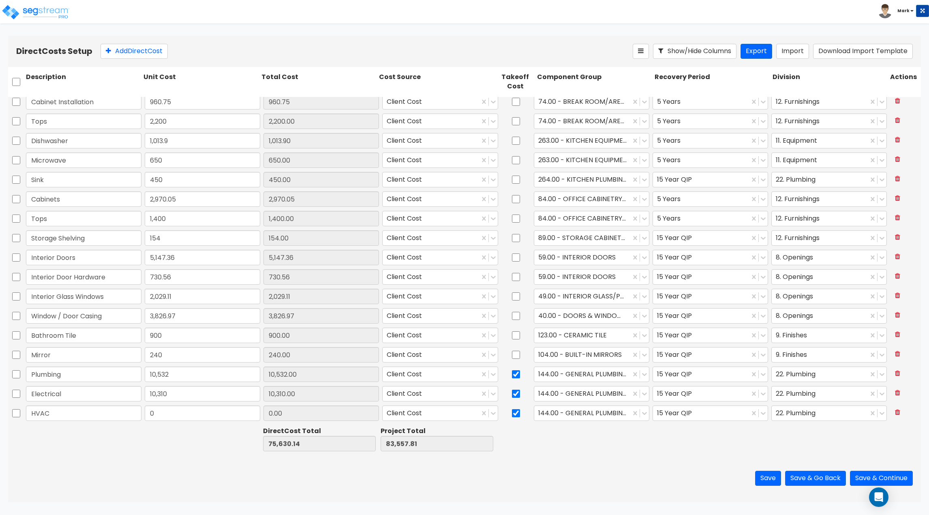
type input "HVAC"
type input "28,495"
click at [602, 397] on div at bounding box center [582, 393] width 88 height 11
type input "104,125.14"
type input "112,052.81"
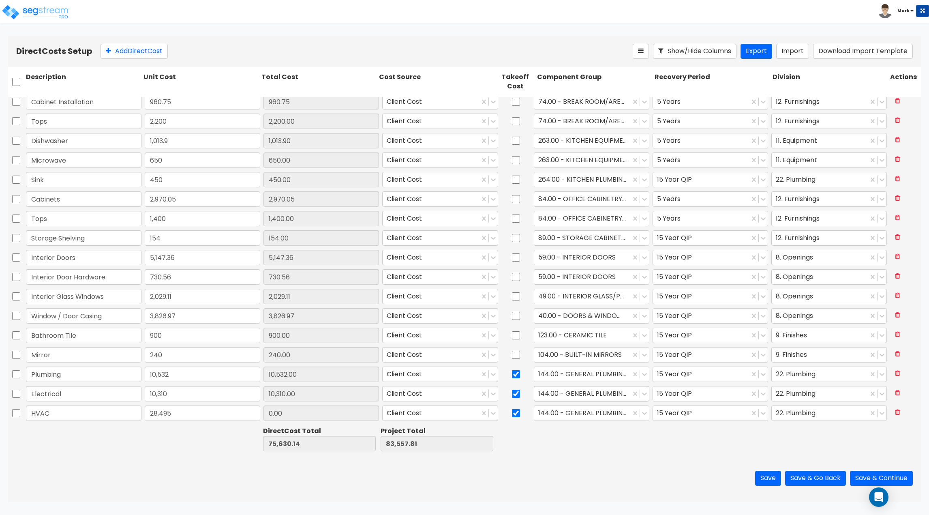
type input "28,495.00"
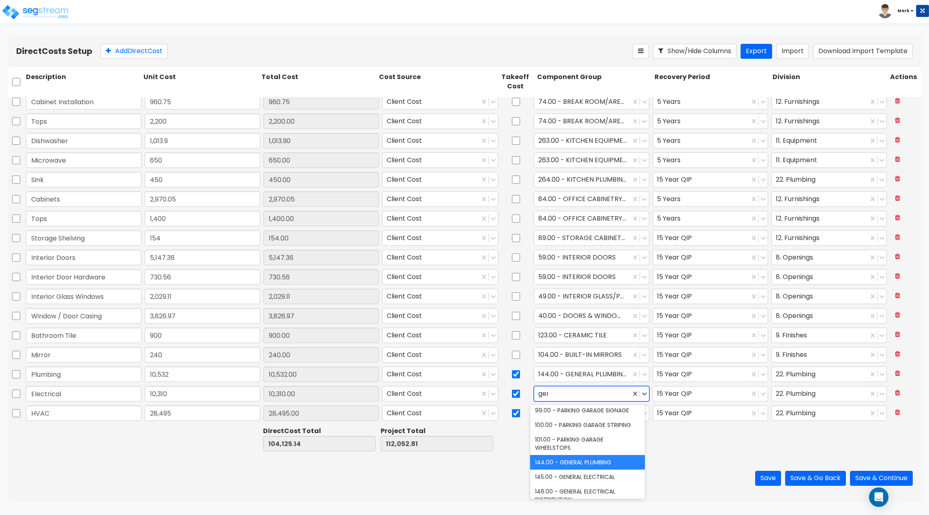
scroll to position [0, 0]
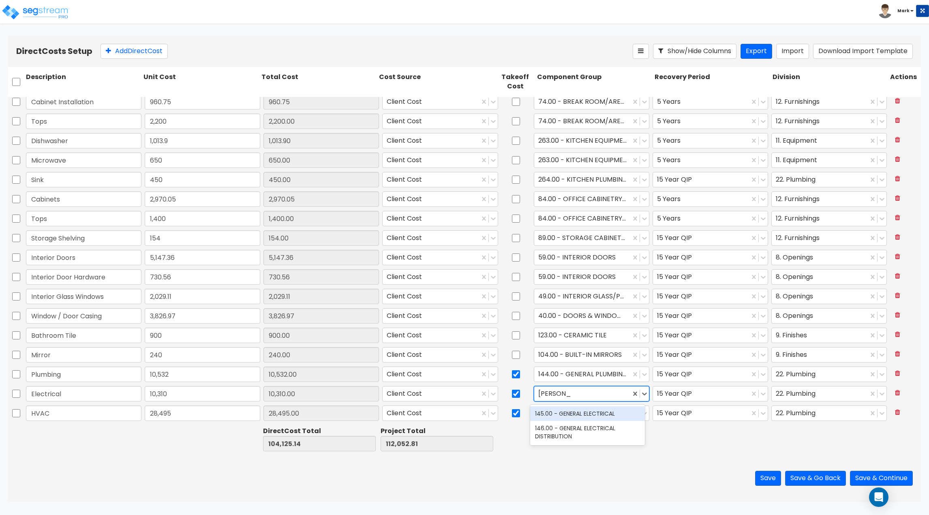
type input "general ele"
click at [608, 414] on div "145.00 - GENERAL ELECTRICAL" at bounding box center [587, 413] width 115 height 15
click at [623, 454] on div "Direct Cost Total 104,125.14 Project Total 112,052.81" at bounding box center [464, 438] width 913 height 31
click at [512, 415] on input "checkbox" at bounding box center [516, 412] width 8 height 15
checkbox input "false"
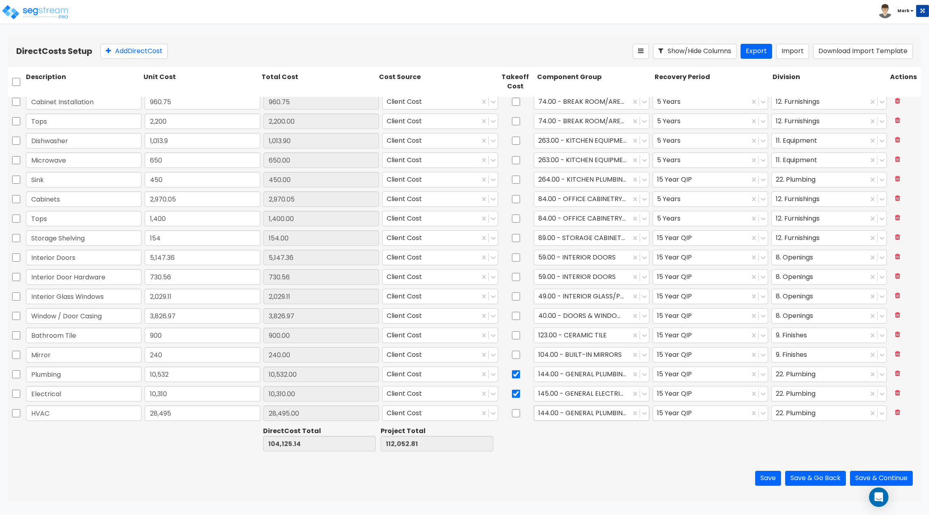
click at [567, 416] on div at bounding box center [582, 413] width 88 height 11
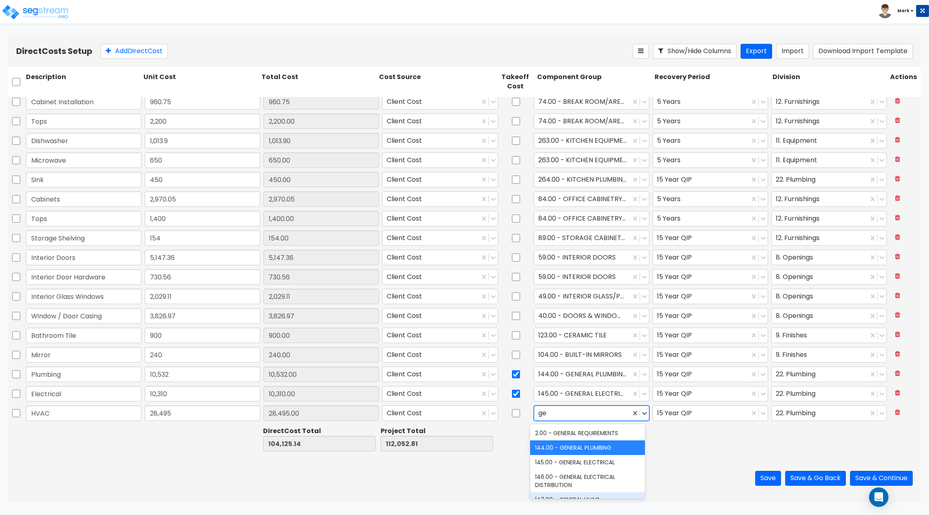
type input "g"
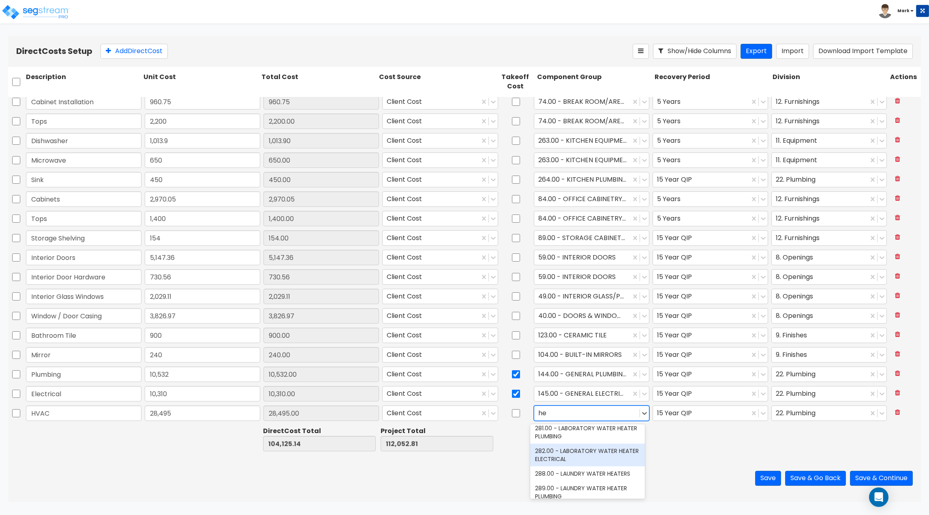
type input "h"
type input "hva"
click at [573, 437] on div "147.00 - GENERAL HVAC EQUIPMENT/DUCTWORK" at bounding box center [587, 436] width 115 height 23
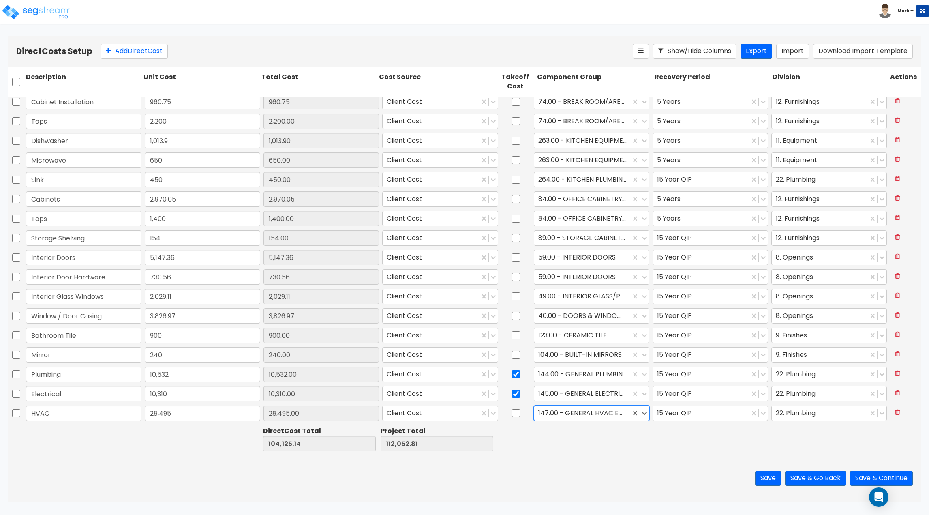
click at [631, 446] on div at bounding box center [594, 439] width 118 height 28
click at [815, 396] on div at bounding box center [820, 393] width 88 height 11
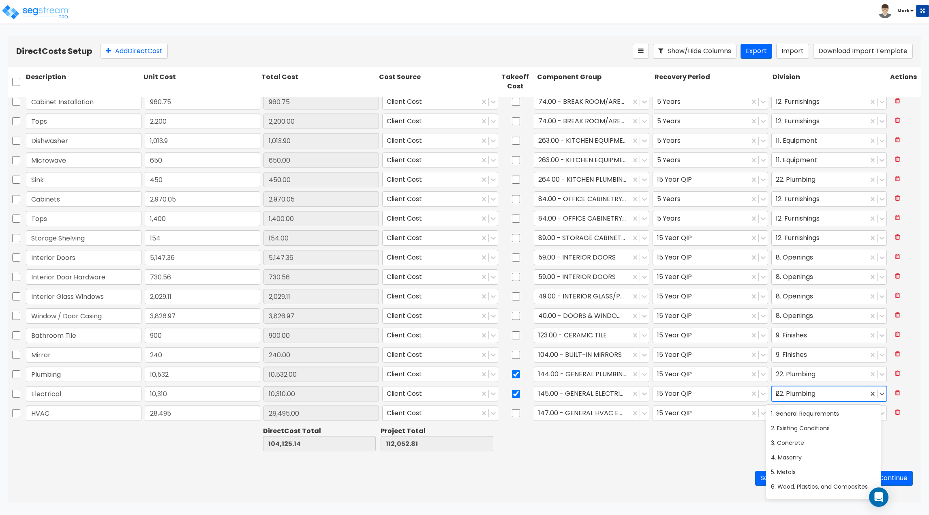
type input "ele"
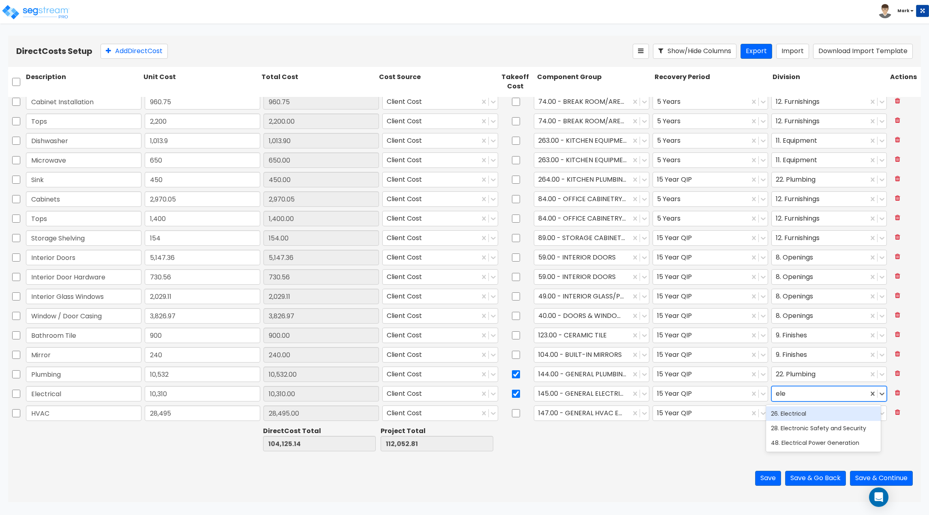
click at [812, 410] on div "26. Electrical" at bounding box center [823, 413] width 115 height 15
click at [812, 418] on div at bounding box center [820, 413] width 88 height 11
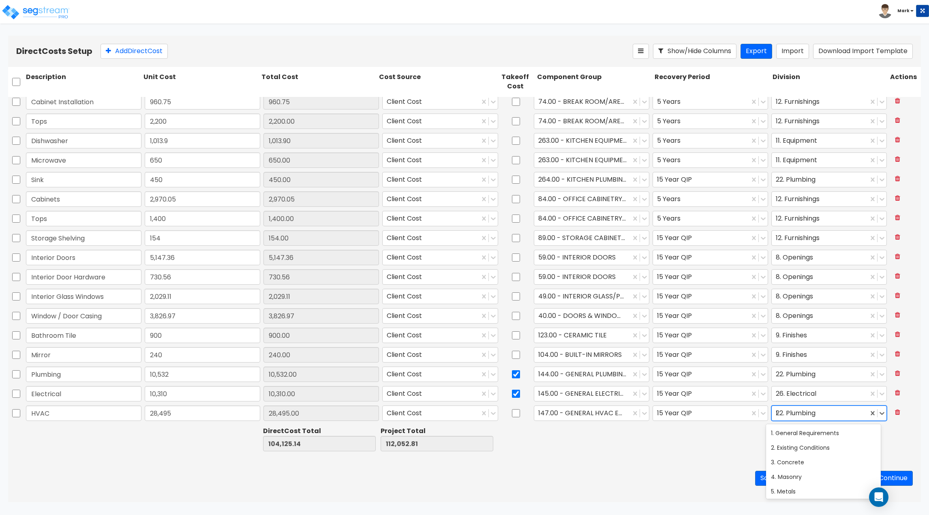
type input "hea"
click at [707, 450] on div at bounding box center [712, 439] width 118 height 28
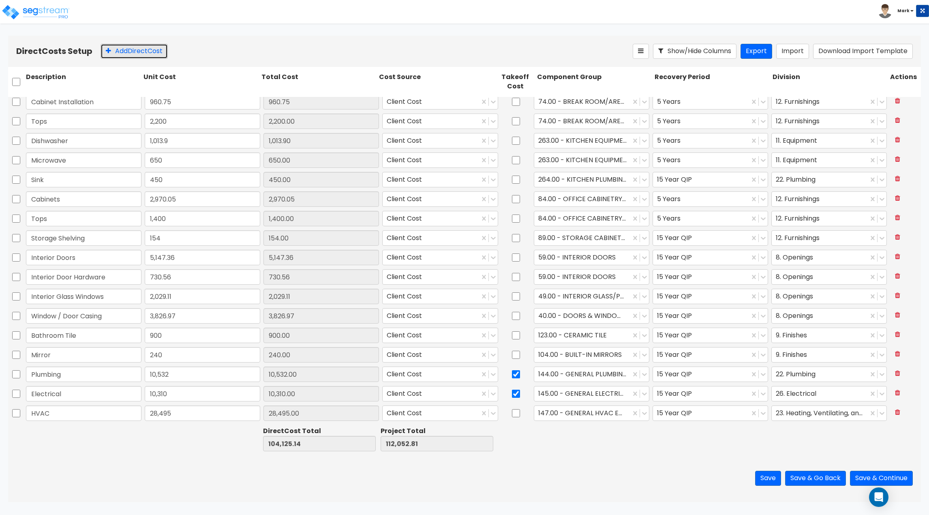
click at [135, 57] on button "Add Direct Cost" at bounding box center [133, 51] width 67 height 15
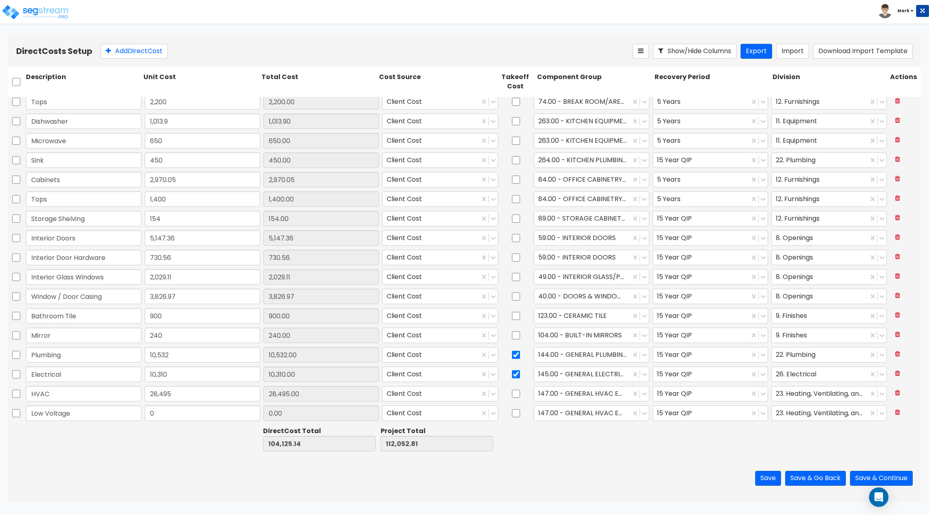
type input "Low Voltage"
type input "10,793.64"
type input "114,918.78"
type input "122,846.45"
type input "10,793.64"
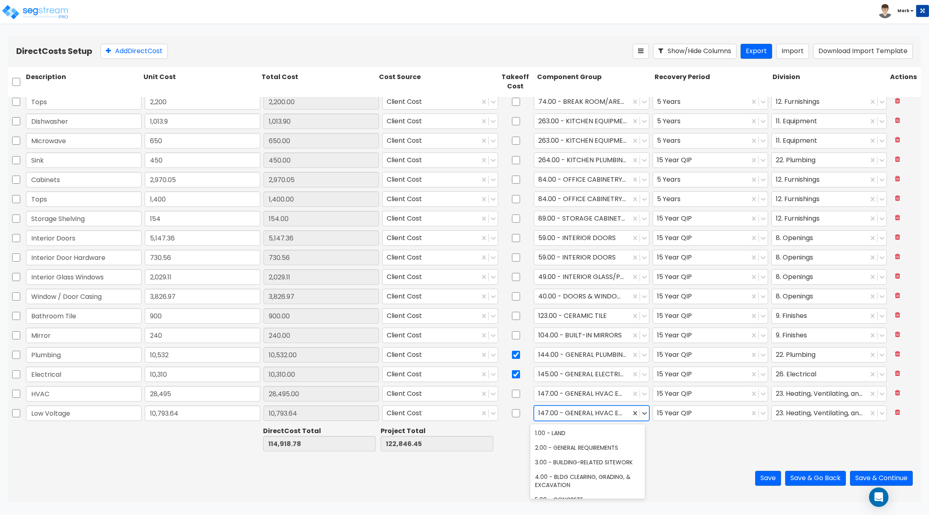
click at [613, 418] on div at bounding box center [582, 413] width 88 height 11
type input "l"
type input "secur"
click at [599, 479] on div "322.00 - SECURITY SYSTEM EQUIPMENT" at bounding box center [587, 482] width 115 height 23
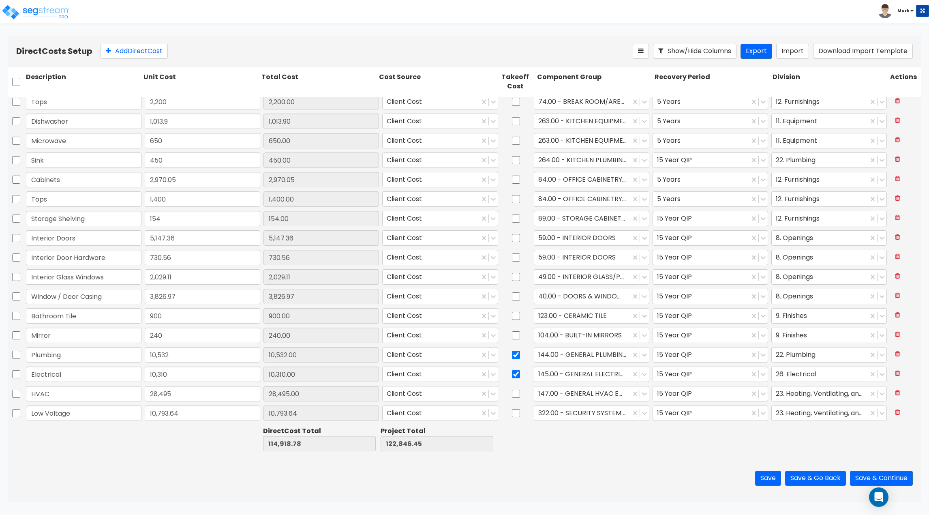
click at [657, 473] on div "Save Save & Go Back Save & Continue" at bounding box center [464, 477] width 913 height 47
click at [711, 418] on div at bounding box center [701, 413] width 88 height 11
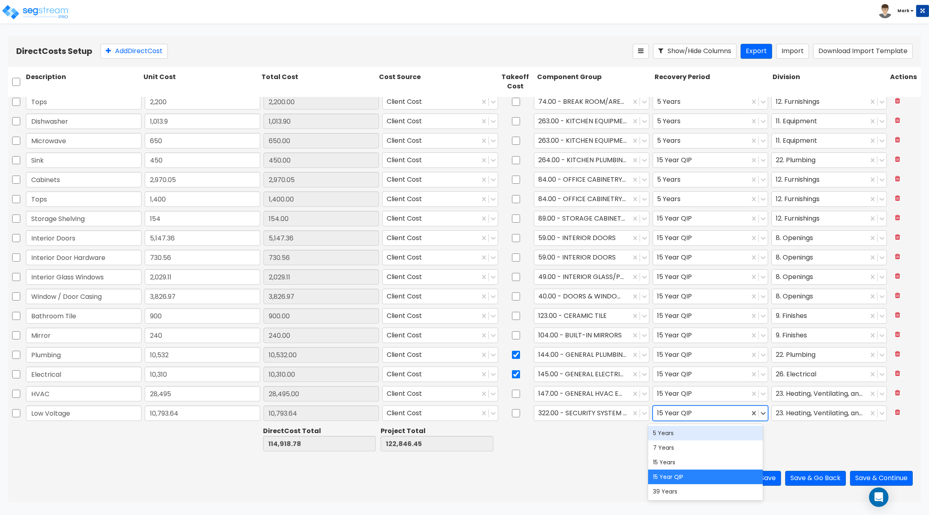
click at [695, 433] on div "5 Years" at bounding box center [705, 432] width 115 height 15
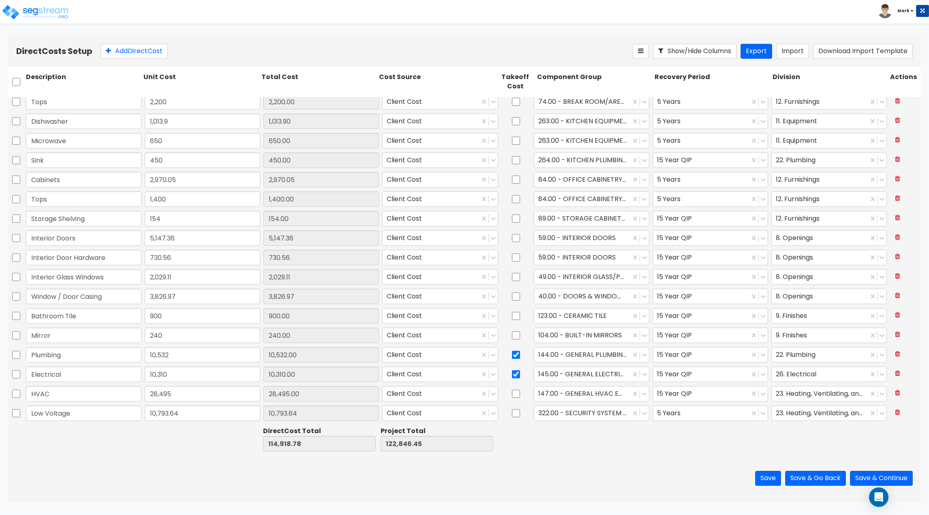
click at [675, 447] on div at bounding box center [712, 439] width 118 height 28
click at [797, 417] on div at bounding box center [820, 413] width 88 height 11
type input "g"
click at [807, 433] on div "26. Electrical" at bounding box center [823, 432] width 115 height 15
click at [717, 449] on div at bounding box center [712, 439] width 118 height 28
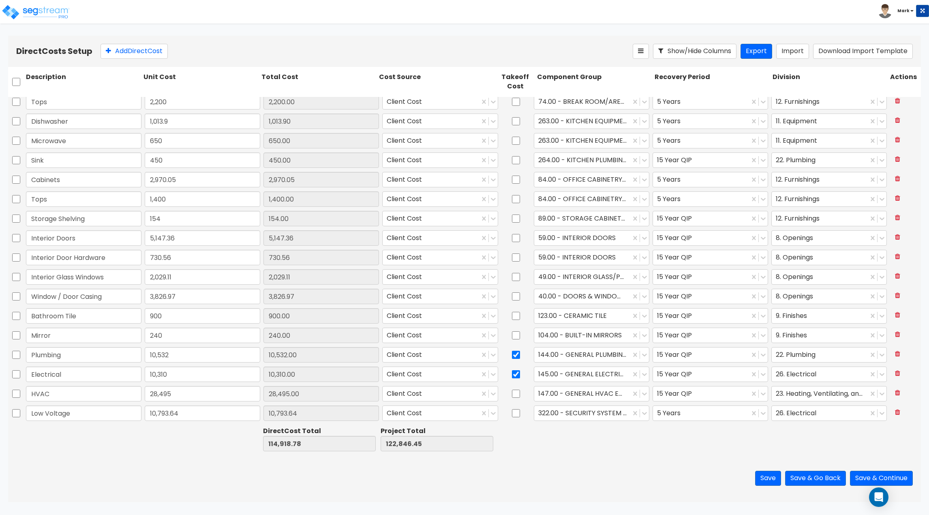
drag, startPoint x: 595, startPoint y: 457, endPoint x: 591, endPoint y: 458, distance: 4.1
click at [594, 457] on div "Save Save & Go Back Save & Continue" at bounding box center [464, 477] width 913 height 47
click at [151, 55] on button "Add Direct Cost" at bounding box center [133, 51] width 67 height 15
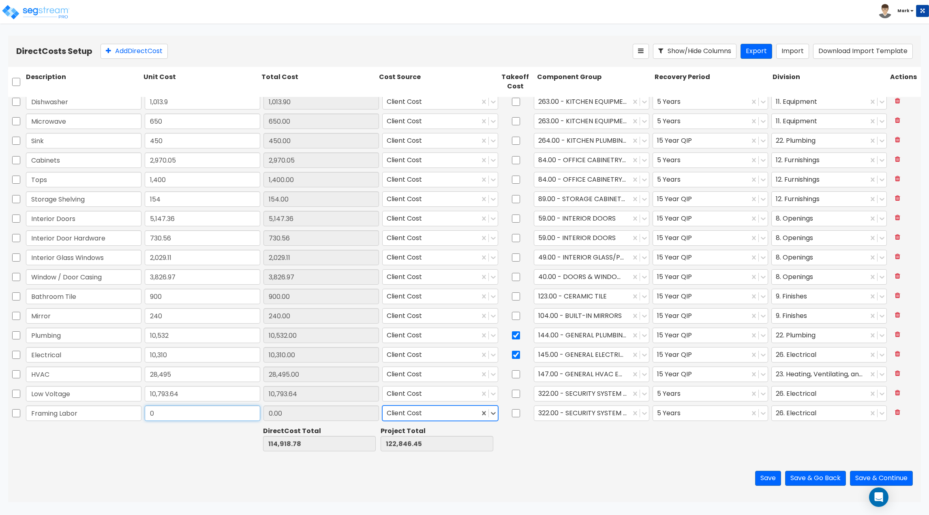
click at [231, 414] on input "0" at bounding box center [202, 412] width 115 height 15
click at [192, 472] on div "Save Save & Go Back Save & Continue" at bounding box center [464, 477] width 913 height 47
click at [568, 414] on div at bounding box center [582, 413] width 88 height 11
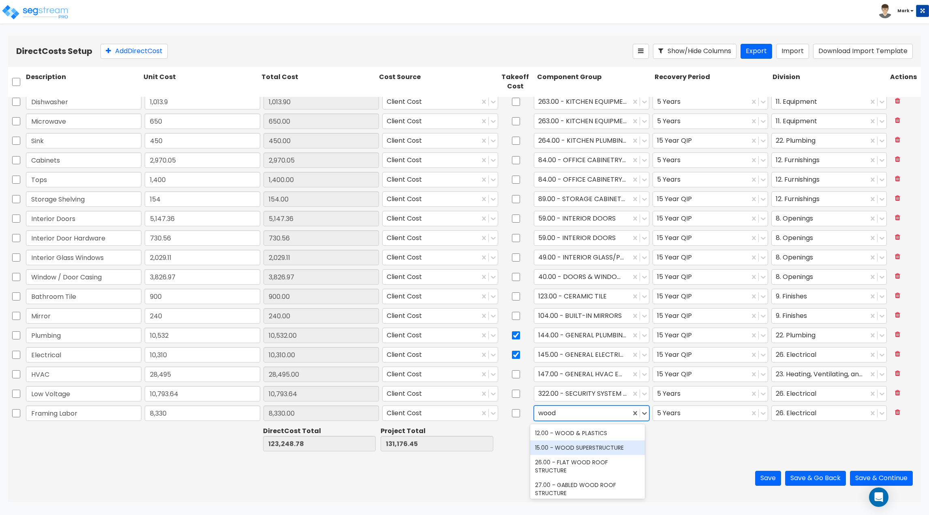
click at [584, 453] on div "15.00 - WOOD SUPERSTRUCTURE" at bounding box center [587, 447] width 115 height 15
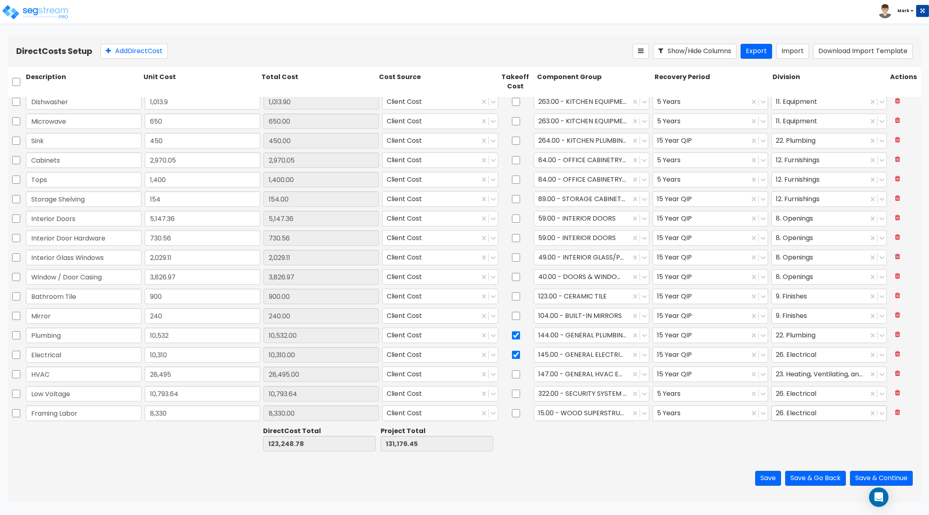
click at [797, 411] on div at bounding box center [820, 413] width 88 height 11
click at [688, 414] on div at bounding box center [701, 413] width 88 height 11
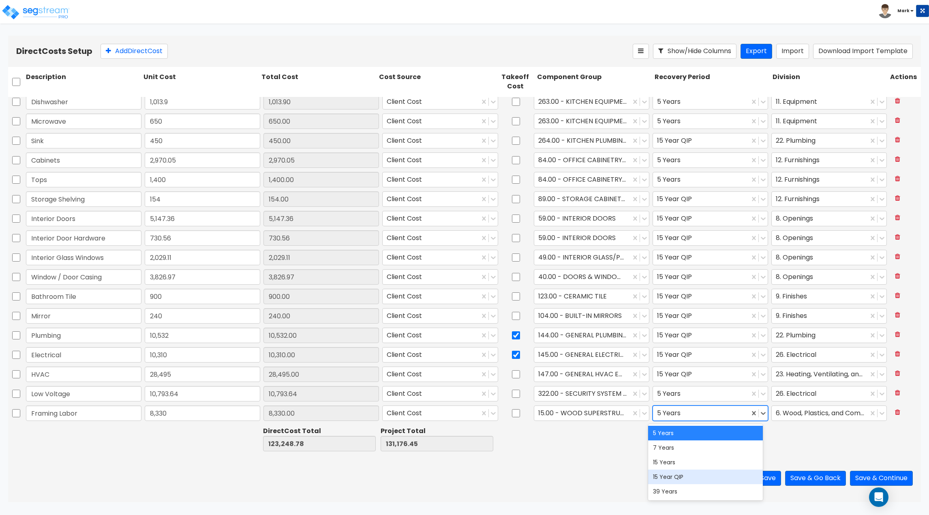
click at [691, 478] on div "15 Year QIP" at bounding box center [705, 476] width 115 height 15
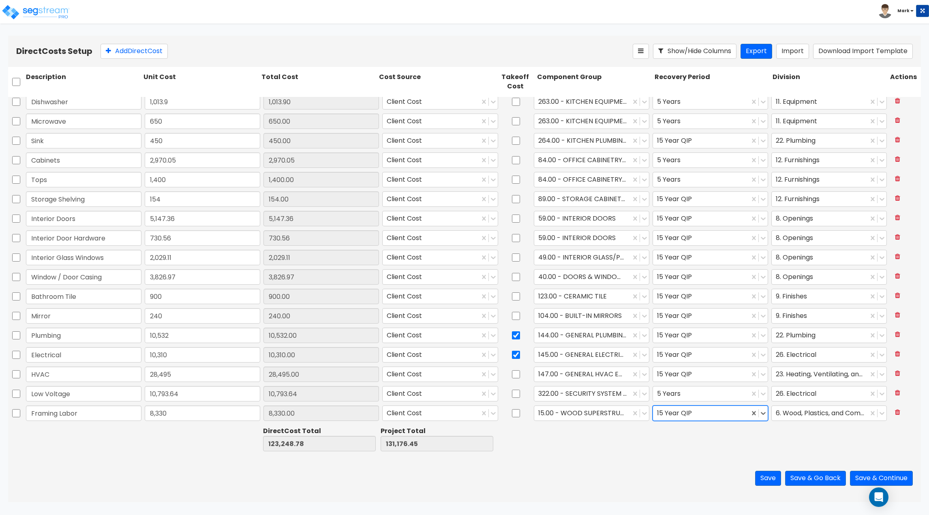
click at [609, 447] on div at bounding box center [594, 439] width 118 height 28
click at [120, 52] on button "Add Direct Cost" at bounding box center [133, 51] width 67 height 15
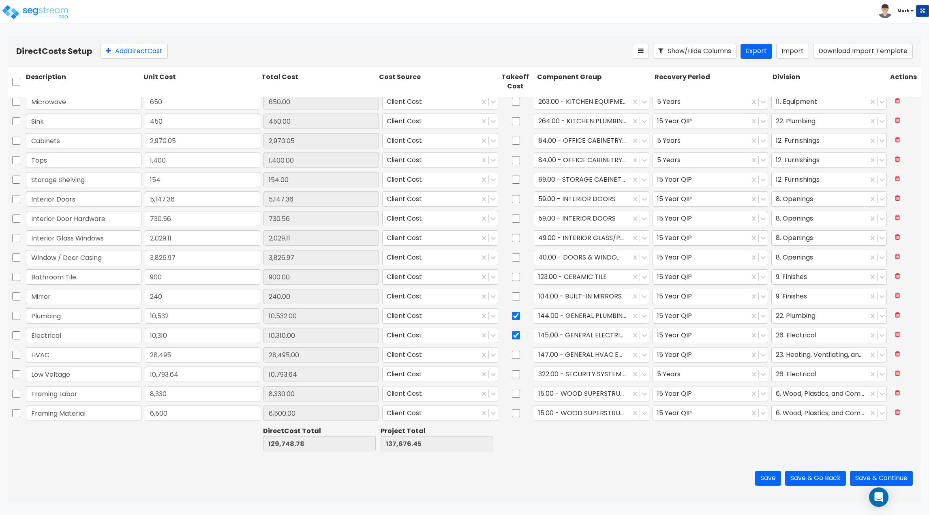
click at [584, 439] on div at bounding box center [594, 439] width 118 height 28
click at [146, 51] on button "Add Direct Cost" at bounding box center [133, 51] width 67 height 15
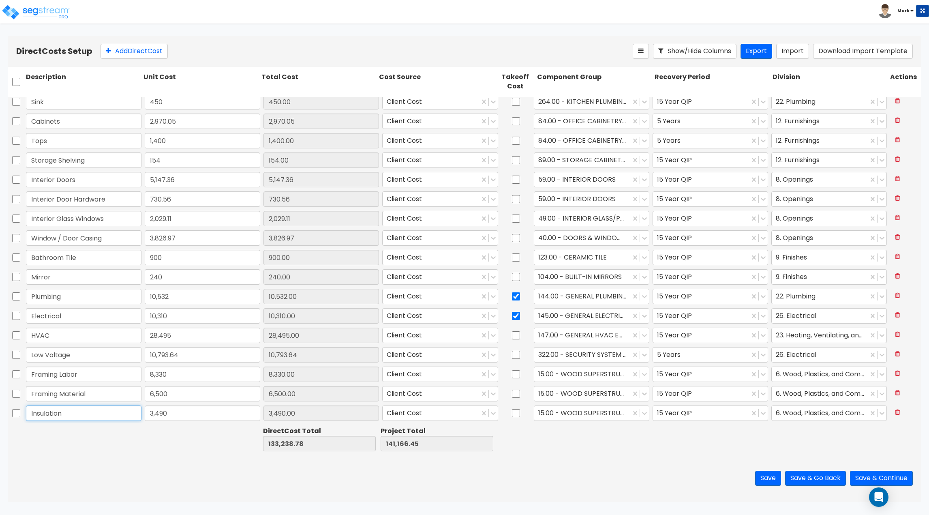
click at [75, 411] on input "Insulation" at bounding box center [83, 412] width 115 height 15
click at [592, 415] on div at bounding box center [582, 413] width 88 height 11
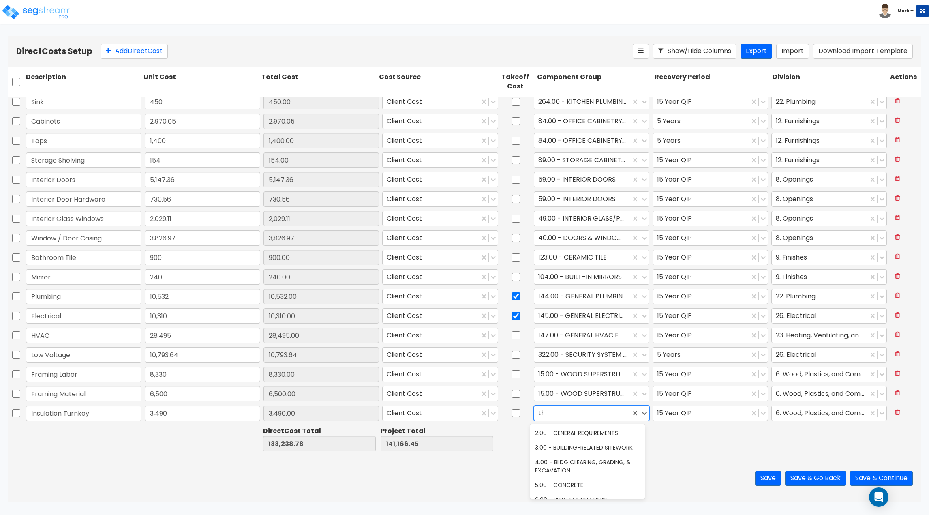
scroll to position [0, 0]
click at [802, 418] on div at bounding box center [820, 413] width 88 height 11
click at [665, 440] on div at bounding box center [712, 439] width 118 height 28
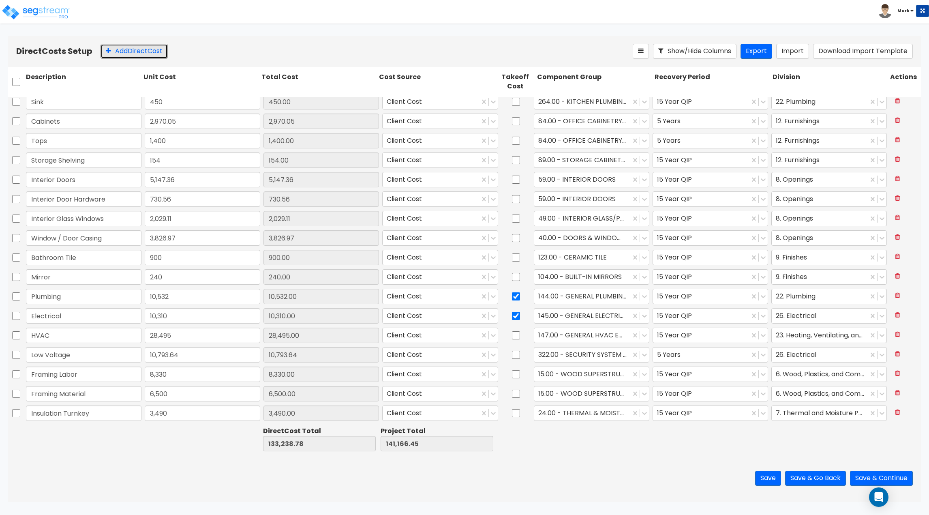
drag, startPoint x: 153, startPoint y: 47, endPoint x: 192, endPoint y: 87, distance: 55.9
click at [153, 47] on button "Add Direct Cost" at bounding box center [133, 51] width 67 height 15
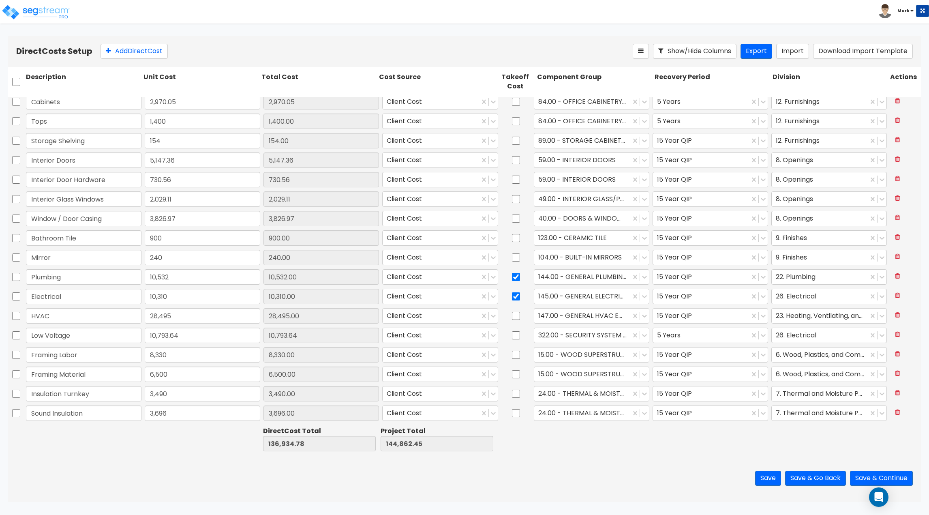
click at [656, 423] on div "Direct Cost Total 136,934.78 Project Total 144,862.45" at bounding box center [464, 438] width 913 height 31
click at [112, 56] on button "Add Direct Cost" at bounding box center [133, 51] width 67 height 15
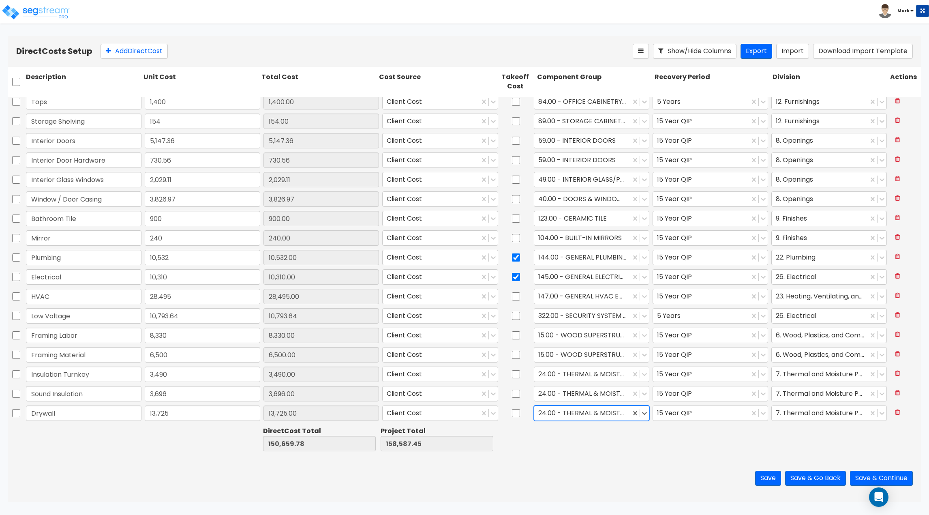
click at [592, 418] on div at bounding box center [582, 413] width 88 height 11
click at [801, 410] on div at bounding box center [820, 413] width 88 height 11
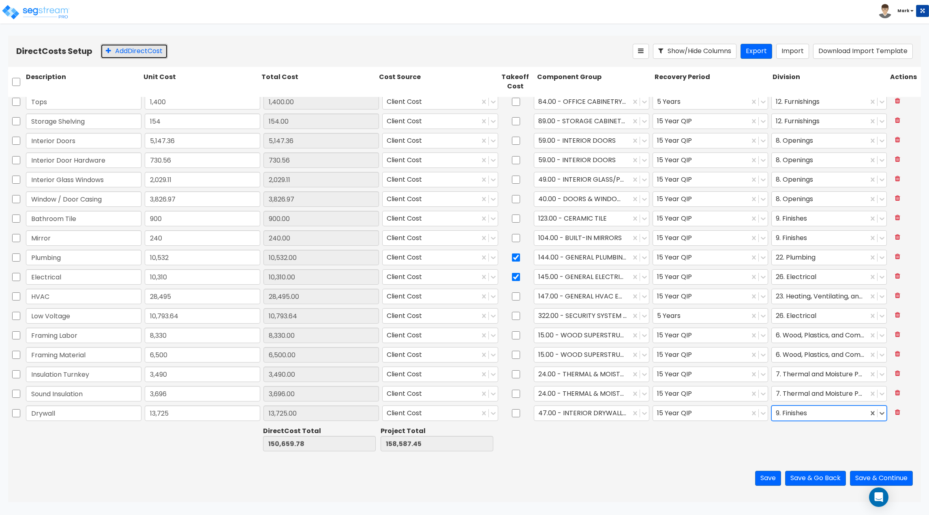
click at [125, 49] on button "Add Direct Cost" at bounding box center [133, 51] width 67 height 15
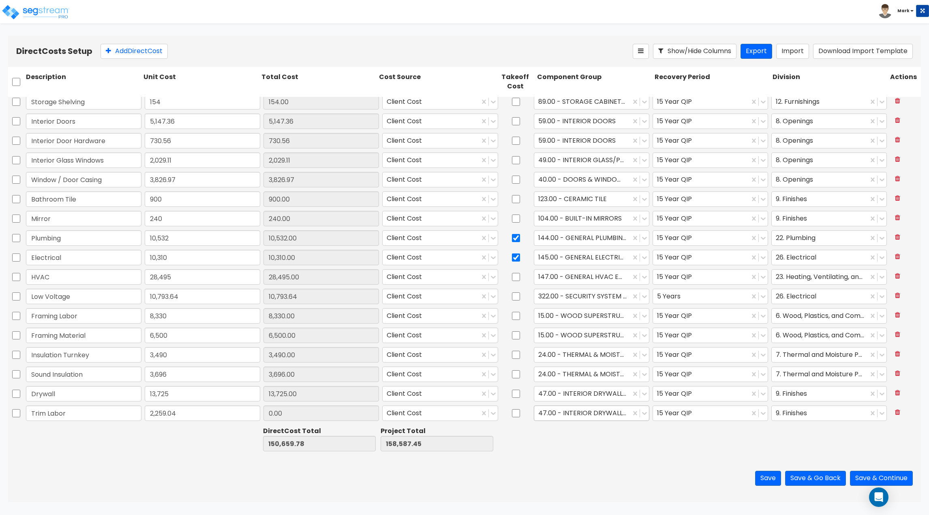
click at [597, 415] on div at bounding box center [582, 413] width 88 height 11
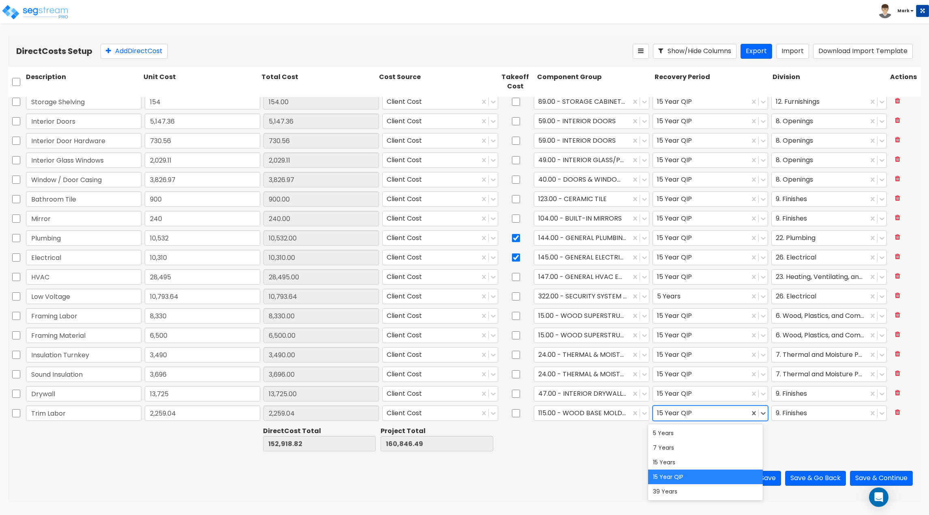
click at [694, 413] on div at bounding box center [701, 413] width 88 height 11
click at [682, 433] on div "5 Years" at bounding box center [705, 432] width 115 height 15
click at [648, 435] on div "Direct Cost Total 152,918.82 Project Total 160,846.49" at bounding box center [464, 438] width 913 height 31
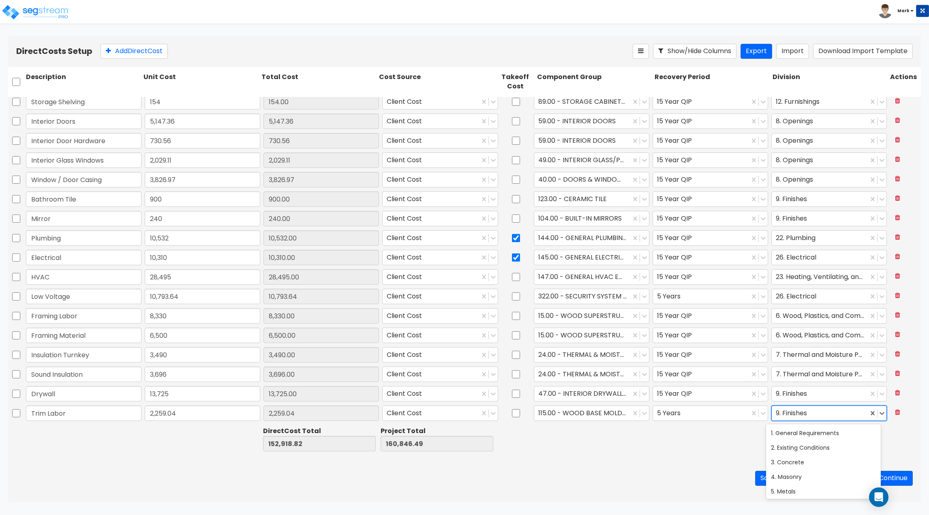
click at [778, 413] on div at bounding box center [820, 413] width 88 height 11
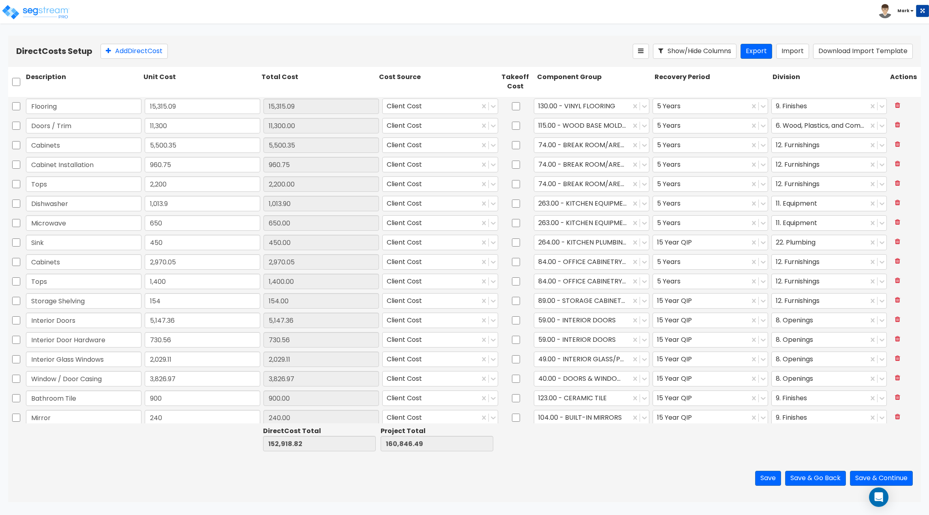
scroll to position [199, 0]
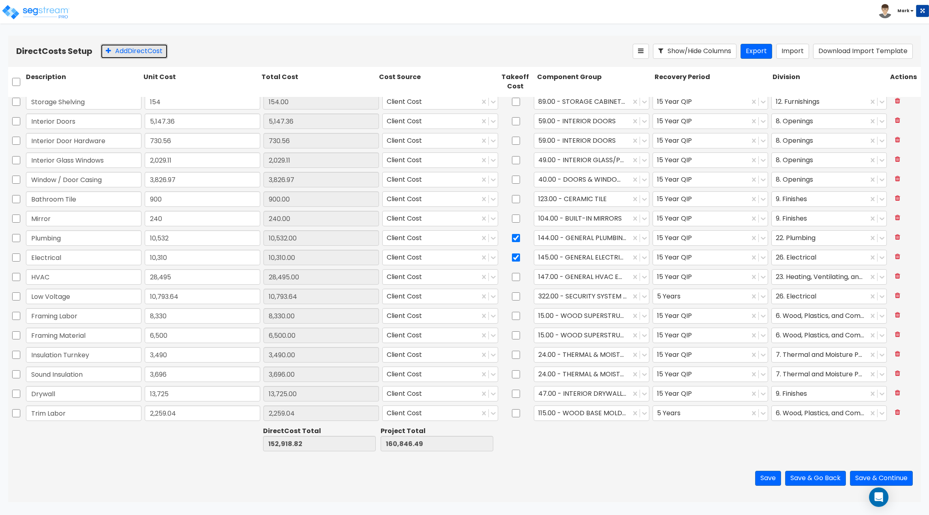
click at [144, 53] on button "Add Direct Cost" at bounding box center [133, 51] width 67 height 15
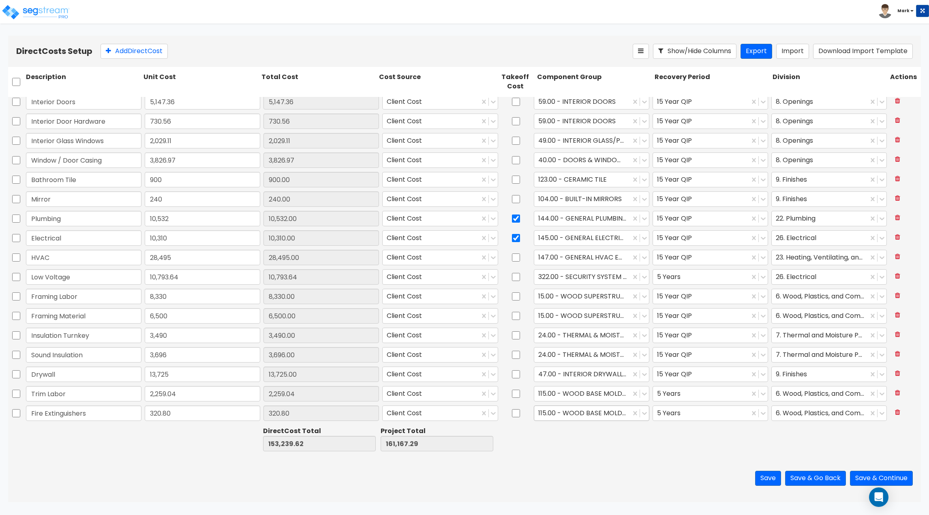
click at [588, 416] on div at bounding box center [582, 413] width 88 height 11
click at [793, 412] on div at bounding box center [820, 413] width 88 height 11
click at [791, 431] on div "21. Fire Suppression" at bounding box center [823, 432] width 115 height 15
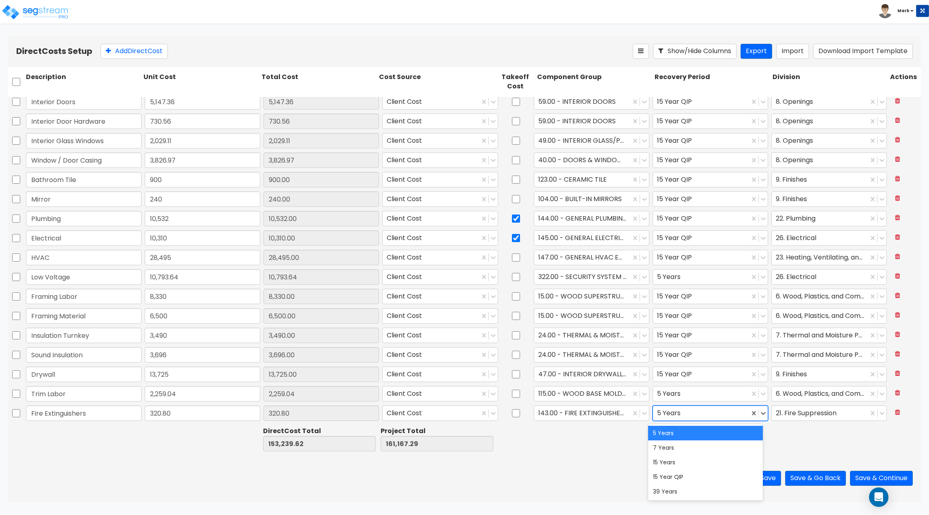
click at [682, 408] on div at bounding box center [701, 413] width 88 height 11
click at [686, 475] on div "15 Year QIP" at bounding box center [705, 476] width 115 height 15
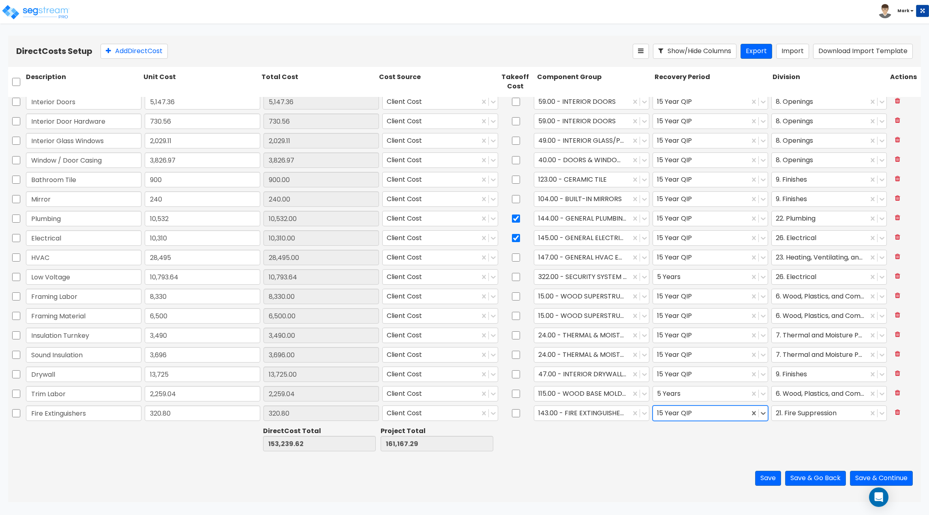
click at [635, 468] on div "Save Save & Go Back Save & Continue" at bounding box center [464, 477] width 913 height 47
click at [691, 443] on div at bounding box center [712, 439] width 118 height 28
drag, startPoint x: 123, startPoint y: 49, endPoint x: 124, endPoint y: 61, distance: 11.8
click at [123, 49] on button "Add Direct Cost" at bounding box center [133, 51] width 67 height 15
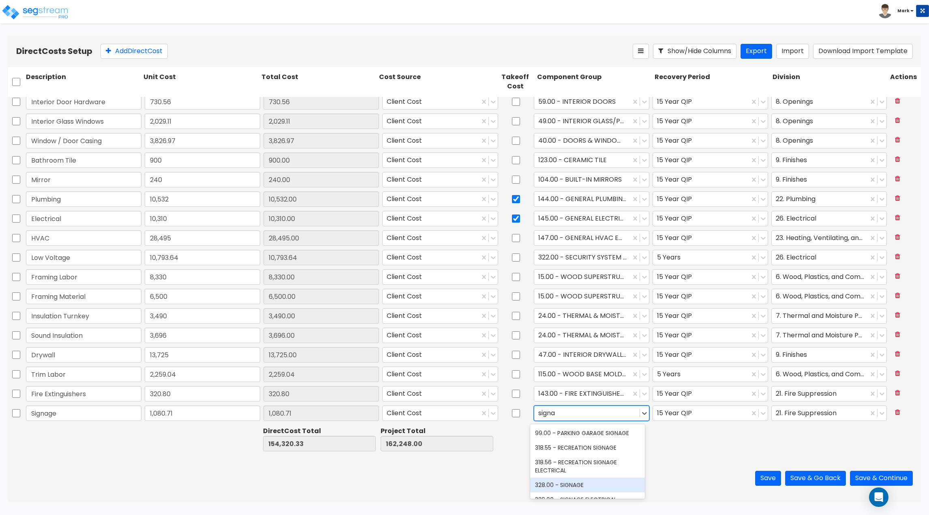
click at [597, 483] on div "328.00 - SIGNAGE" at bounding box center [587, 484] width 115 height 15
click at [678, 416] on div at bounding box center [701, 413] width 88 height 11
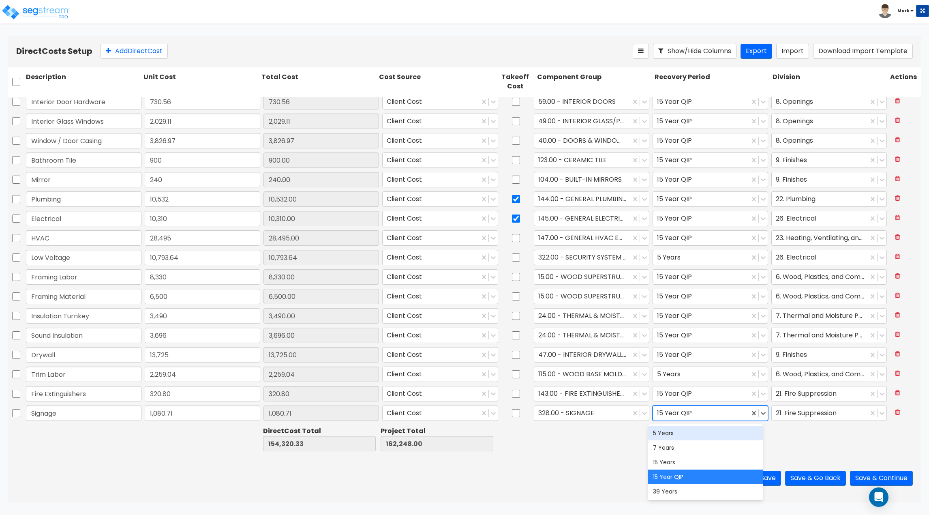
click at [686, 434] on div "5 Years" at bounding box center [705, 432] width 115 height 15
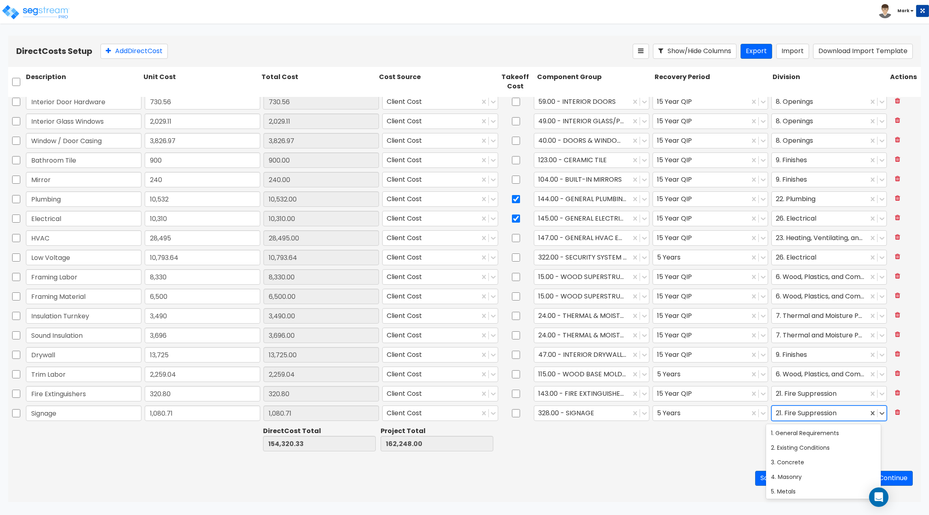
click at [787, 417] on div at bounding box center [820, 413] width 88 height 11
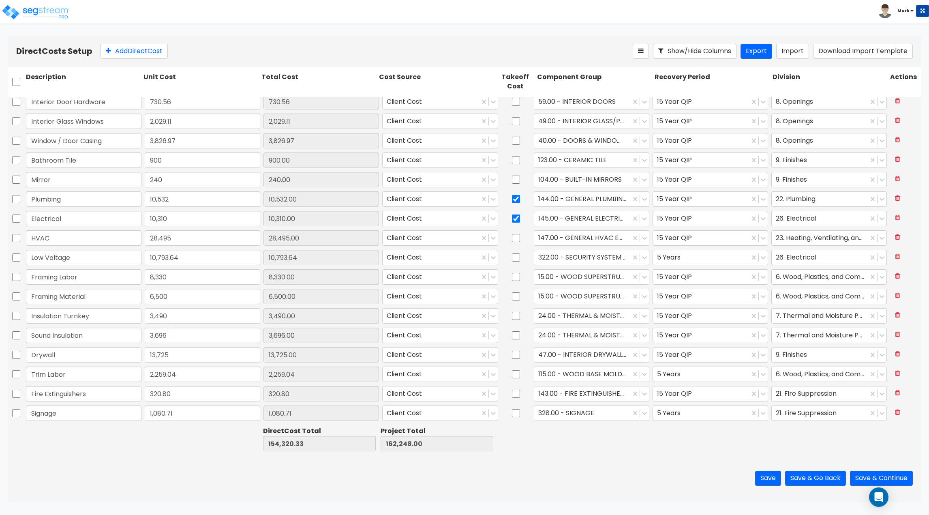
drag, startPoint x: 757, startPoint y: 443, endPoint x: 777, endPoint y: 443, distance: 19.9
click at [757, 443] on div at bounding box center [712, 439] width 118 height 28
click at [806, 419] on div "21. Fire Suppression" at bounding box center [820, 413] width 96 height 14
click at [822, 434] on div "10. Specialties" at bounding box center [823, 432] width 115 height 15
click at [638, 454] on div "Direct Cost Total 154,320.33 Project Total 162,248.00" at bounding box center [464, 438] width 913 height 31
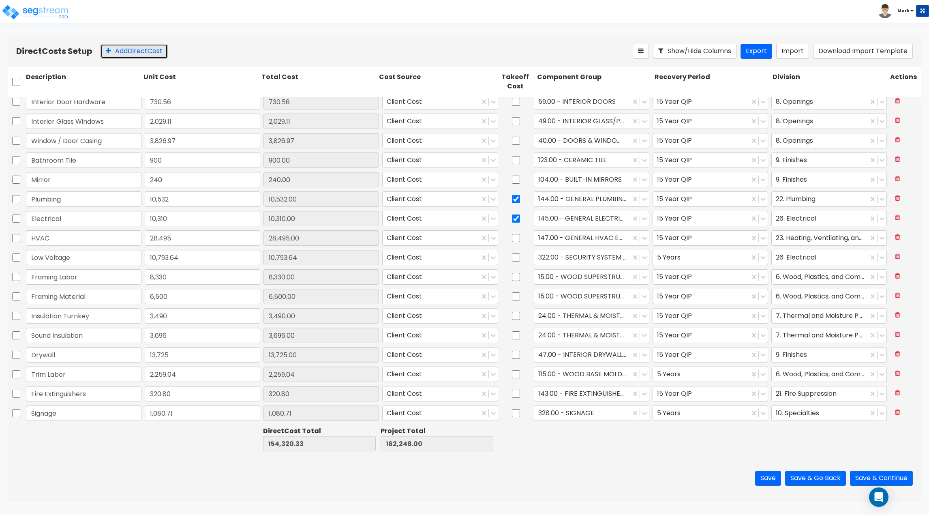
click at [125, 53] on button "Add Direct Cost" at bounding box center [133, 51] width 67 height 15
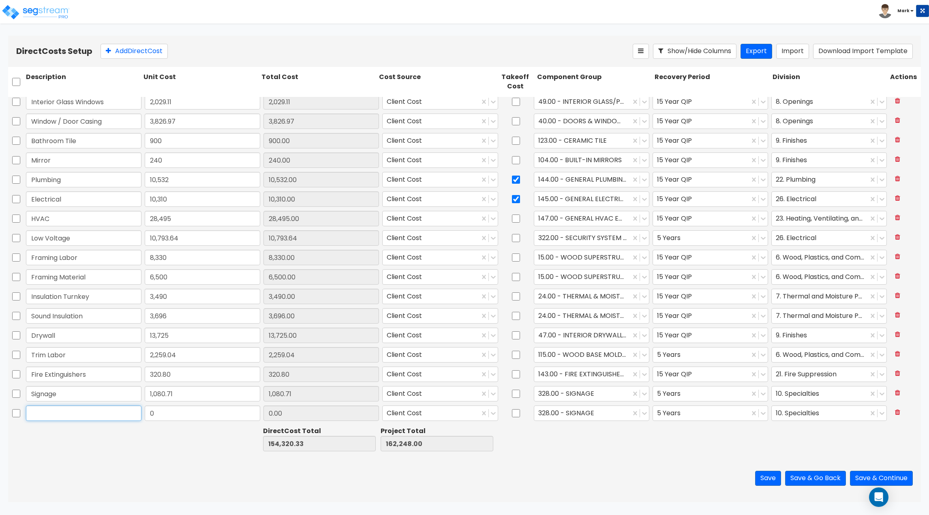
click at [52, 415] on input "text" at bounding box center [83, 412] width 115 height 15
click at [595, 413] on div at bounding box center [582, 413] width 88 height 11
click at [564, 416] on div at bounding box center [582, 413] width 88 height 11
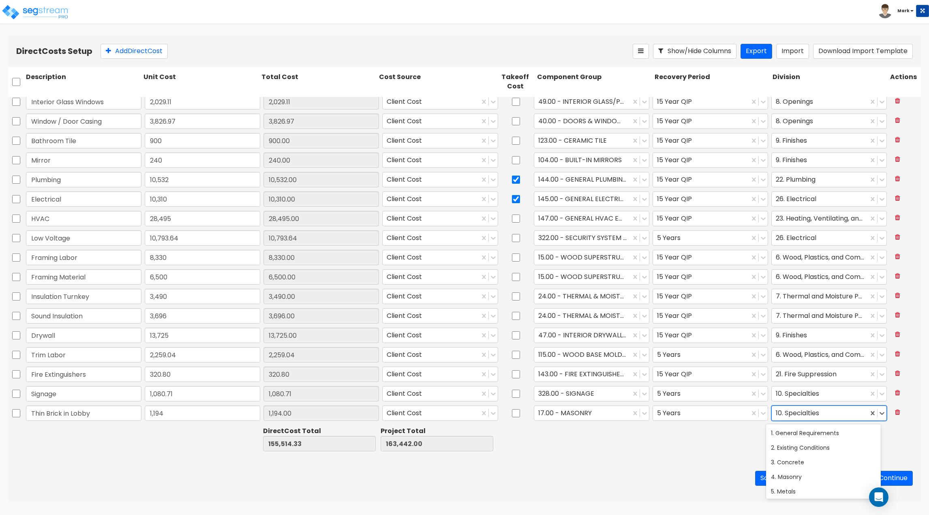
click at [793, 418] on div at bounding box center [820, 413] width 88 height 11
click at [671, 413] on div at bounding box center [701, 413] width 88 height 11
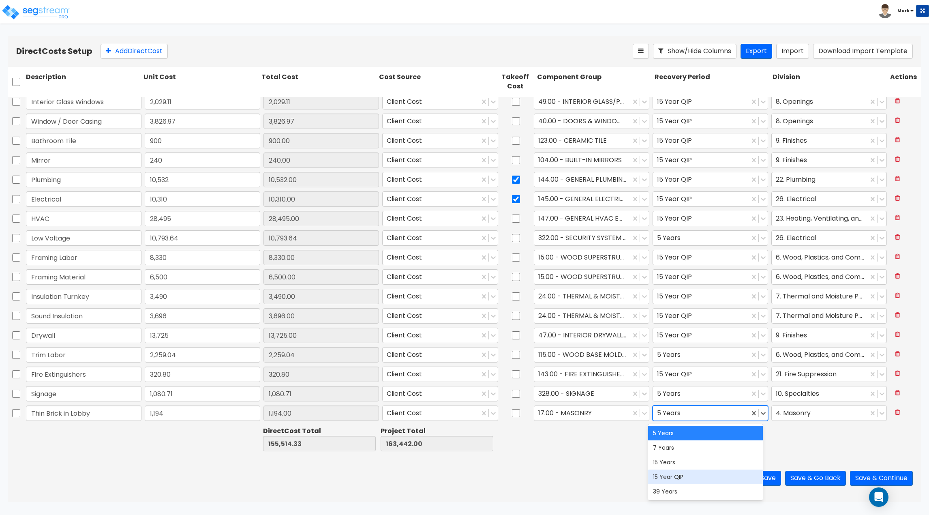
click at [695, 479] on div "15 Year QIP" at bounding box center [705, 476] width 115 height 15
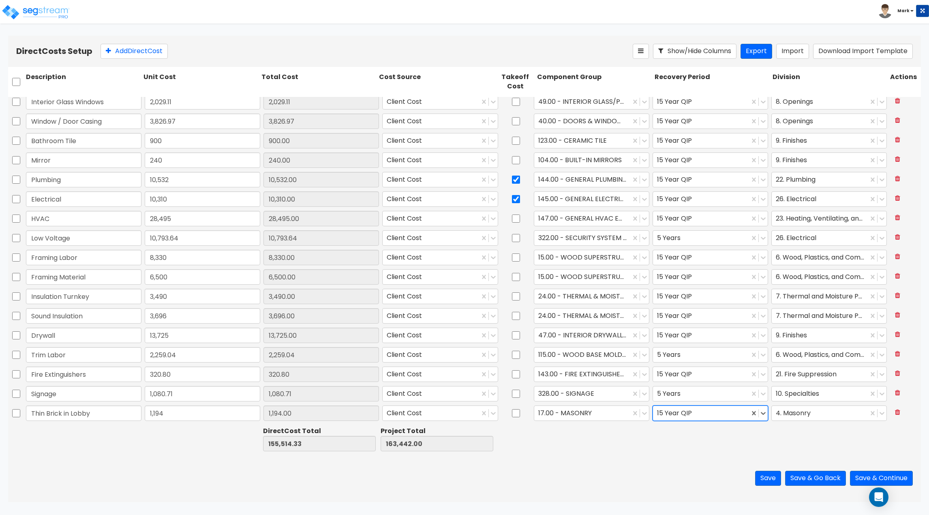
click at [590, 444] on div at bounding box center [594, 439] width 118 height 28
click at [595, 460] on div "Save Save & Go Back Save & Continue" at bounding box center [464, 477] width 913 height 47
click at [141, 59] on div "Direct Costs Setup Add Direct Cost Show/Hide Columns Export Import Download Imp…" at bounding box center [464, 51] width 913 height 31
click at [143, 53] on button "Add Direct Cost" at bounding box center [133, 51] width 67 height 15
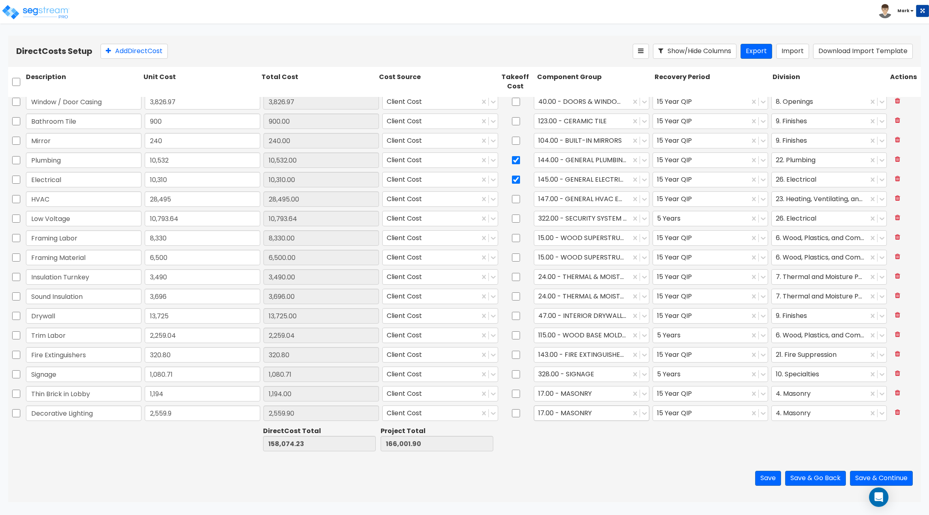
click at [573, 414] on div at bounding box center [582, 413] width 88 height 11
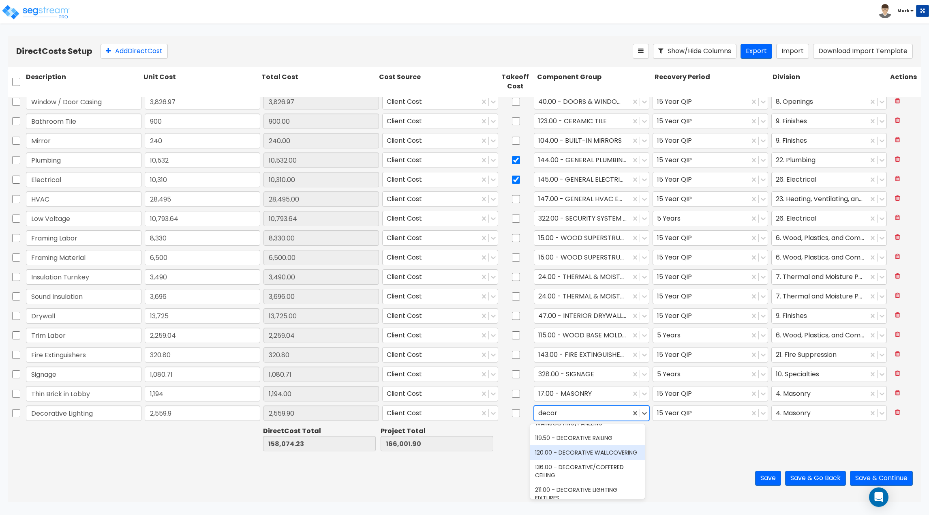
scroll to position [81, 0]
drag, startPoint x: 576, startPoint y: 460, endPoint x: 556, endPoint y: 448, distance: 23.8
click at [577, 461] on div "211.00 - DECORATIVE LIGHTING FIXTURES" at bounding box center [587, 453] width 115 height 23
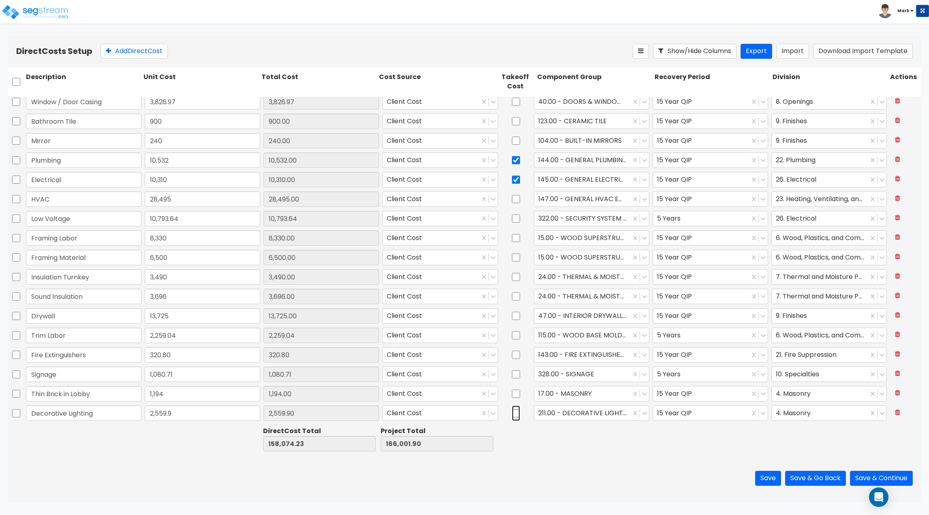
click at [512, 413] on input "checkbox" at bounding box center [516, 412] width 8 height 15
click at [657, 418] on div at bounding box center [701, 413] width 88 height 11
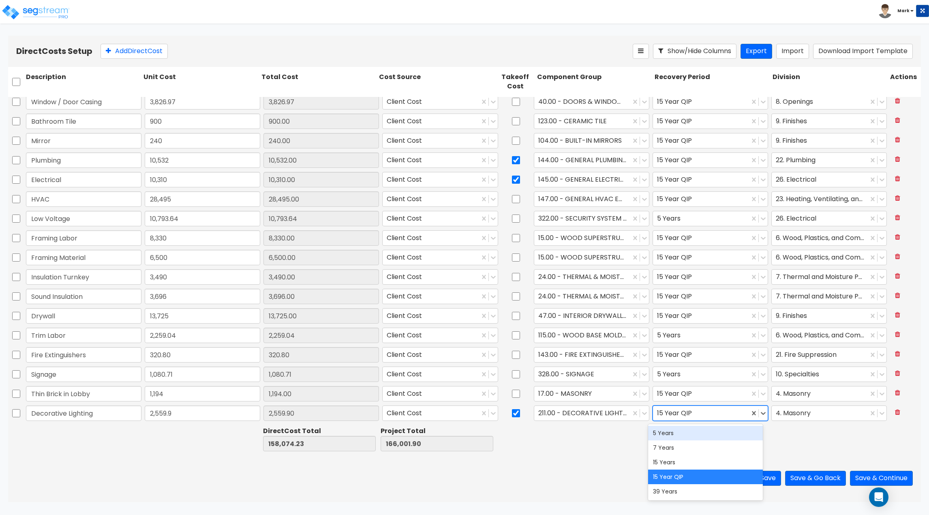
click at [662, 429] on div "5 Years" at bounding box center [705, 432] width 115 height 15
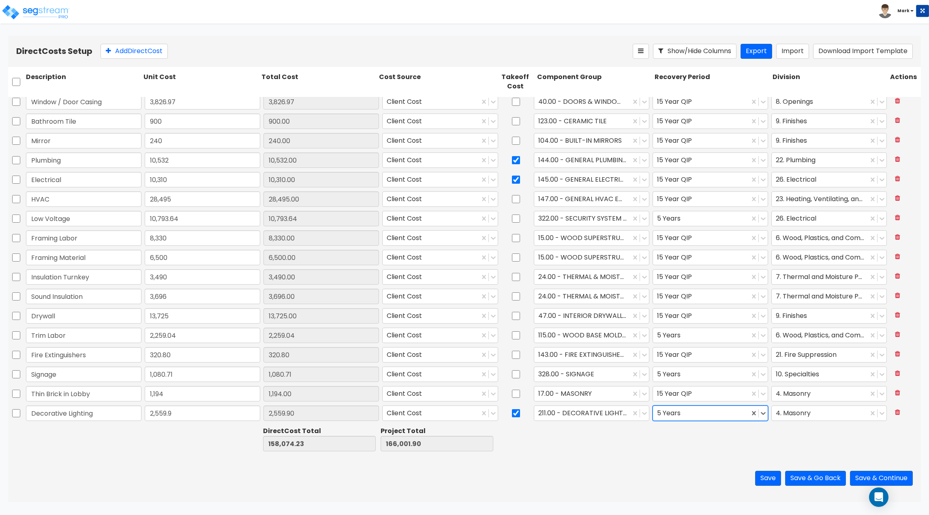
click at [625, 450] on div at bounding box center [594, 439] width 118 height 28
click at [512, 414] on input "checkbox" at bounding box center [516, 412] width 8 height 15
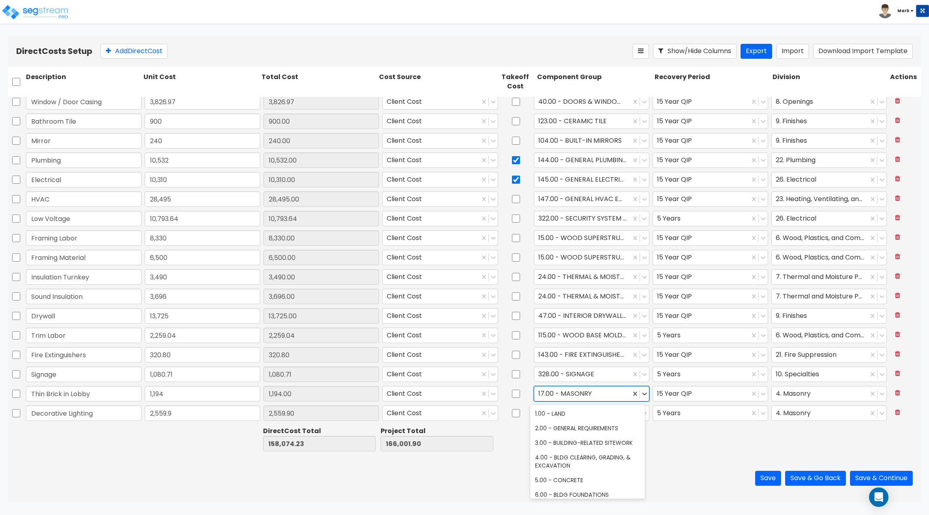
click at [559, 393] on div at bounding box center [582, 393] width 88 height 11
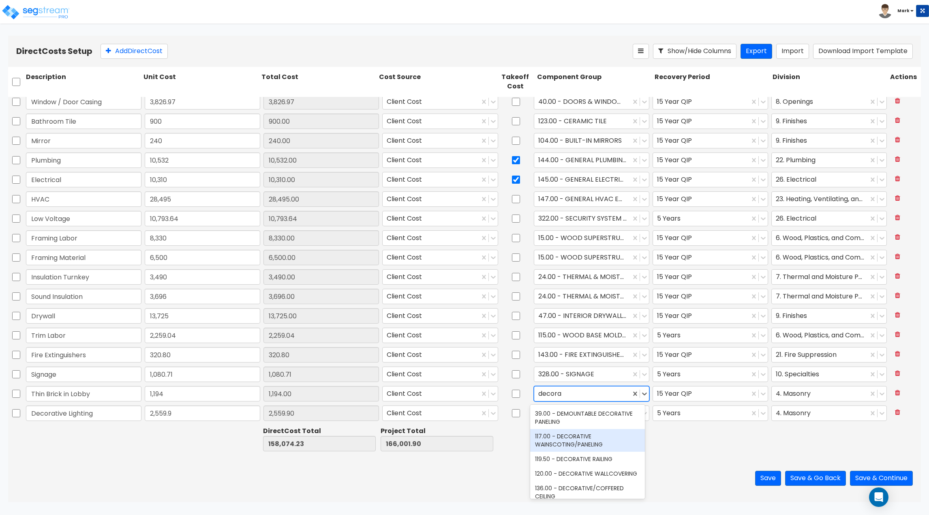
click at [597, 441] on div "117.00 - DECORATIVE WAINSCOTING/PANELING" at bounding box center [587, 440] width 115 height 23
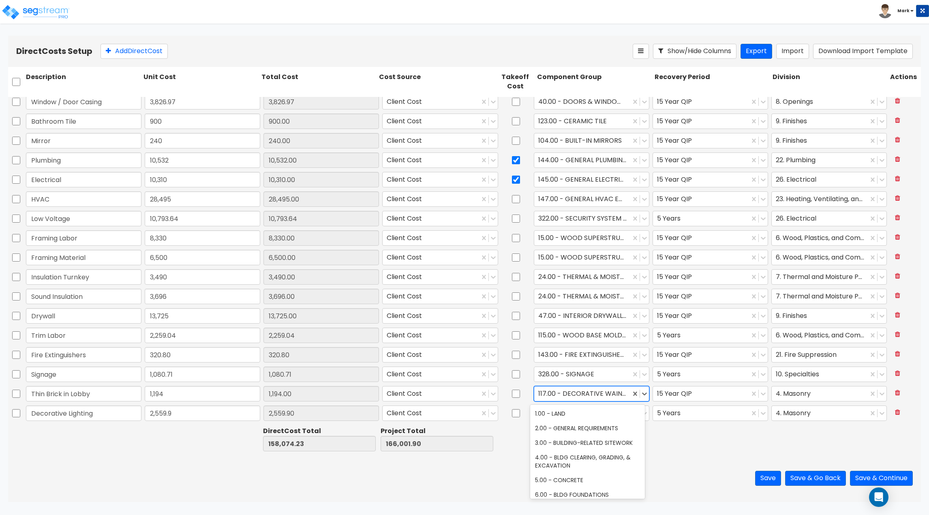
click at [597, 389] on div at bounding box center [582, 393] width 88 height 11
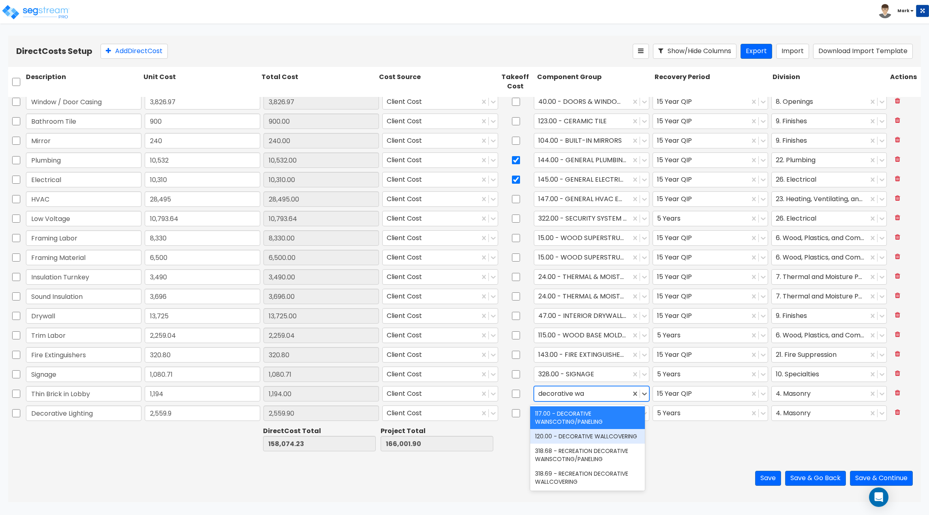
click at [606, 436] on div "120.00 - DECORATIVE WALLCOVERING" at bounding box center [587, 436] width 115 height 15
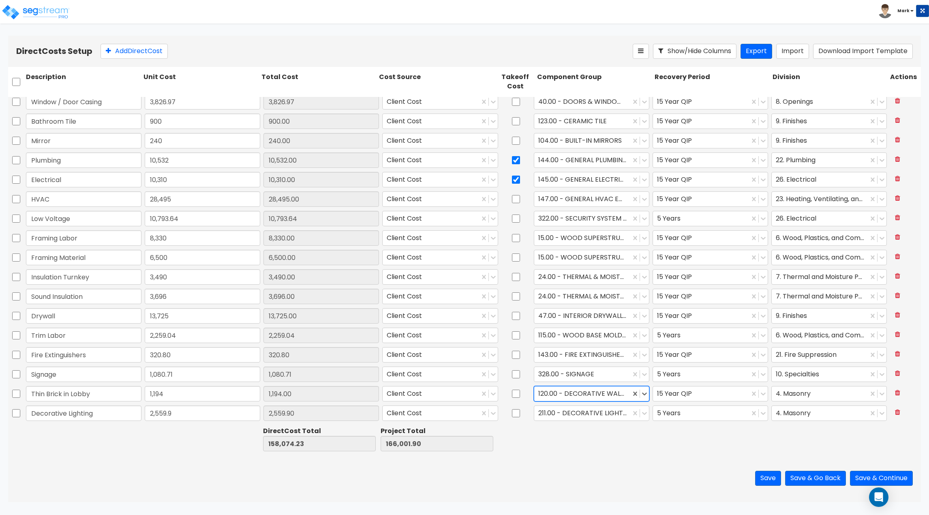
click at [665, 448] on div at bounding box center [712, 439] width 118 height 28
click at [140, 48] on button "Add Direct Cost" at bounding box center [133, 51] width 67 height 15
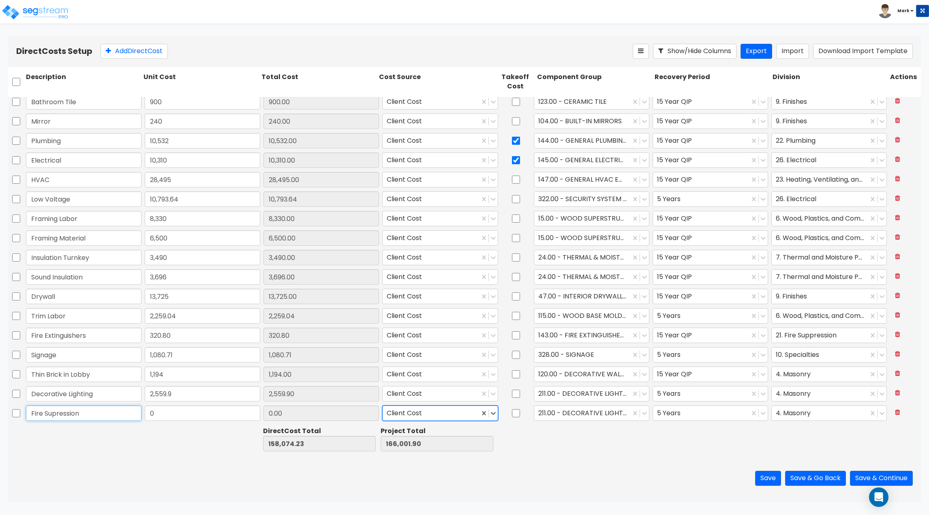
click at [89, 414] on input "Fire Supression" at bounding box center [83, 412] width 115 height 15
click at [109, 440] on div at bounding box center [83, 439] width 118 height 28
click at [100, 413] on input "Fire Supression" at bounding box center [83, 412] width 115 height 15
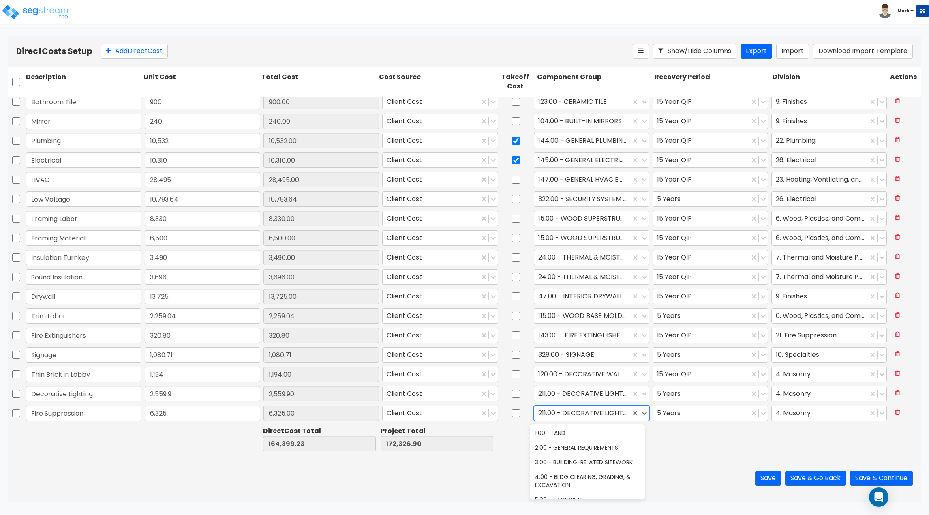
click at [554, 413] on div at bounding box center [582, 413] width 88 height 11
click at [587, 444] on div "141.00 - BLDG FIRE PROTECTION" at bounding box center [587, 447] width 115 height 15
click at [715, 444] on div at bounding box center [712, 439] width 118 height 28
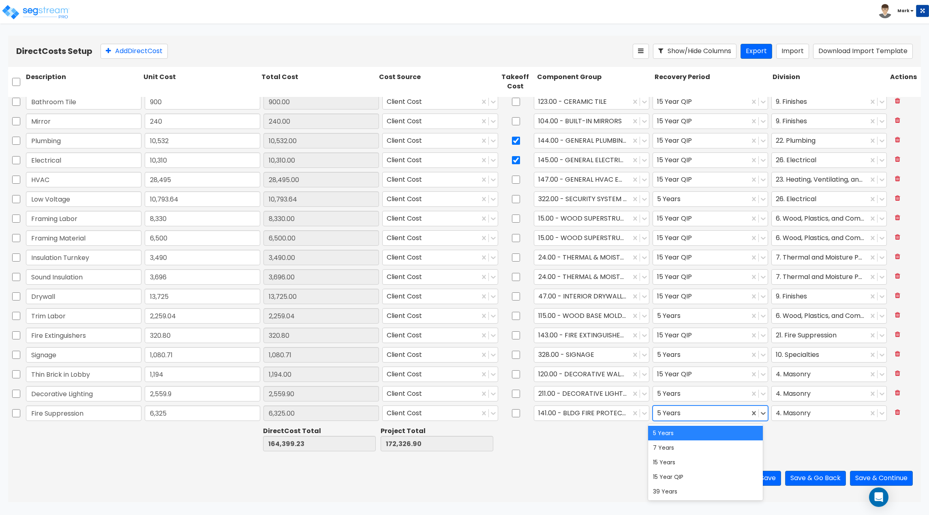
click at [720, 410] on div at bounding box center [701, 413] width 88 height 11
click at [710, 480] on div "15 Year QIP" at bounding box center [705, 476] width 115 height 15
click at [680, 464] on div "Save Save & Go Back Save & Continue" at bounding box center [464, 477] width 913 height 47
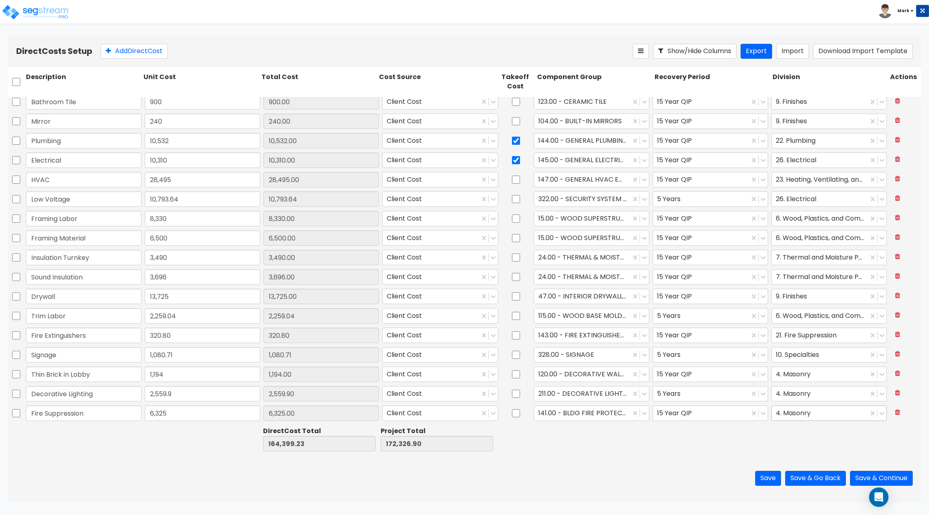
click at [794, 409] on div at bounding box center [820, 413] width 88 height 11
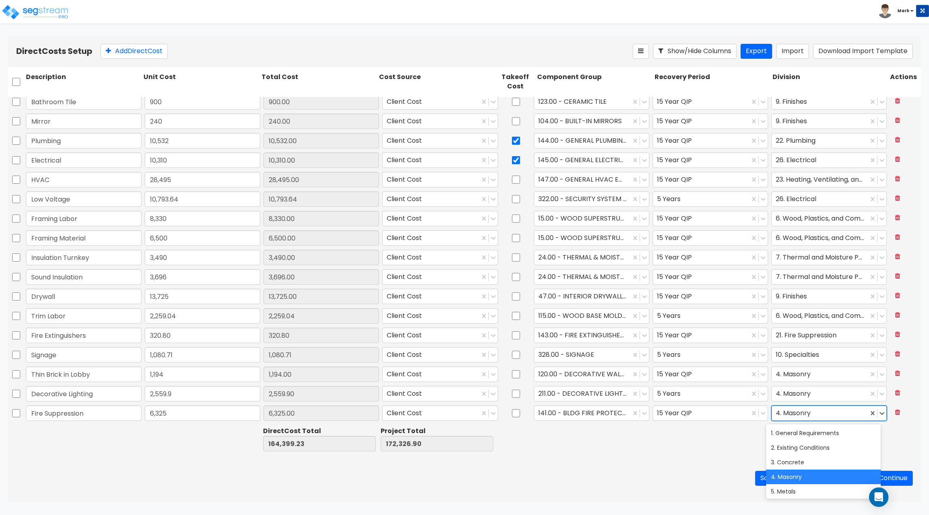
click at [705, 446] on div at bounding box center [712, 439] width 118 height 28
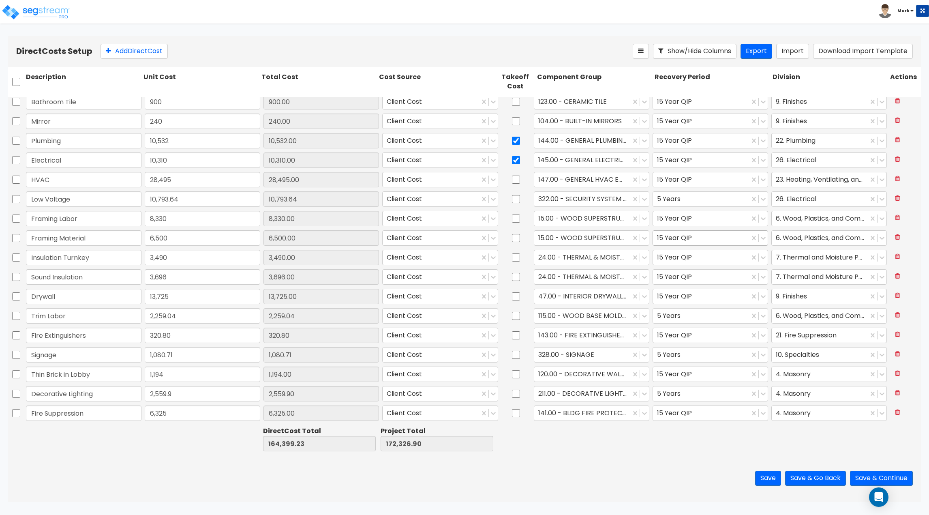
click at [694, 239] on div at bounding box center [701, 238] width 88 height 11
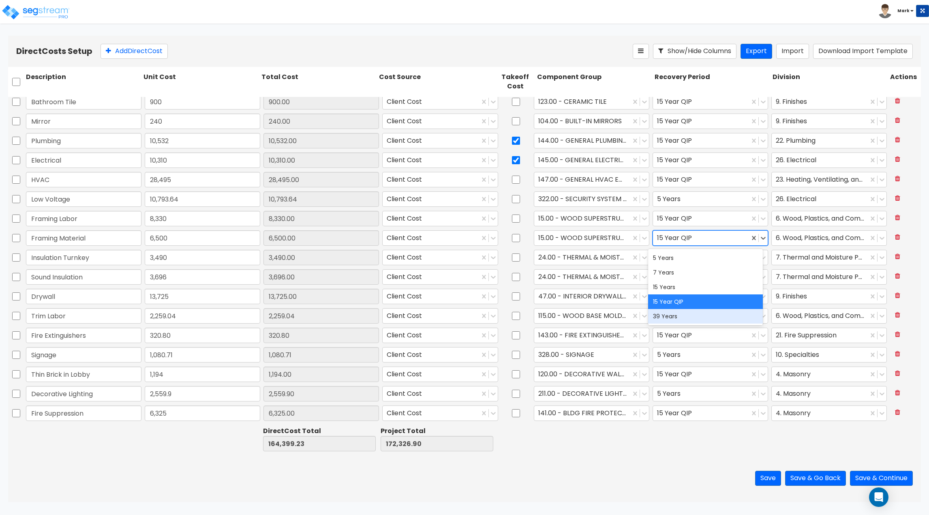
click at [692, 321] on div "39 Years" at bounding box center [705, 316] width 115 height 15
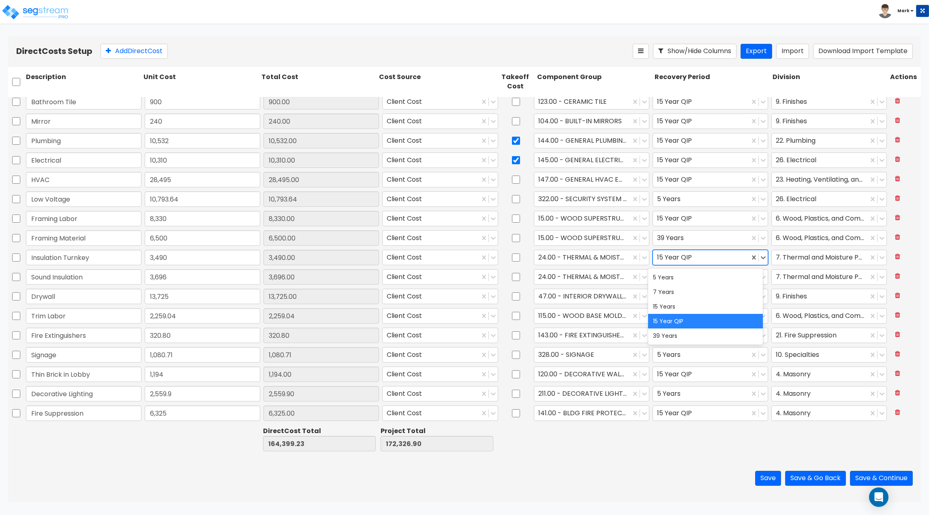
click at [671, 258] on div at bounding box center [701, 257] width 88 height 11
click at [686, 334] on div "39 Years" at bounding box center [705, 335] width 115 height 15
click at [673, 279] on div at bounding box center [701, 277] width 88 height 11
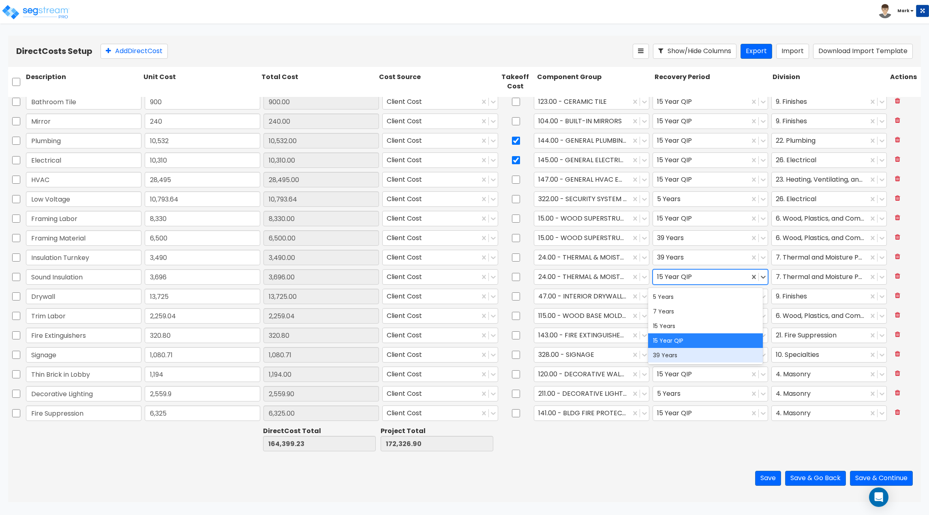
click at [688, 352] on div "39 Years" at bounding box center [705, 355] width 115 height 15
click at [678, 296] on div at bounding box center [701, 296] width 88 height 11
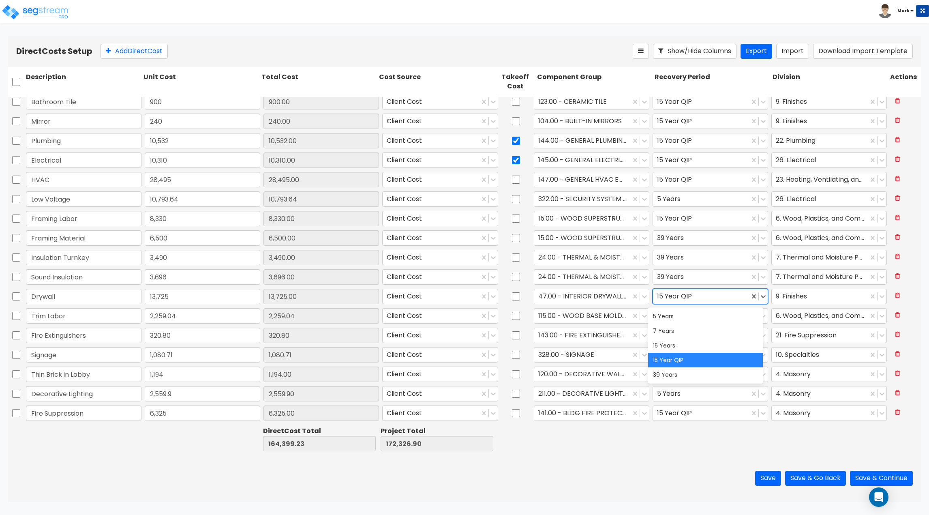
click at [685, 372] on div "39 Years" at bounding box center [705, 374] width 115 height 15
click at [653, 440] on div at bounding box center [712, 439] width 118 height 28
click at [691, 417] on div at bounding box center [701, 413] width 88 height 11
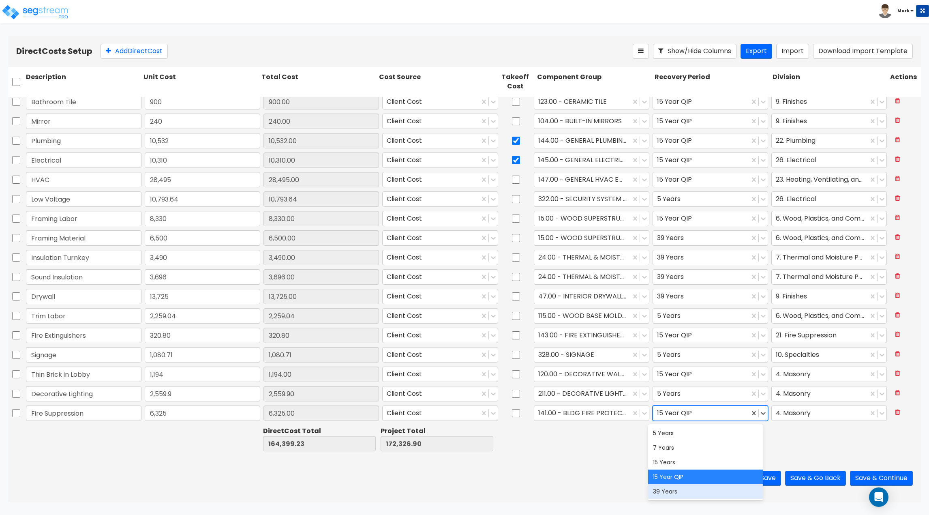
click at [674, 492] on div "39 Years" at bounding box center [705, 491] width 115 height 15
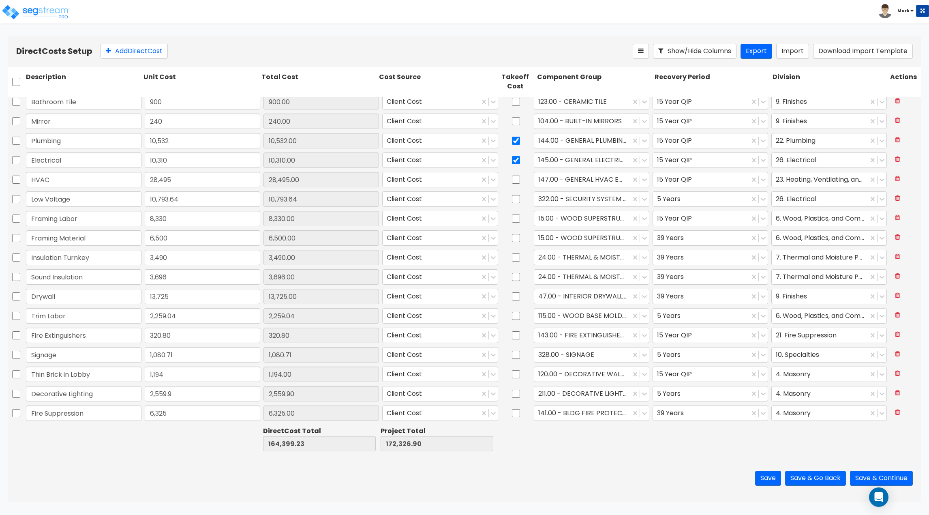
click at [609, 458] on div "Save Save & Go Back Save & Continue" at bounding box center [464, 477] width 913 height 47
click at [690, 333] on div at bounding box center [701, 335] width 88 height 11
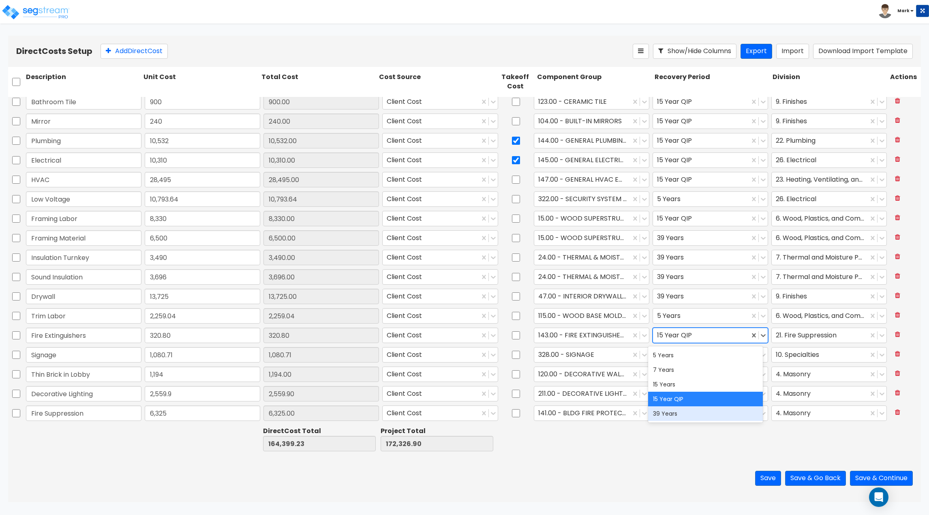
click at [697, 416] on div "39 Years" at bounding box center [705, 413] width 115 height 15
click at [759, 334] on div at bounding box center [763, 335] width 9 height 9
click at [673, 394] on div "15 Year QIP" at bounding box center [705, 398] width 115 height 15
click at [675, 442] on div at bounding box center [712, 439] width 118 height 28
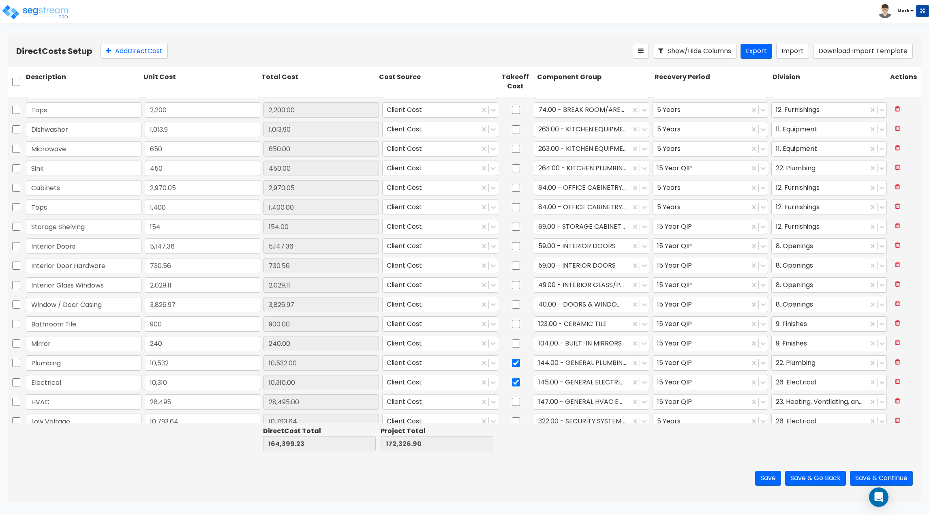
scroll to position [296, 0]
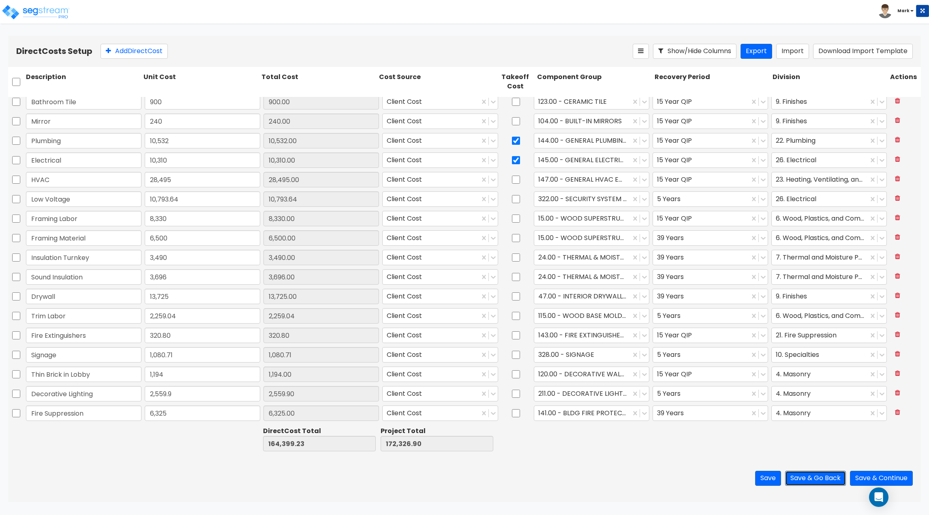
click at [814, 481] on button "Save & Go Back" at bounding box center [815, 477] width 61 height 15
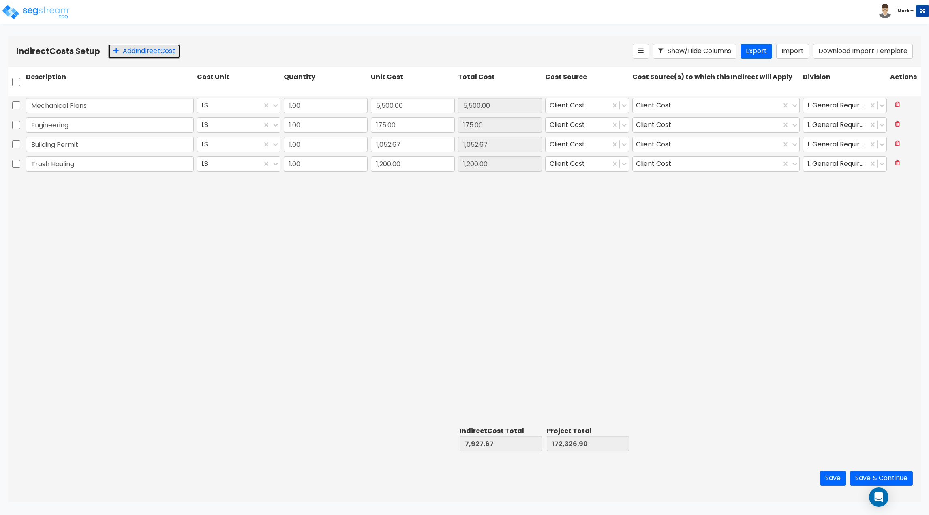
click at [142, 52] on button "Add Indirect Cost" at bounding box center [144, 51] width 72 height 15
click at [269, 308] on div "Mechanical Plans LS 1.00 5,500.00 5,500.00 Client Cost Client Cost 1. General R…" at bounding box center [464, 259] width 913 height 327
click at [140, 57] on button "Add Indirect Cost" at bounding box center [144, 51] width 72 height 15
click at [311, 308] on div "Mechanical Plans LS 1.00 5,500.00 5,500.00 Client Cost Client Cost 1. General R…" at bounding box center [464, 259] width 913 height 327
click at [149, 52] on button "Add Indirect Cost" at bounding box center [144, 51] width 72 height 15
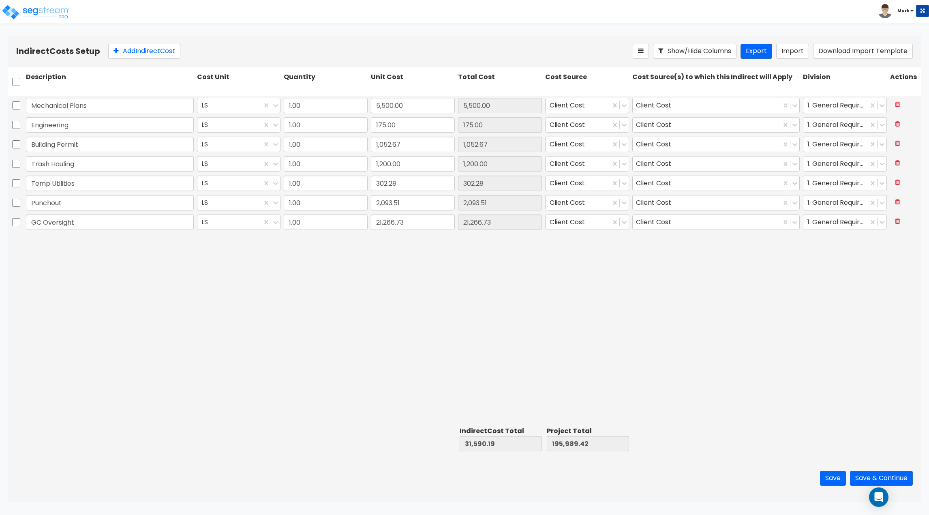
click at [274, 331] on div "Mechanical Plans LS 1.00 5,500.00 5,500.00 Client Cost Client Cost 1. General R…" at bounding box center [464, 259] width 913 height 327
click at [145, 48] on button "Add Indirect Cost" at bounding box center [144, 51] width 72 height 15
click at [348, 367] on div "Mechanical Plans LS 1.00 5,500.00 5,500.00 Client Cost Client Cost 1. General R…" at bounding box center [464, 259] width 913 height 327
click at [152, 56] on button "Add Indirect Cost" at bounding box center [144, 51] width 72 height 15
click at [453, 335] on div "Mechanical Plans LS 1.00 5,500.00 5,500.00 Client Cost Client Cost 1. General R…" at bounding box center [464, 259] width 913 height 327
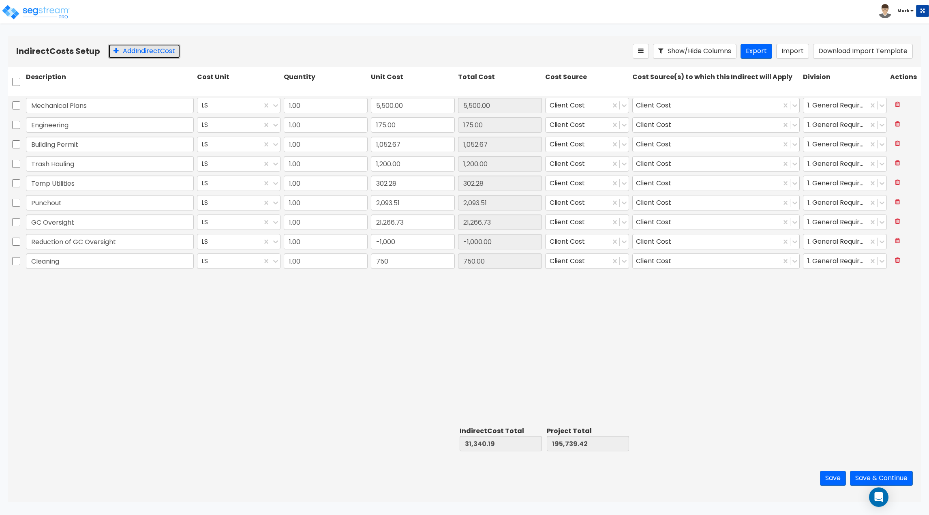
click at [131, 53] on button "Add Indirect Cost" at bounding box center [144, 51] width 72 height 15
click at [506, 365] on div "Mechanical Plans LS 1.00 5,500.00 5,500.00 Client Cost Client Cost 1. General R…" at bounding box center [464, 259] width 913 height 327
click at [643, 339] on div "Mechanical Plans LS 1.00 5,500.00 5,500.00 Client Cost Client Cost 1. General R…" at bounding box center [464, 259] width 913 height 327
click at [498, 226] on input "21,266.73" at bounding box center [500, 221] width 84 height 15
click at [498, 220] on input "21,266.73" at bounding box center [500, 221] width 84 height 15
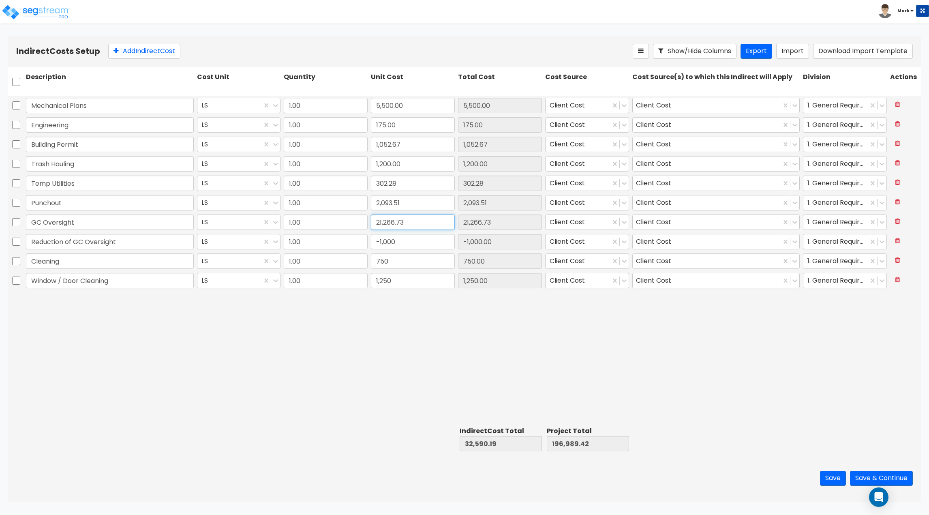
click at [412, 224] on input "21,266.73" at bounding box center [413, 221] width 84 height 15
click at [413, 225] on input "21,266.73" at bounding box center [413, 221] width 84 height 15
click at [387, 224] on input "21,266.73" at bounding box center [413, 221] width 84 height 15
click at [402, 224] on input "21,766.73" at bounding box center [413, 221] width 84 height 15
click at [400, 224] on input "21,766.73" at bounding box center [413, 221] width 84 height 15
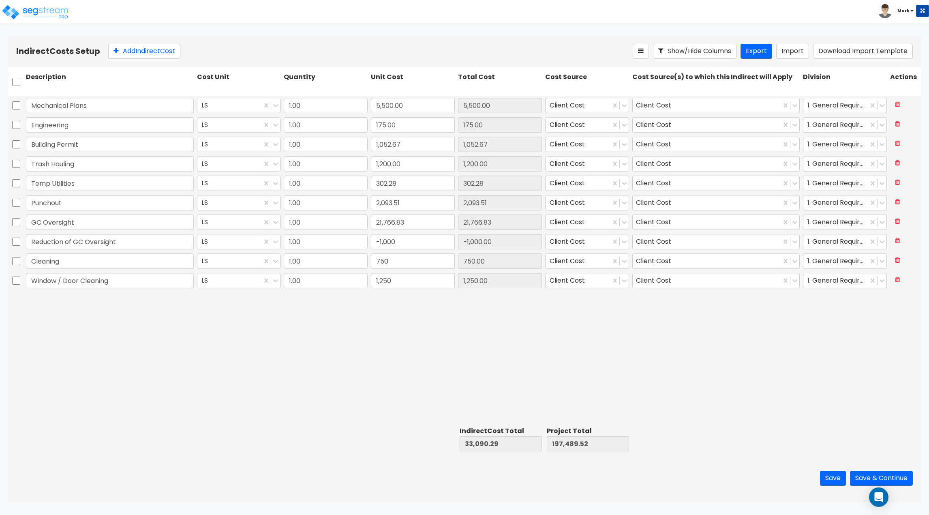
click at [467, 358] on div "Mechanical Plans LS 1.00 5,500.00 5,500.00 Client Cost Client Cost 1. General R…" at bounding box center [464, 259] width 913 height 327
click at [885, 482] on button "Save & Continue" at bounding box center [881, 477] width 63 height 15
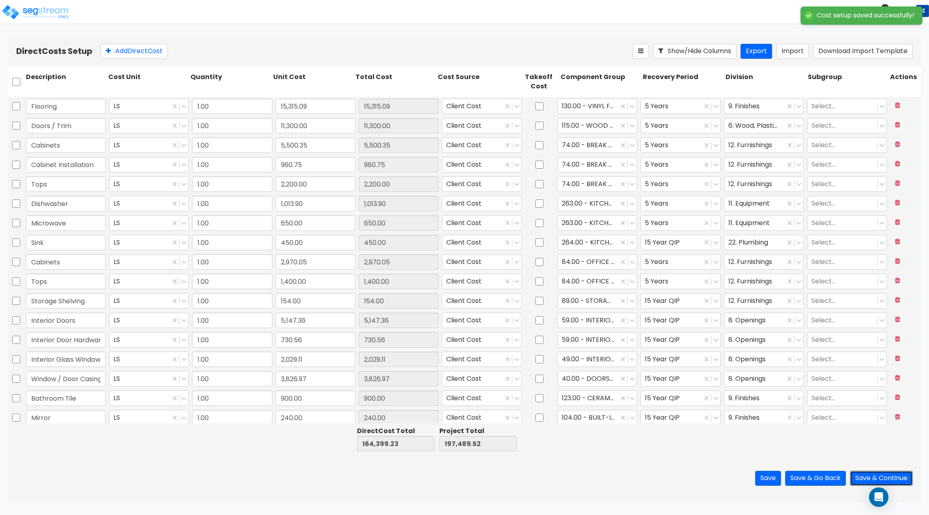
click at [880, 477] on button "Save & Continue" at bounding box center [881, 477] width 63 height 15
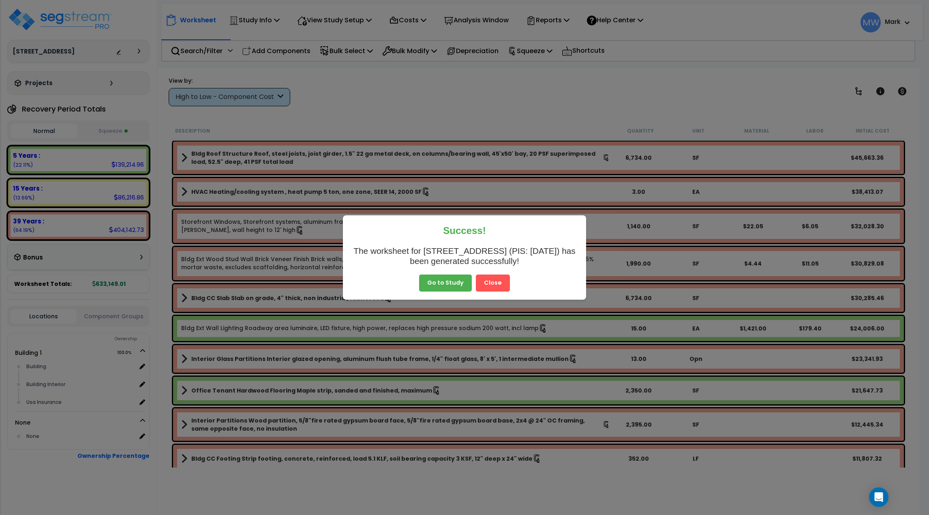
click at [499, 286] on button "Close" at bounding box center [493, 282] width 34 height 17
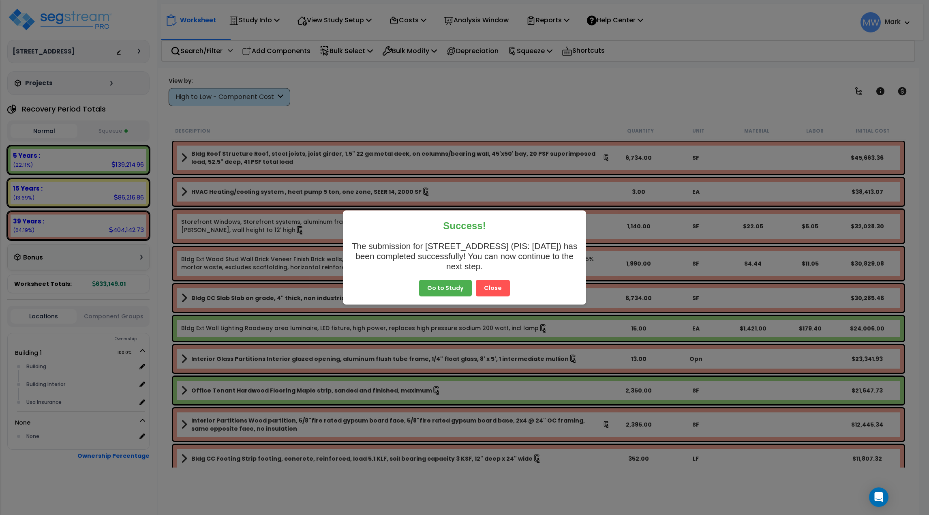
click at [495, 288] on button "Close" at bounding box center [493, 288] width 34 height 17
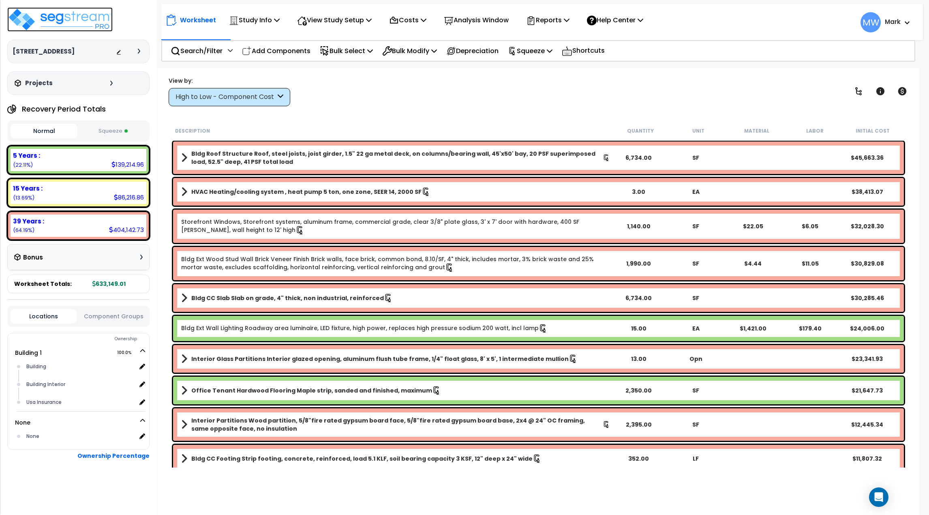
click at [49, 26] on img at bounding box center [59, 19] width 105 height 24
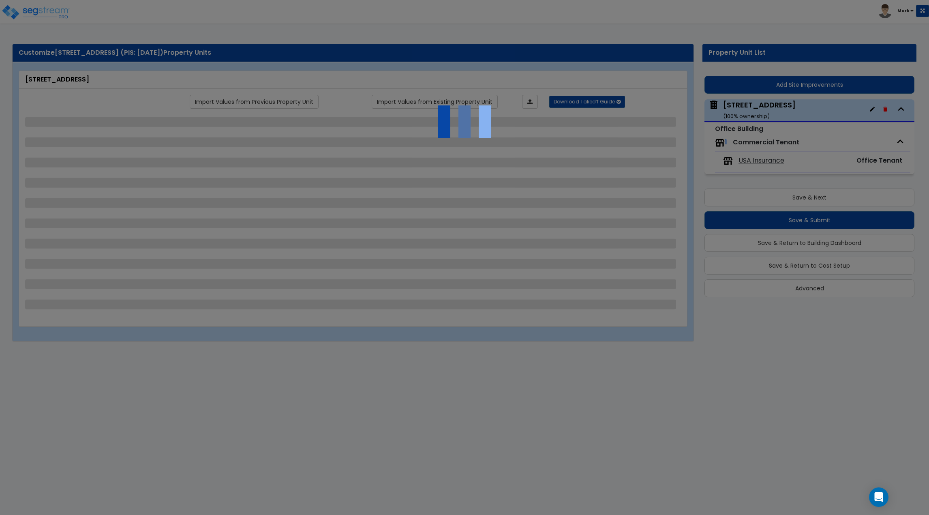
select select "7"
select select "2"
select select "4"
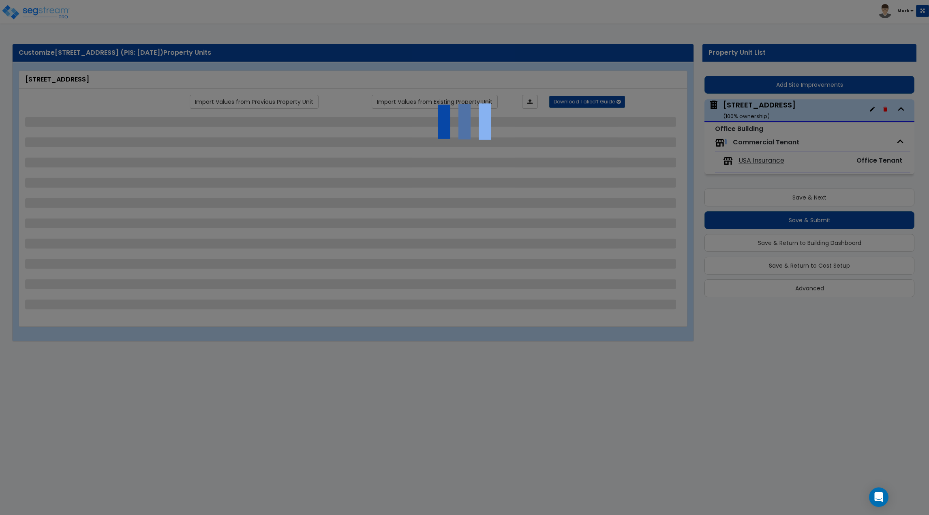
select select "2"
select select "1"
select select "2"
select select "1"
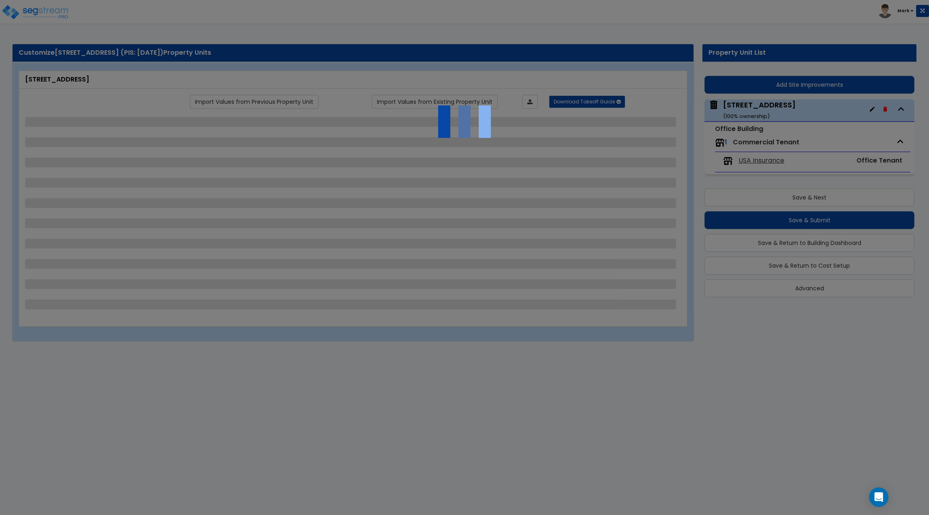
select select "1"
select select "3"
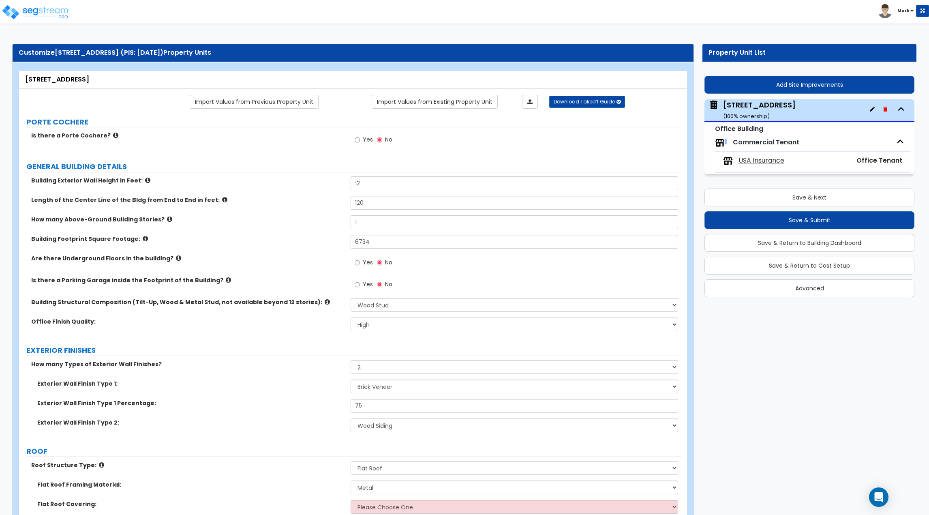
click at [850, 160] on div "Office Tenant" at bounding box center [866, 160] width 72 height 9
click at [748, 161] on span "USA Insurance" at bounding box center [761, 160] width 46 height 9
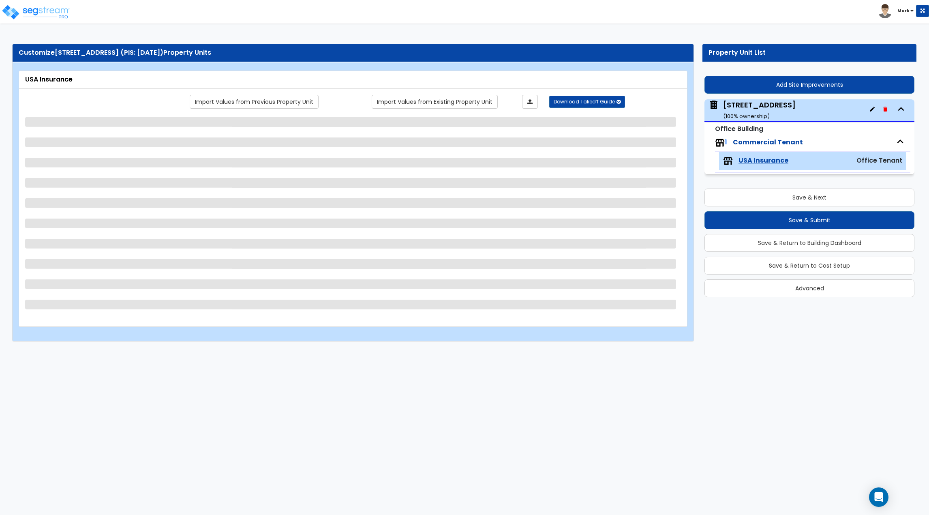
select select "1"
select select "2"
select select "1"
select select "3"
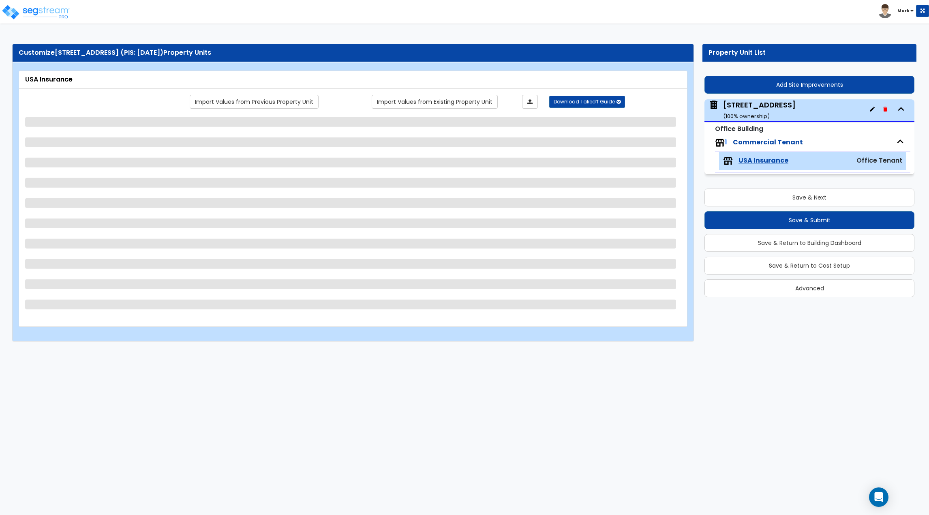
select select "5"
select select "1"
select select "5"
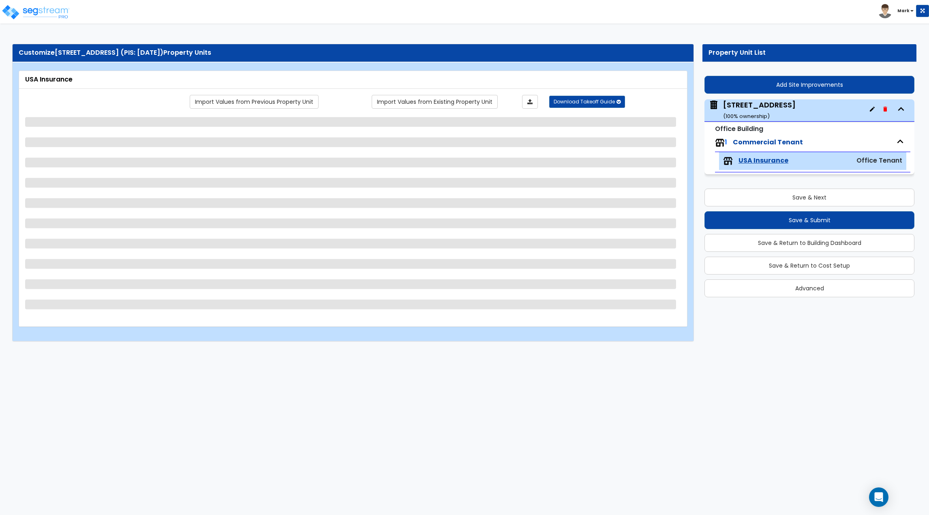
select select "1"
select select "3"
select select "4"
select select "1"
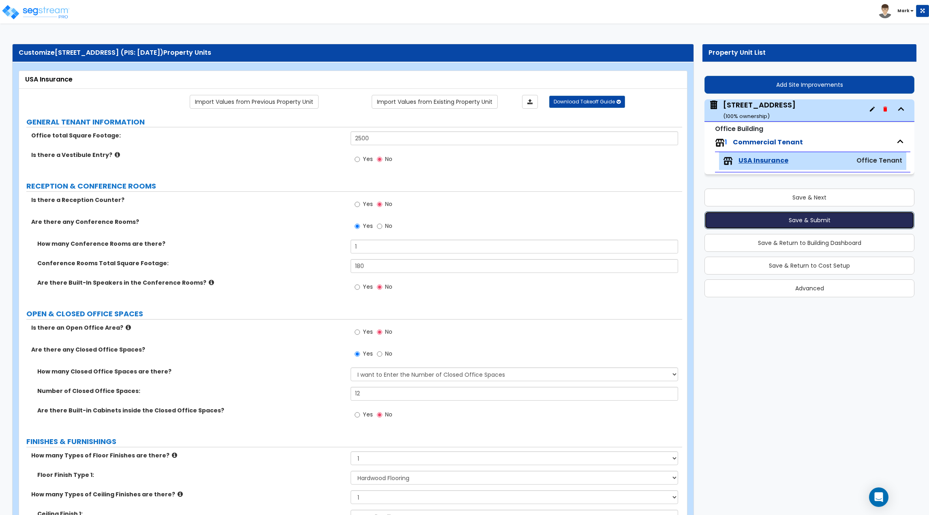
click at [755, 223] on button "Save & Submit" at bounding box center [809, 220] width 210 height 18
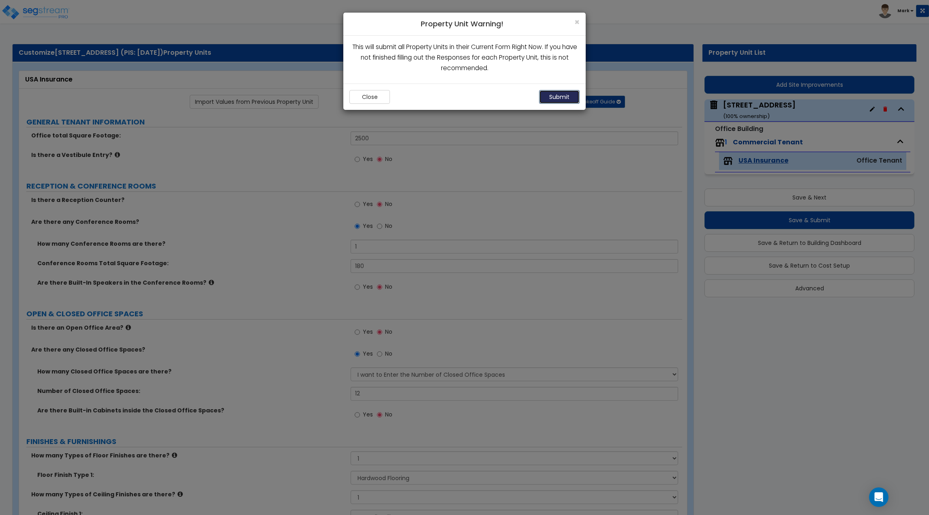
click at [566, 103] on button "Submit" at bounding box center [559, 97] width 41 height 14
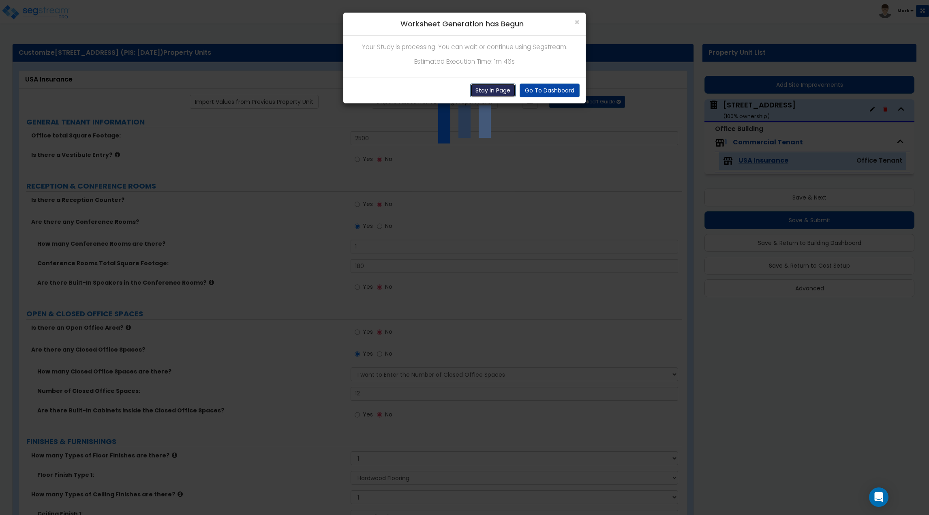
click at [500, 90] on button "Stay In Page" at bounding box center [492, 90] width 45 height 14
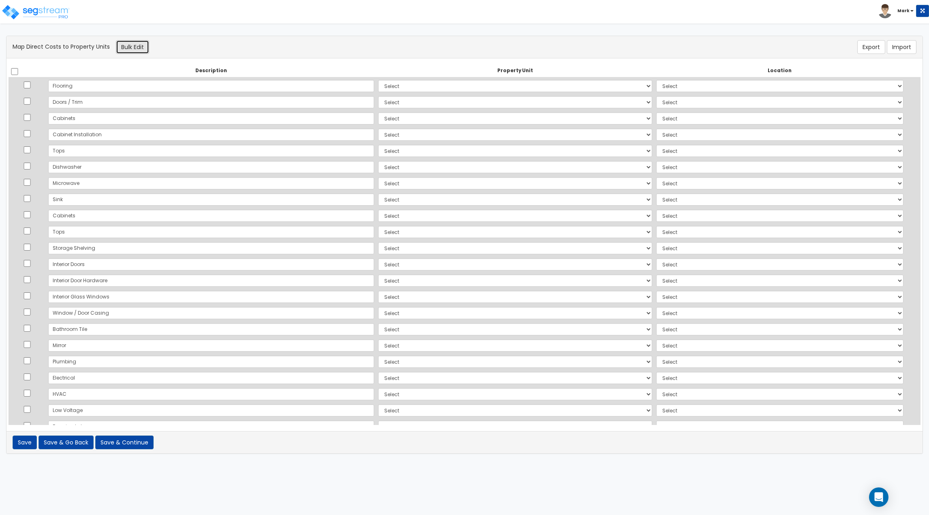
click at [117, 44] on button "Bulk Edit" at bounding box center [132, 47] width 33 height 14
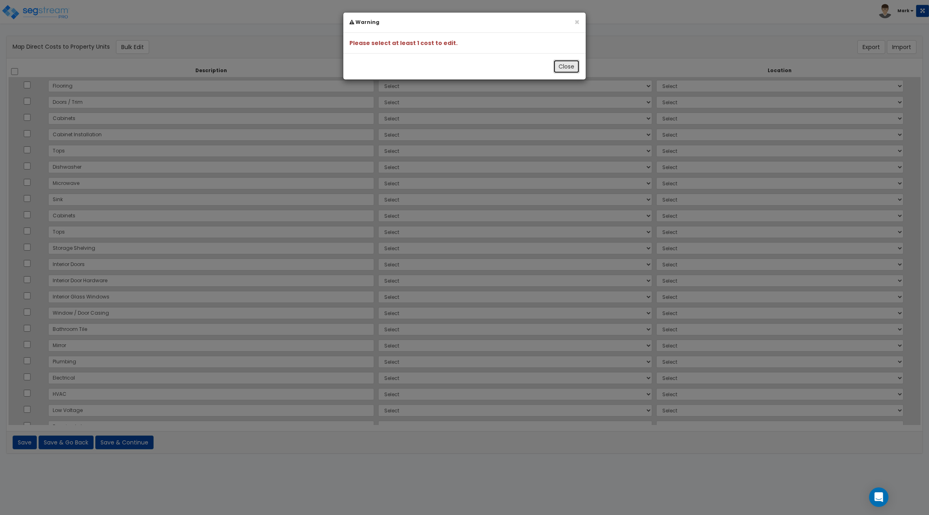
click at [564, 66] on button "Close" at bounding box center [566, 67] width 26 height 14
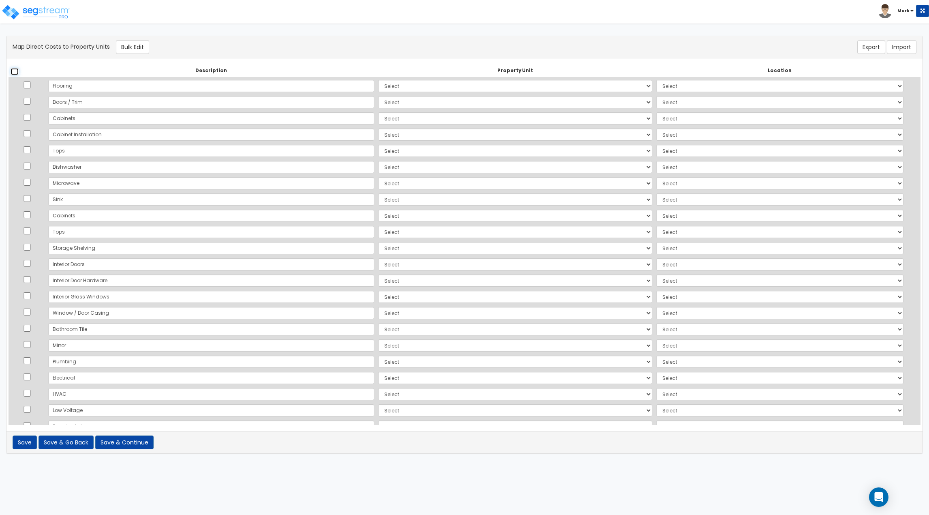
click at [11, 73] on input "checkbox" at bounding box center [15, 71] width 8 height 7
checkbox input "true"
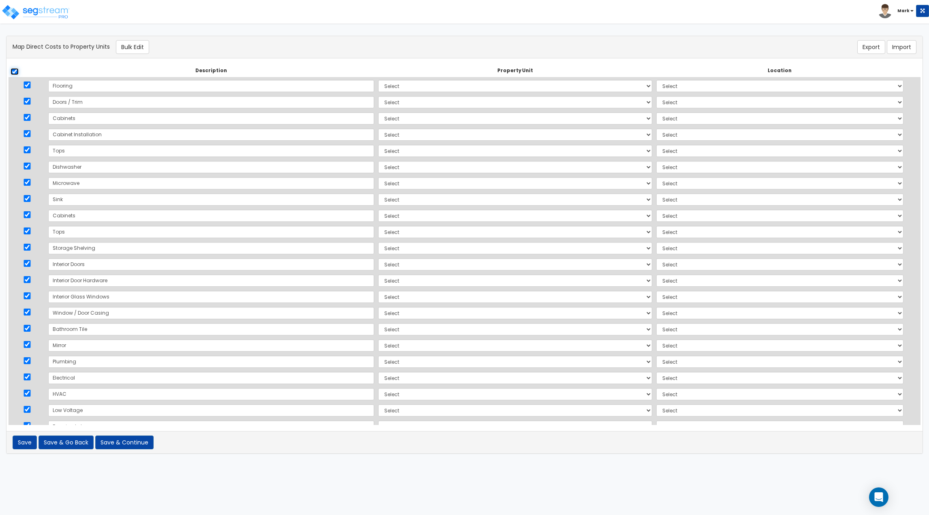
checkbox input "true"
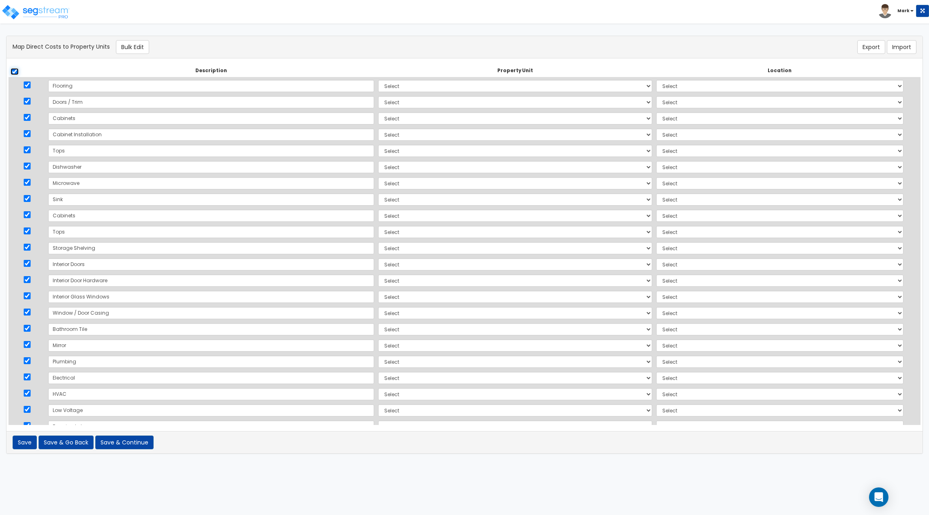
checkbox input "true"
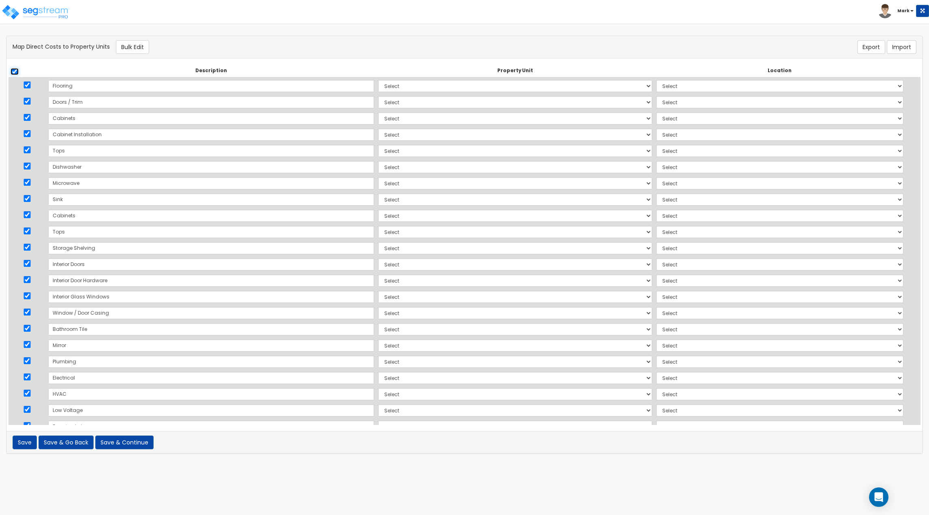
checkbox input "true"
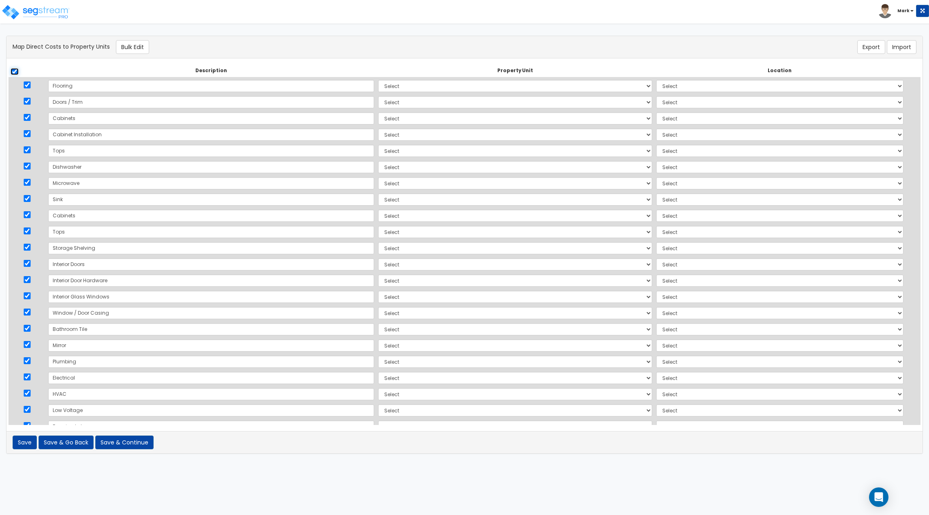
checkbox input "true"
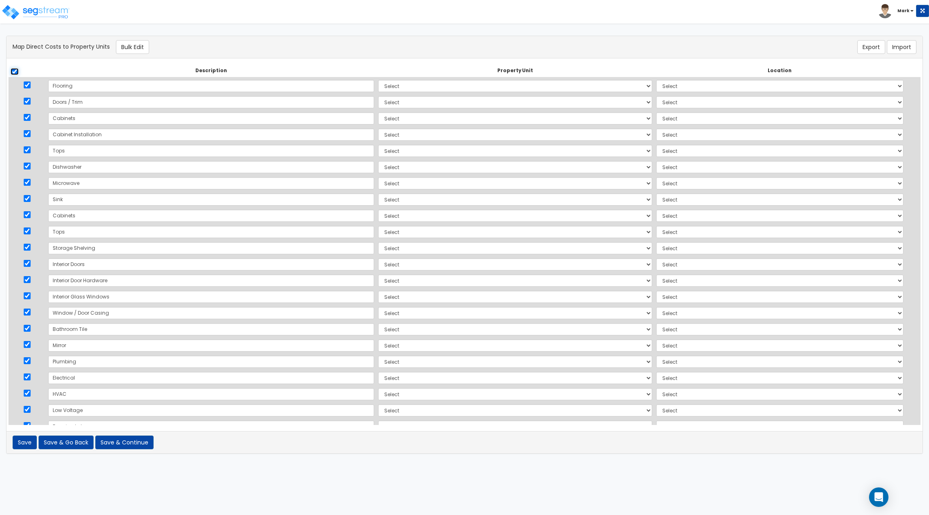
checkbox input "true"
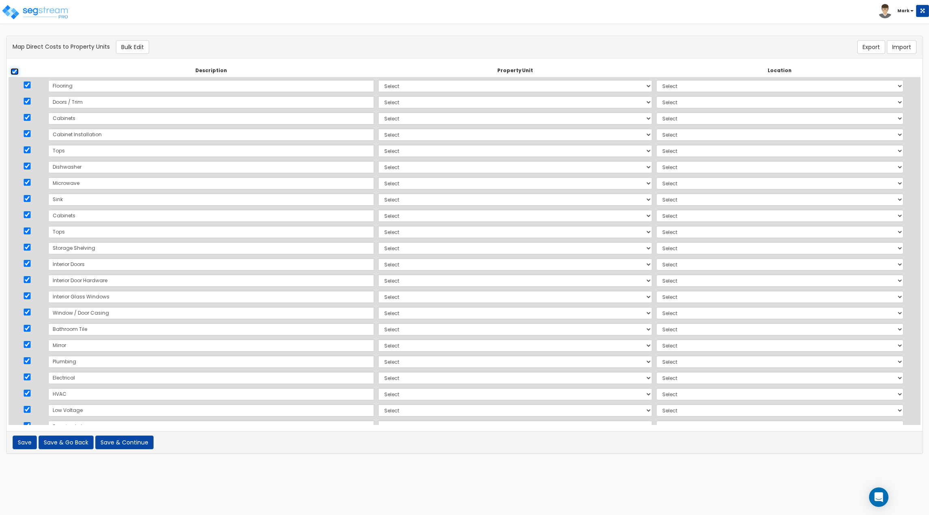
checkbox input "true"
click at [134, 45] on button "Bulk Edit" at bounding box center [132, 47] width 33 height 14
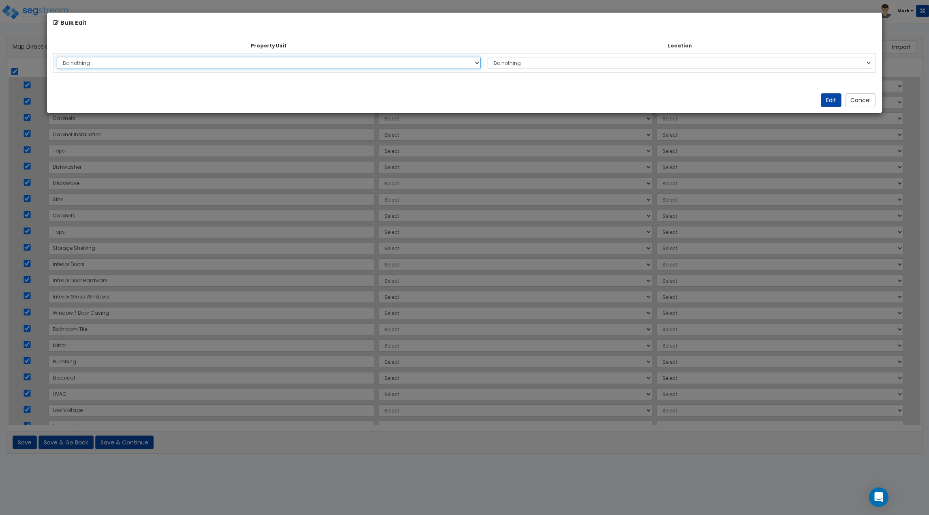
click at [187, 60] on select "Do nothing [STREET_ADDRESS] Add Additional Property Unit" at bounding box center [269, 63] width 424 height 12
select select "171719"
click at [57, 57] on select "Do nothing [STREET_ADDRESS] Add Additional Property Unit" at bounding box center [269, 63] width 424 height 12
click at [556, 66] on select "Do nothing Add Additional Location Building Building Interior Usa Insurance" at bounding box center [679, 63] width 385 height 12
select select "30916"
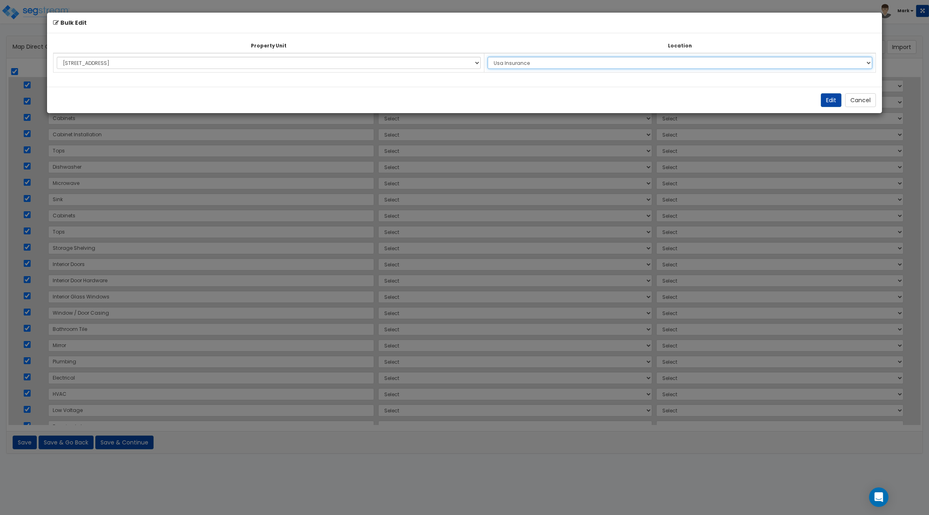
click at [492, 57] on select "Do nothing Add Additional Location Building Building Interior Usa Insurance" at bounding box center [679, 63] width 385 height 12
click at [832, 99] on button "Edit" at bounding box center [831, 100] width 21 height 14
select select "171719"
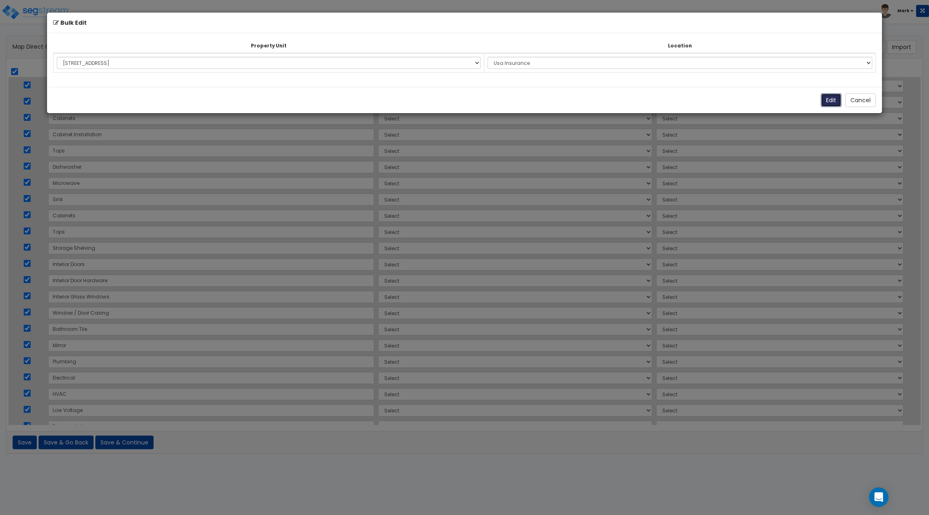
select select "171719"
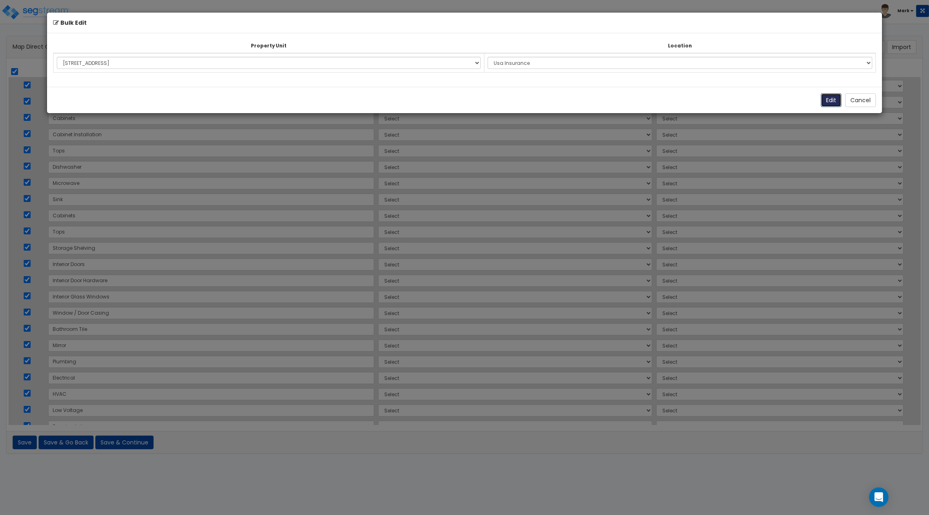
select select "171719"
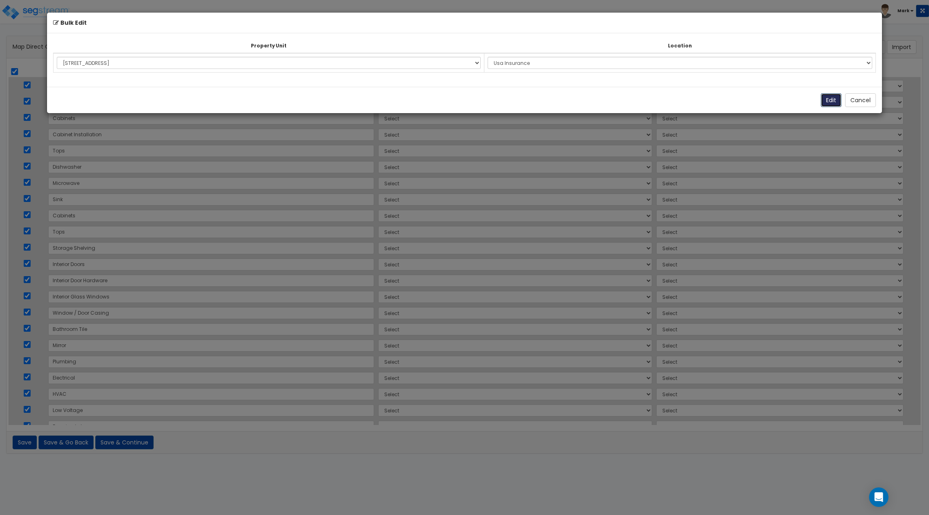
select select "171719"
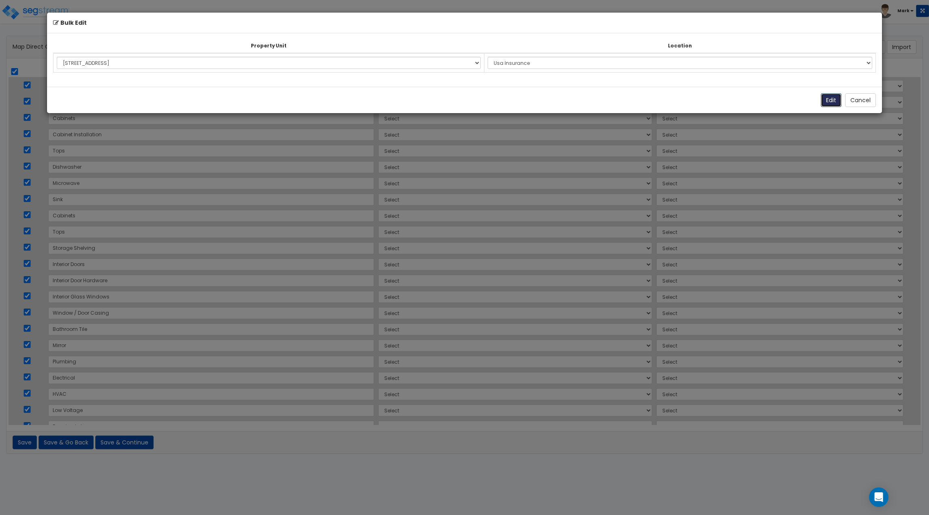
select select "171719"
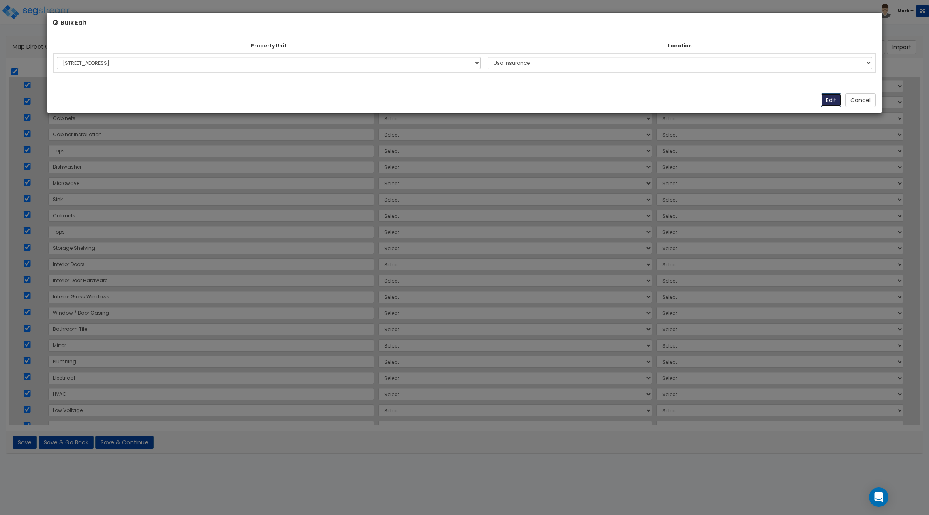
select select "171719"
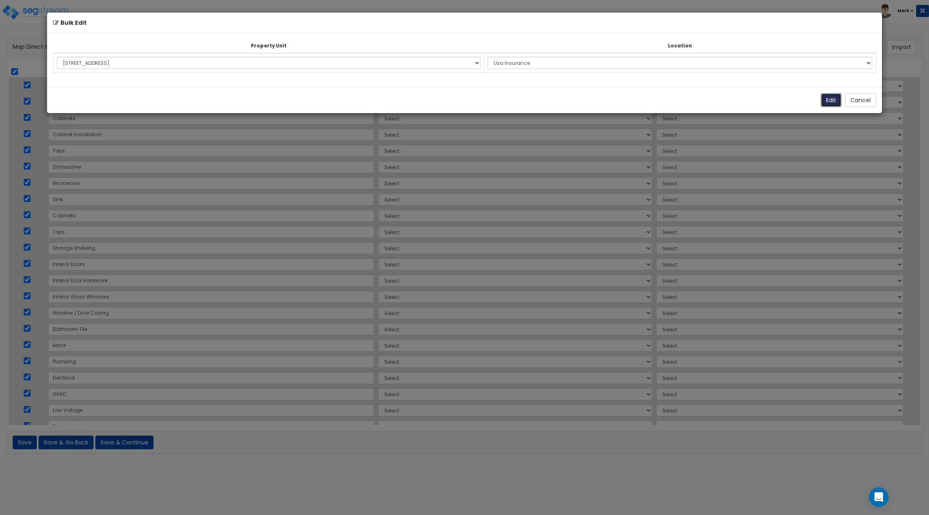
select select "171719"
select select "30916"
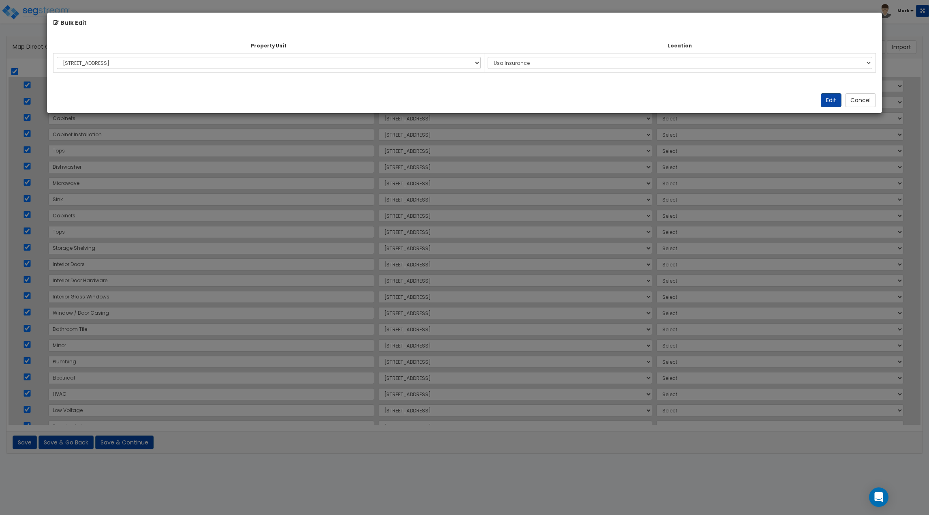
select select "30916"
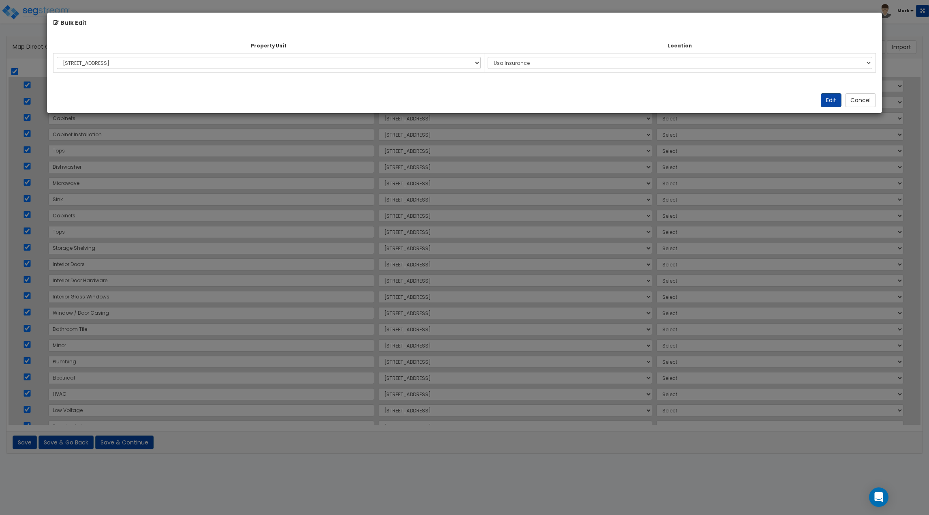
select select "30916"
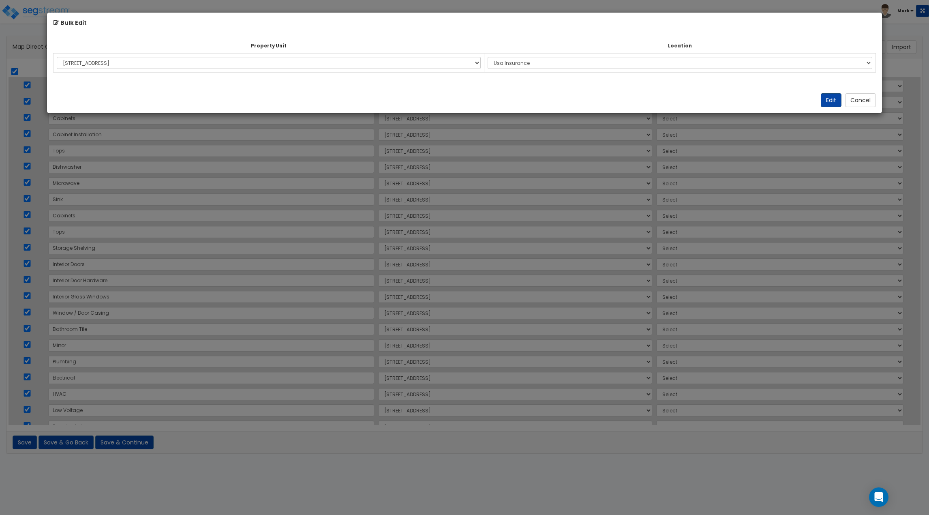
select select "30916"
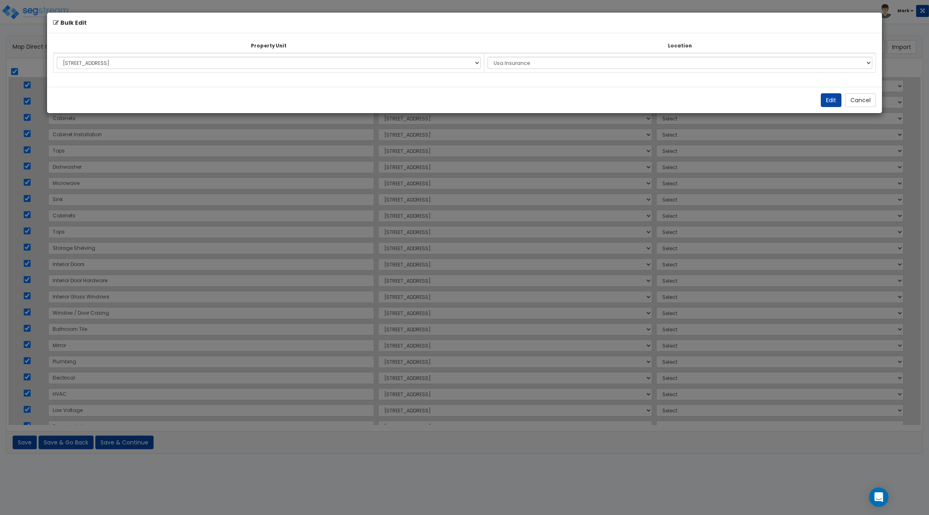
select select "30916"
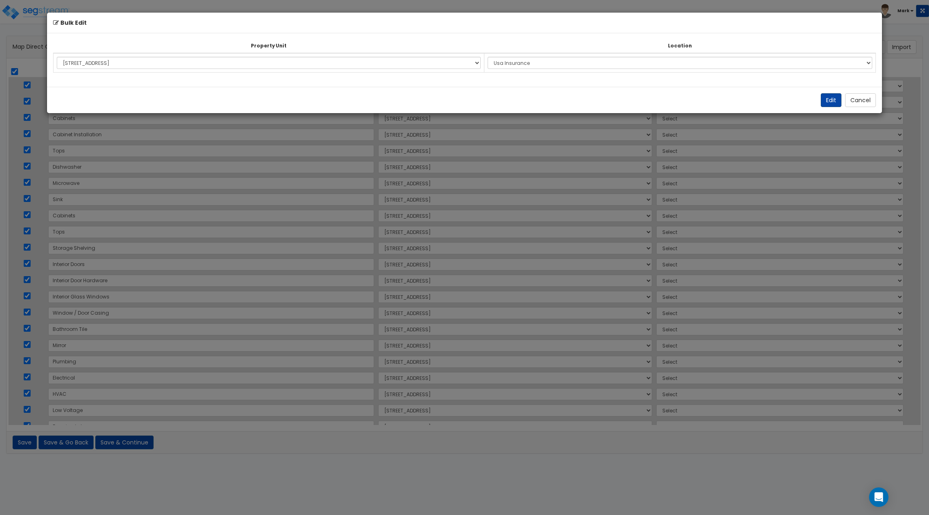
select select "30916"
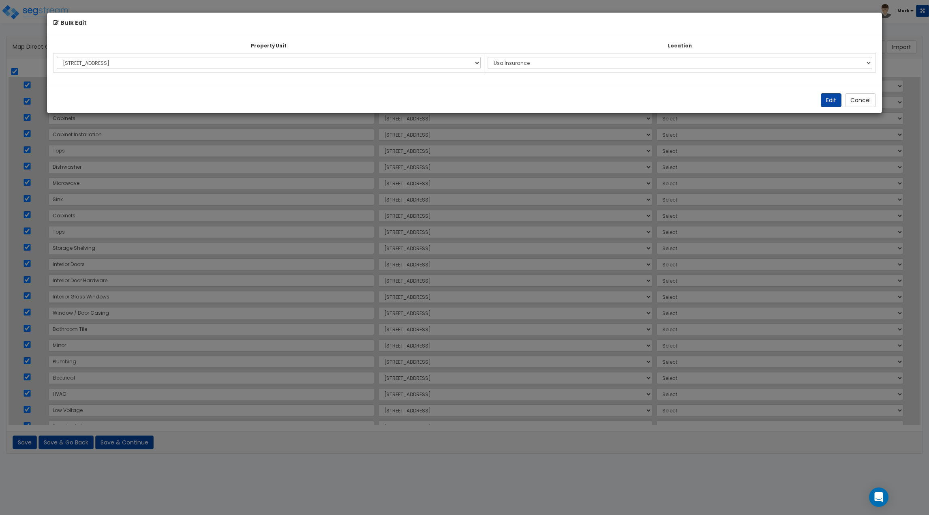
select select "30916"
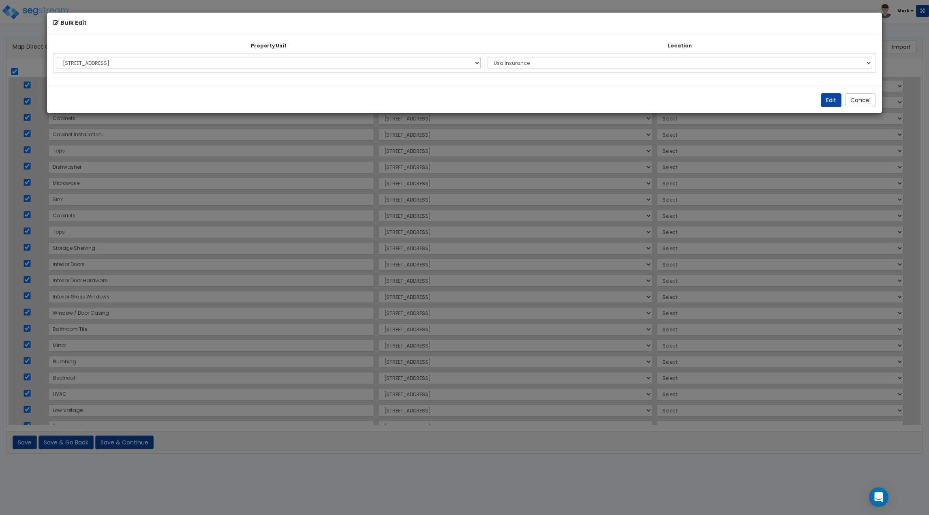
select select "30916"
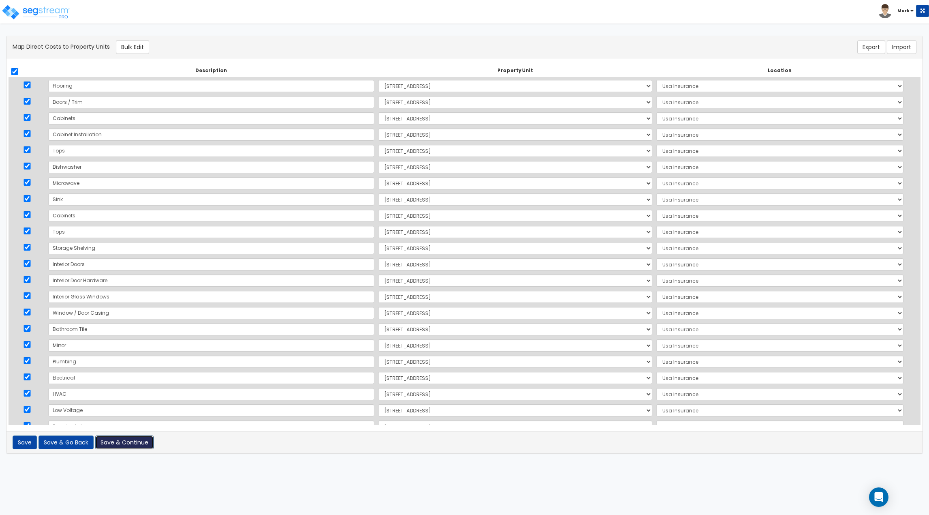
click at [136, 447] on button "Save & Continue" at bounding box center [124, 442] width 58 height 14
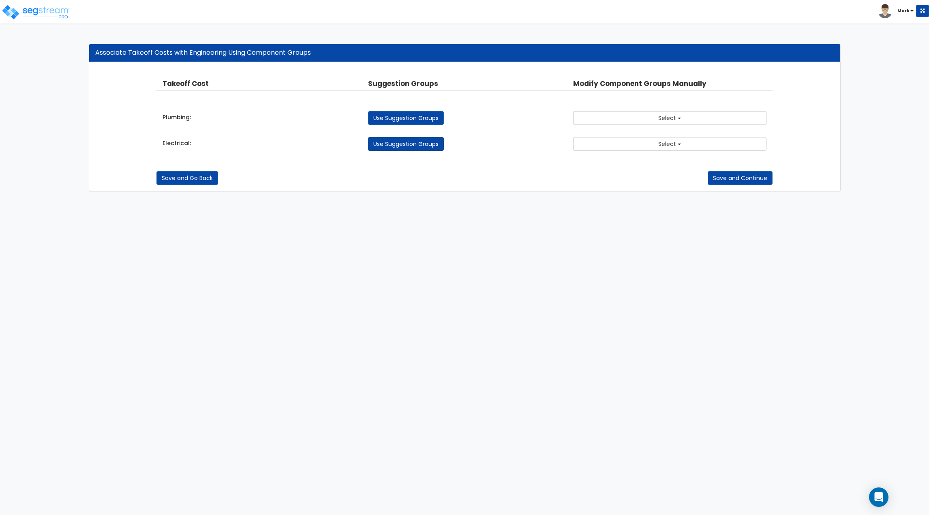
click at [428, 143] on link "Use Suggestion Groups" at bounding box center [406, 144] width 76 height 14
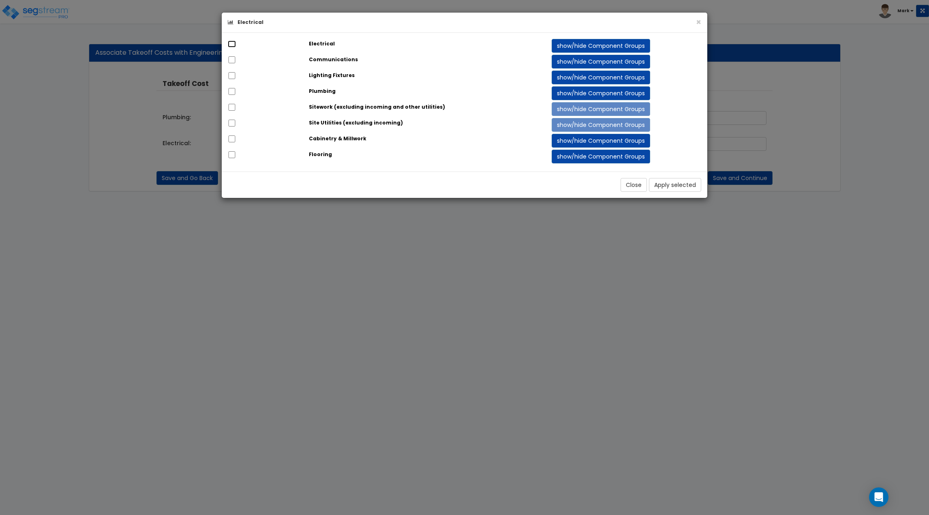
click at [231, 45] on input "checkbox" at bounding box center [232, 44] width 8 height 7
checkbox input "true"
click at [681, 188] on button "Apply selected" at bounding box center [675, 185] width 52 height 14
checkbox input "true"
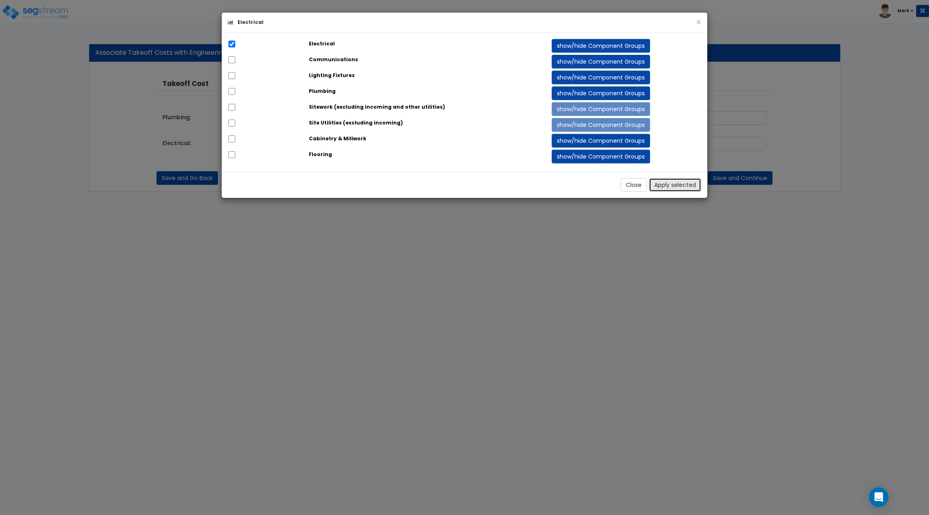
checkbox input "true"
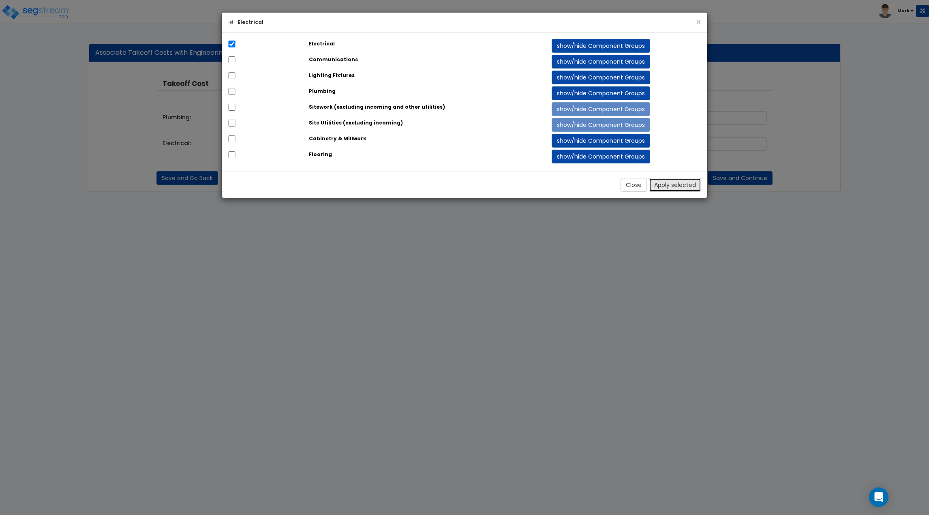
checkbox input "true"
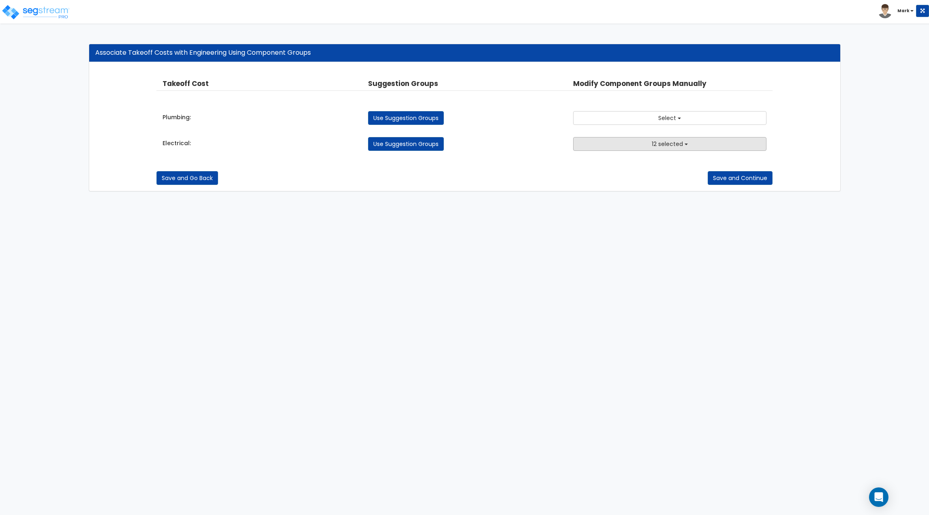
click at [606, 142] on button "12 selected" at bounding box center [669, 144] width 193 height 14
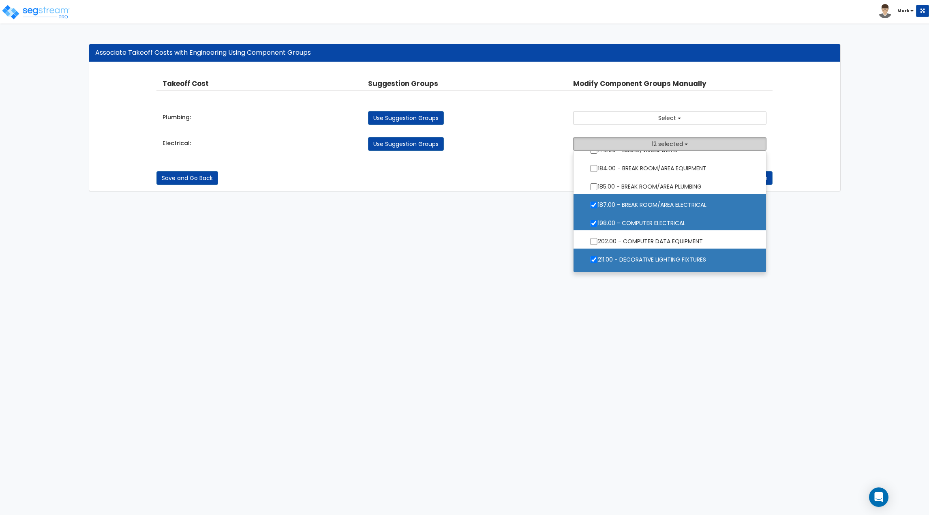
scroll to position [729, 0]
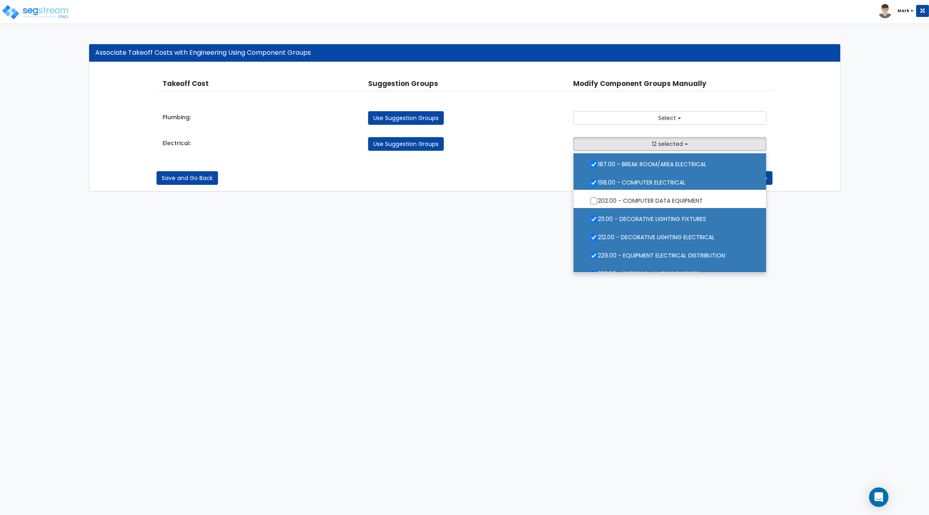
click at [644, 221] on label "211.00 - DECORATIVE LIGHTING FIXTURES" at bounding box center [670, 218] width 176 height 19
click at [598, 221] on input "211.00 - DECORATIVE LIGHTING FIXTURES" at bounding box center [594, 219] width 8 height 7
checkbox input "false"
click at [506, 199] on html "Toggle navigation Mark x" at bounding box center [464, 99] width 929 height 199
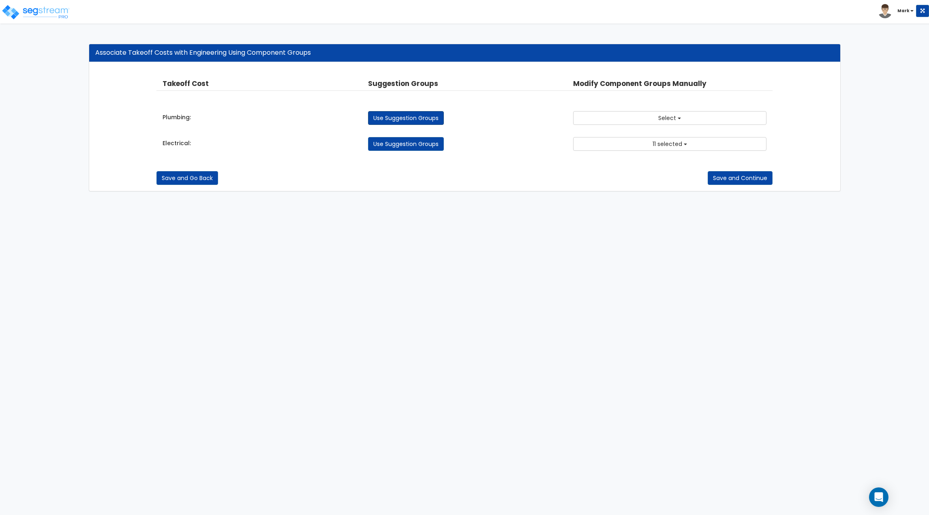
click at [436, 112] on link "Use Suggestion Groups" at bounding box center [406, 118] width 76 height 14
checkbox input "false"
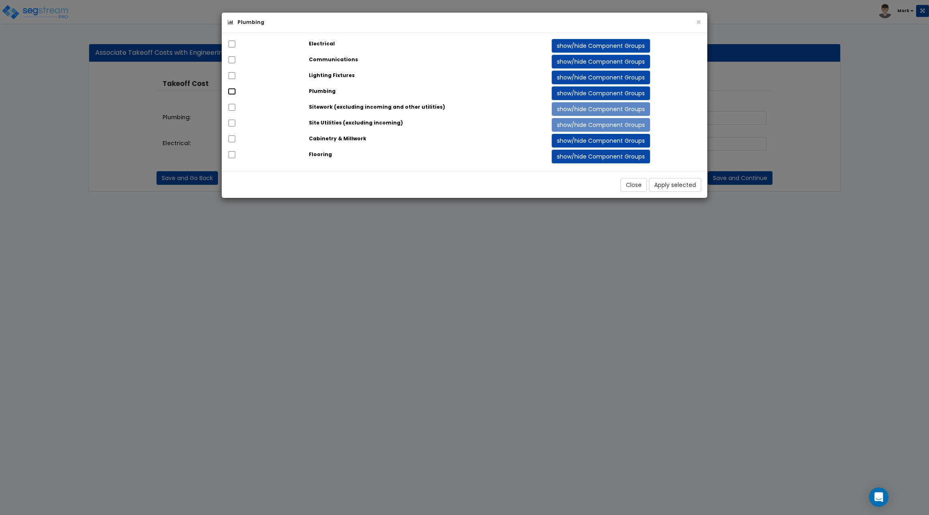
click at [229, 91] on input "checkbox" at bounding box center [232, 91] width 8 height 7
checkbox input "true"
click at [685, 187] on button "Apply selected" at bounding box center [675, 185] width 52 height 14
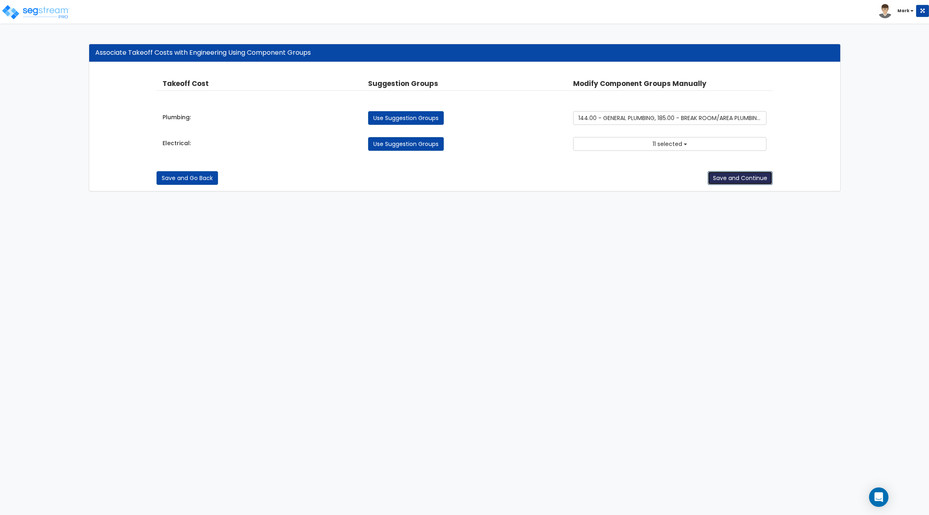
click at [731, 173] on button "Save and Continue" at bounding box center [740, 178] width 65 height 14
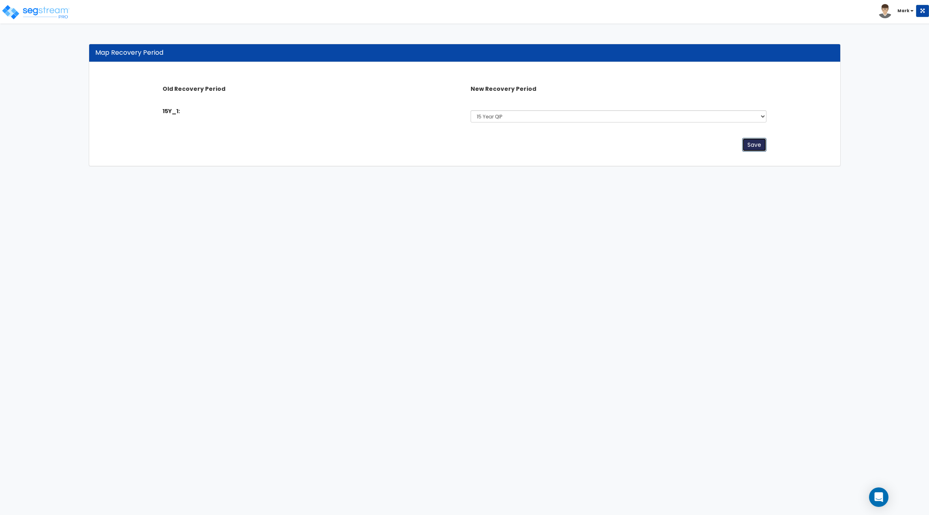
click at [755, 141] on button "Save" at bounding box center [754, 145] width 24 height 14
click at [508, 117] on select "Select 5 Years 7 Years 15 Years 15 Year QIP 39 Years" at bounding box center [618, 116] width 296 height 12
select select "15Y"
click at [470, 110] on select "Select 5 Years 7 Years 15 Years 15 Year QIP 39 Years" at bounding box center [618, 116] width 296 height 12
click at [603, 152] on div "Save" at bounding box center [464, 147] width 616 height 26
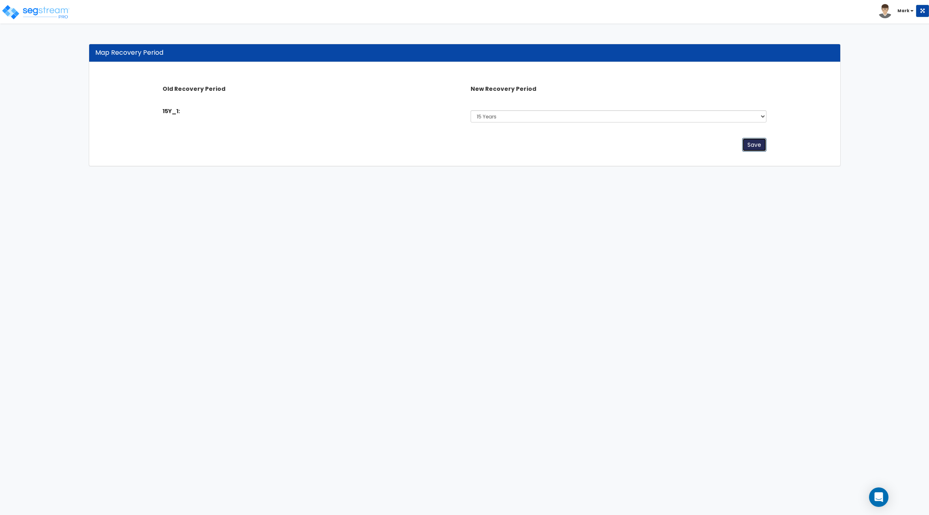
click at [754, 143] on button "Save" at bounding box center [754, 145] width 24 height 14
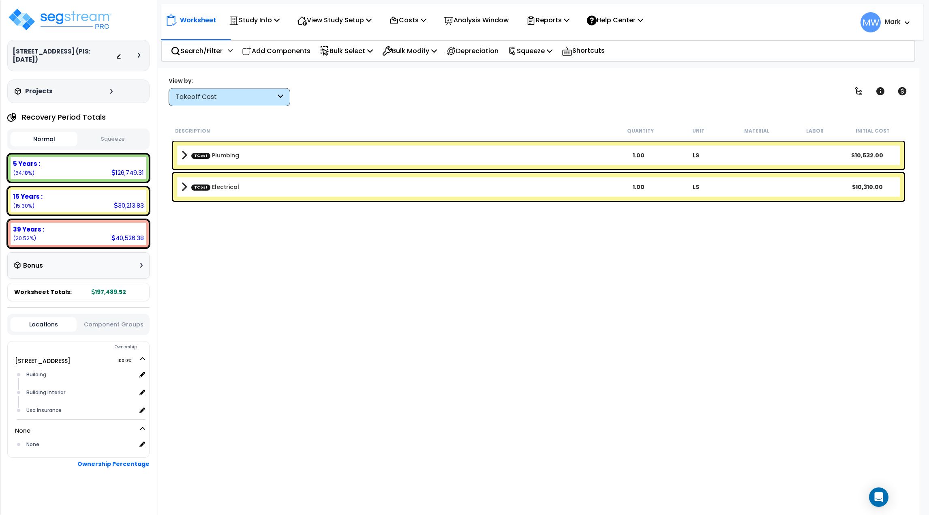
click at [100, 144] on button "Squeeze" at bounding box center [112, 139] width 67 height 14
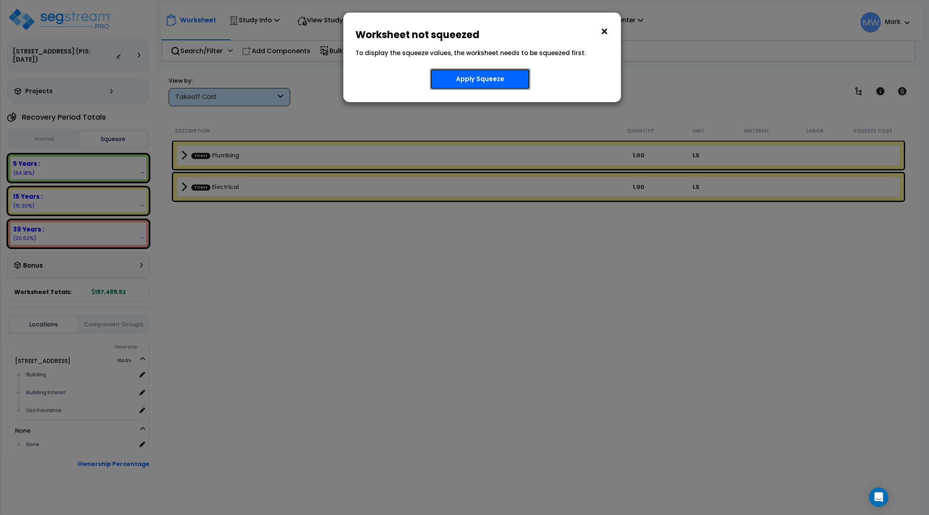
click at [469, 80] on button "Apply Squeeze" at bounding box center [480, 78] width 100 height 21
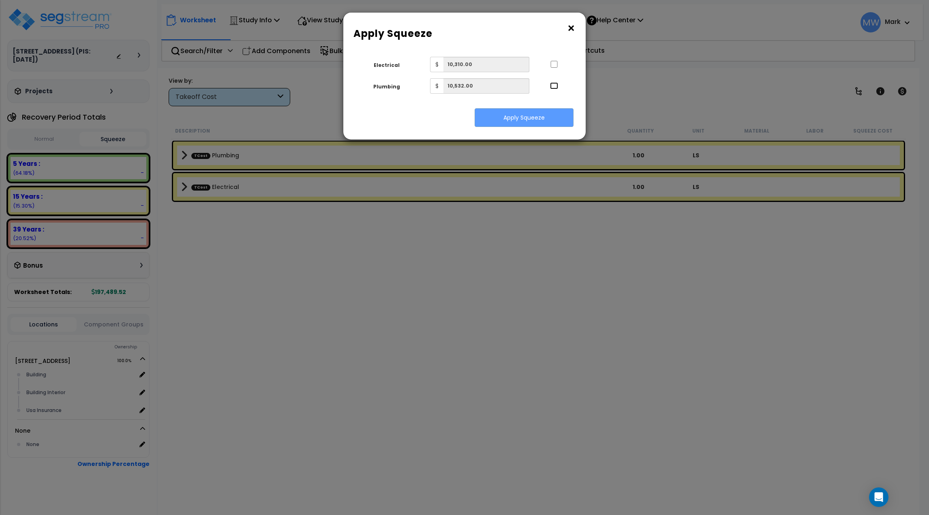
click at [557, 85] on input "..." at bounding box center [554, 85] width 8 height 7
checkbox input "true"
click at [552, 66] on input "..." at bounding box center [554, 64] width 8 height 7
checkbox input "true"
click at [552, 109] on button "Apply Squeeze" at bounding box center [524, 117] width 99 height 19
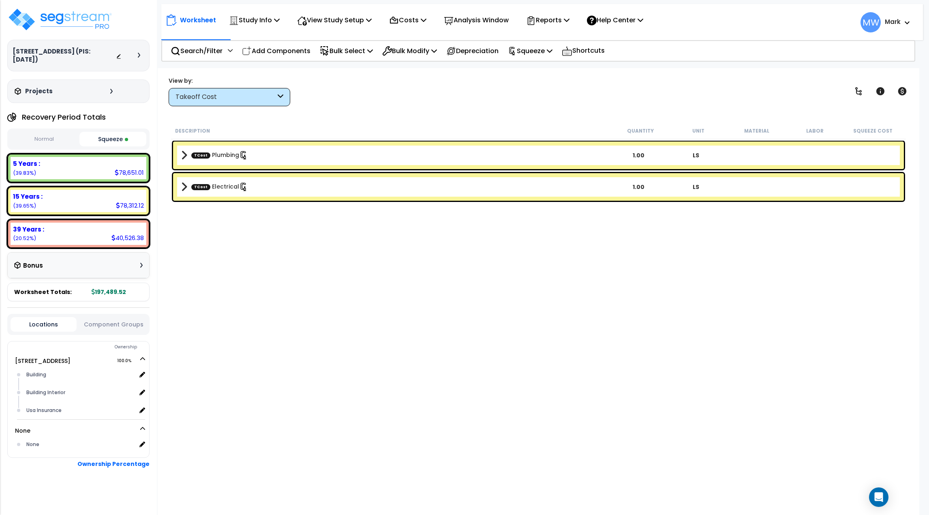
click at [131, 147] on div "Normal Squeeze" at bounding box center [78, 138] width 142 height 21
click at [123, 139] on button "Squeeze" at bounding box center [112, 139] width 67 height 15
click at [235, 95] on div "Takeoff Cost" at bounding box center [225, 96] width 100 height 9
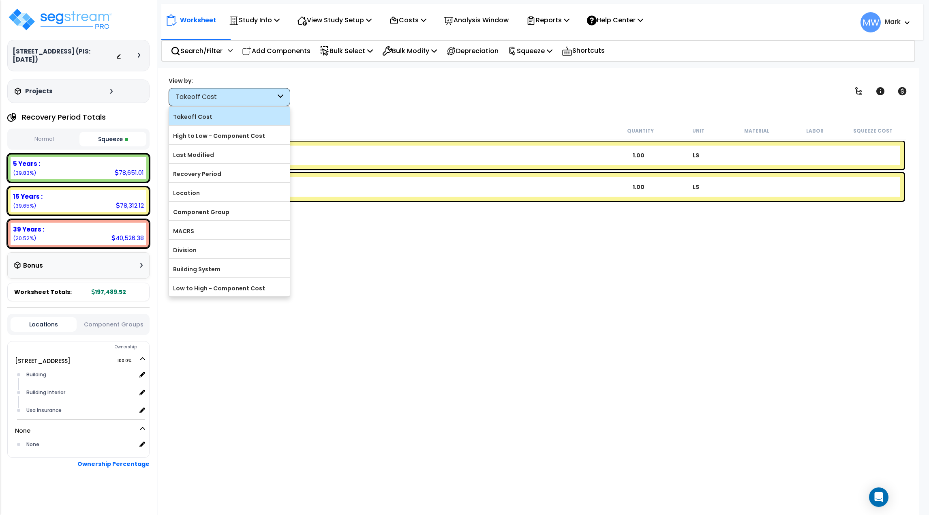
click at [233, 118] on label "Takeoff Cost" at bounding box center [229, 117] width 121 height 12
click at [0, 0] on input "Takeoff Cost" at bounding box center [0, 0] width 0 height 0
click at [234, 133] on label "High to Low - Component Cost" at bounding box center [229, 136] width 121 height 12
click at [0, 0] on input "High to Low - Component Cost" at bounding box center [0, 0] width 0 height 0
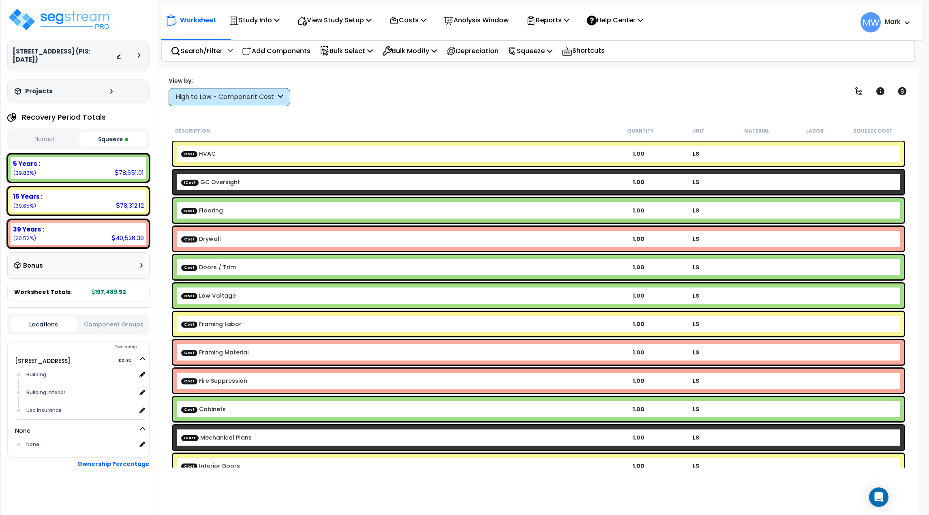
click at [263, 87] on div "View by: High to Low - Component Cost Takeoff Cost" at bounding box center [230, 92] width 122 height 30
click at [267, 98] on div "High to Low - Component Cost" at bounding box center [225, 96] width 100 height 9
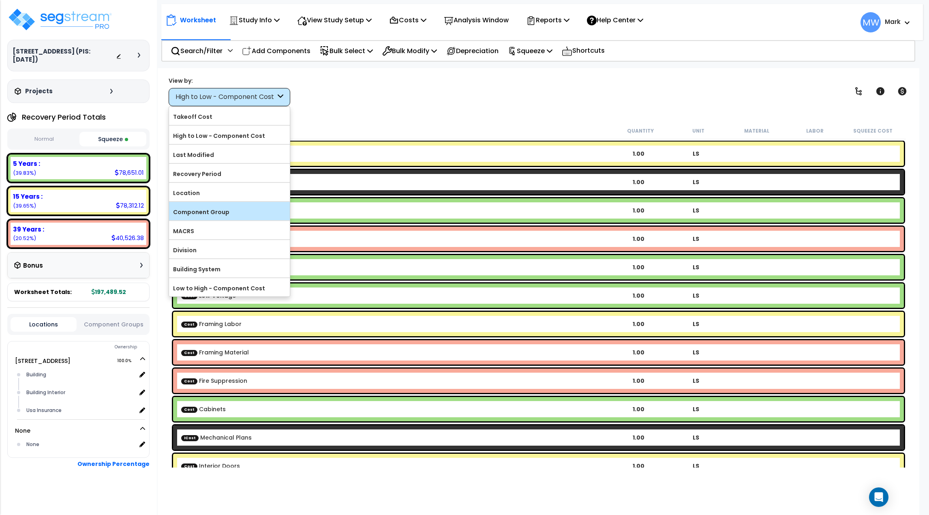
click at [256, 216] on label "Component Group" at bounding box center [229, 212] width 121 height 12
click at [0, 0] on input "Component Group" at bounding box center [0, 0] width 0 height 0
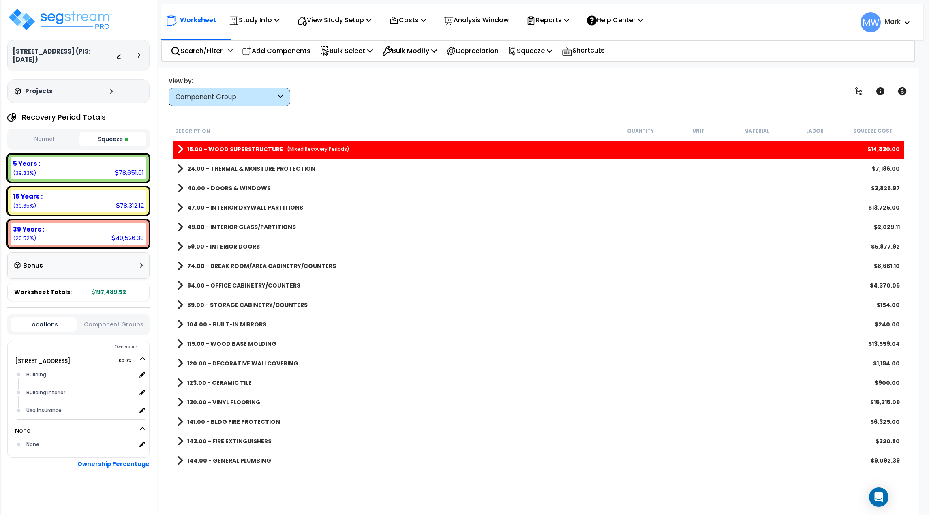
click at [182, 148] on span at bounding box center [180, 148] width 6 height 11
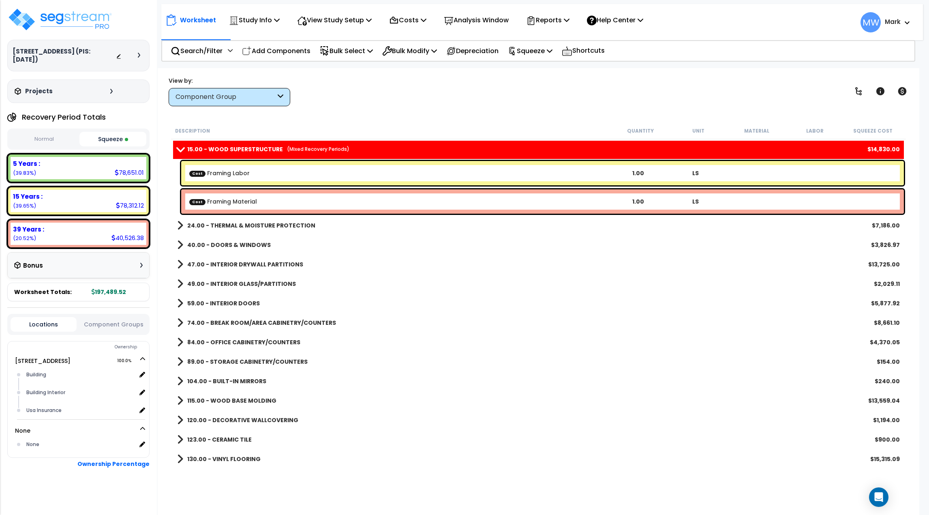
click at [290, 179] on div "Cost Framing Labor 1.00 LS" at bounding box center [542, 173] width 723 height 24
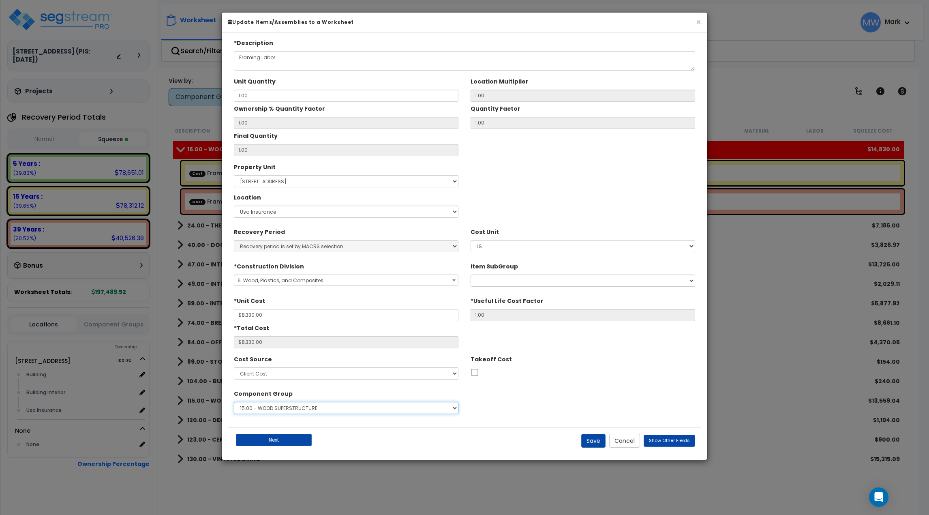
click at [309, 412] on select "Select 1.00 - LAND 2.00 - GENERAL REQUIREMENTS 3.00 - BUILDING-RELATED SITEWORK…" at bounding box center [346, 408] width 224 height 12
click at [456, 423] on div "*Description Framing Labor Unit Quantity 1.00 Location Multiplier 1.00 1.00" at bounding box center [464, 233] width 473 height 388
click at [623, 441] on button "Cancel" at bounding box center [624, 441] width 31 height 14
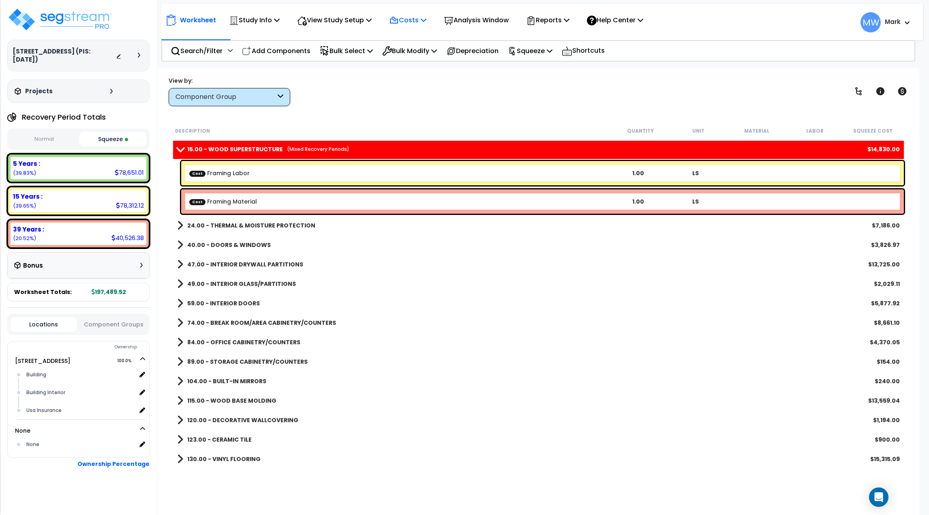
click at [413, 19] on p "Costs" at bounding box center [407, 20] width 37 height 11
click at [413, 49] on link "Direct Costs" at bounding box center [425, 55] width 80 height 16
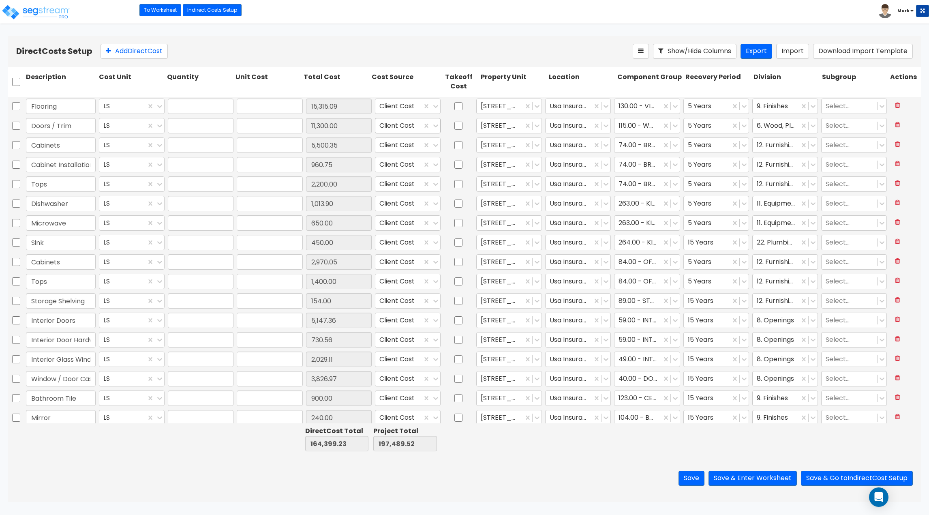
type input "1.00"
type input "15,315.09"
type input "1.00"
type input "11,300.00"
type input "1.00"
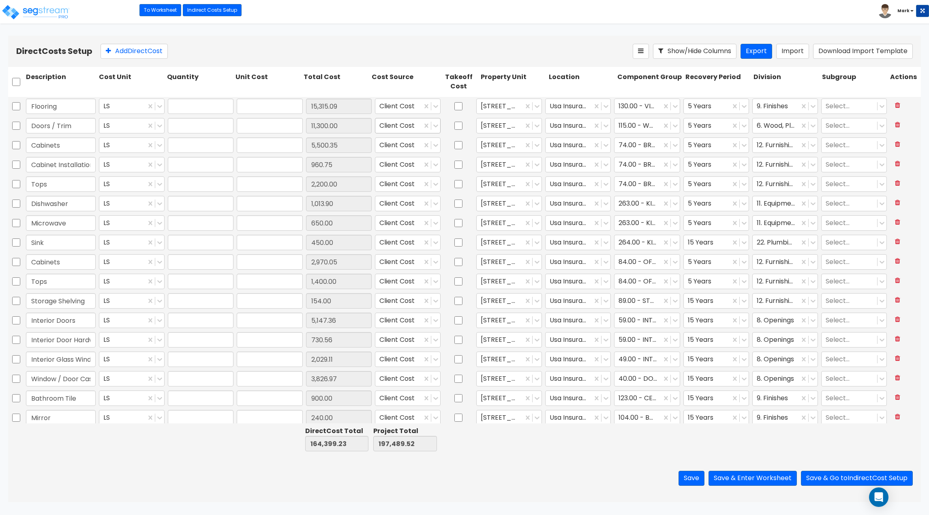
type input "5,500.35"
type input "1.00"
type input "960.75"
type input "1.00"
type input "2,200.00"
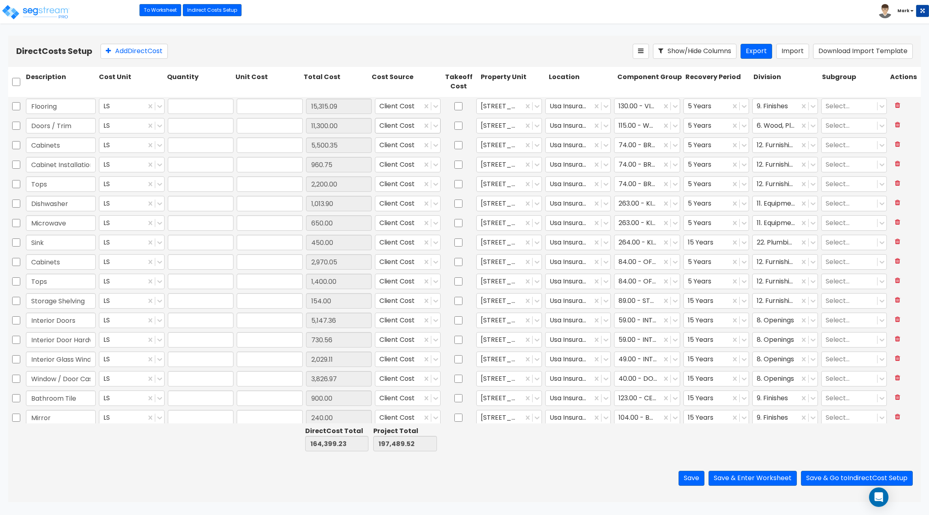
type input "1.00"
type input "1,013.90"
type input "1.00"
type input "650.00"
type input "1.00"
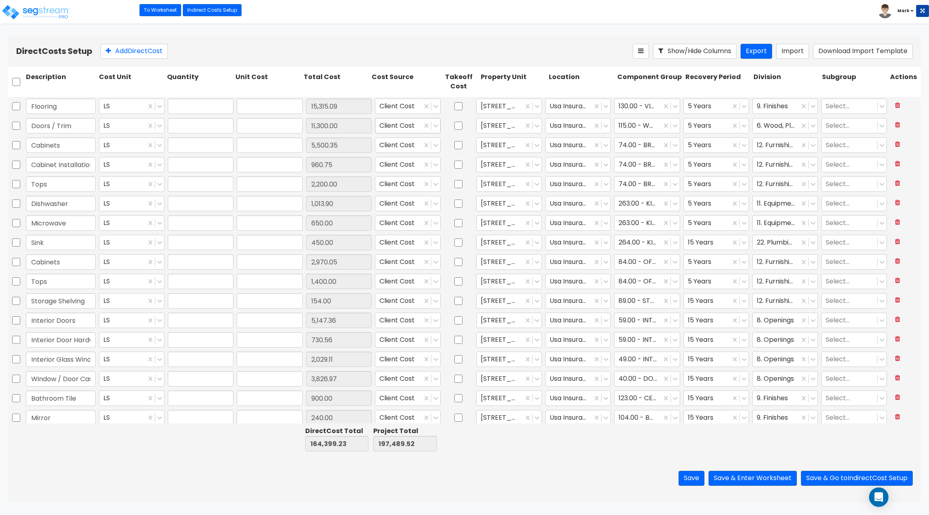
type input "450.00"
type input "1.00"
type input "2,970.05"
type input "1.00"
type input "1,400.00"
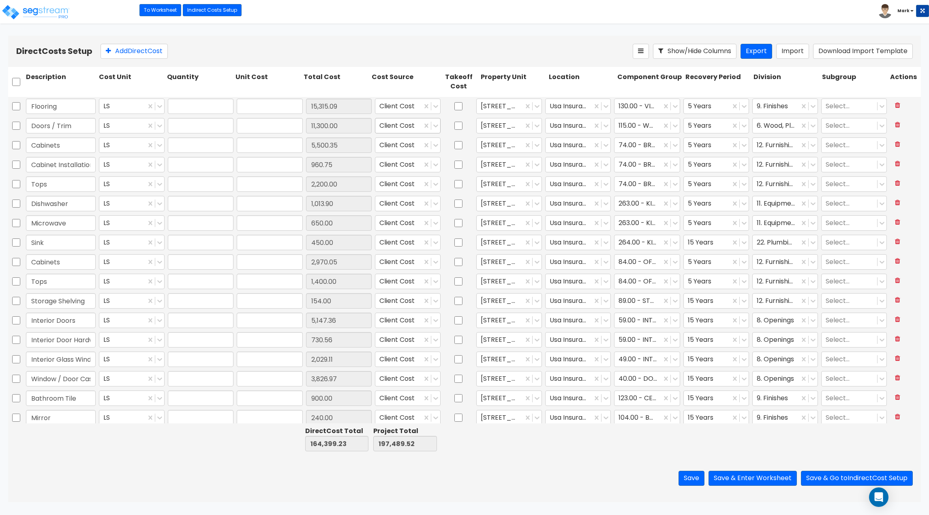
type input "1.00"
type input "154.00"
type input "1.00"
type input "5,147.36"
type input "1.00"
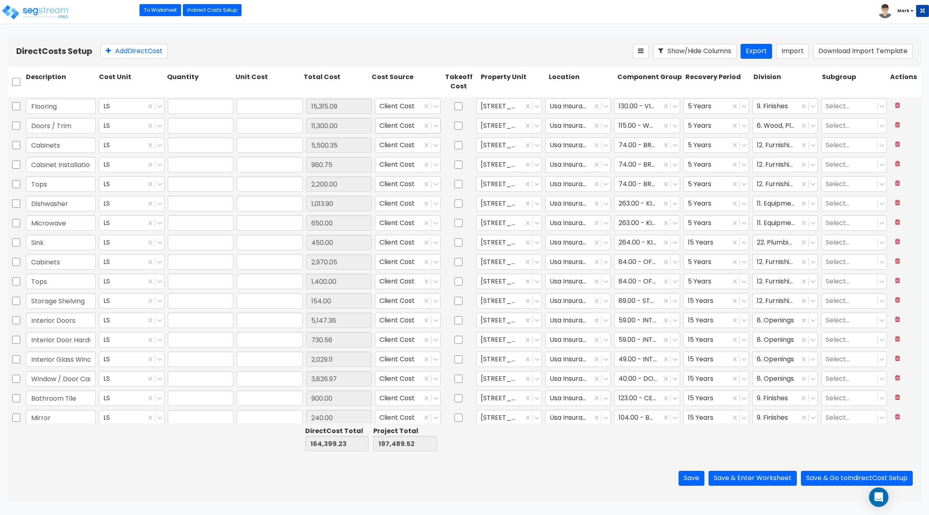
type input "730.56"
type input "1.00"
type input "2,029.11"
type input "1.00"
type input "3,826.97"
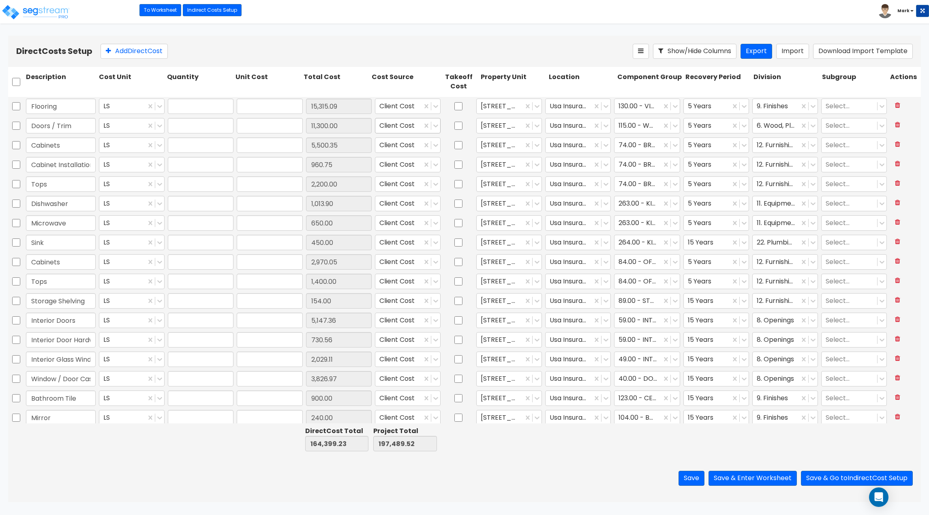
type input "1.00"
type input "900.00"
type input "1.00"
type input "240.00"
type input "1.00"
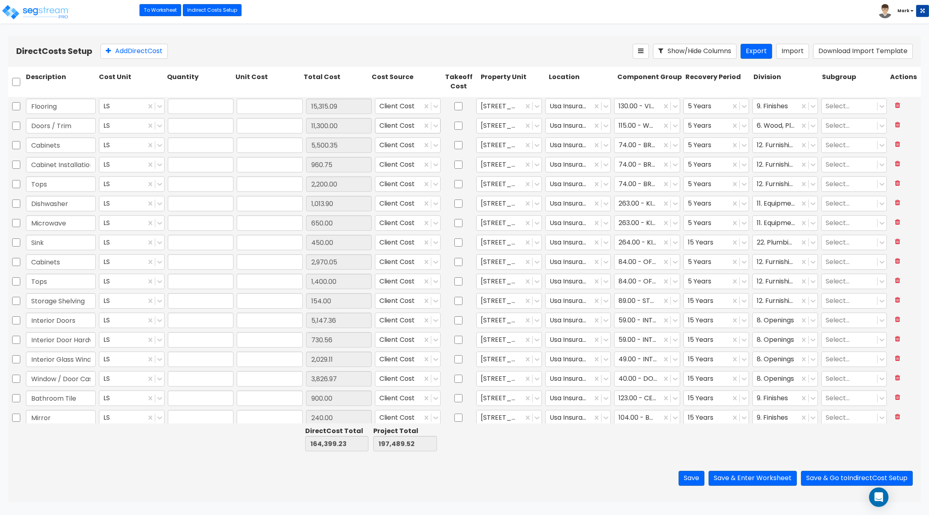
type input "10,532.00"
type input "1.00"
type input "10,310.00"
type input "1.00"
type input "28,495.00"
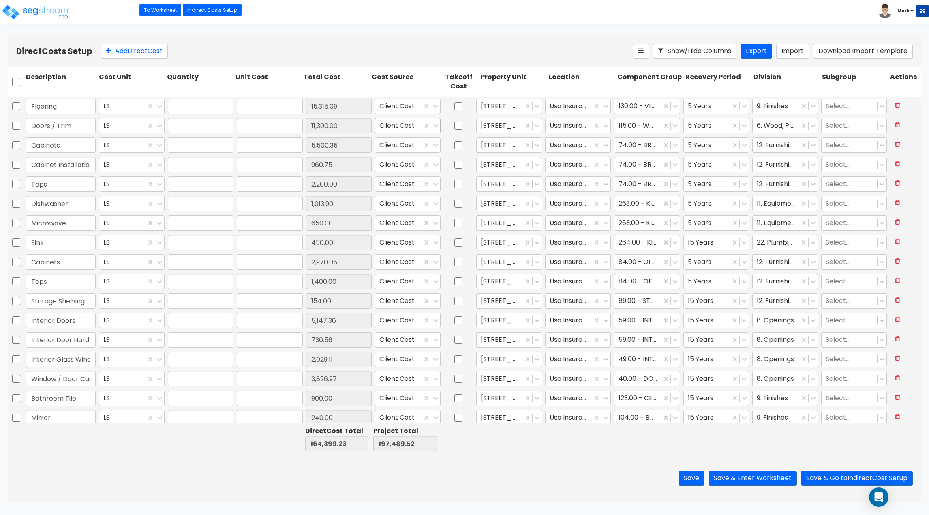
type input "1.00"
type input "10,793.64"
type input "1.00"
type input "8,330.00"
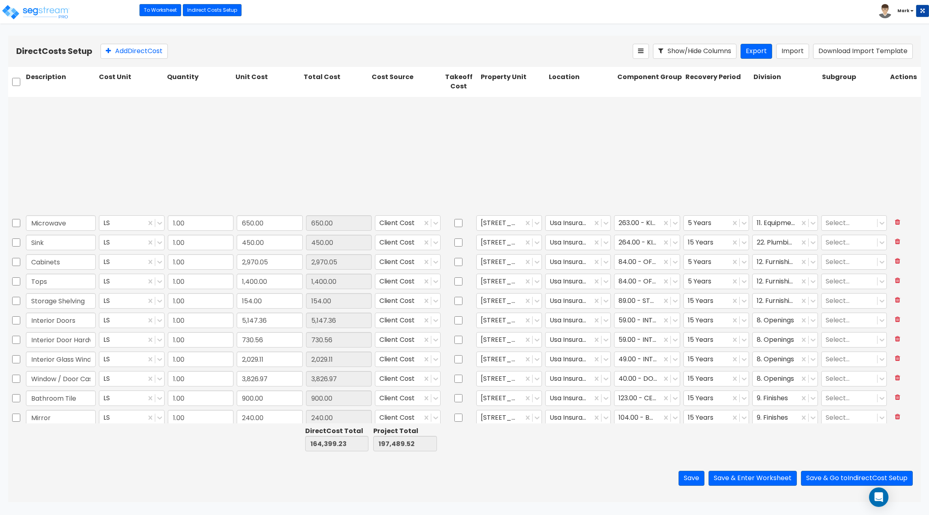
type input "1.00"
type input "3,490.00"
type input "1.00"
type input "3,696.00"
type input "1.00"
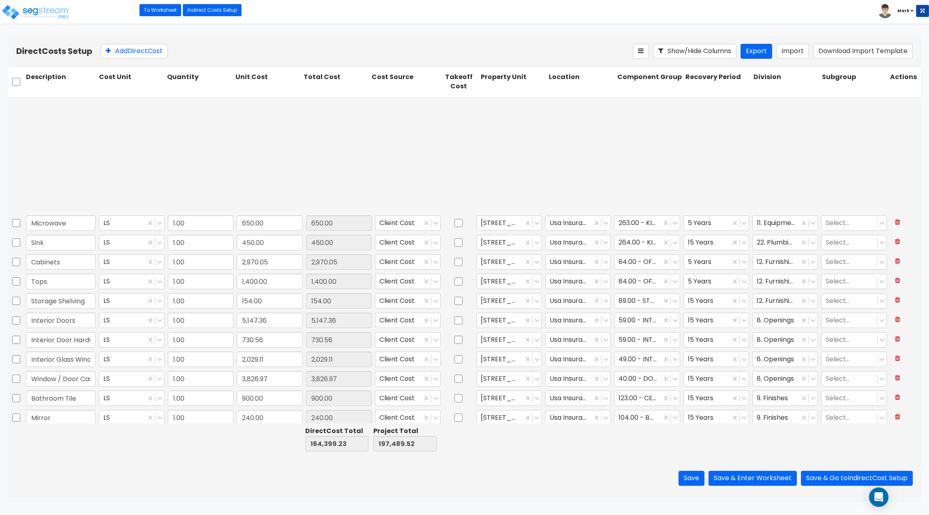
type input "13,725.00"
type input "1.00"
type input "2,259.04"
type input "1.00"
type input "320.80"
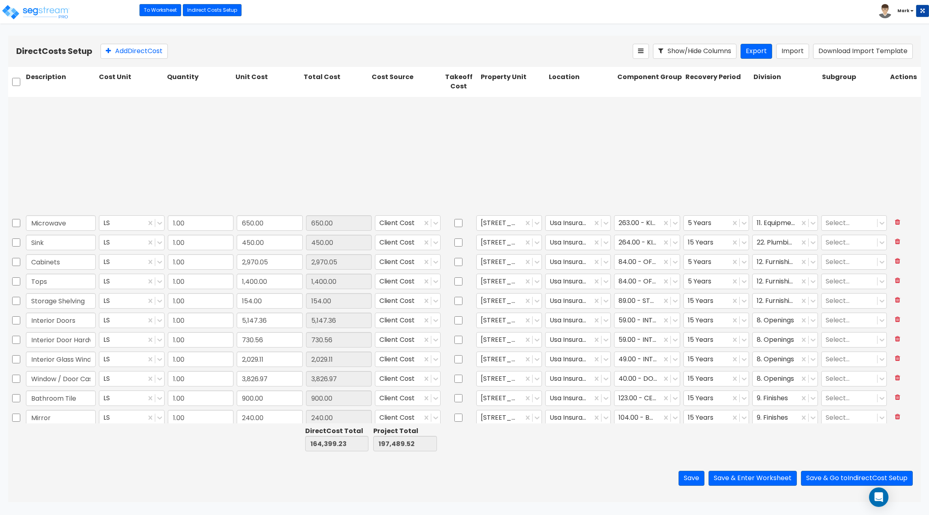
type input "1.00"
type input "1,080.71"
type input "1.00"
type input "1,194.00"
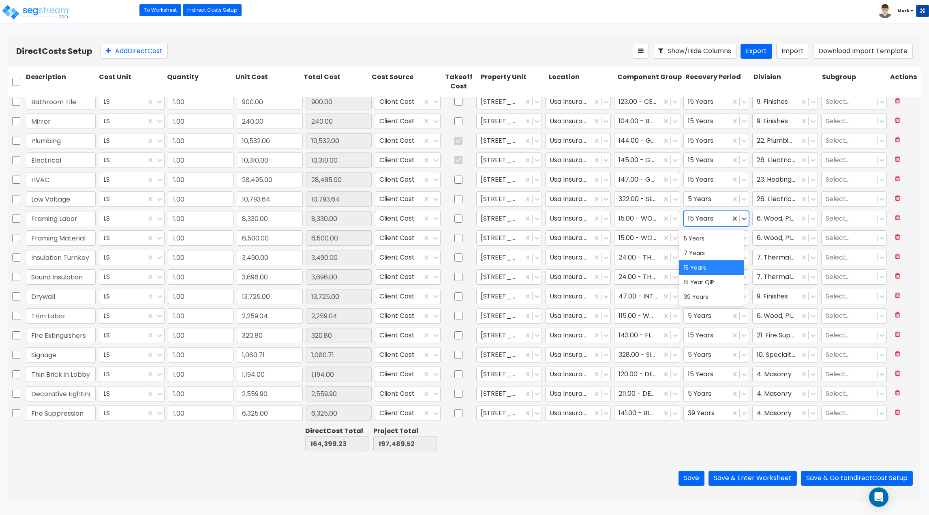
click at [693, 220] on div at bounding box center [707, 218] width 38 height 11
click at [708, 295] on div "39 Years" at bounding box center [711, 296] width 65 height 15
click at [820, 475] on button "Save & Go to Indirect Cost Setup" at bounding box center [857, 477] width 112 height 15
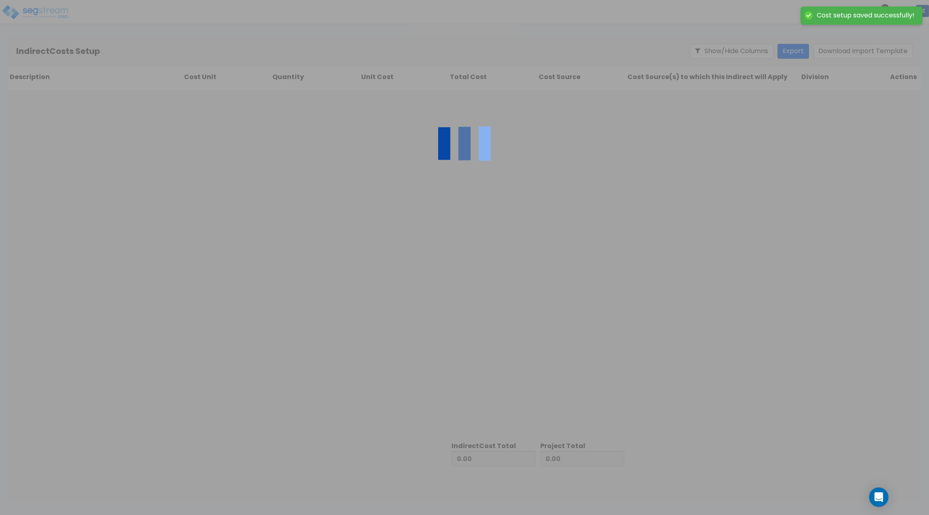
type input "164,399.23"
type input "33,090.29"
type input "197,489.52"
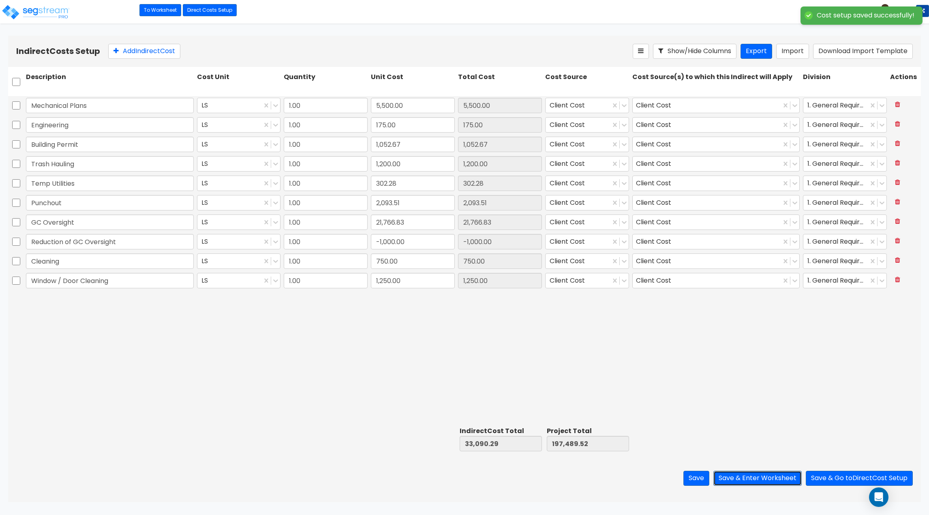
click at [789, 472] on button "Save & Enter Worksheet" at bounding box center [757, 477] width 88 height 15
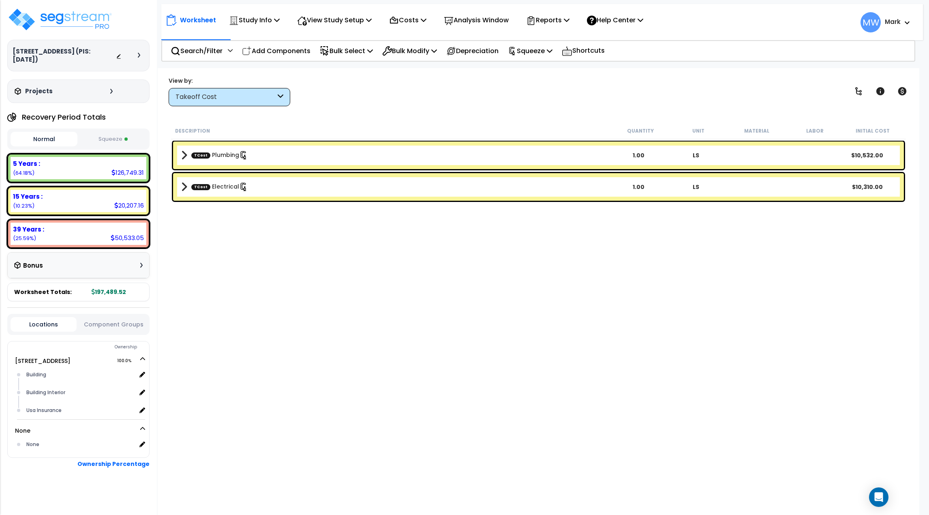
click at [116, 137] on button "Squeeze" at bounding box center [112, 139] width 67 height 14
click at [260, 97] on div "Takeoff Cost" at bounding box center [225, 96] width 100 height 9
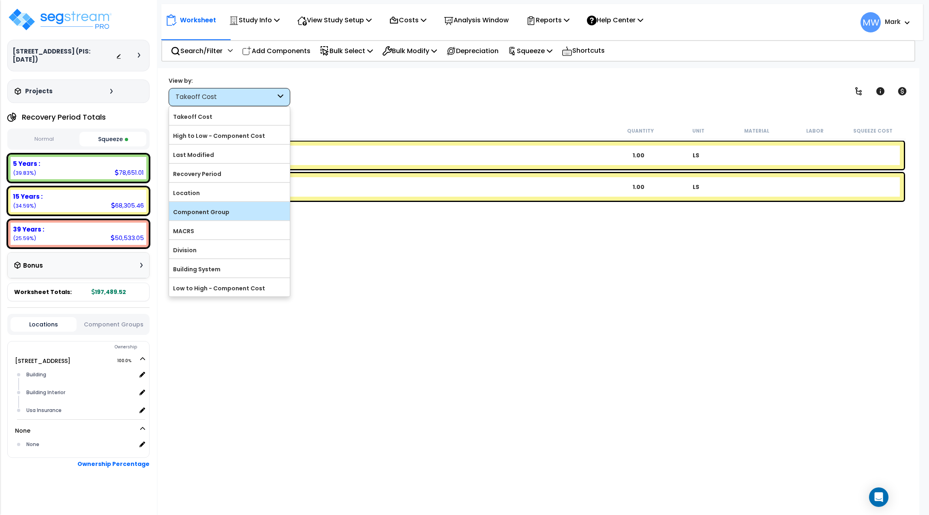
click at [229, 208] on label "Component Group" at bounding box center [229, 212] width 121 height 12
click at [0, 0] on input "Component Group" at bounding box center [0, 0] width 0 height 0
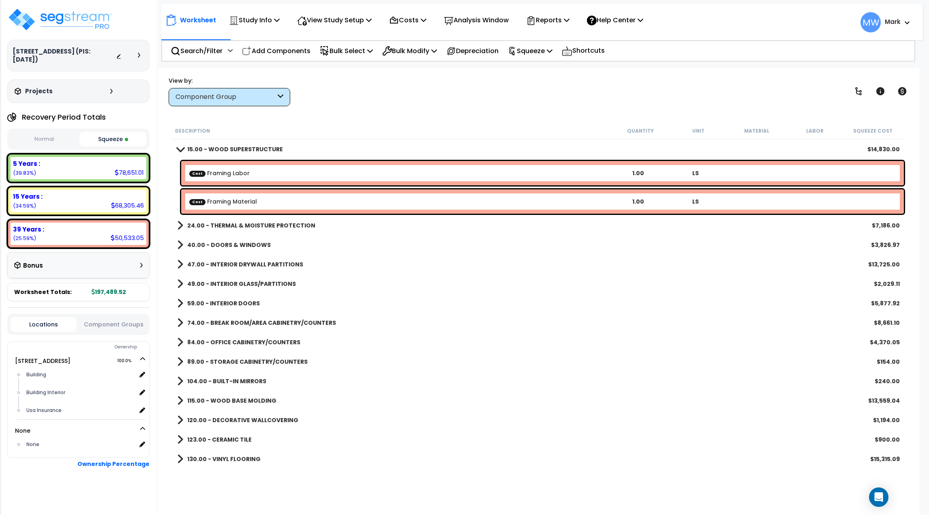
click at [175, 150] on span at bounding box center [179, 149] width 11 height 6
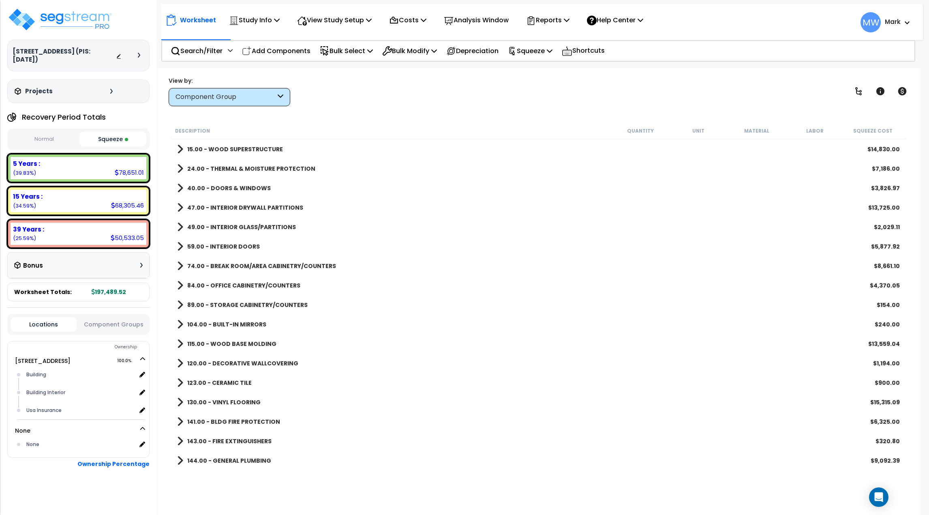
click at [205, 103] on div "Component Group" at bounding box center [230, 97] width 122 height 18
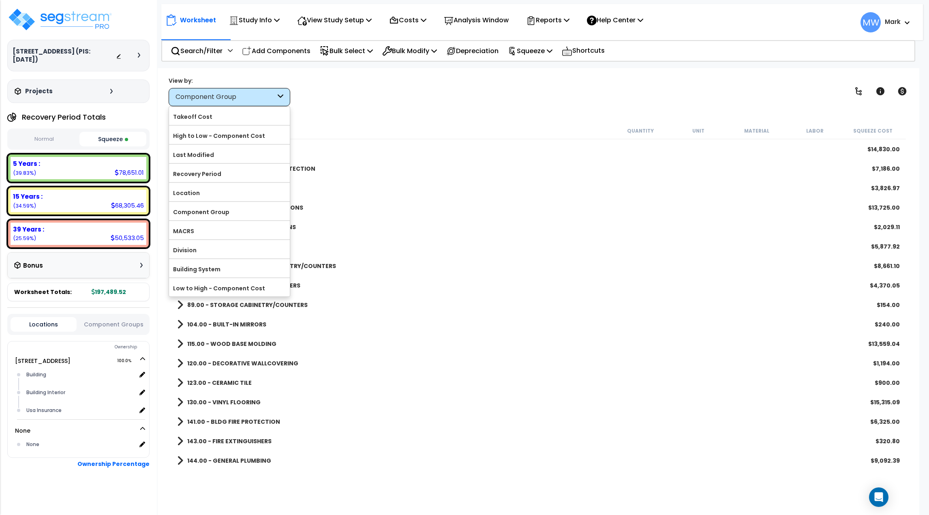
click at [205, 234] on label "MACRS" at bounding box center [229, 231] width 121 height 12
click at [0, 0] on input "MACRS" at bounding box center [0, 0] width 0 height 0
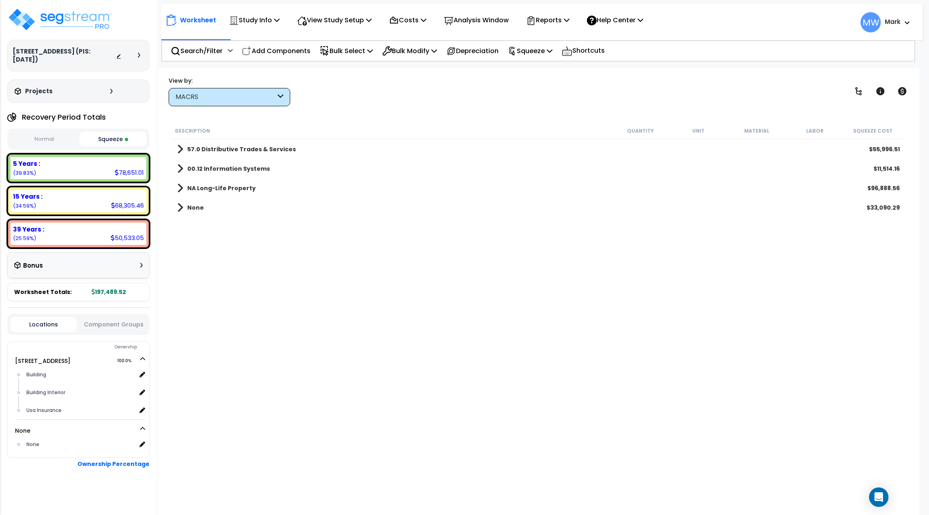
click at [205, 147] on b "57.0 Distributive Trades & Services" at bounding box center [241, 149] width 109 height 8
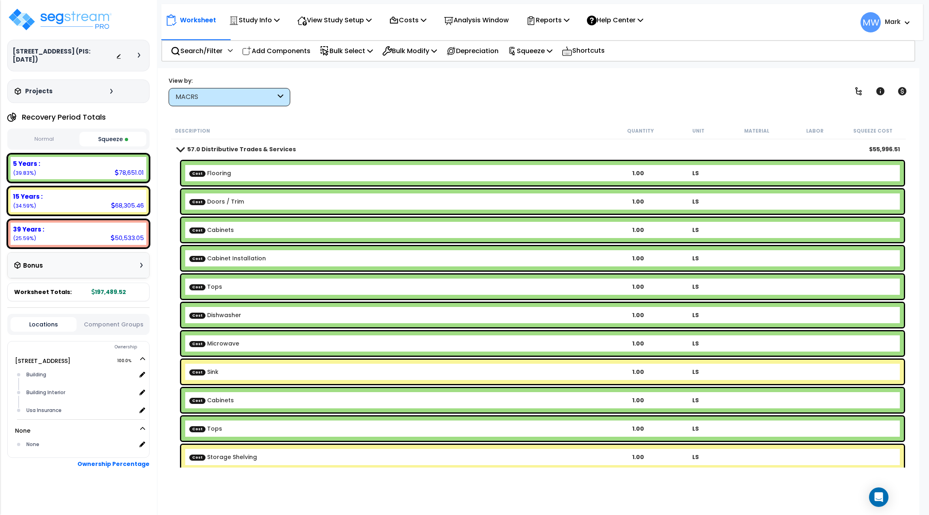
click at [202, 151] on b "57.0 Distributive Trades & Services" at bounding box center [241, 149] width 109 height 8
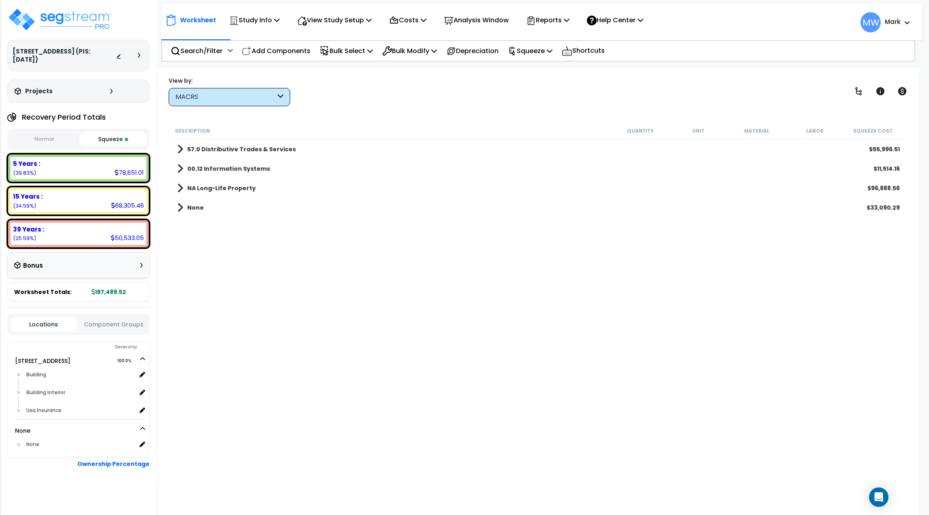
click at [205, 148] on b "57.0 Distributive Trades & Services" at bounding box center [241, 149] width 109 height 8
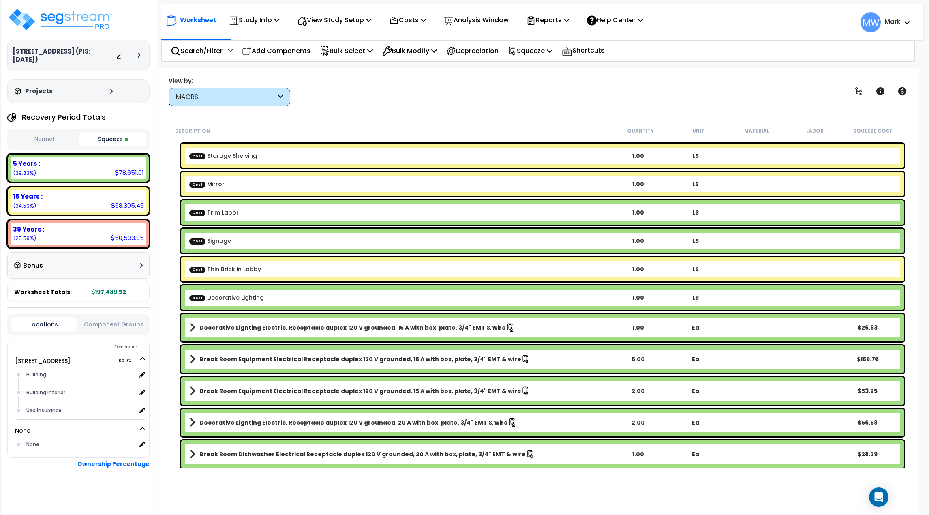
scroll to position [299, 0]
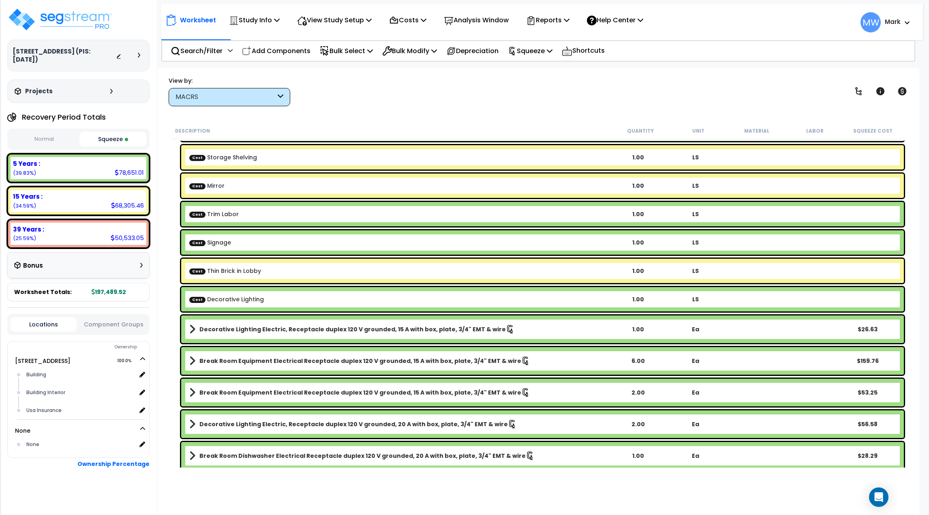
click at [278, 269] on b "Cost Thin Brick in Lobby" at bounding box center [399, 271] width 420 height 8
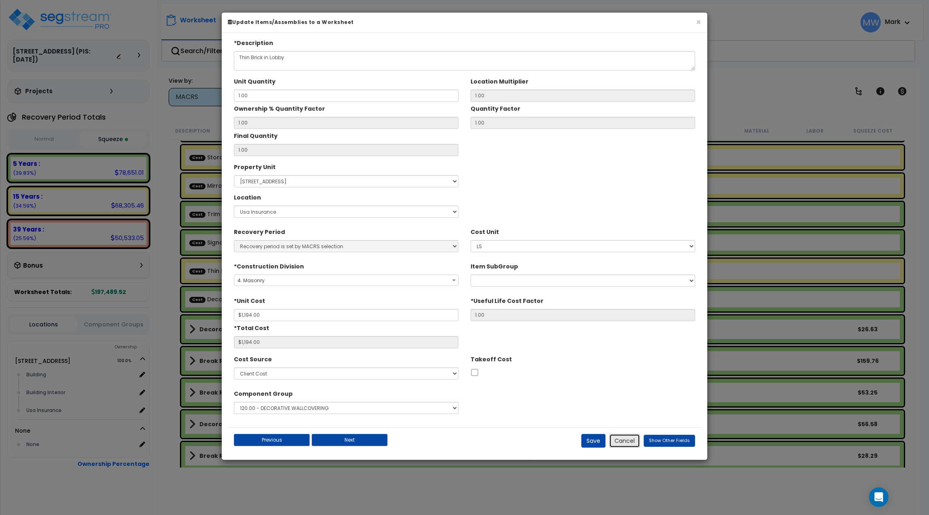
click at [637, 442] on button "Cancel" at bounding box center [624, 441] width 31 height 14
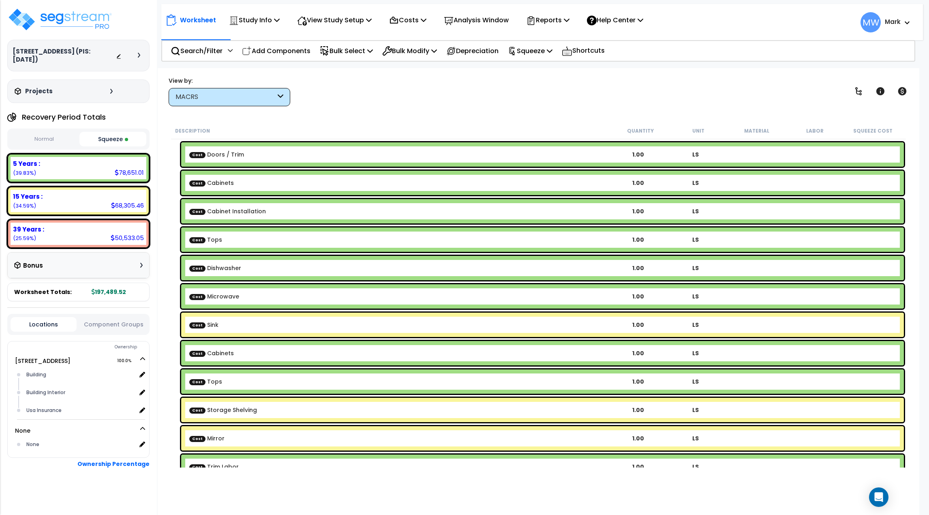
scroll to position [122, 0]
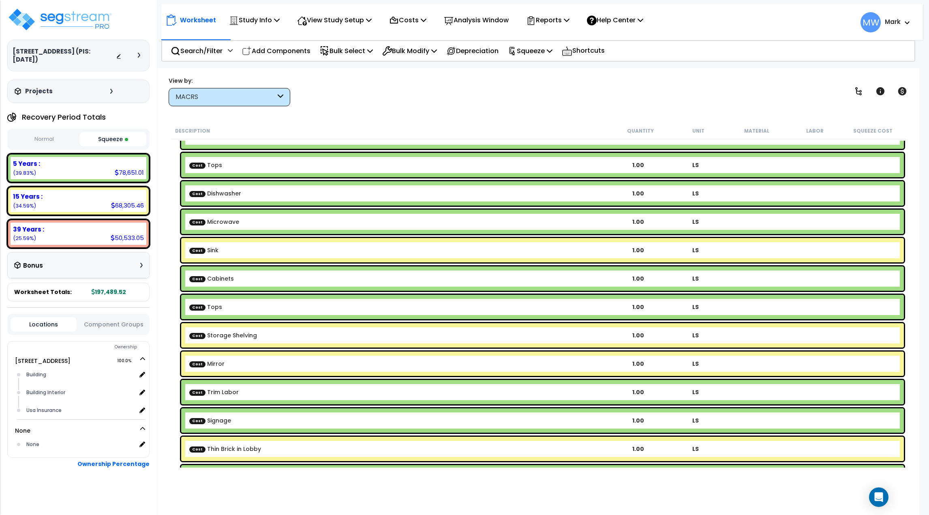
click at [256, 246] on b "Cost Sink" at bounding box center [399, 250] width 420 height 8
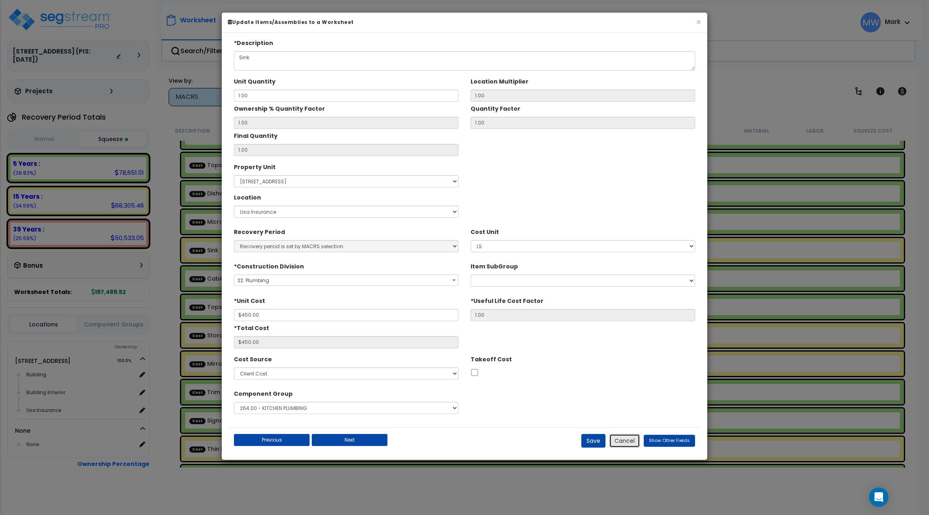
click at [623, 441] on button "Cancel" at bounding box center [624, 441] width 31 height 14
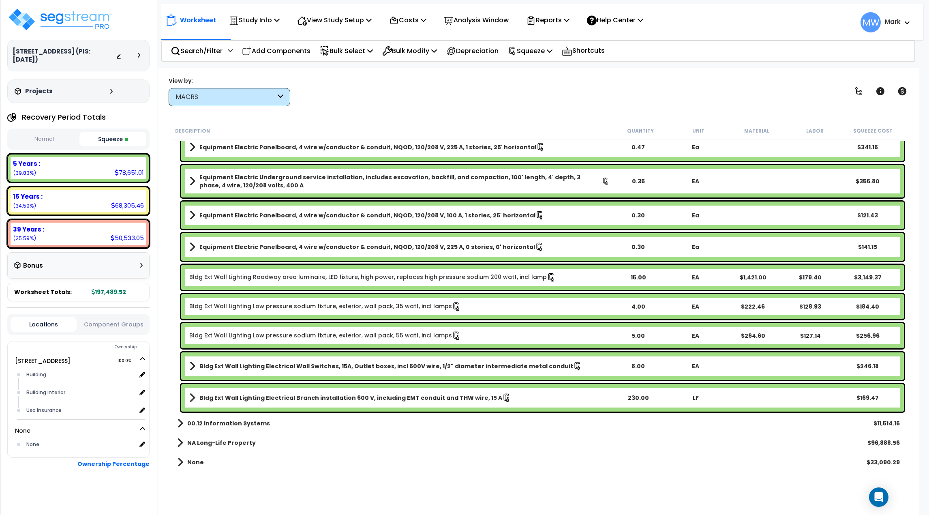
scroll to position [705, 0]
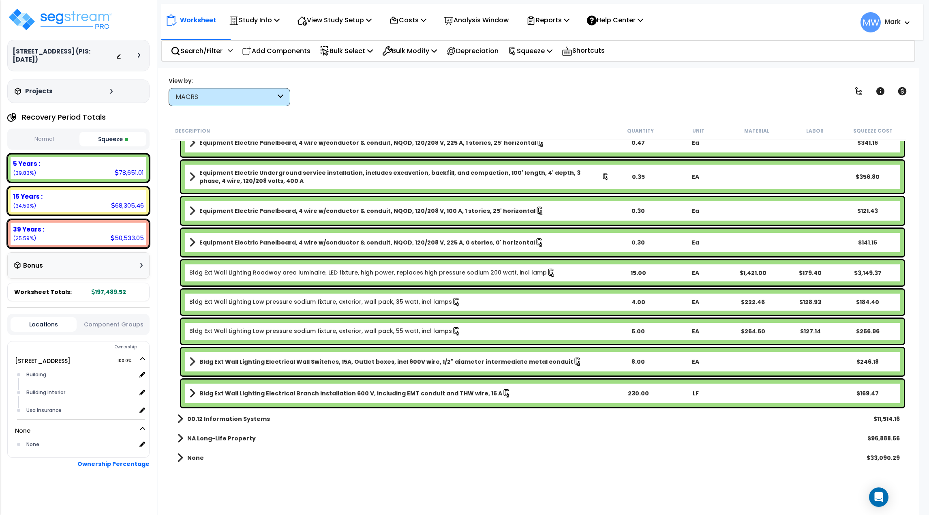
click at [206, 434] on b "NA Long-Life Property" at bounding box center [221, 438] width 68 height 8
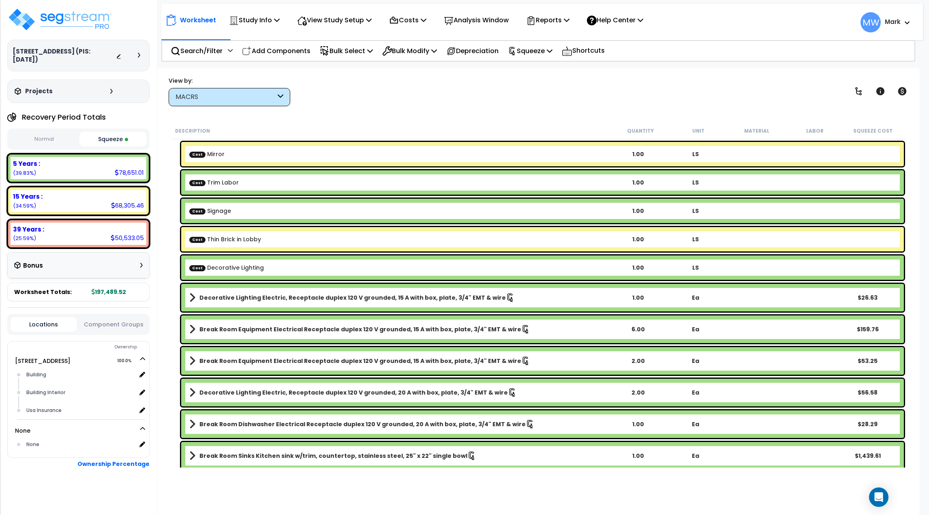
scroll to position [0, 0]
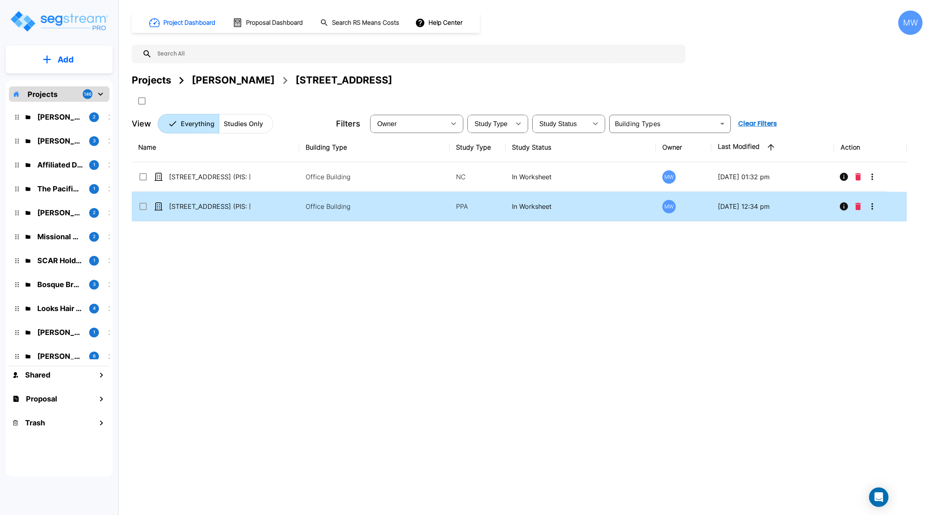
click at [293, 209] on td "[STREET_ADDRESS] (PIS: [DATE])" at bounding box center [215, 207] width 167 height 30
checkbox input "true"
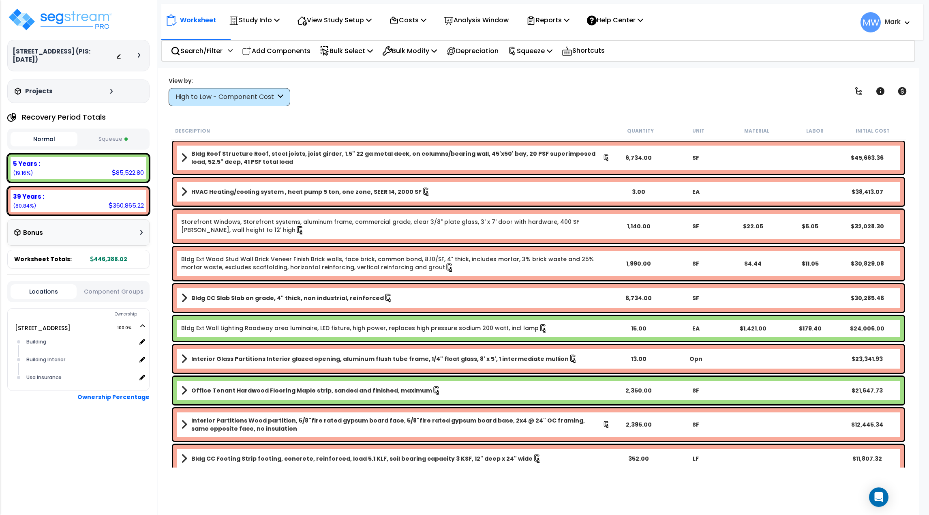
click at [119, 137] on button "Squeeze" at bounding box center [112, 139] width 67 height 14
